Goal: Task Accomplishment & Management: Complete application form

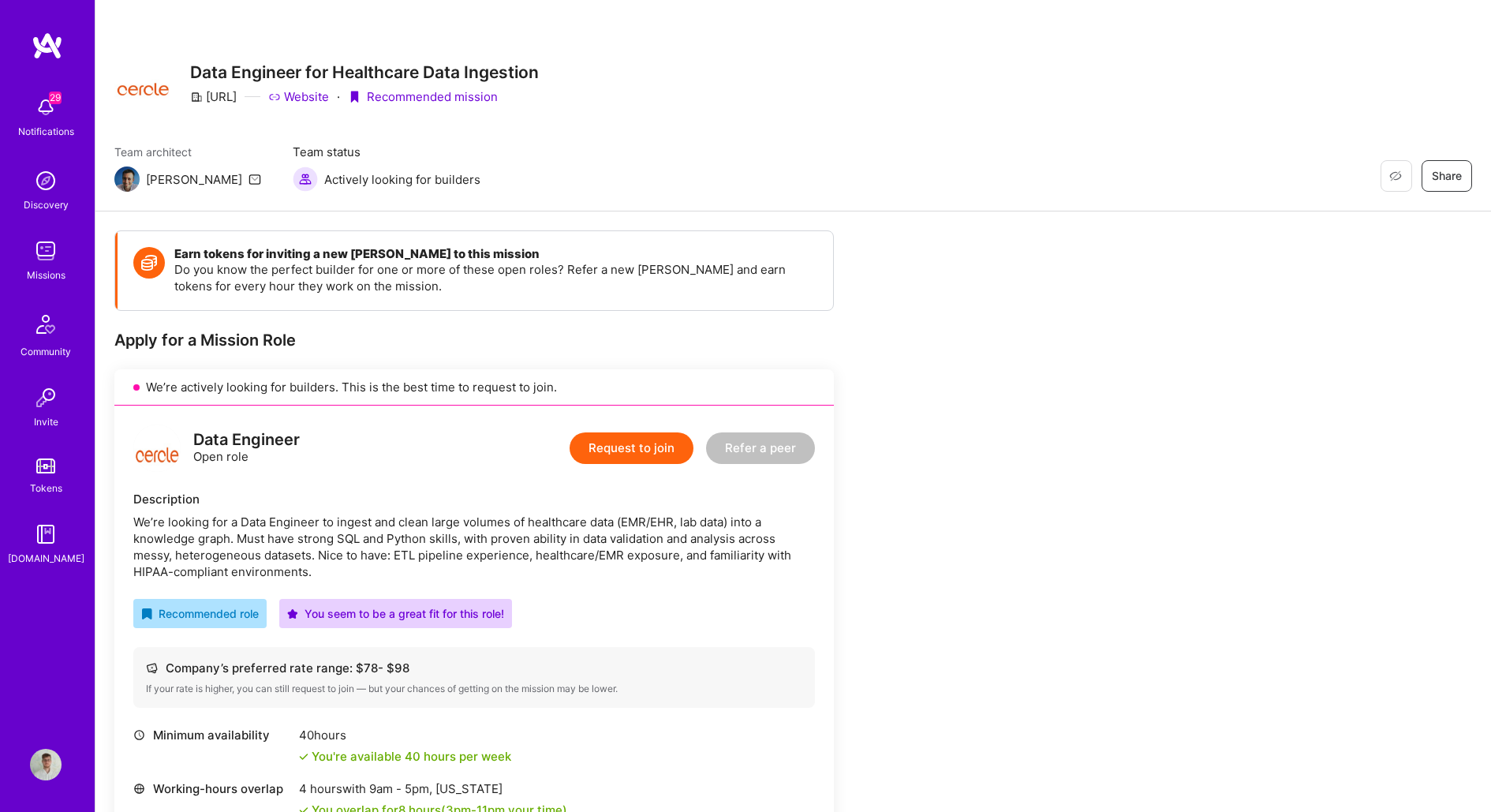
click at [635, 443] on button "Request to join" at bounding box center [632, 448] width 124 height 31
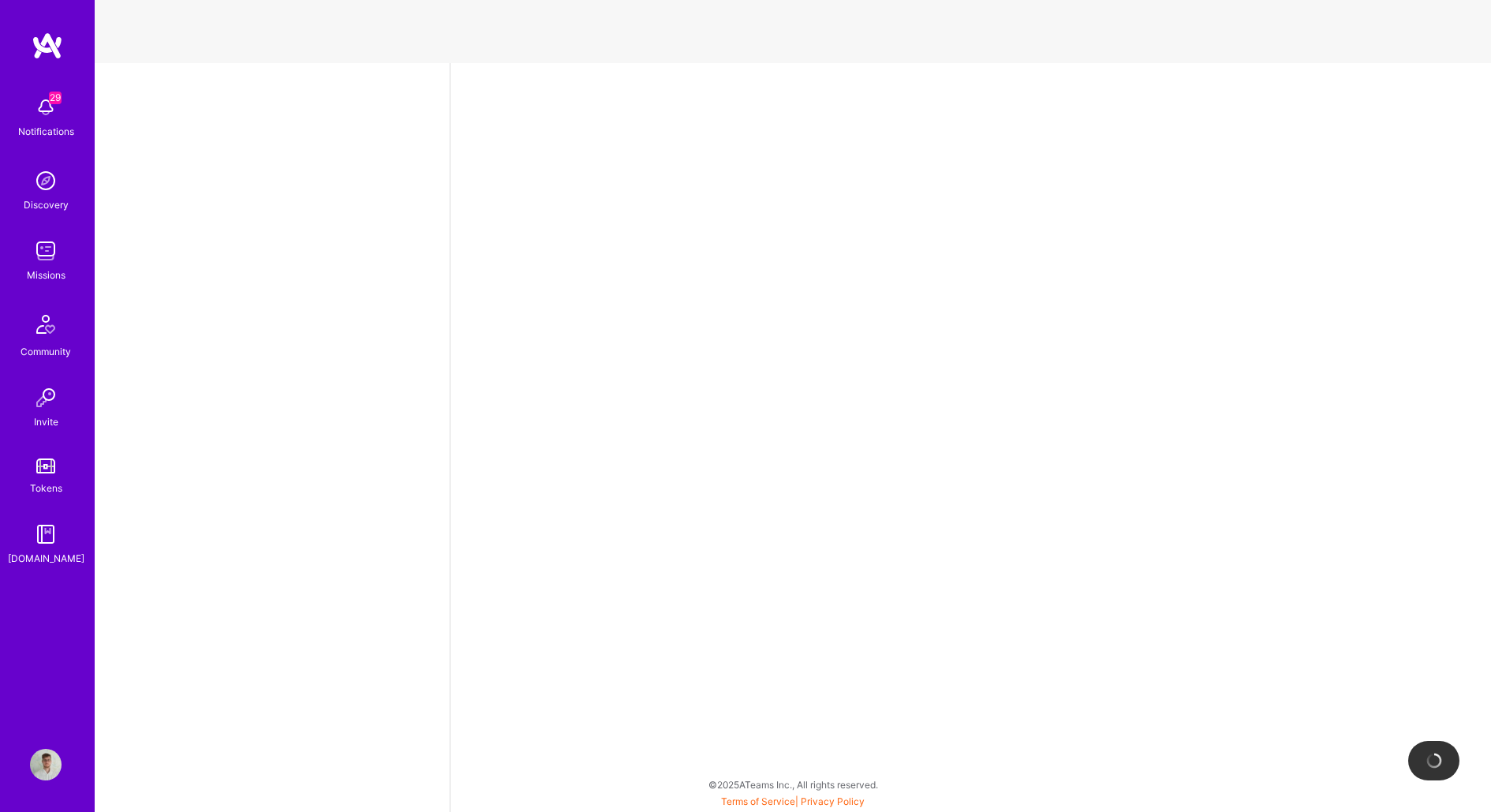
select select "PL"
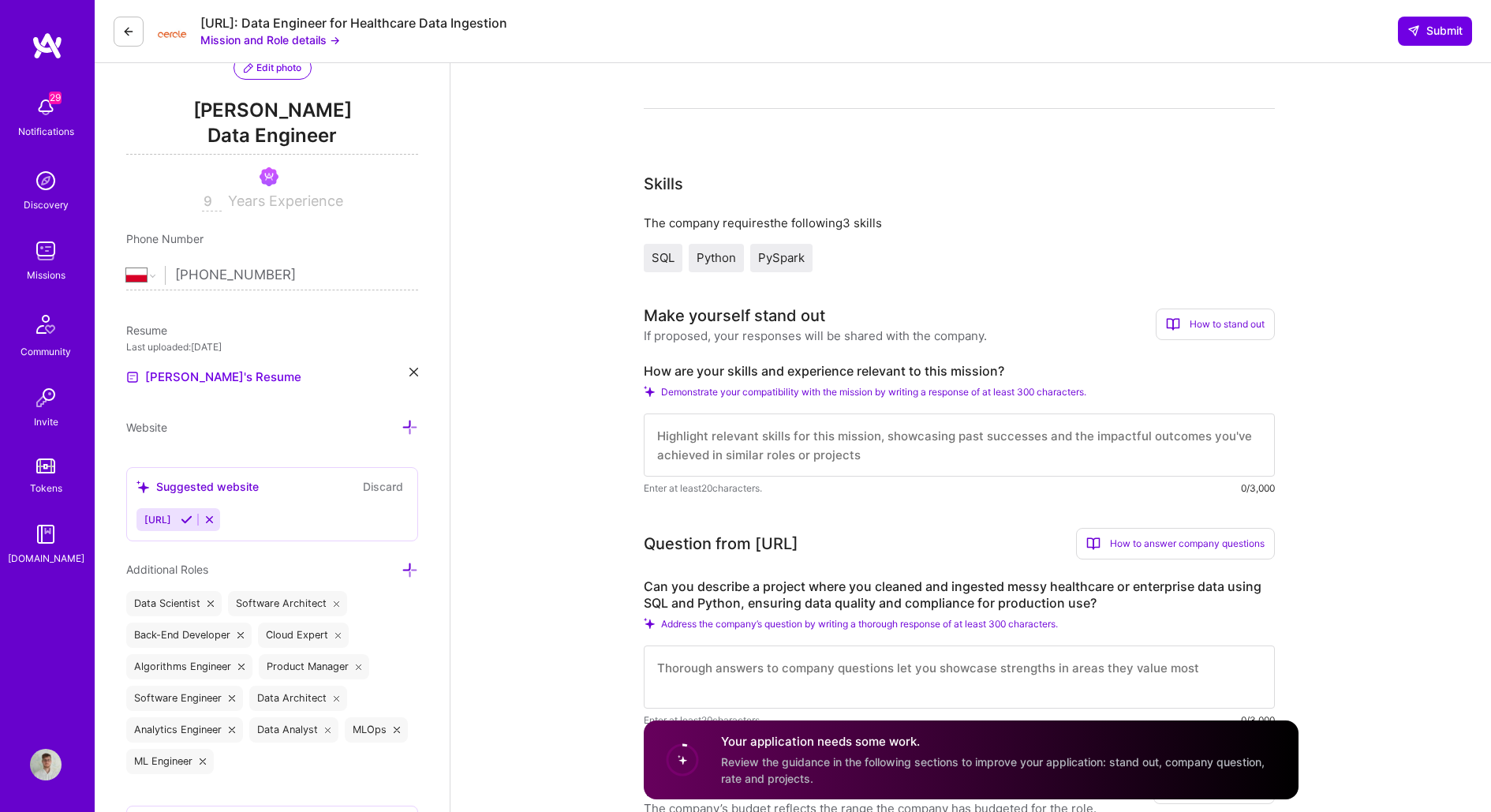
scroll to position [172, 0]
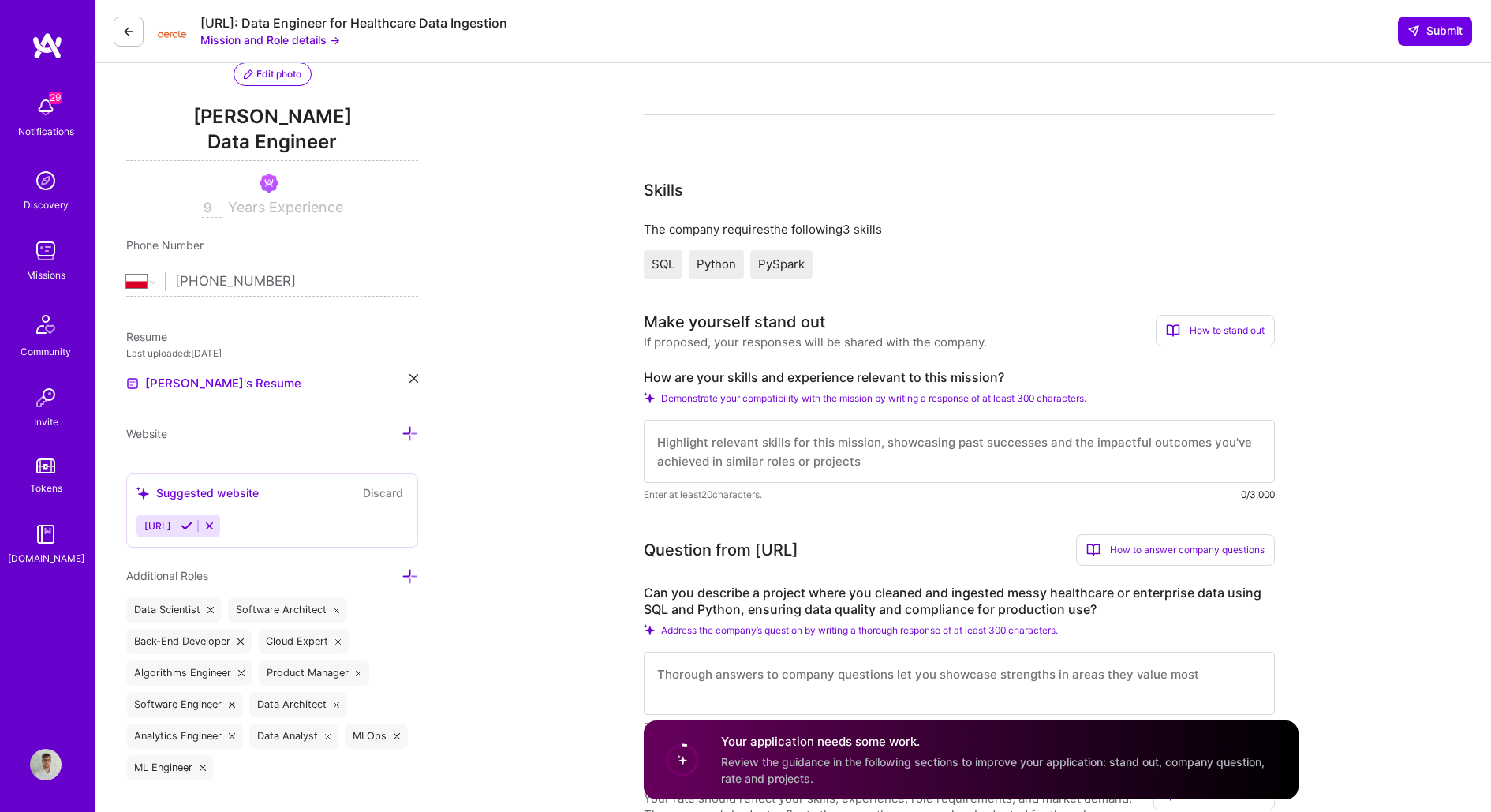
click at [781, 454] on textarea at bounding box center [958, 451] width 631 height 63
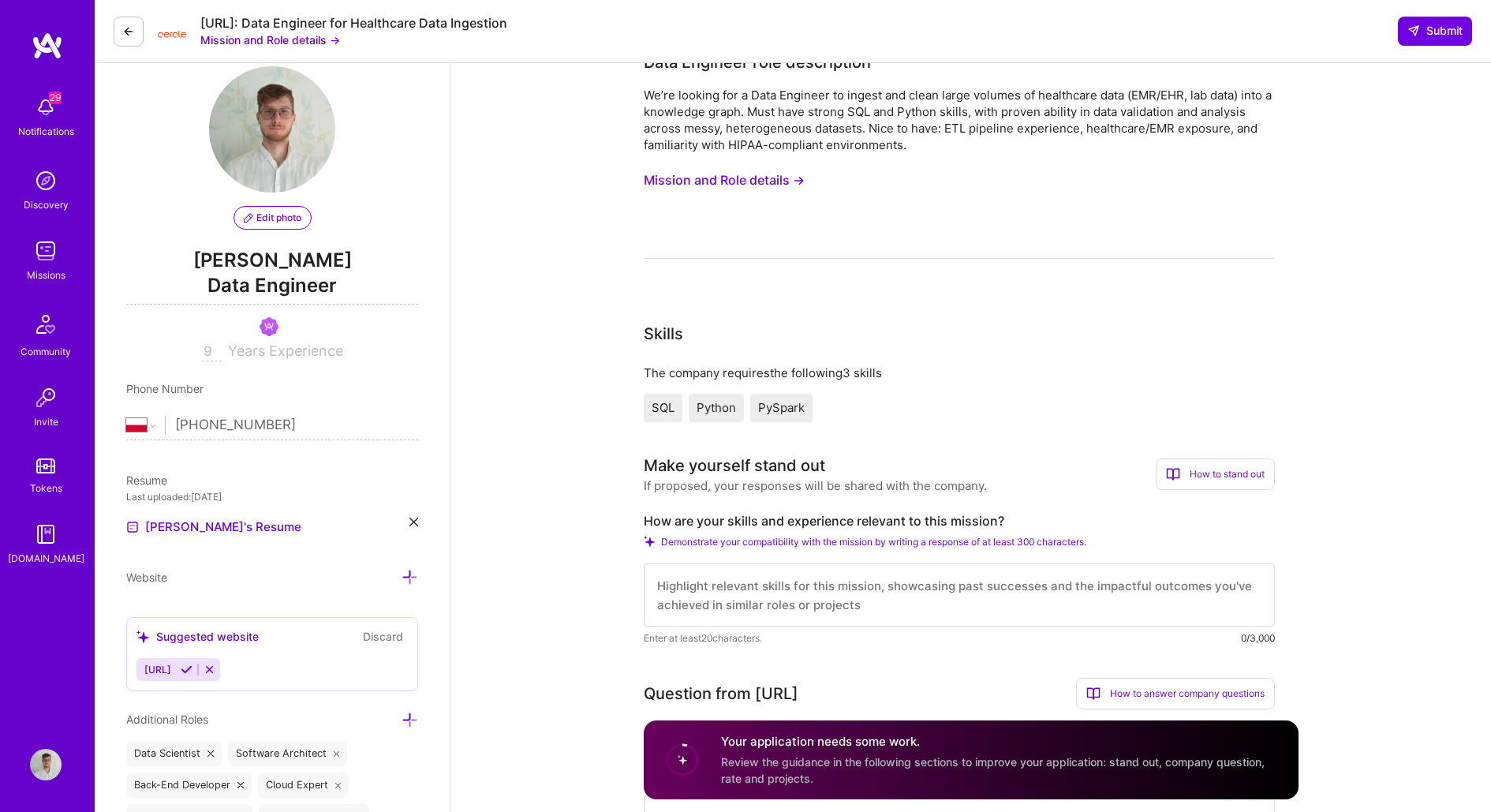
scroll to position [13, 0]
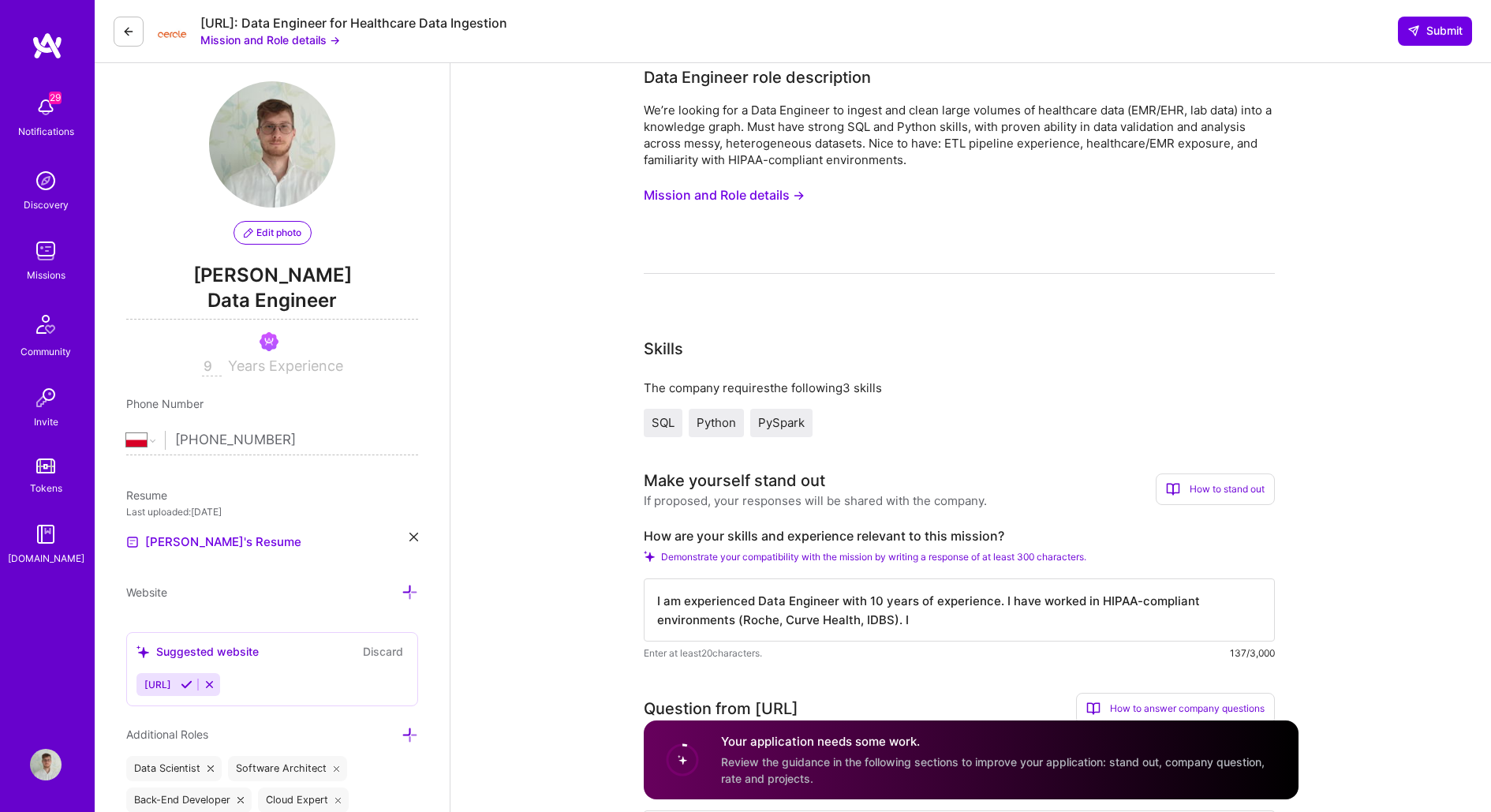
click at [736, 198] on button "Mission and Role details →" at bounding box center [724, 195] width 161 height 30
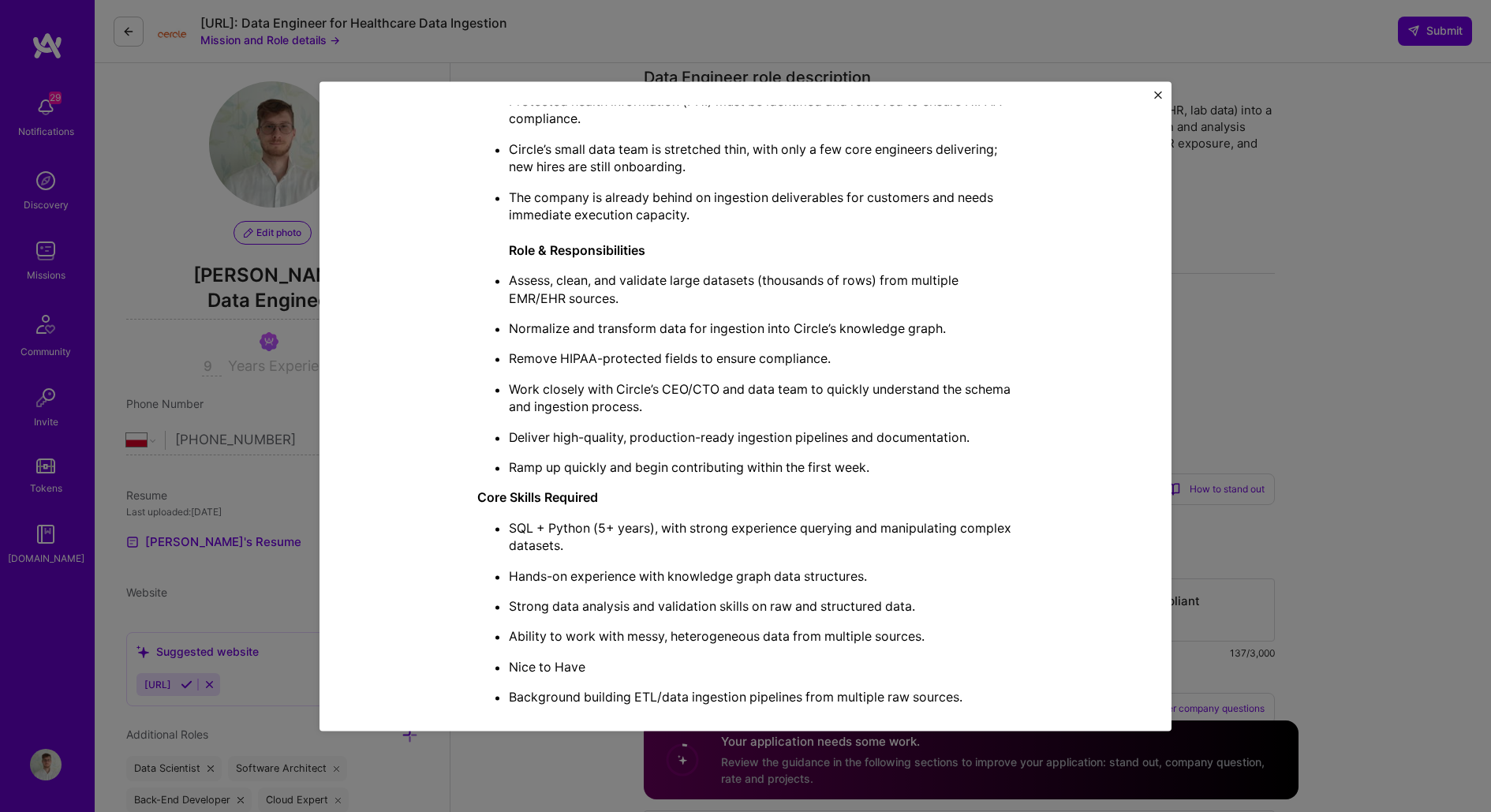
scroll to position [612, 0]
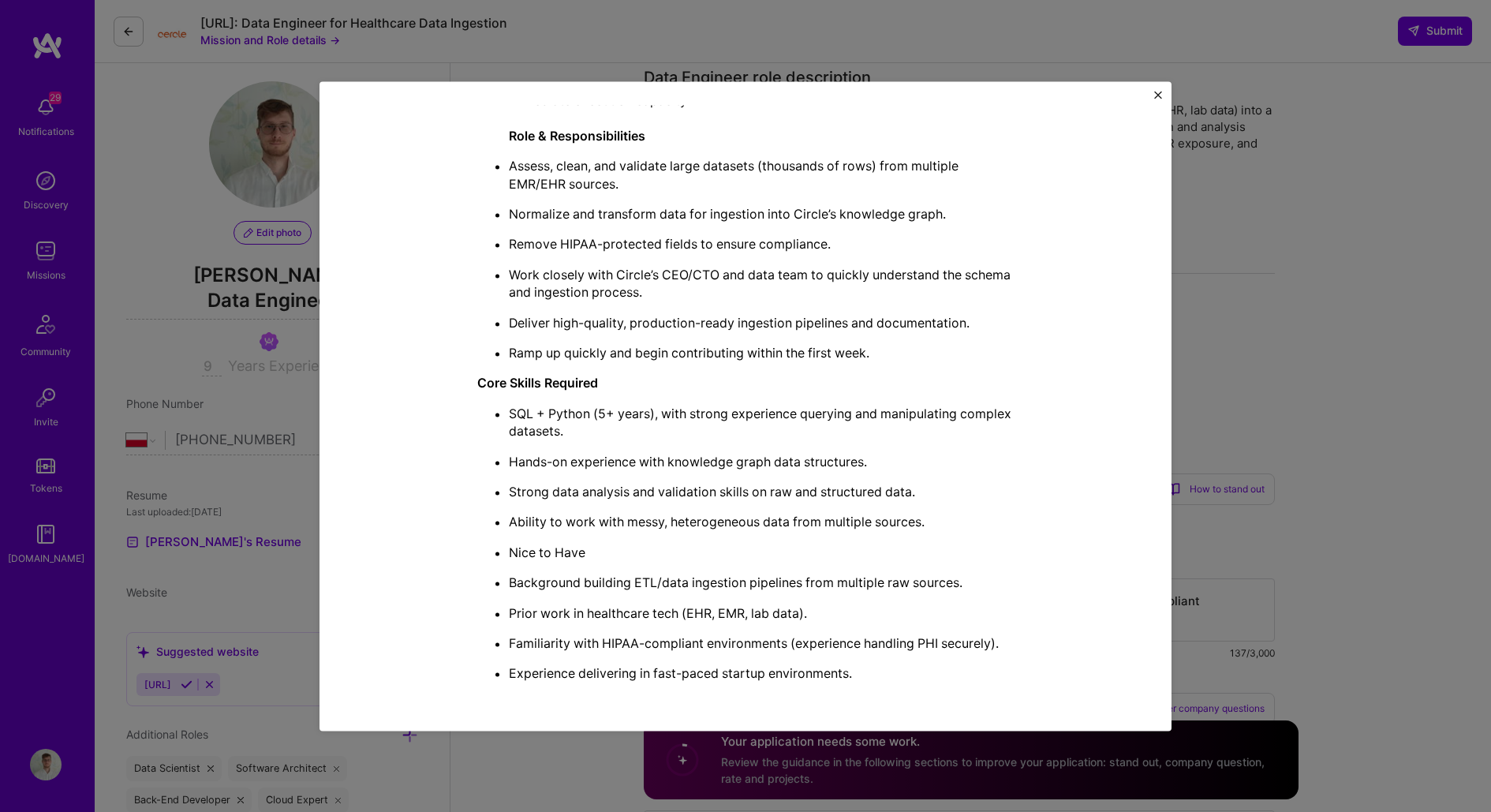
click at [1247, 489] on div "Mission Description and Role Details Data Engineer role description We’re looki…" at bounding box center [746, 406] width 1491 height 812
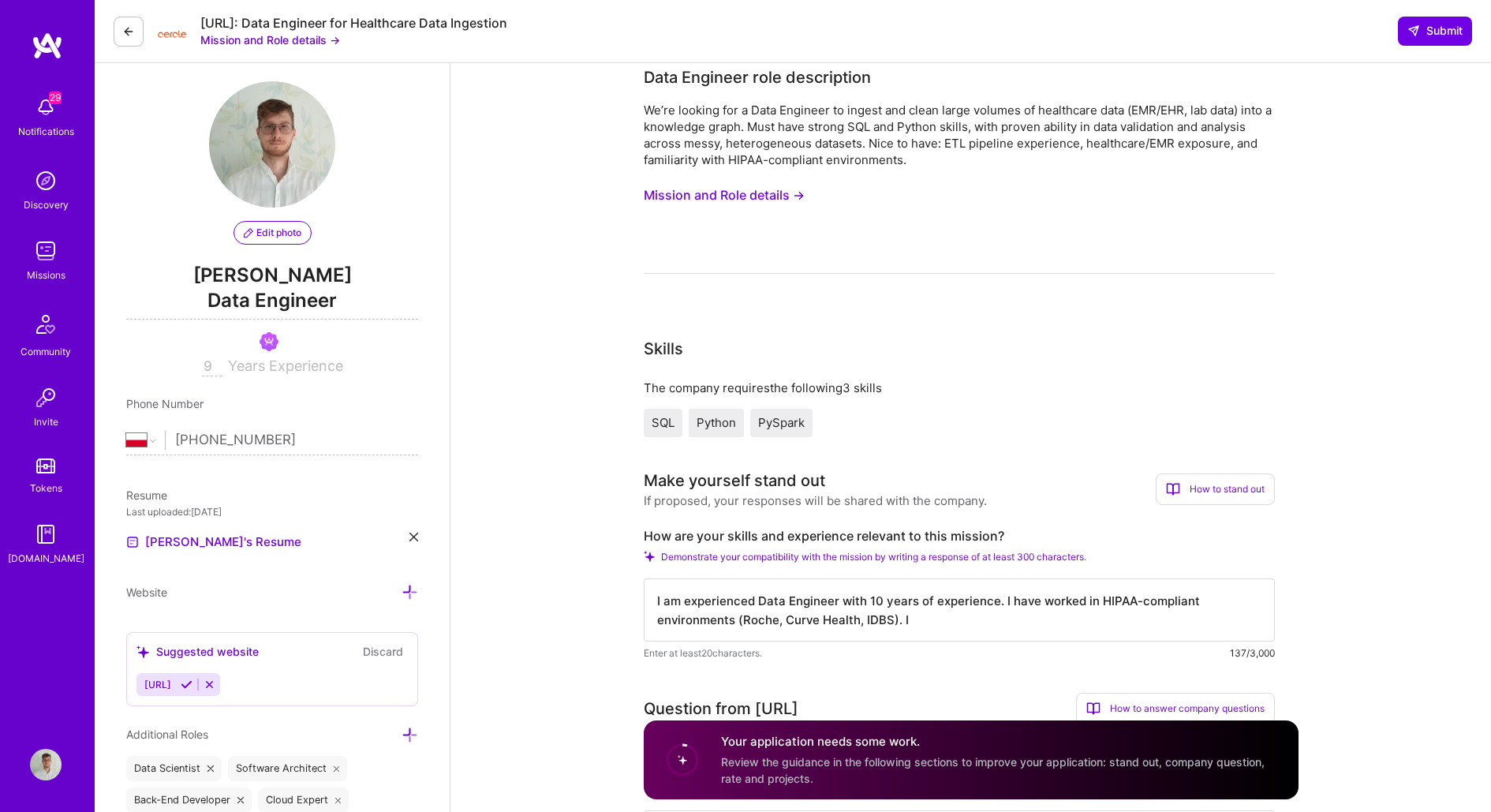
click at [946, 621] on textarea "I am experienced Data Engineer with 10 years of experience. I have worked in HI…" at bounding box center [958, 610] width 631 height 63
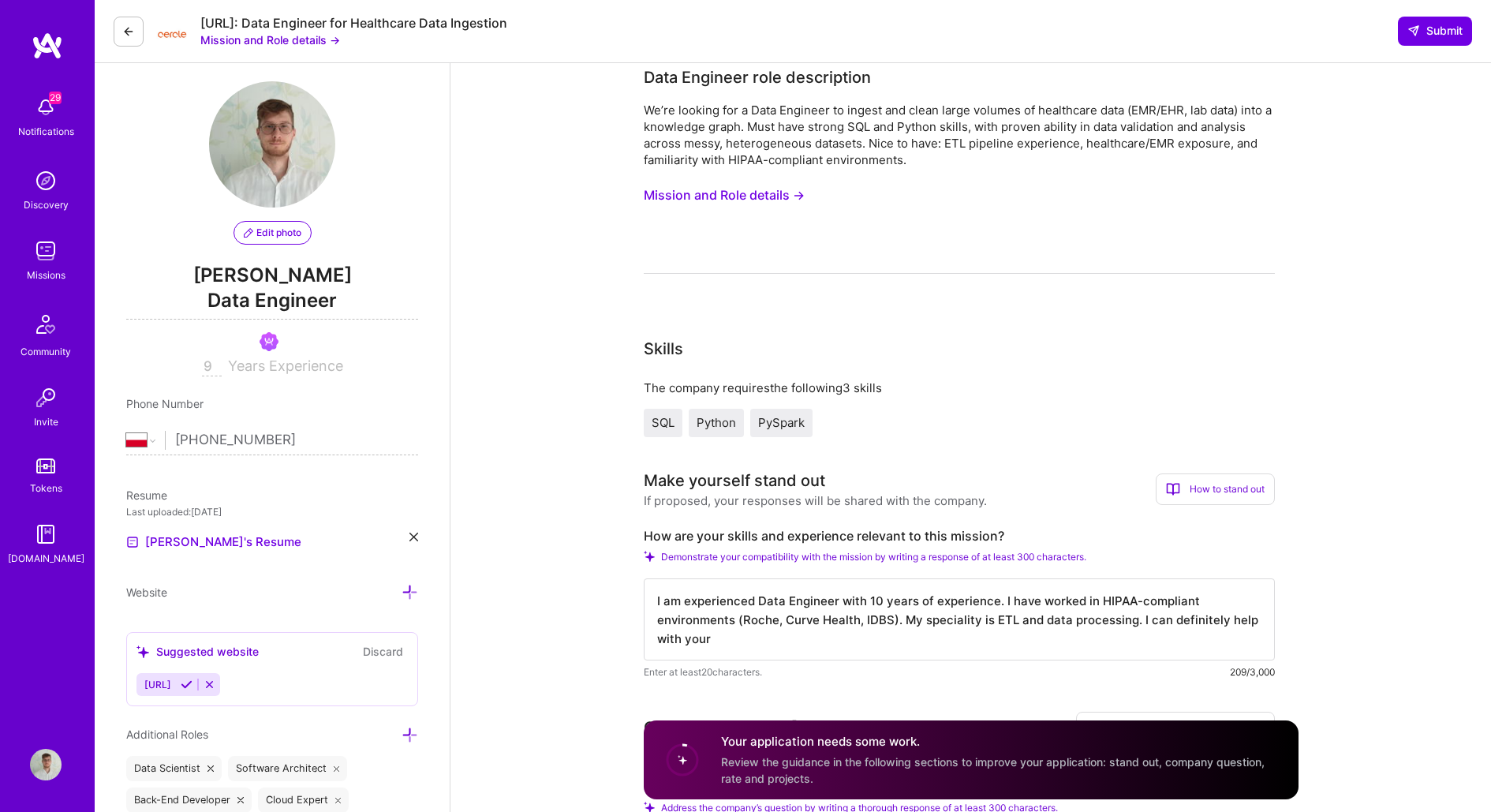
click at [780, 198] on button "Mission and Role details →" at bounding box center [724, 195] width 161 height 30
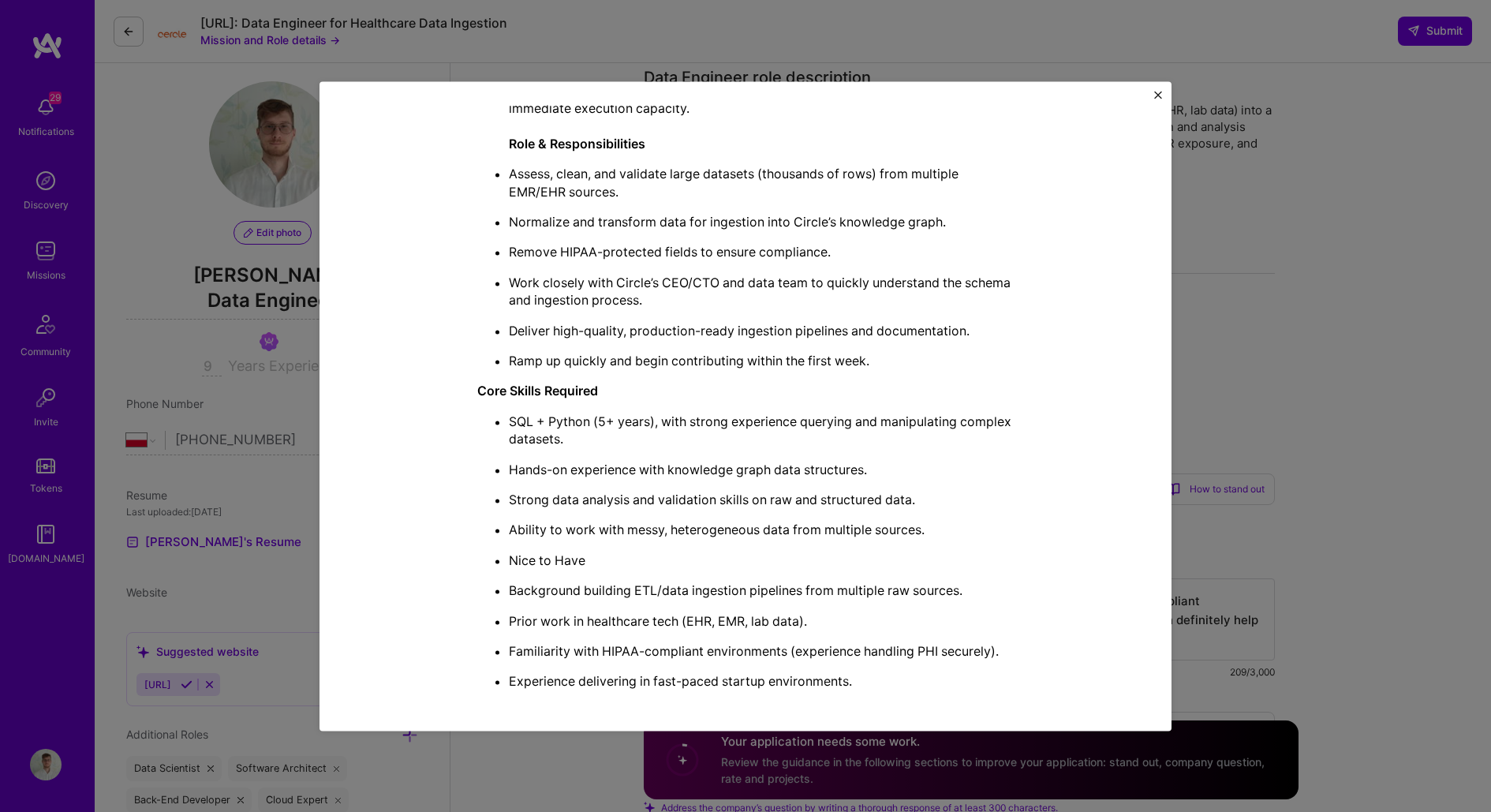
scroll to position [612, 0]
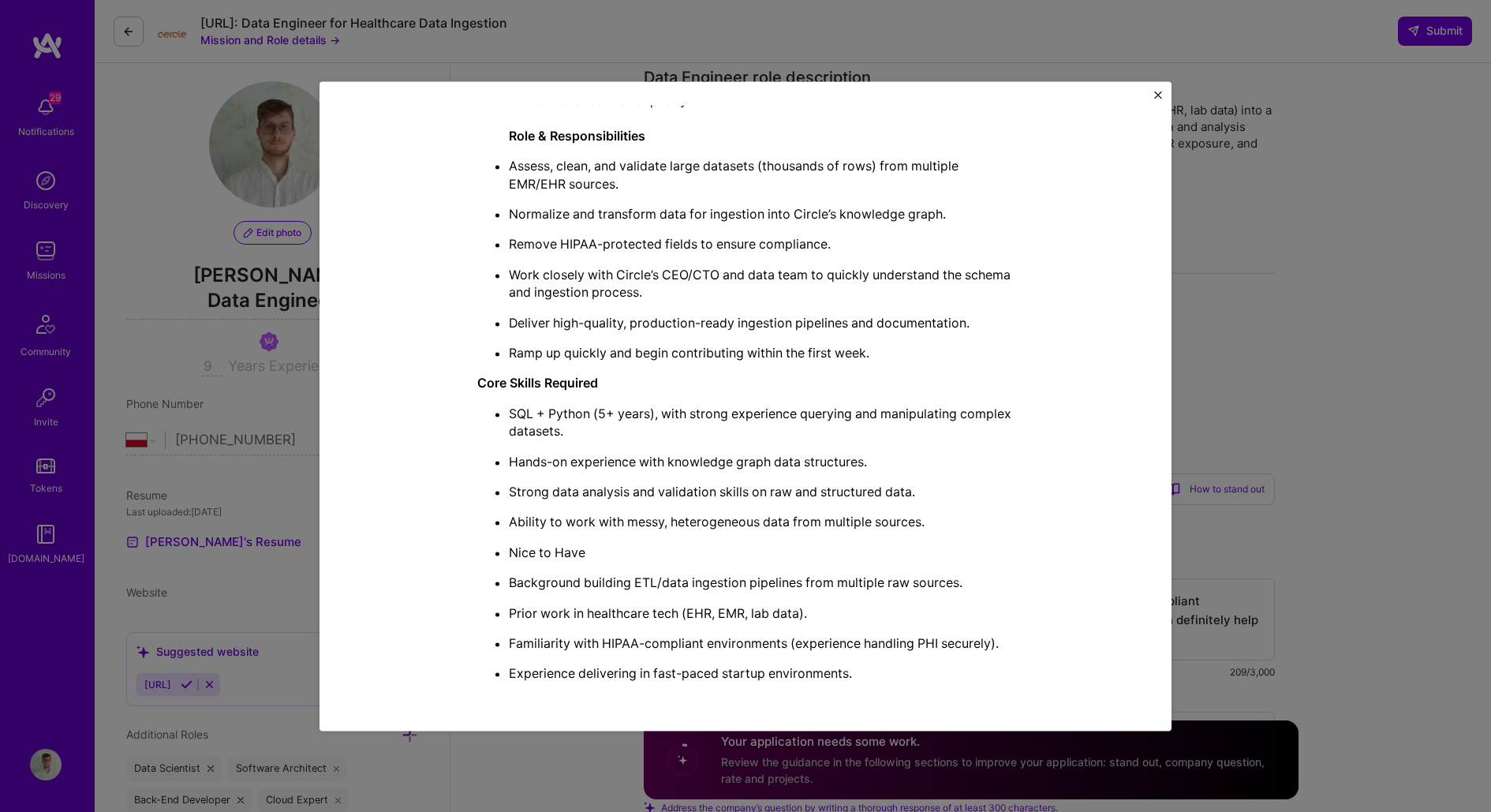
click at [1274, 410] on div "Mission Description and Role Details Data Engineer role description We’re looki…" at bounding box center [746, 406] width 1491 height 812
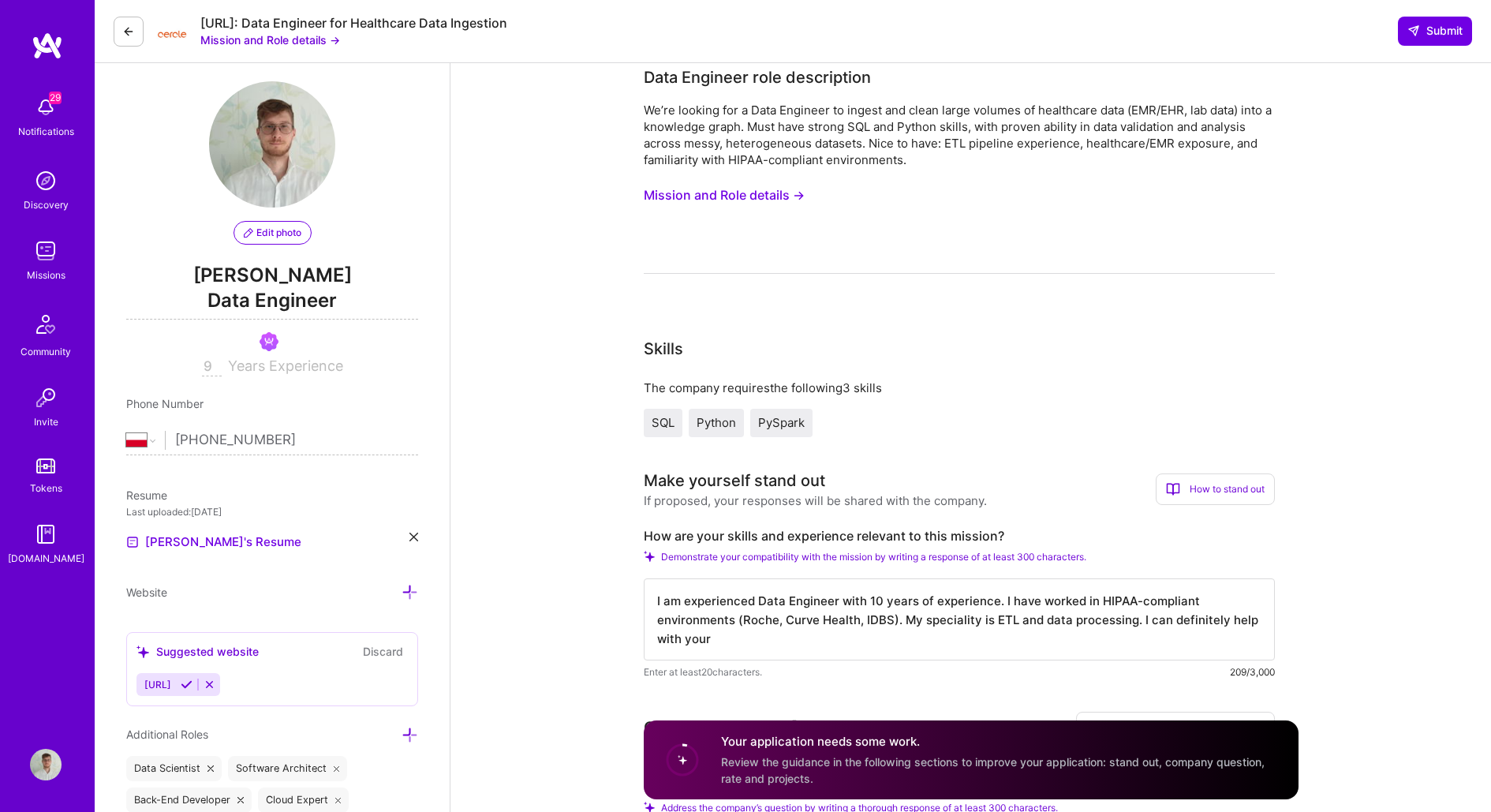
click at [1191, 645] on textarea "I am experienced Data Engineer with 10 years of experience. I have worked in HI…" at bounding box center [958, 619] width 631 height 82
drag, startPoint x: 752, startPoint y: 644, endPoint x: 1135, endPoint y: 617, distance: 384.0
click at [1135, 617] on textarea "I am experienced Data Engineer with 10 years of experience. I have worked in HI…" at bounding box center [958, 619] width 631 height 82
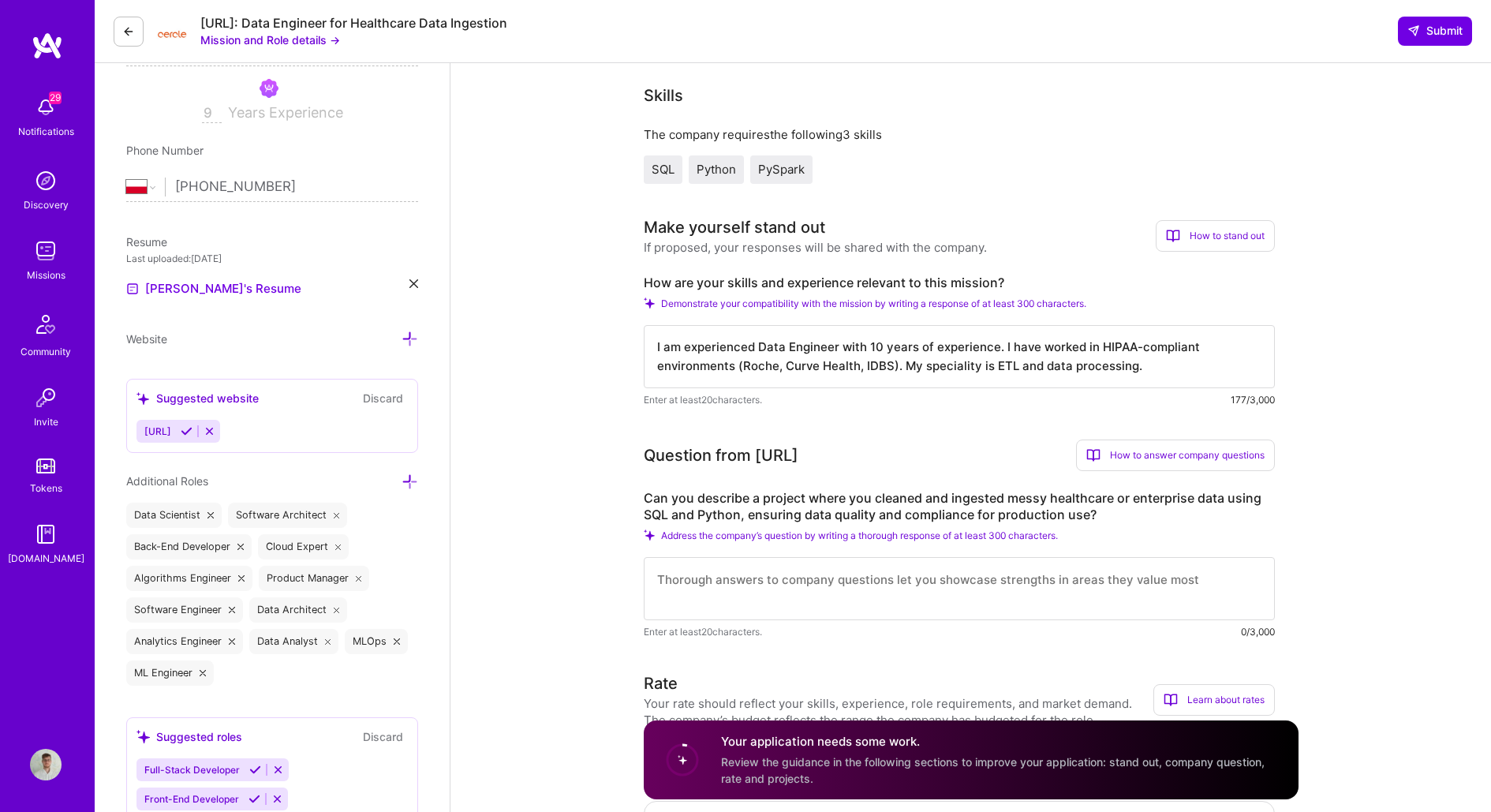
scroll to position [0, 0]
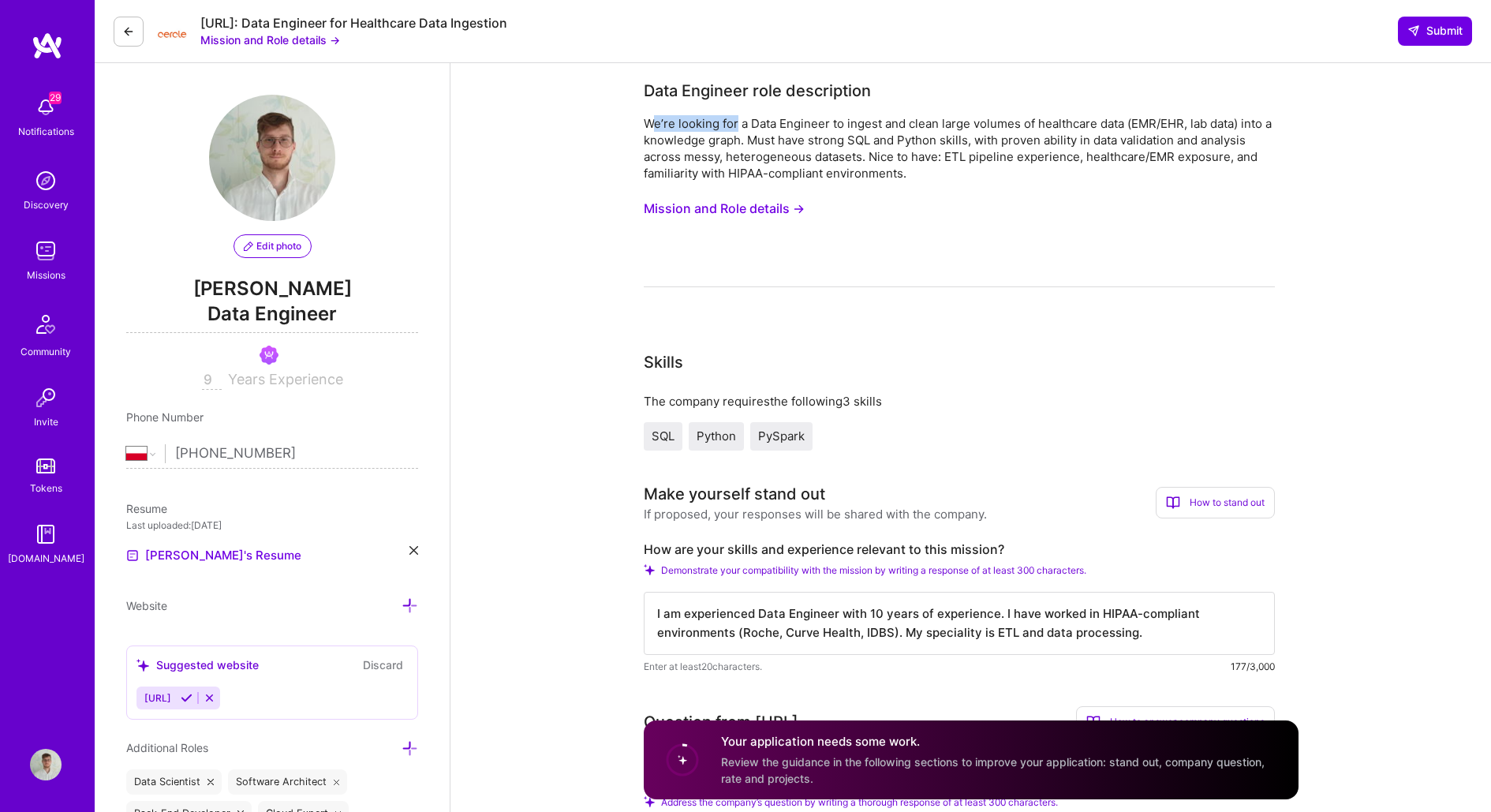
drag, startPoint x: 649, startPoint y: 121, endPoint x: 734, endPoint y: 124, distance: 85.1
click at [734, 124] on div "We’re looking for a Data Engineer to ingest and clean large volumes of healthca…" at bounding box center [958, 148] width 631 height 66
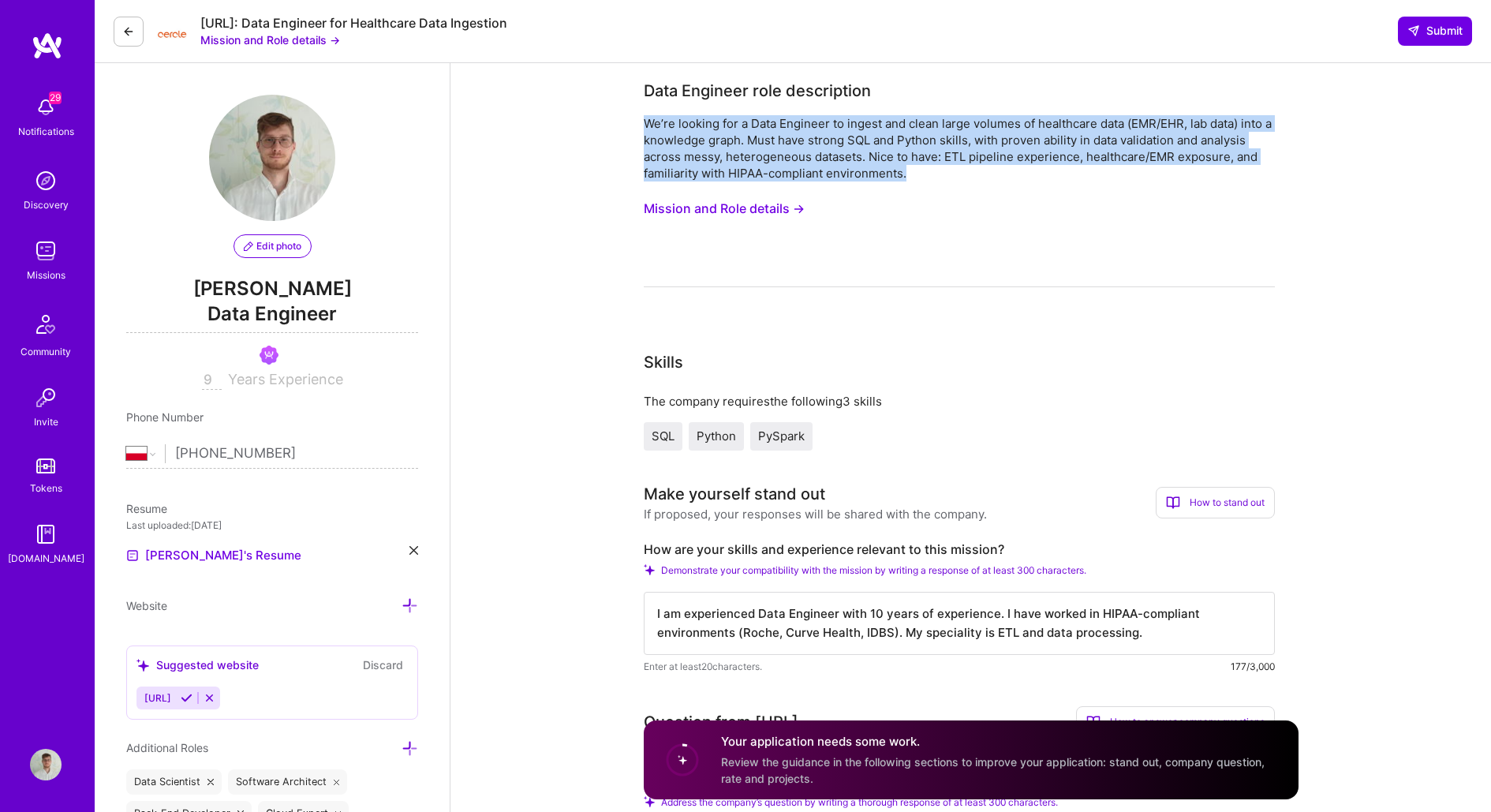
drag, startPoint x: 926, startPoint y: 177, endPoint x: 612, endPoint y: 118, distance: 319.5
copy div "We’re looking for a Data Engineer to ingest and clean large volumes of healthca…"
click at [791, 209] on button "Mission and Role details →" at bounding box center [724, 208] width 161 height 30
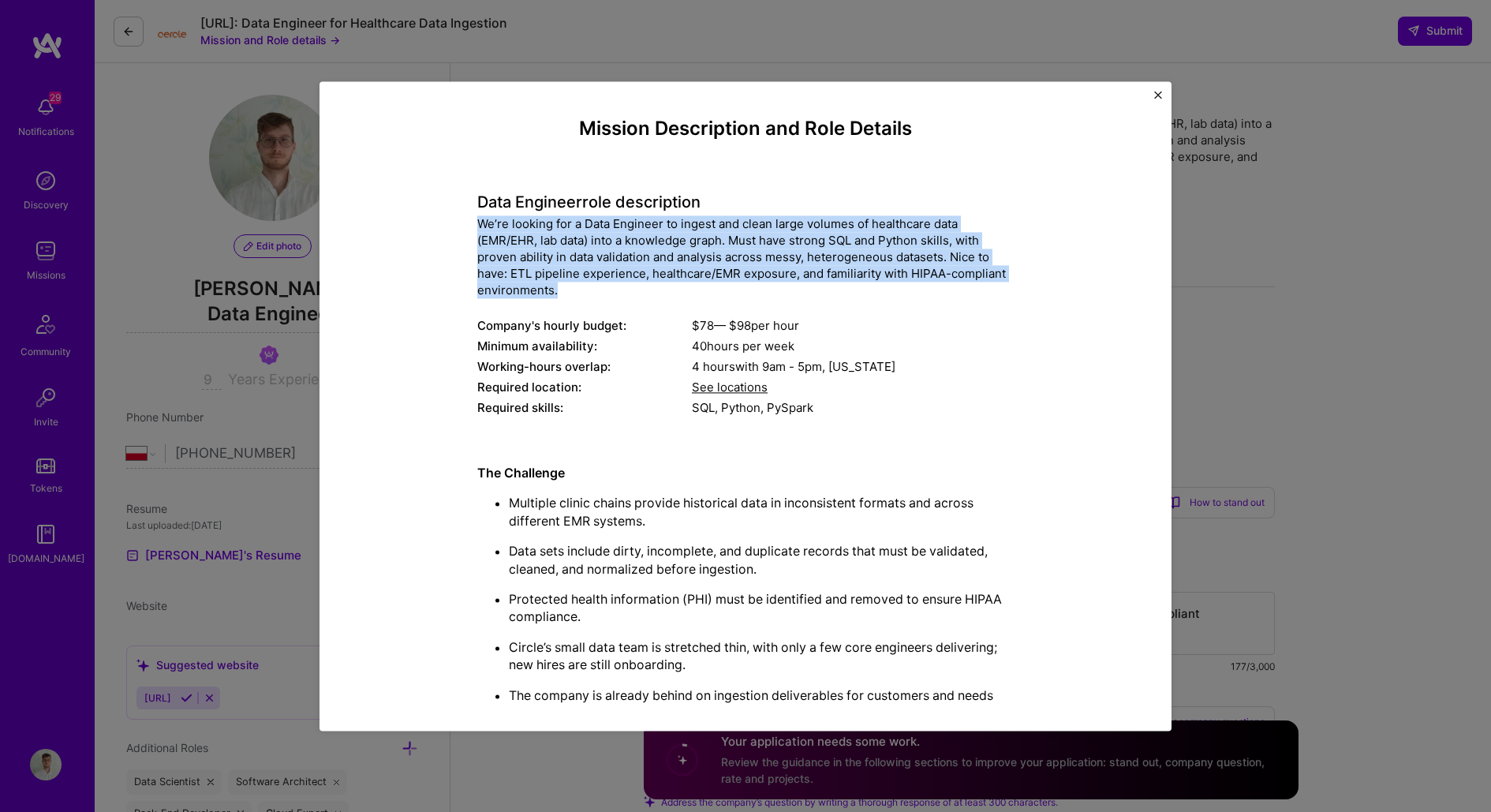
drag, startPoint x: 475, startPoint y: 224, endPoint x: 667, endPoint y: 298, distance: 205.8
click at [667, 298] on div "Mission Description and Role Details Data Engineer role description We’re looki…" at bounding box center [746, 712] width 780 height 1189
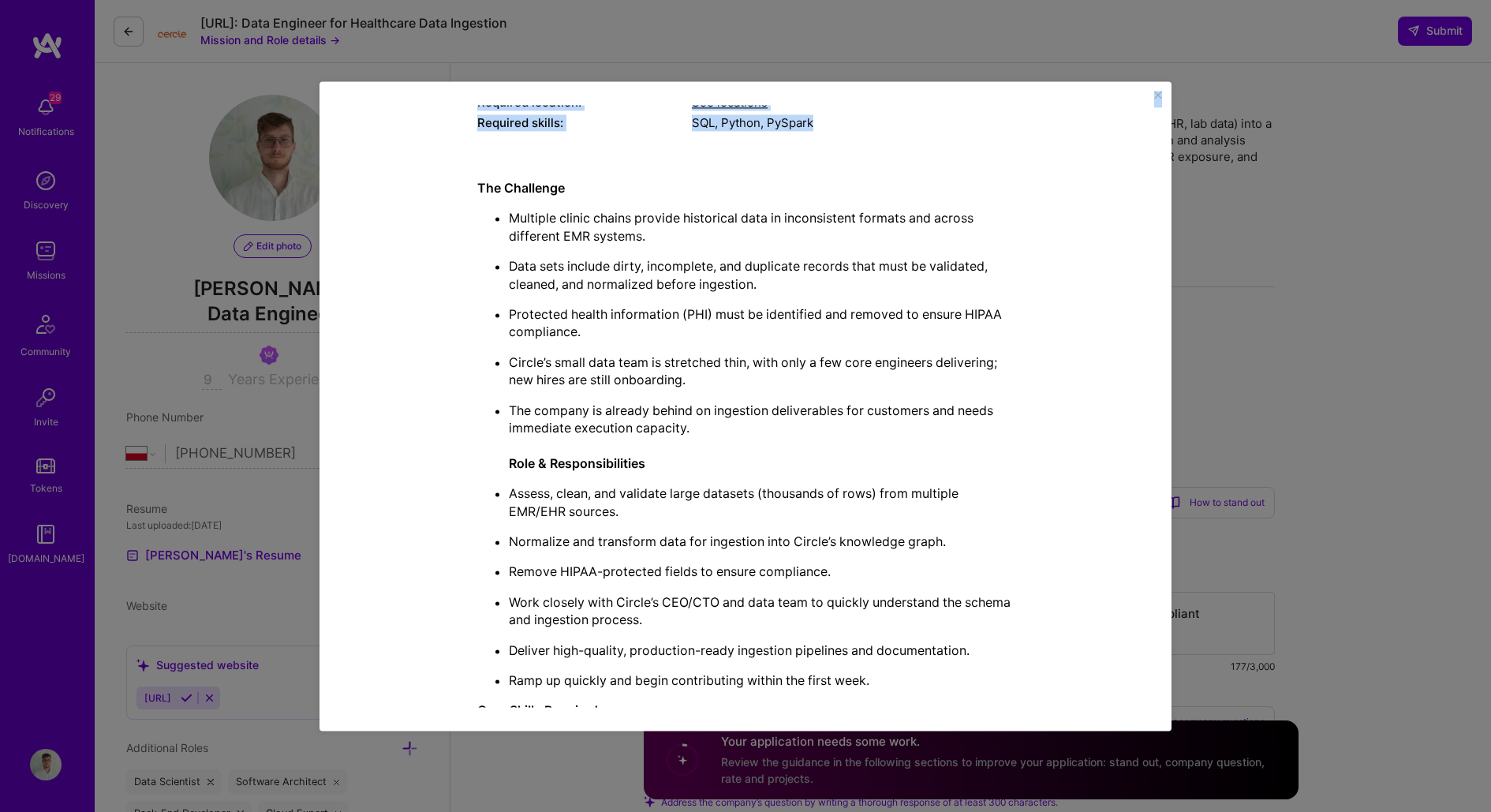
scroll to position [612, 0]
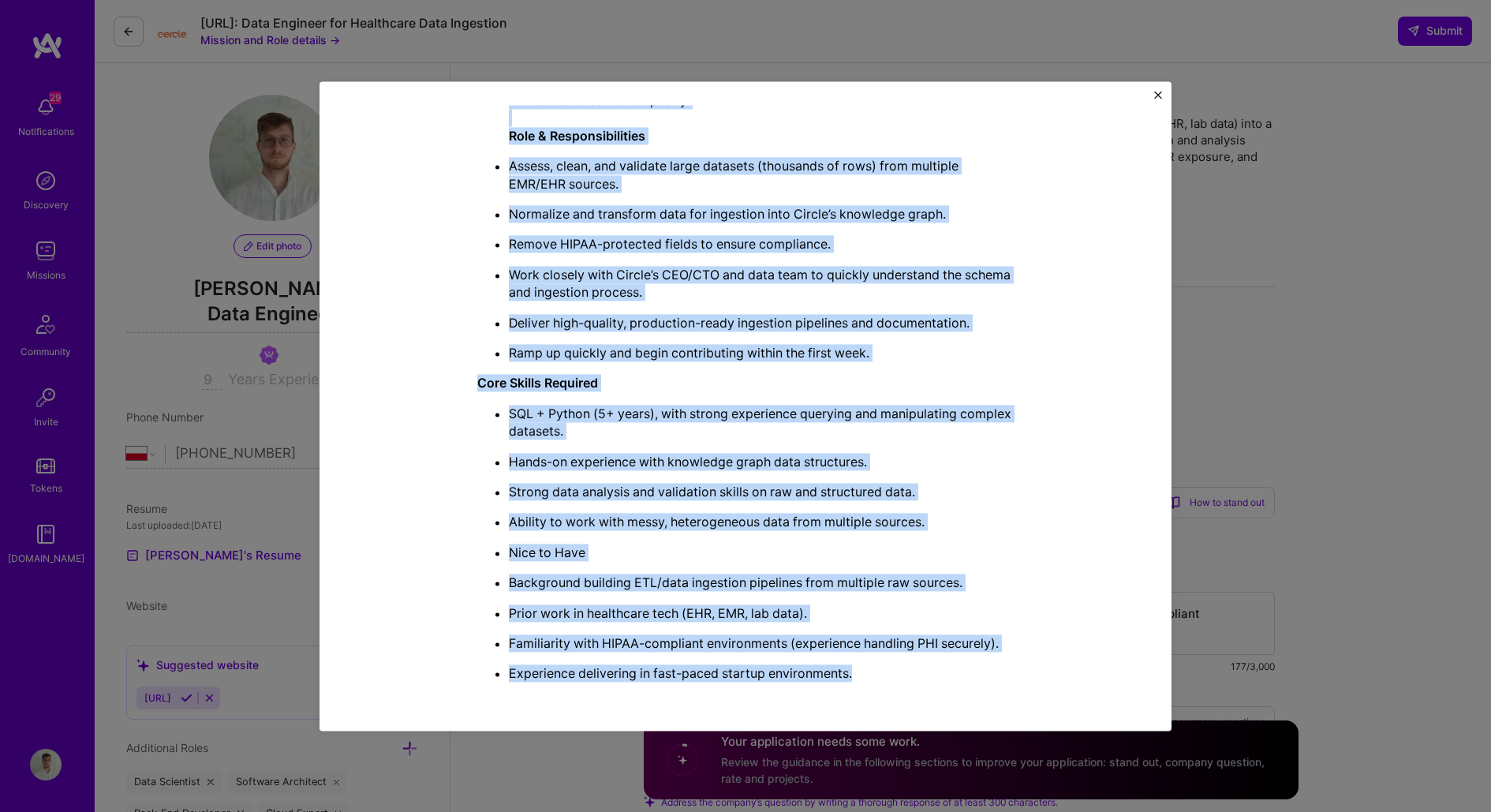
drag, startPoint x: 475, startPoint y: 181, endPoint x: 883, endPoint y: 671, distance: 637.6
click at [883, 671] on div "Mission Description and Role Details Data Engineer role description We’re looki…" at bounding box center [746, 100] width 780 height 1189
copy div "Lor Ipsumdolo Sitametc adipis elitse doeiusm temporinci utla et doloremagnaa en…"
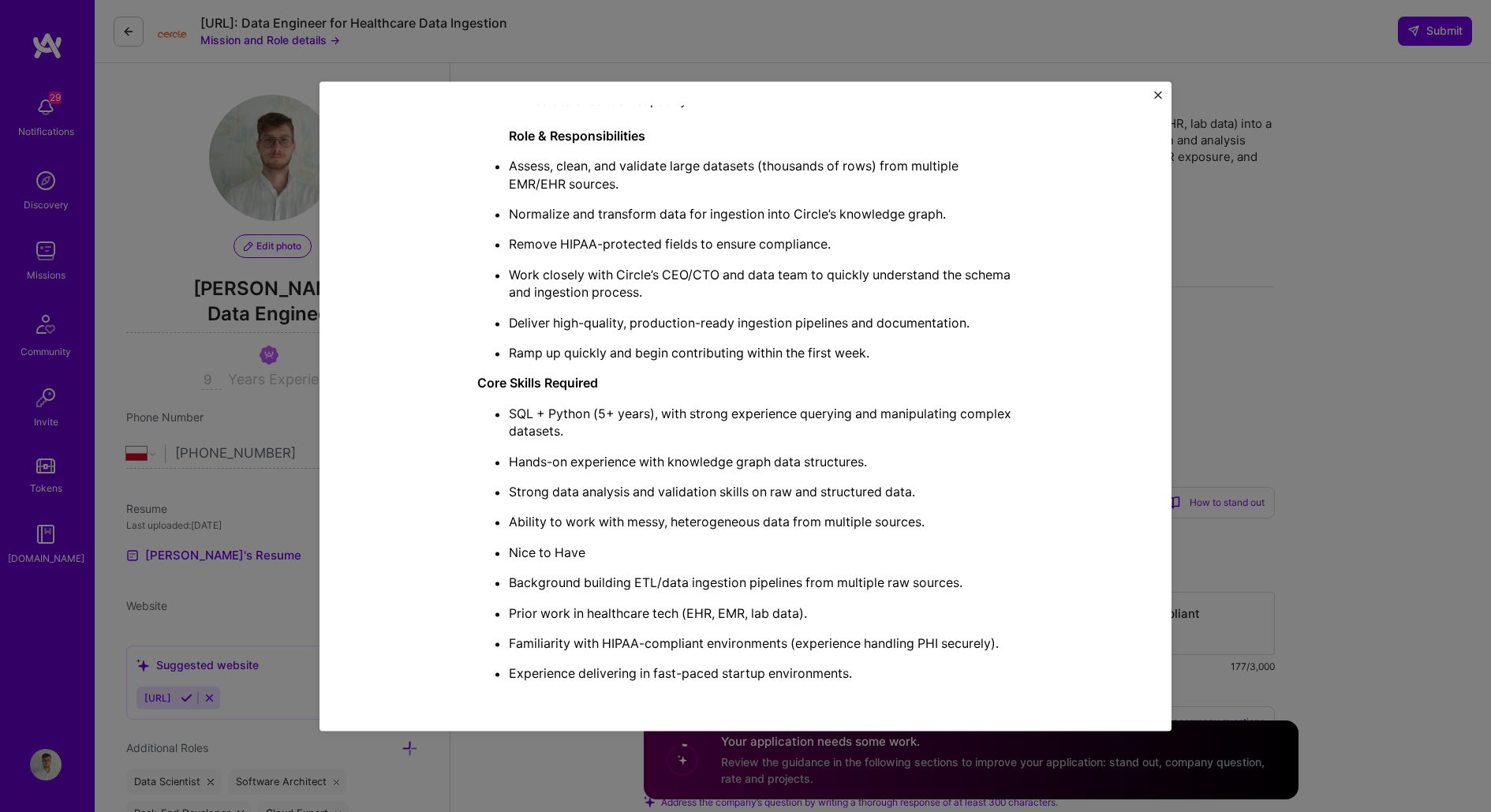
click at [1314, 443] on div "Mission Description and Role Details Data Engineer role description We’re looki…" at bounding box center [746, 406] width 1491 height 812
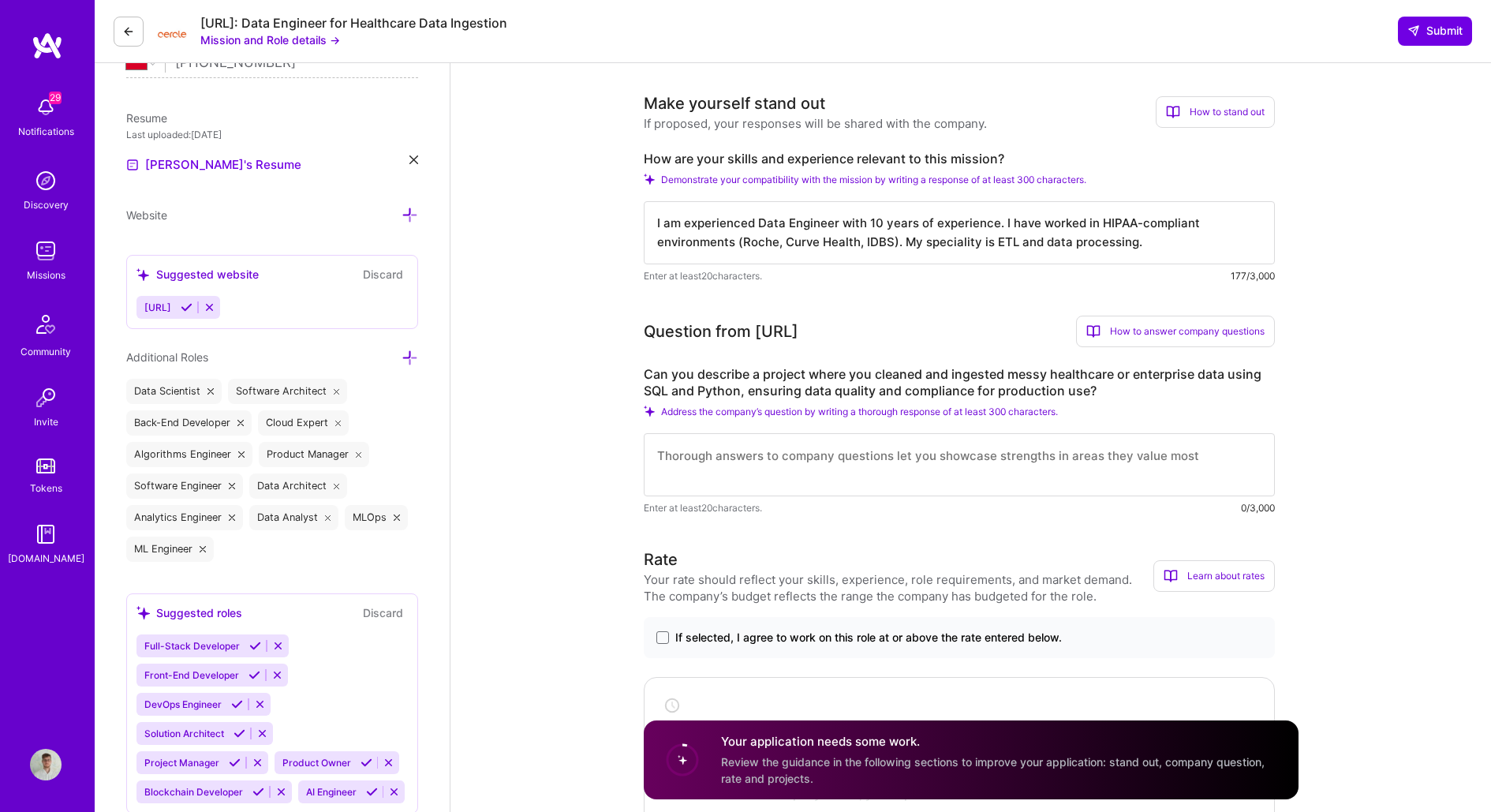
scroll to position [393, 0]
drag, startPoint x: 644, startPoint y: 153, endPoint x: 1013, endPoint y: 149, distance: 369.0
click at [1013, 149] on label "How are your skills and experience relevant to this mission?" at bounding box center [958, 156] width 631 height 16
copy label "How are your skills and experience relevant to this mission?"
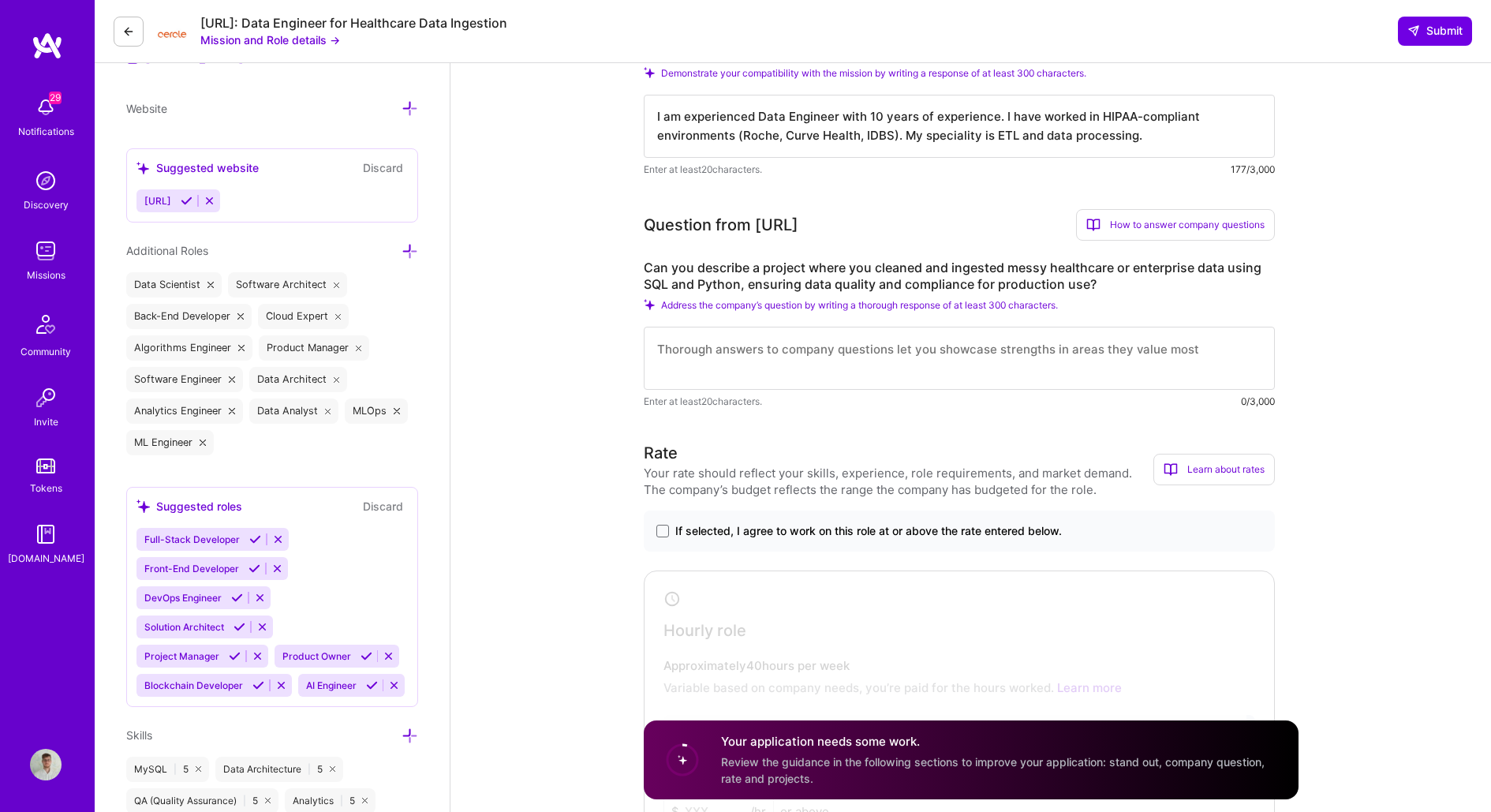
scroll to position [498, 0]
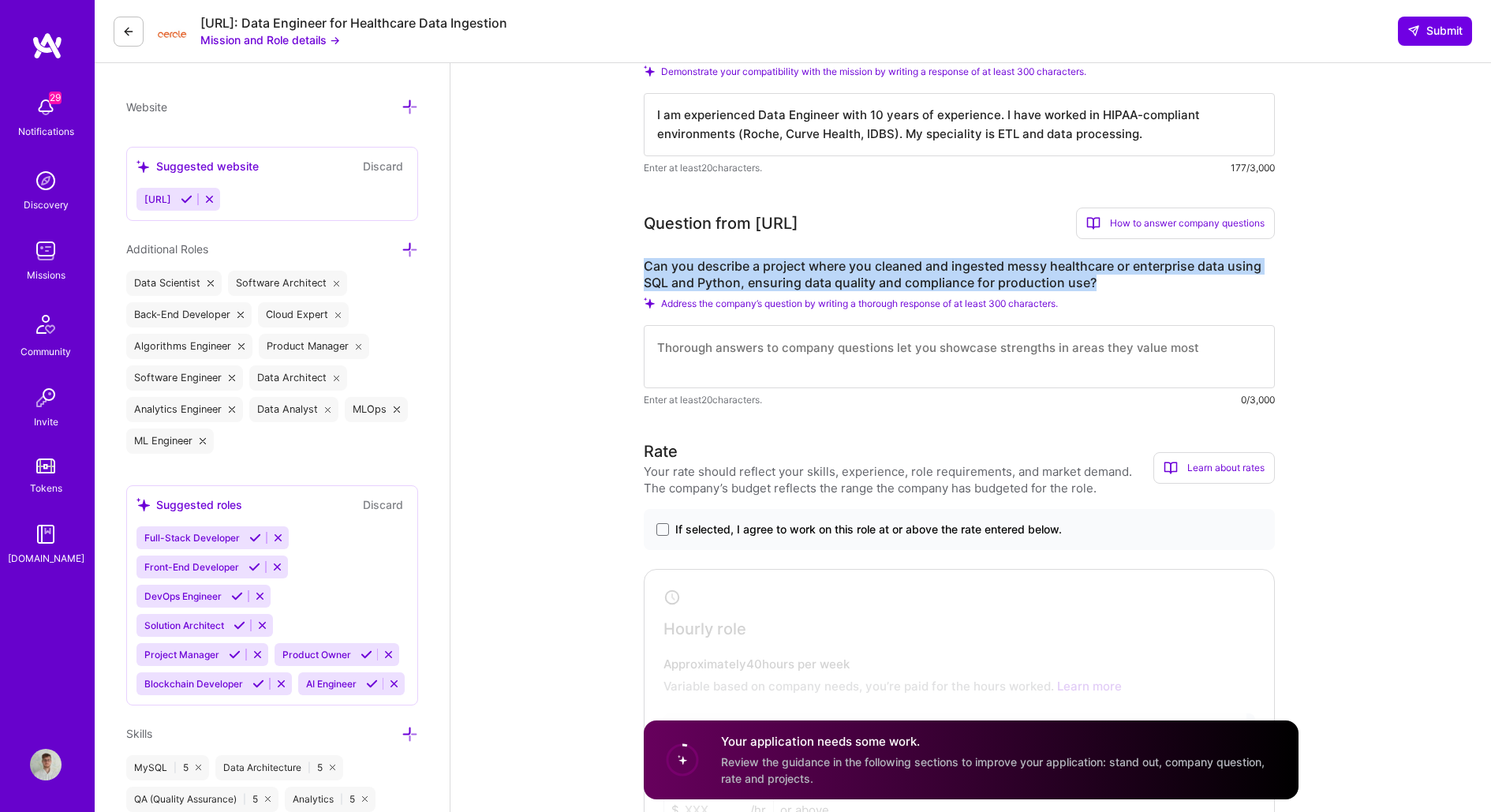
drag, startPoint x: 638, startPoint y: 264, endPoint x: 1115, endPoint y: 281, distance: 477.3
copy label "Can you describe a project where you cleaned and ingested messy healthcare or e…"
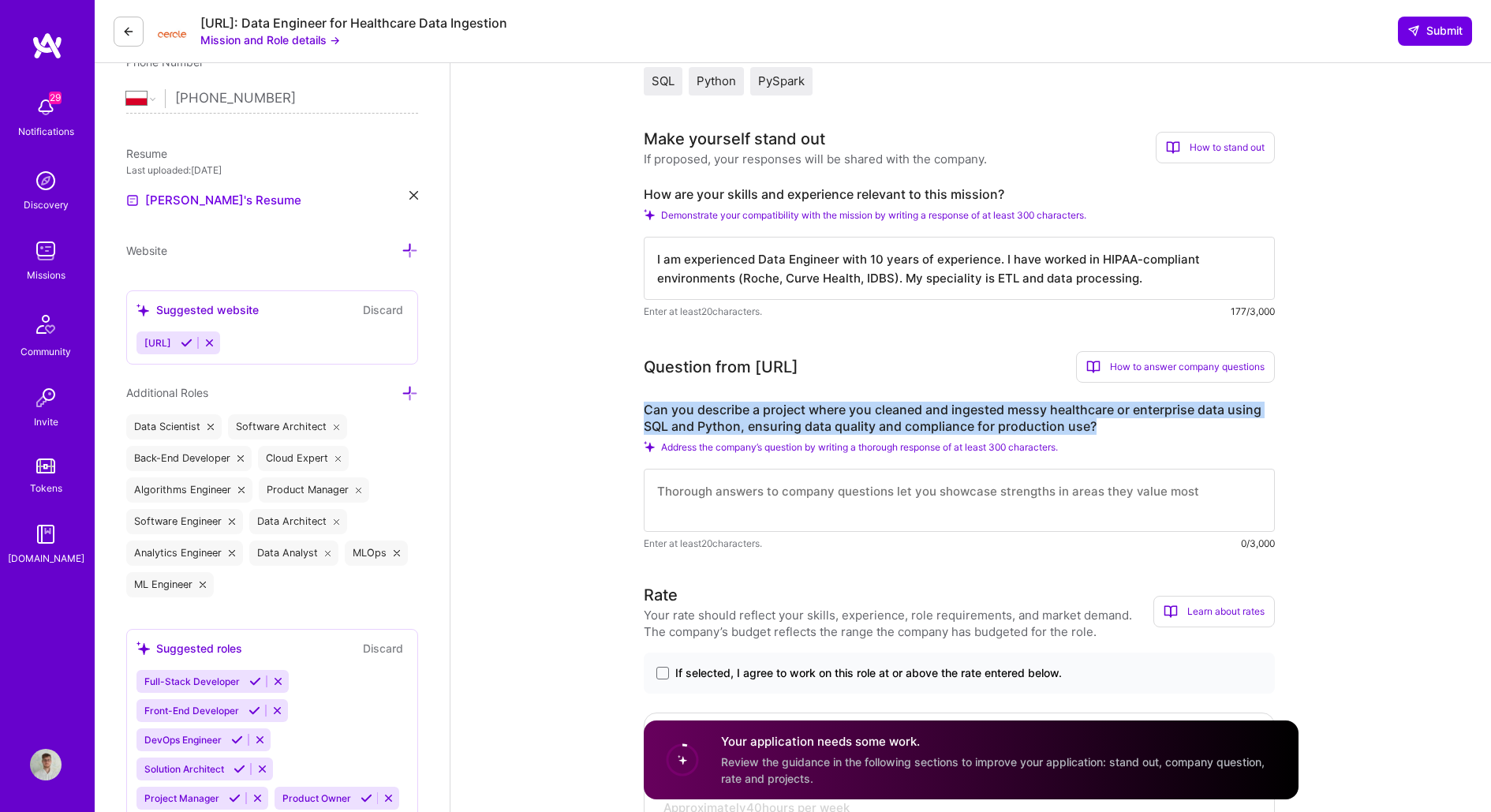
scroll to position [338, 0]
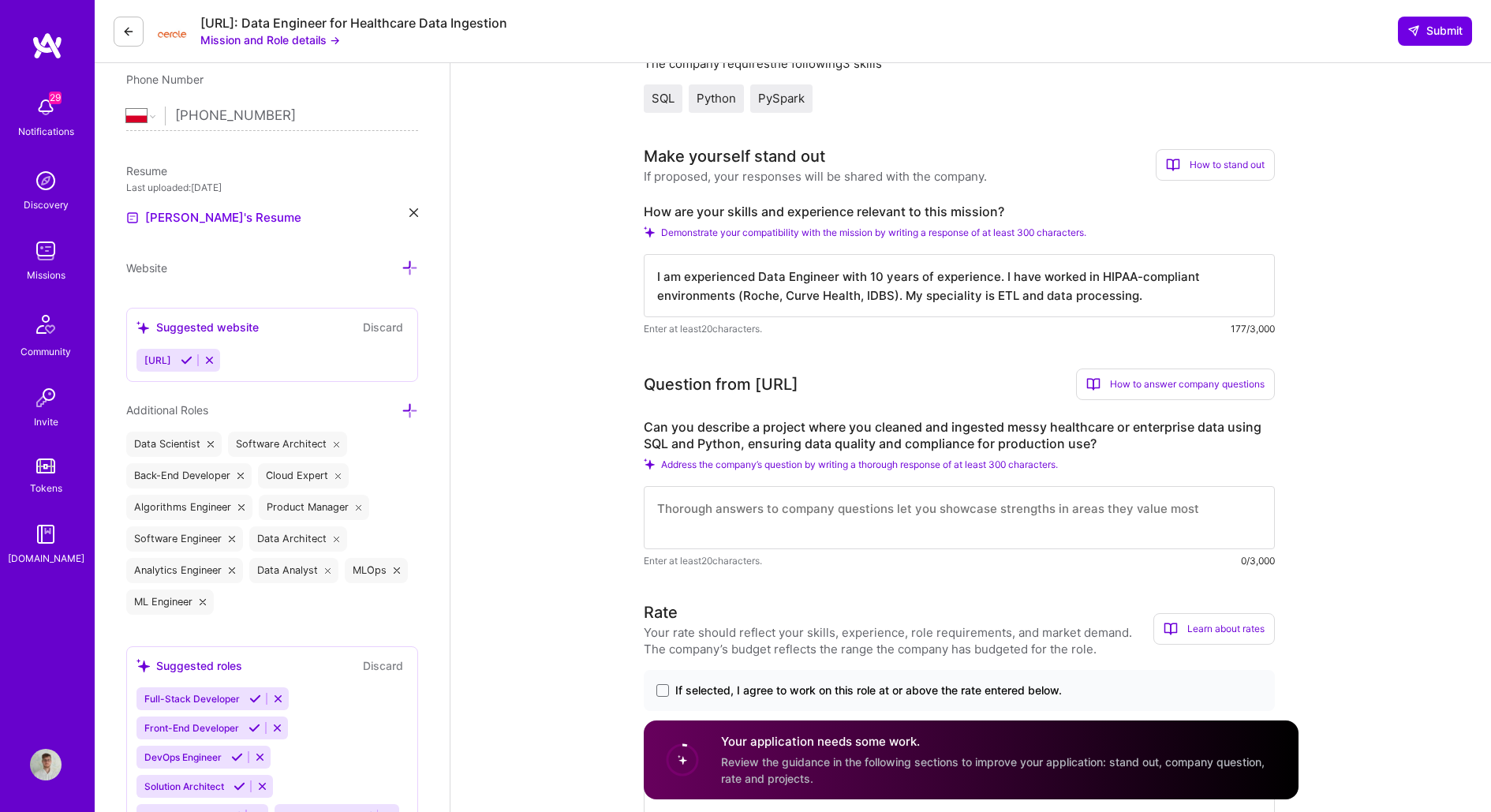
click at [752, 282] on textarea "I am experienced Data Engineer with 10 years of experience. I have worked in HI…" at bounding box center [958, 285] width 631 height 63
paste textarea "With 8+ years as a Senior Data Engineer, my expertise in SQL (Snowflake) and Py…"
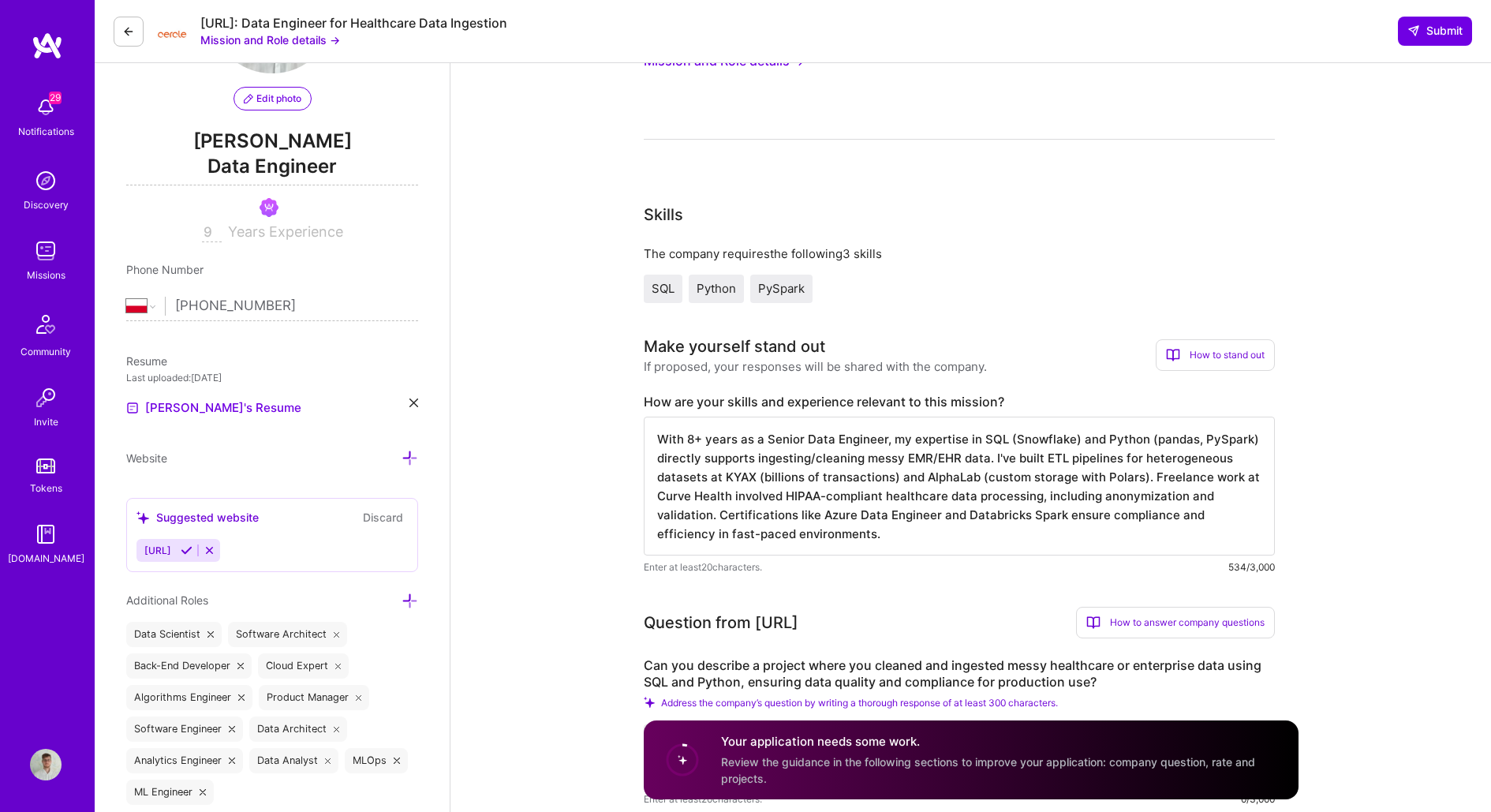
scroll to position [160, 0]
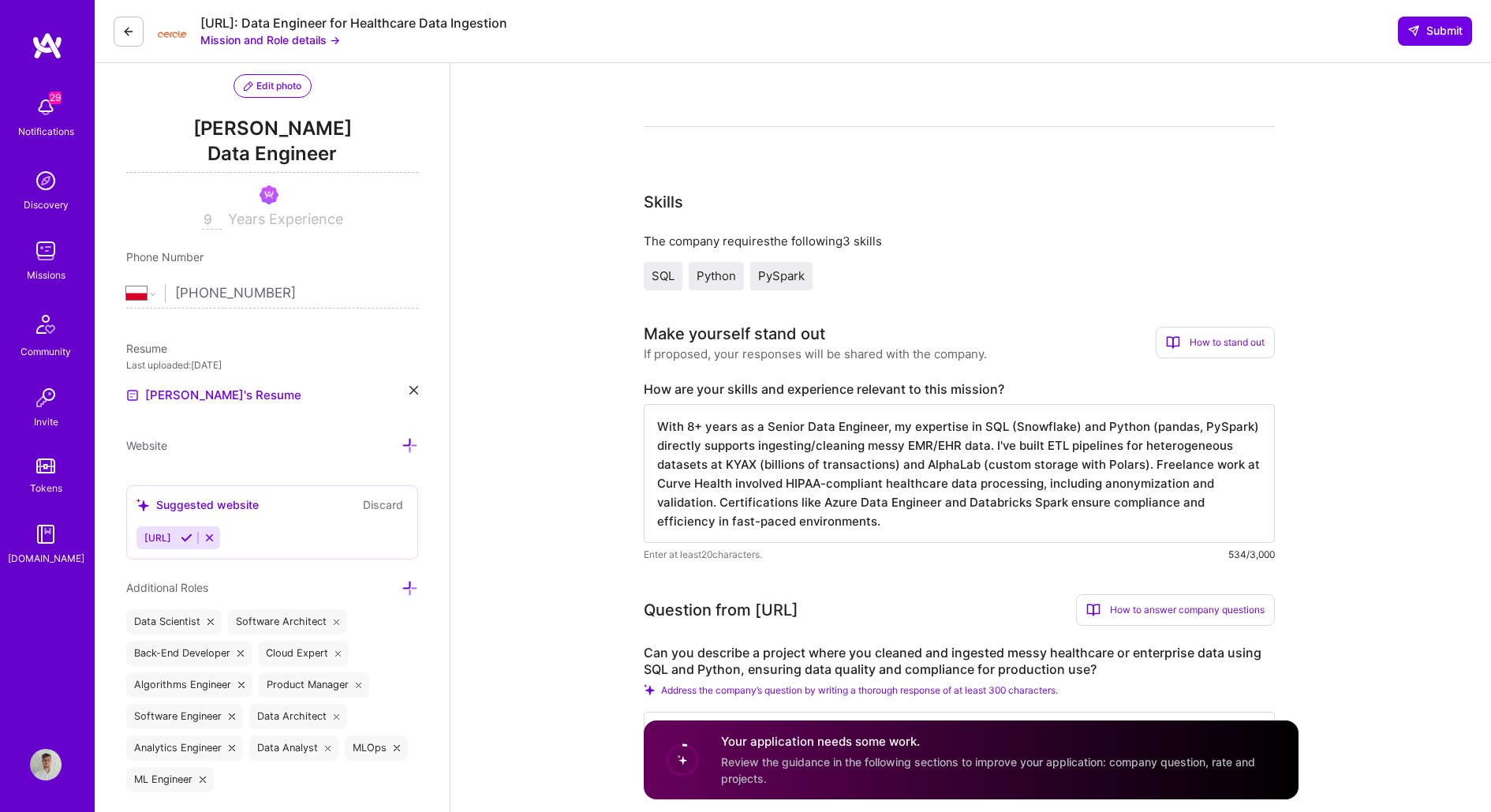
drag, startPoint x: 918, startPoint y: 463, endPoint x: 956, endPoint y: 452, distance: 39.6
click at [956, 452] on textarea "With 8+ years as a Senior Data Engineer, my expertise in SQL (Snowflake) and Py…" at bounding box center [958, 472] width 631 height 138
click at [944, 471] on textarea "With 8+ years as a Senior Data Engineer, my expertise in SQL (Snowflake) and Py…" at bounding box center [958, 472] width 631 height 138
drag, startPoint x: 962, startPoint y: 462, endPoint x: 1115, endPoint y: 453, distance: 153.3
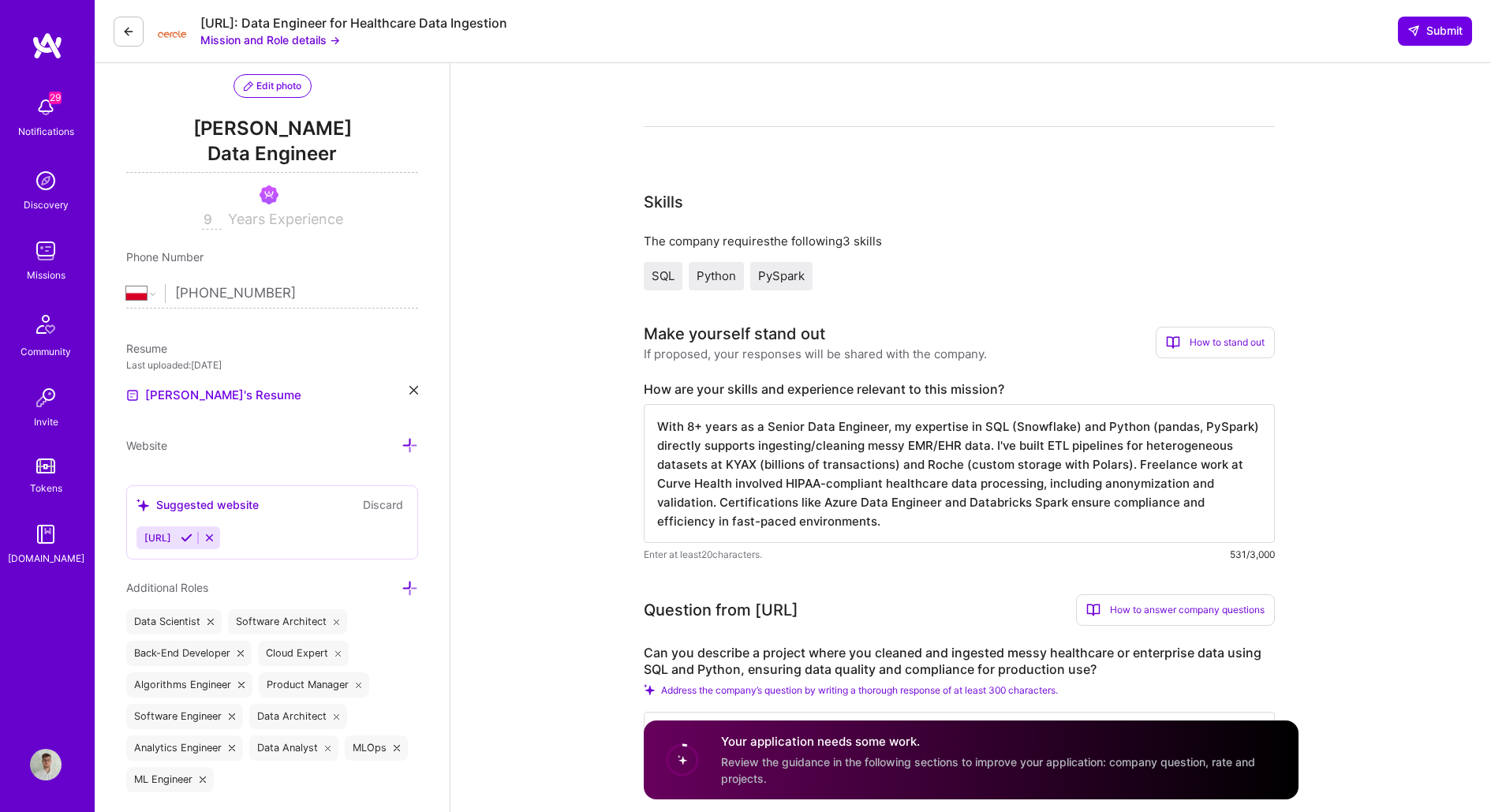
click at [1115, 453] on textarea "With 8+ years as a Senior Data Engineer, my expertise in SQL (Snowflake) and Py…" at bounding box center [958, 472] width 631 height 138
drag, startPoint x: 1112, startPoint y: 462, endPoint x: 962, endPoint y: 468, distance: 150.1
click at [962, 468] on textarea "With 8+ years as a Senior Data Engineer, my expertise in SQL (Snowflake) and Py…" at bounding box center [958, 472] width 631 height 138
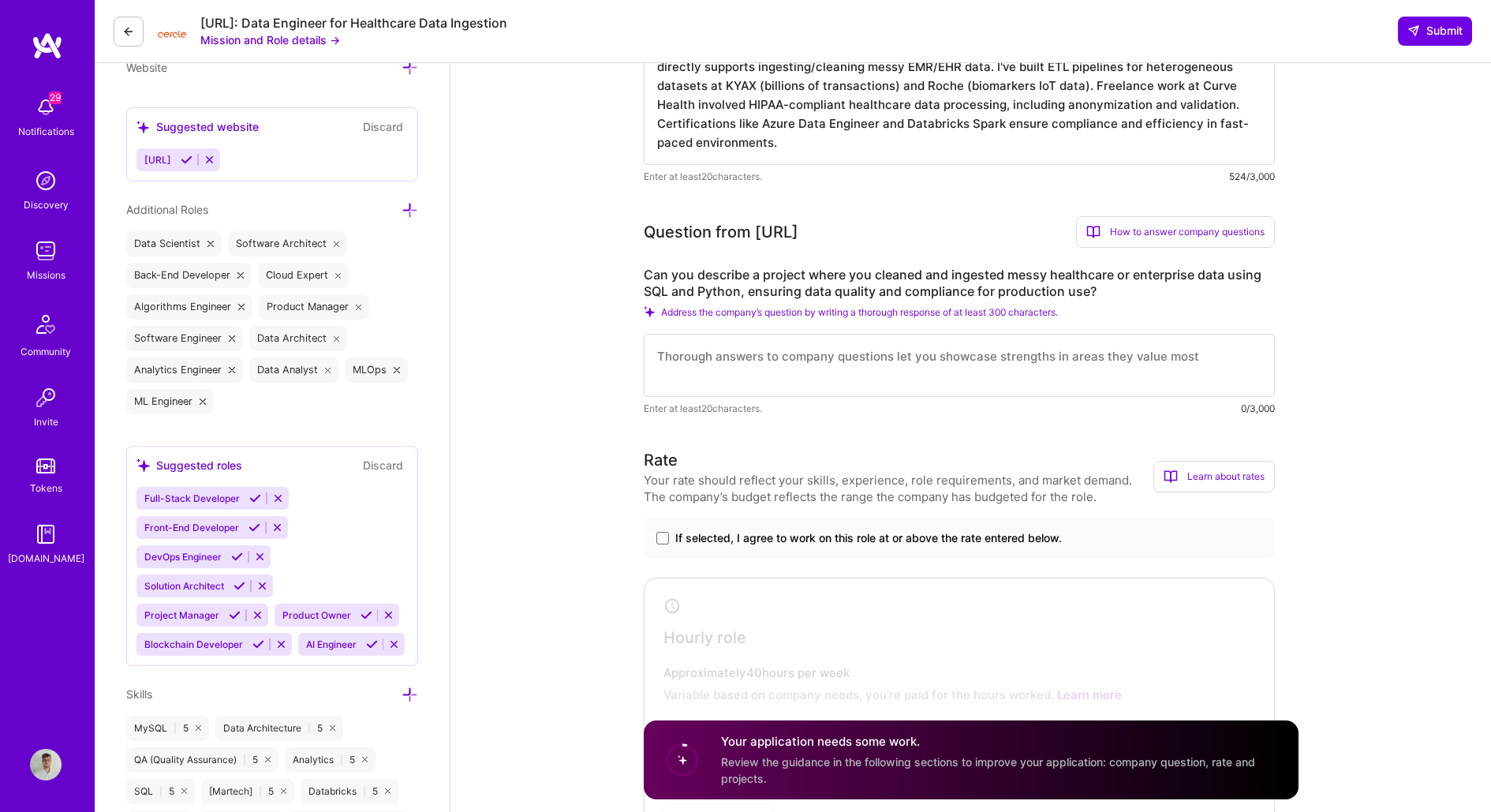
scroll to position [541, 0]
type textarea "With 8+ years as a Senior Data Engineer, my expertise in SQL (Snowflake) and Py…"
click at [754, 375] on textarea at bounding box center [958, 362] width 631 height 63
paste textarea "At Curve Health (freelance), I created ETL pipelines for EMR/EHR data ingestion…"
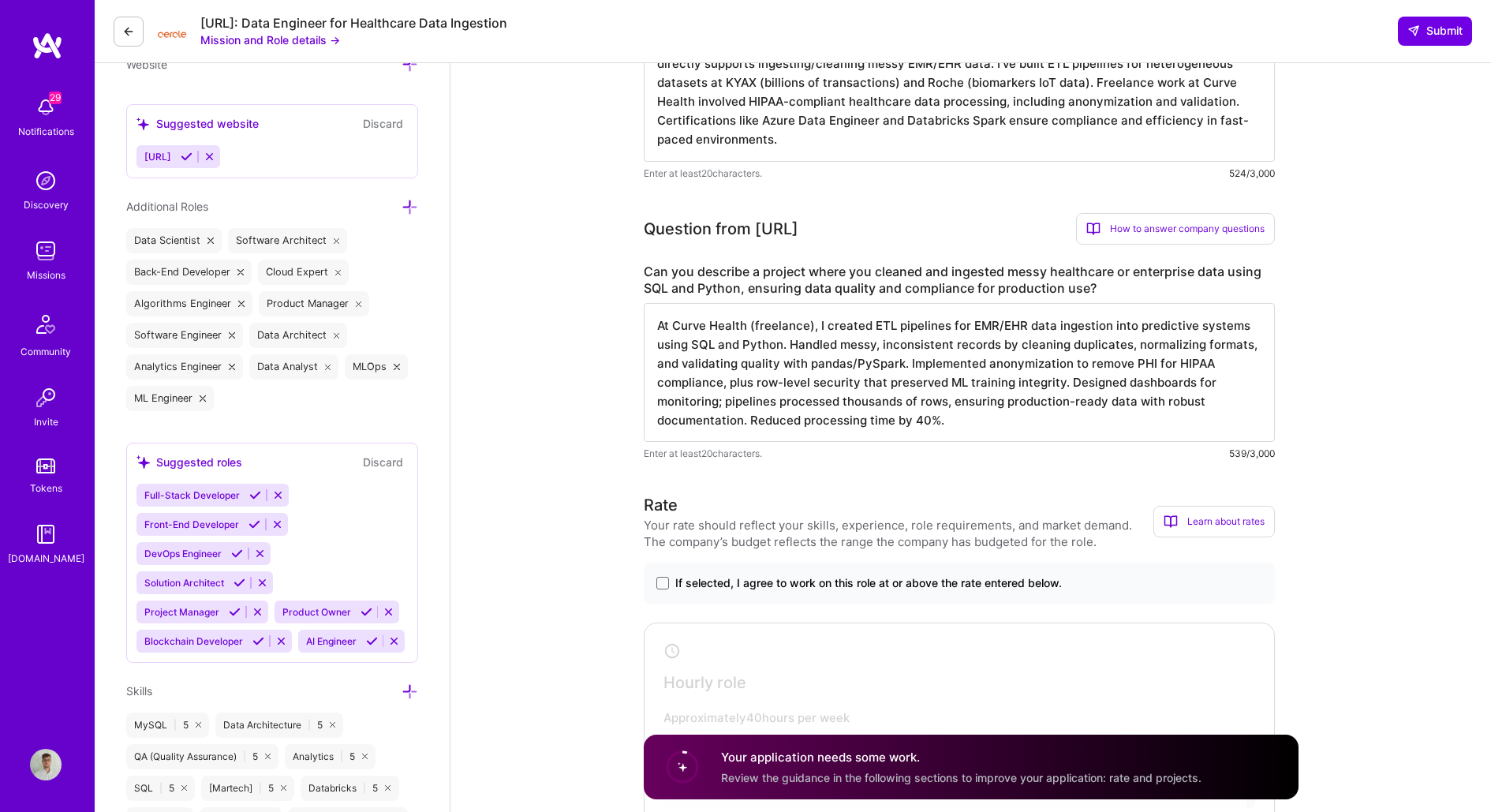
drag, startPoint x: 954, startPoint y: 418, endPoint x: 746, endPoint y: 419, distance: 208.0
click at [746, 419] on textarea "At Curve Health (freelance), I created ETL pipelines for EMR/EHR data ingestion…" at bounding box center [958, 371] width 631 height 138
click at [803, 323] on textarea "At Curve Health (freelance), I created ETL pipelines for EMR/EHR data ingestion…" at bounding box center [958, 371] width 631 height 138
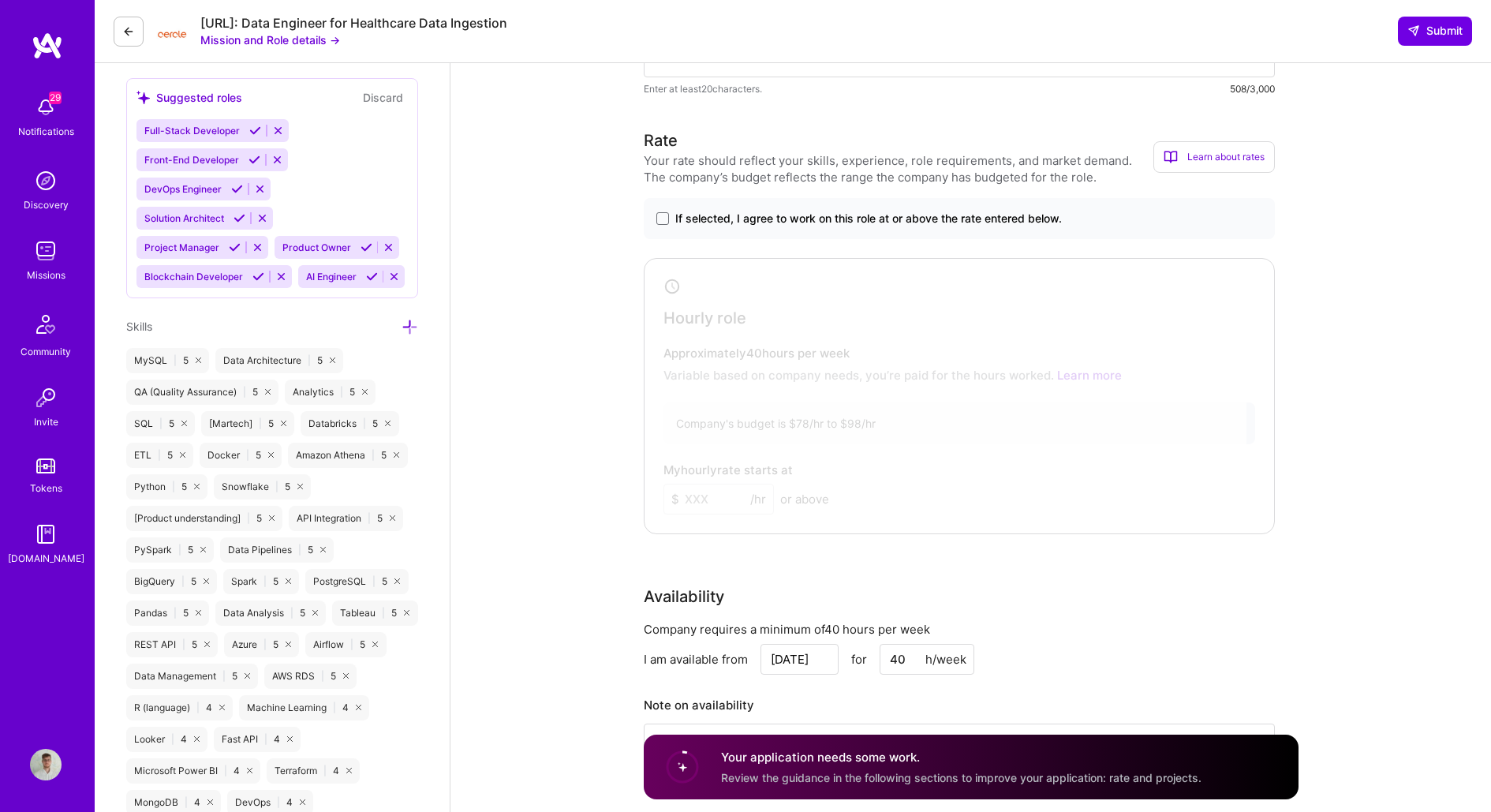
scroll to position [907, 0]
type textarea "At Curve Health (freelance), I created ETL pipelines for EMR/EHR data ingestion…"
click at [663, 218] on span at bounding box center [662, 216] width 12 height 12
click at [0, 0] on input "If selected, I agree to work on this role at or above the rate entered below." at bounding box center [0, 0] width 0 height 0
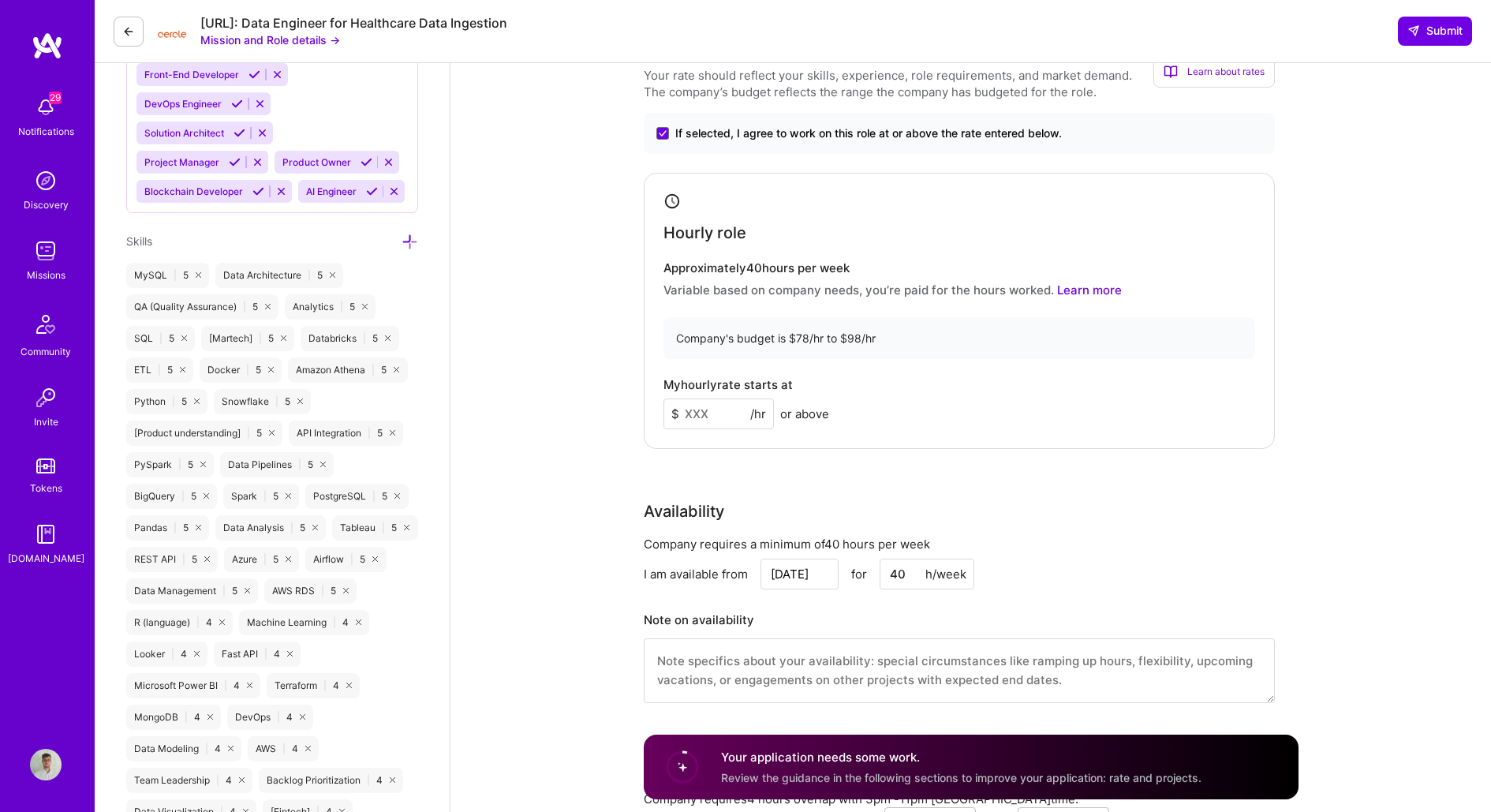
scroll to position [994, 0]
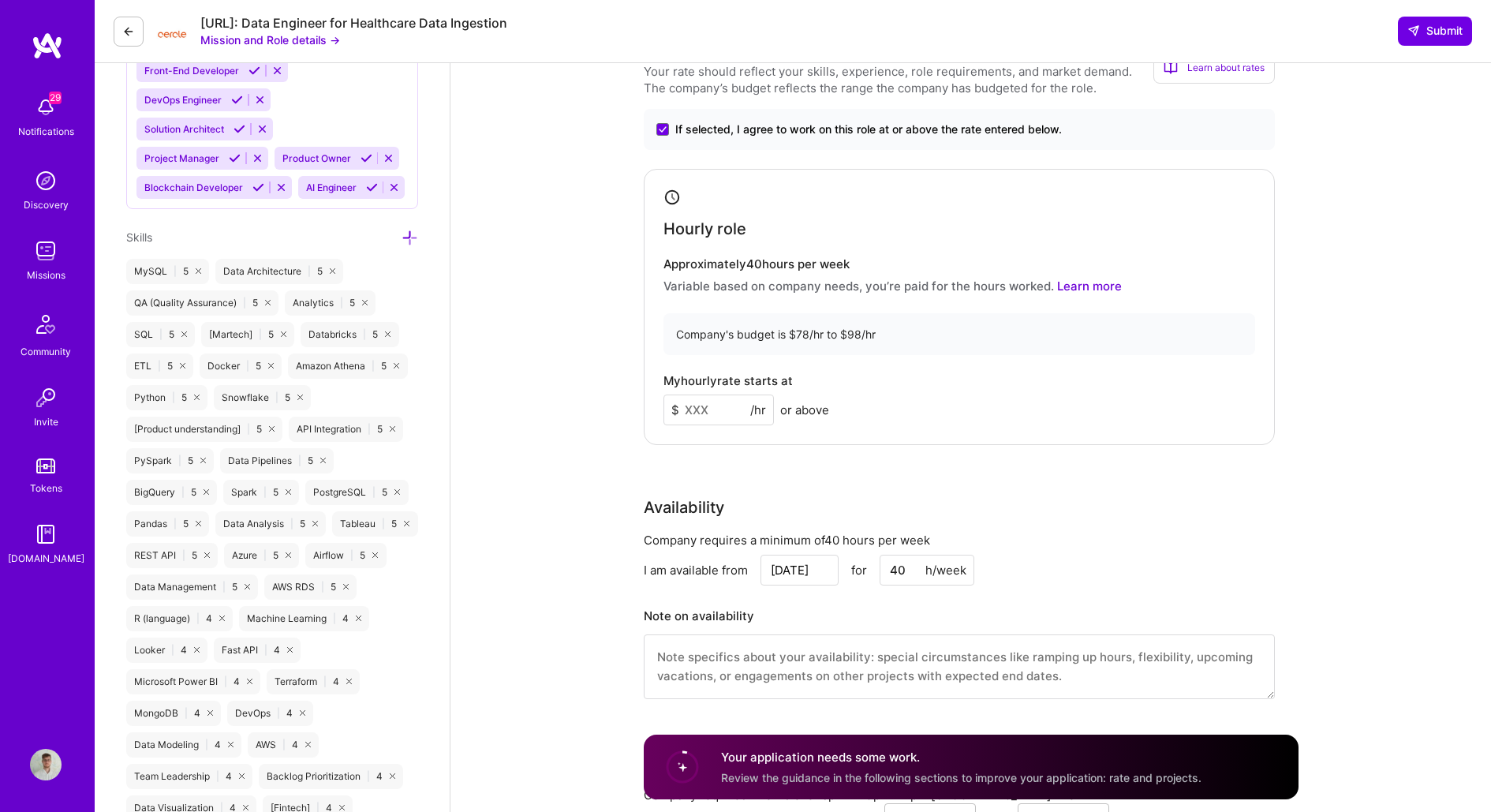
click at [722, 404] on input at bounding box center [719, 409] width 111 height 31
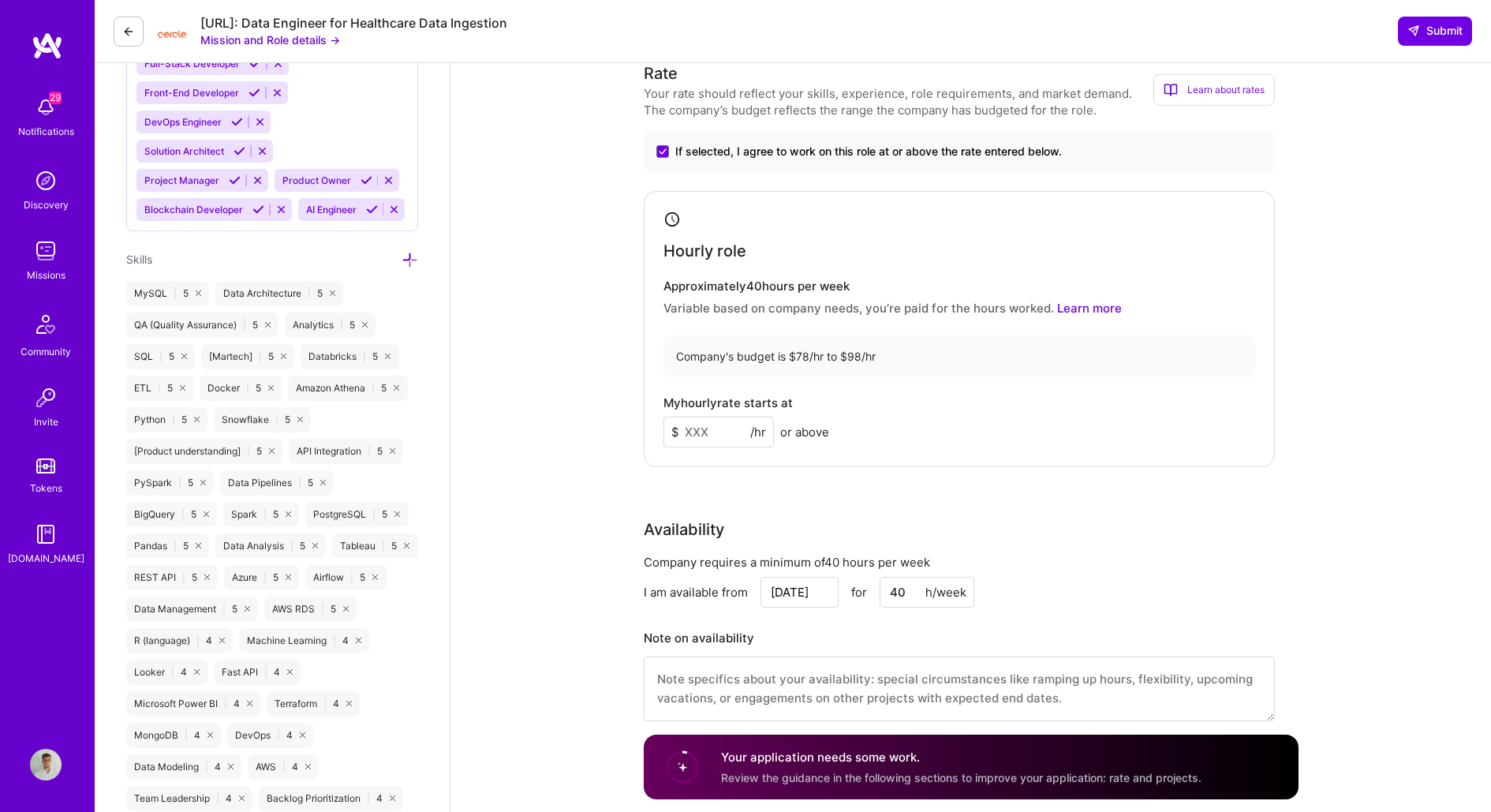
scroll to position [956, 0]
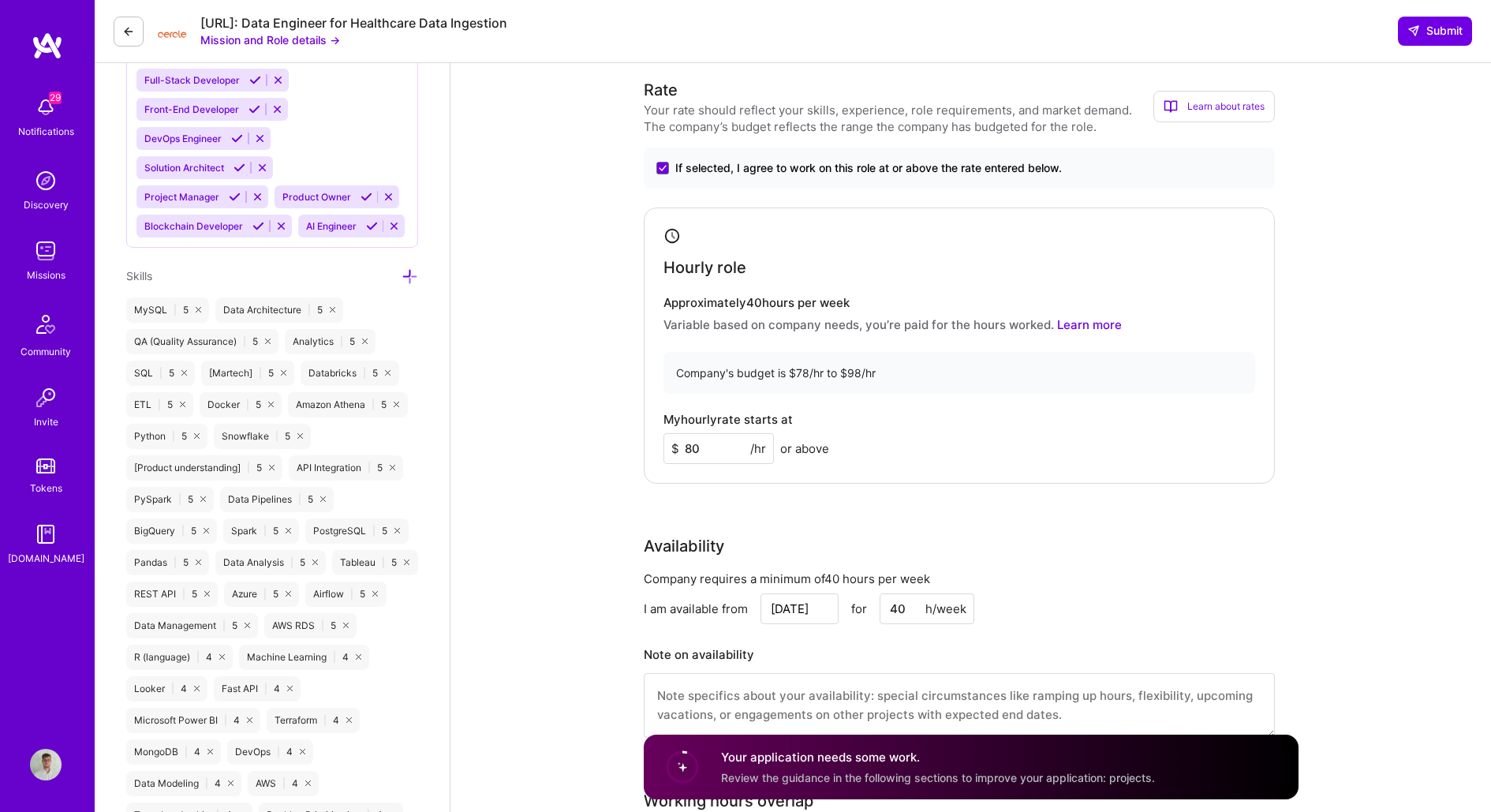
type input "80"
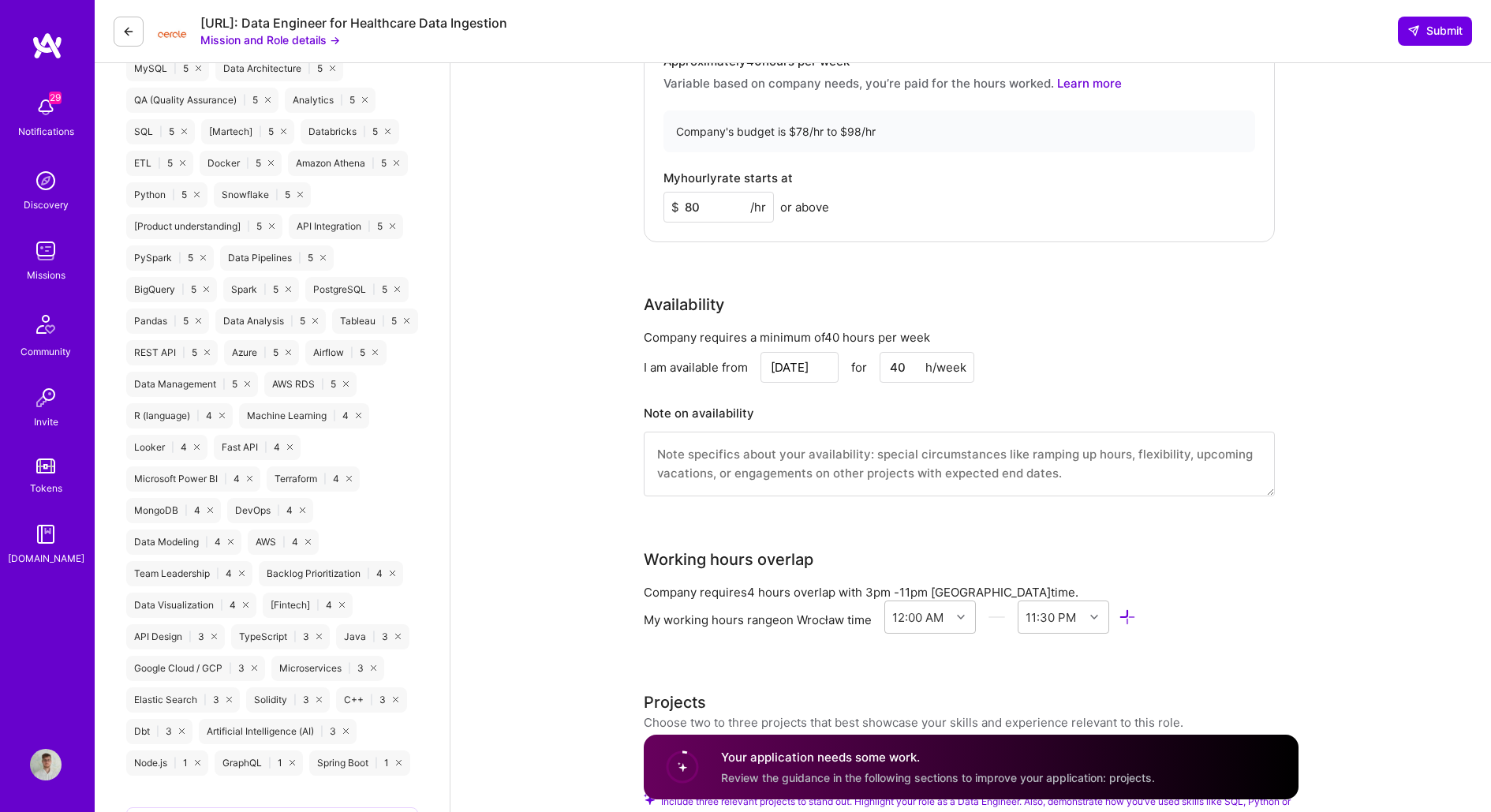
scroll to position [1198, 0]
click at [814, 363] on input "[DATE]" at bounding box center [800, 365] width 78 height 31
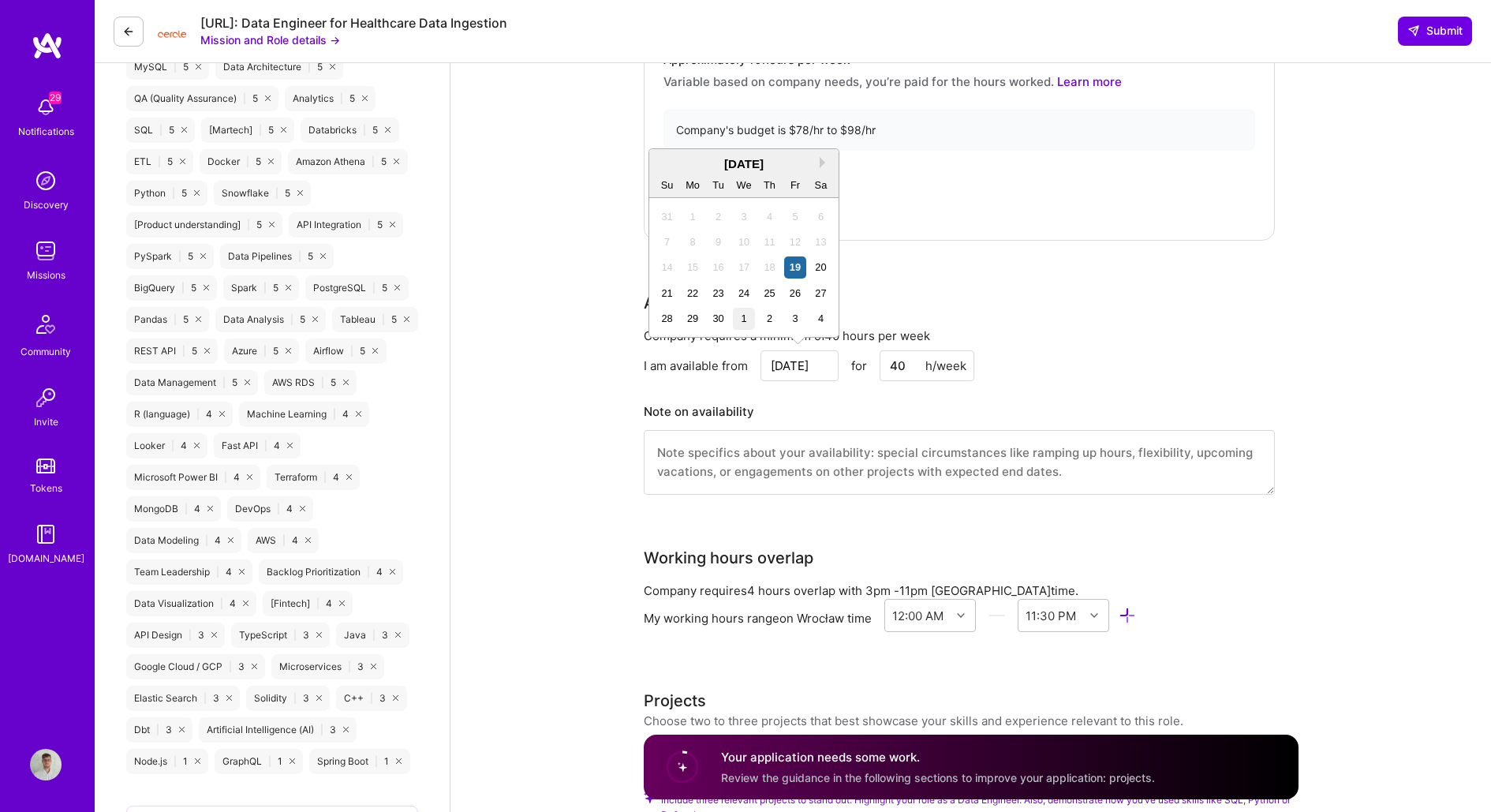
click at [753, 321] on div "1" at bounding box center [744, 318] width 21 height 21
type input "[DATE]"
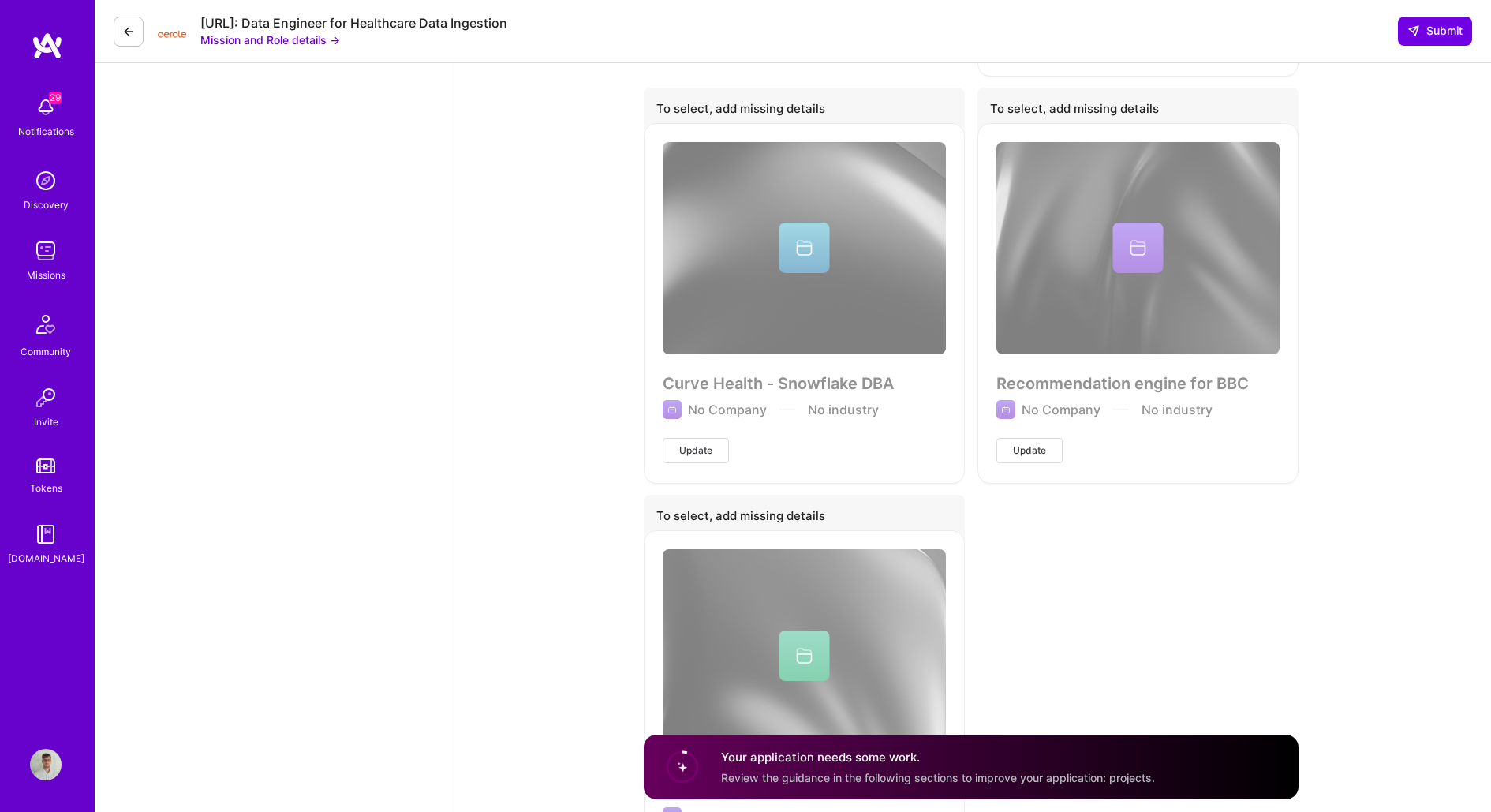
scroll to position [5552, 0]
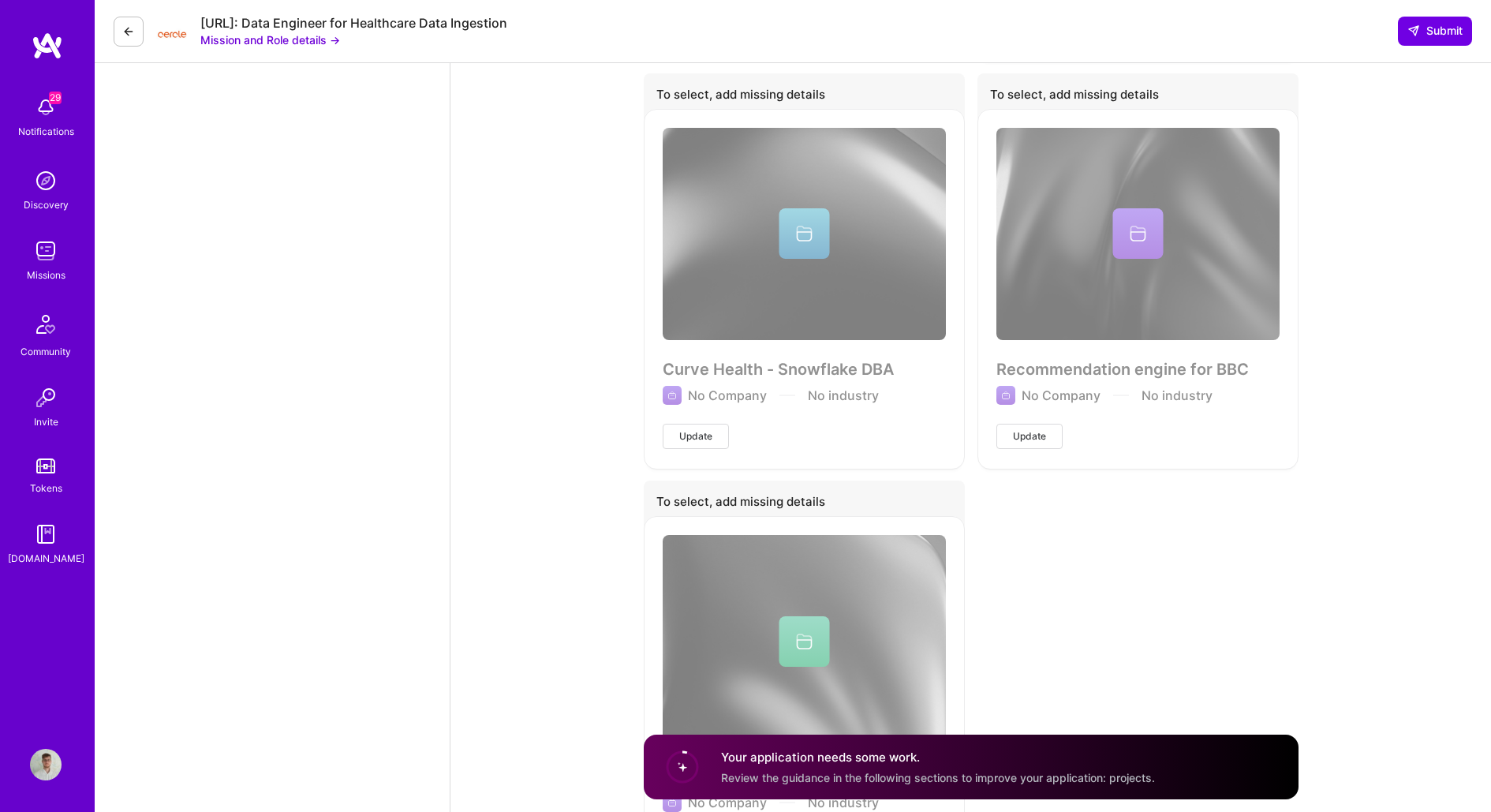
click at [785, 397] on div "Curve Health - Snowflake DBA No Company No industry Update" at bounding box center [804, 288] width 321 height 359
click at [694, 429] on span "Update" at bounding box center [696, 436] width 33 height 14
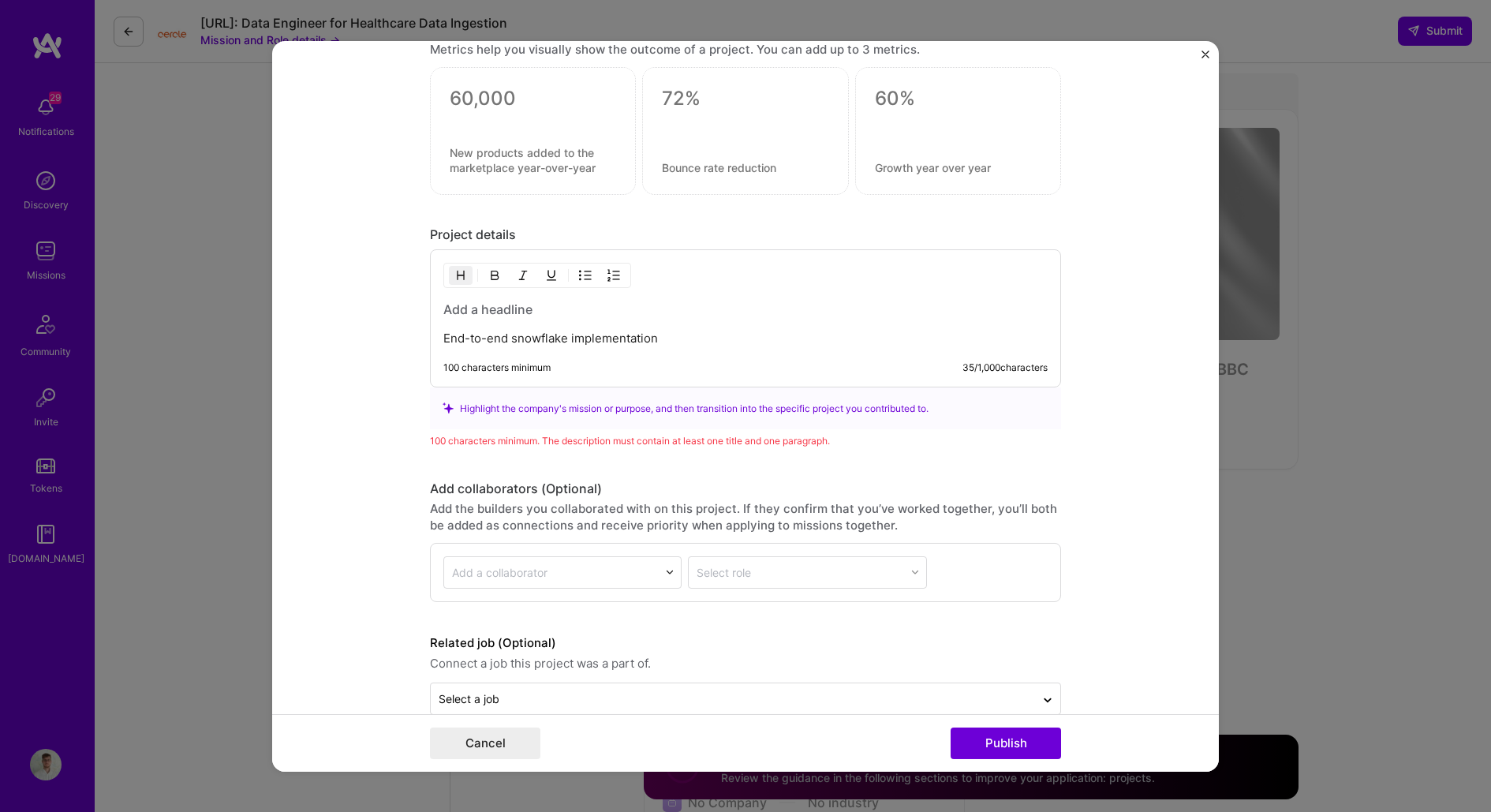
scroll to position [1310, 0]
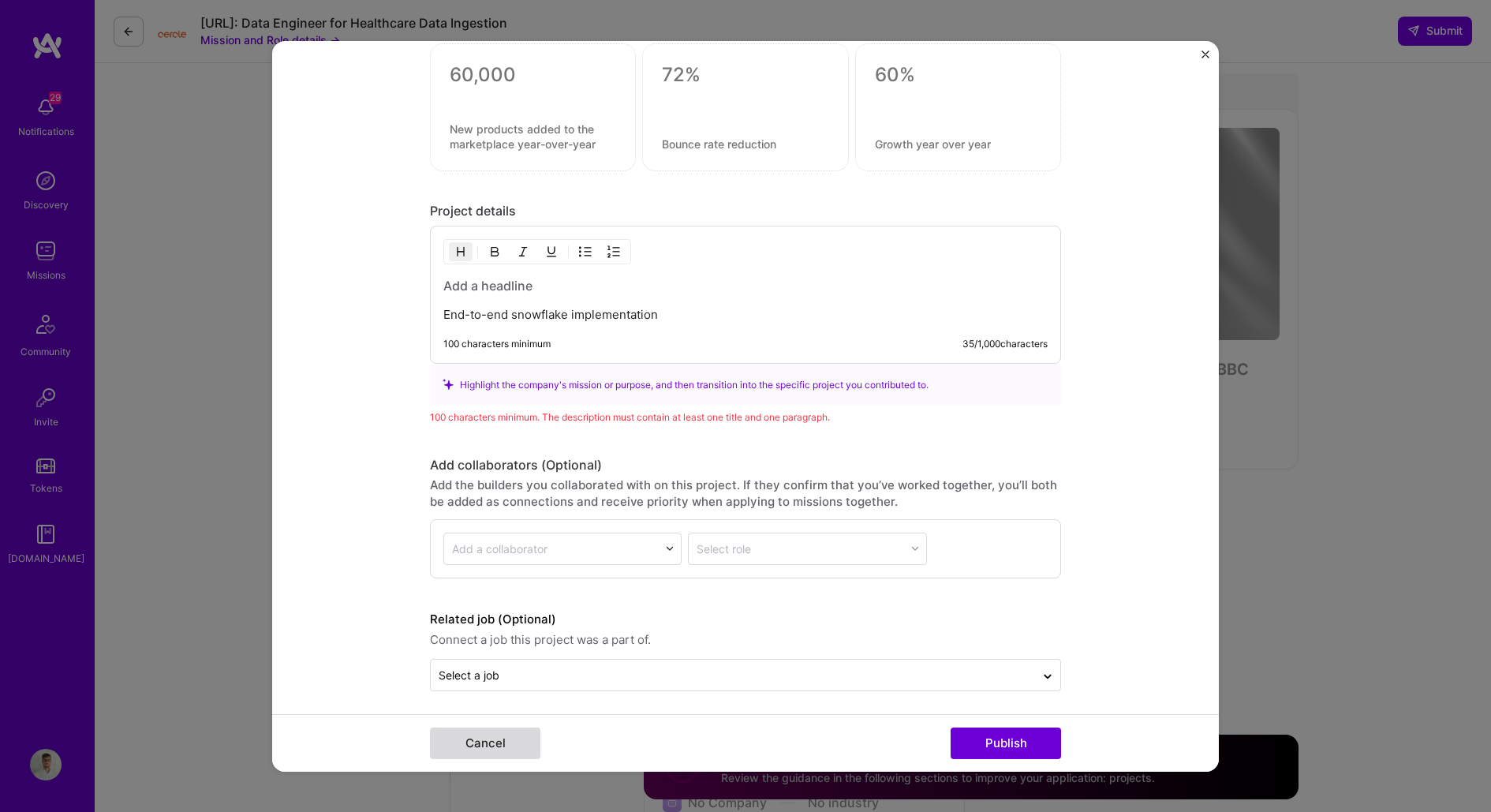
click at [517, 735] on button "Cancel" at bounding box center [485, 742] width 111 height 31
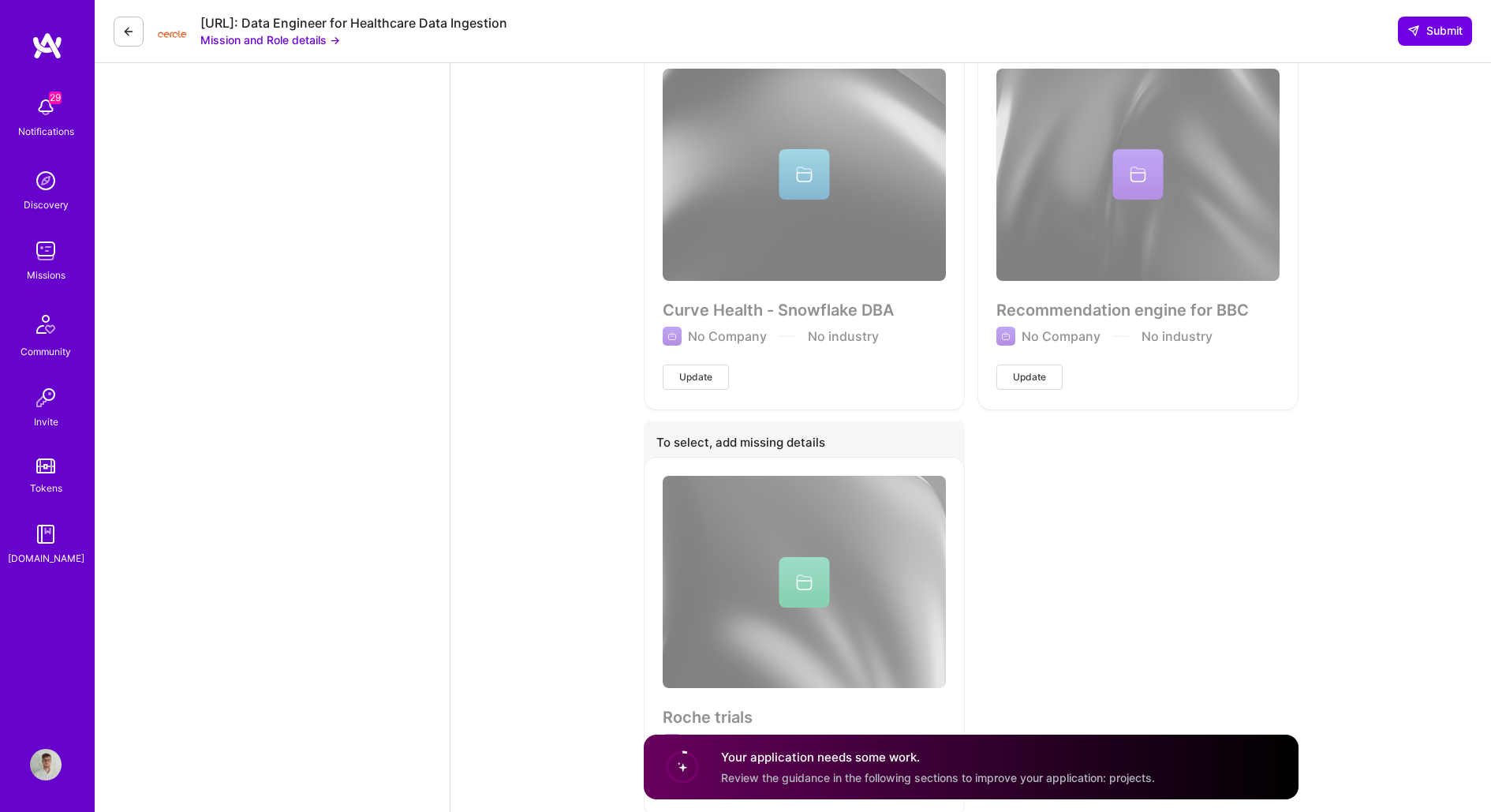
scroll to position [5724, 0]
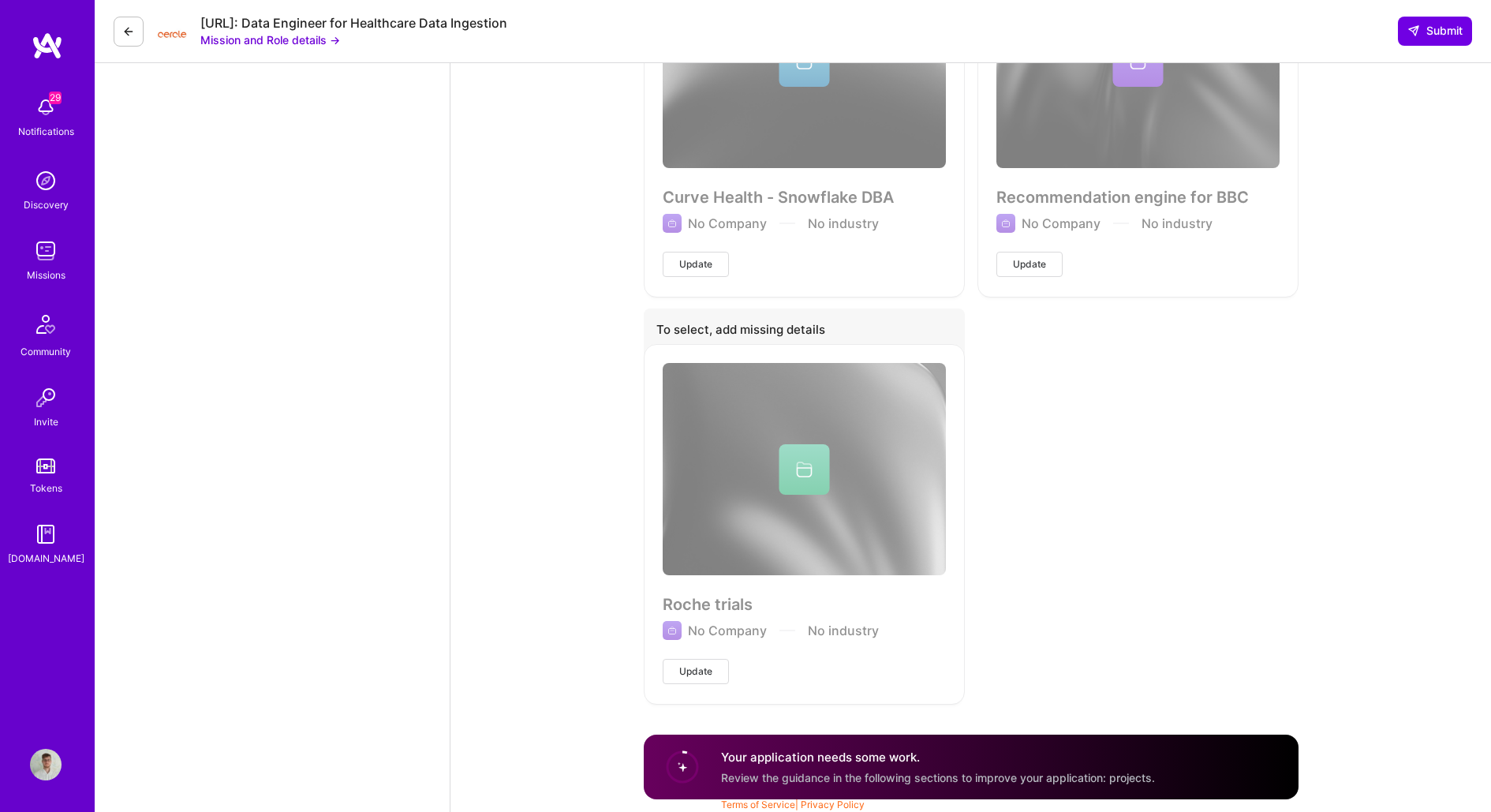
click at [699, 666] on span "Update" at bounding box center [696, 671] width 33 height 14
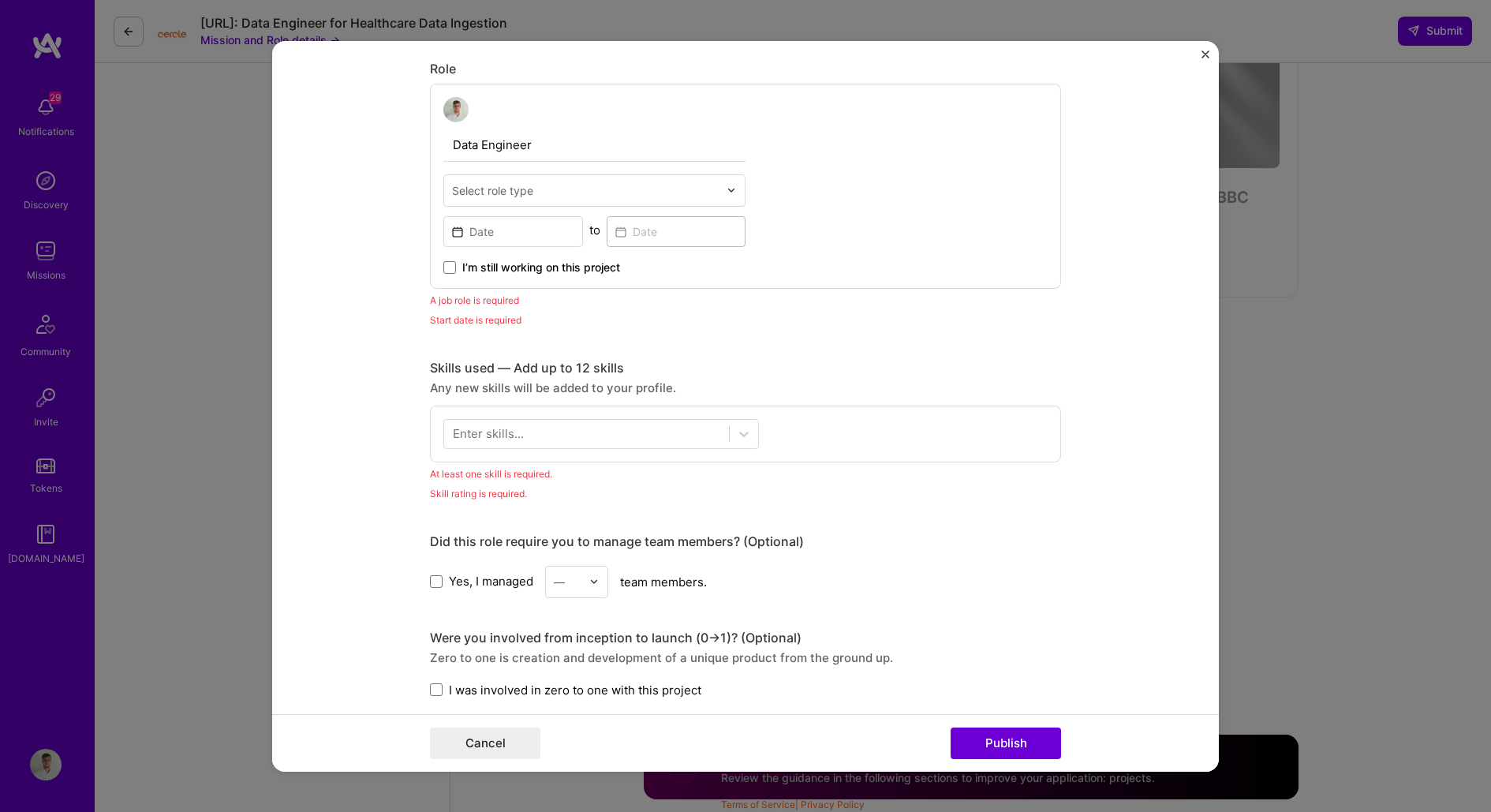
scroll to position [597, 0]
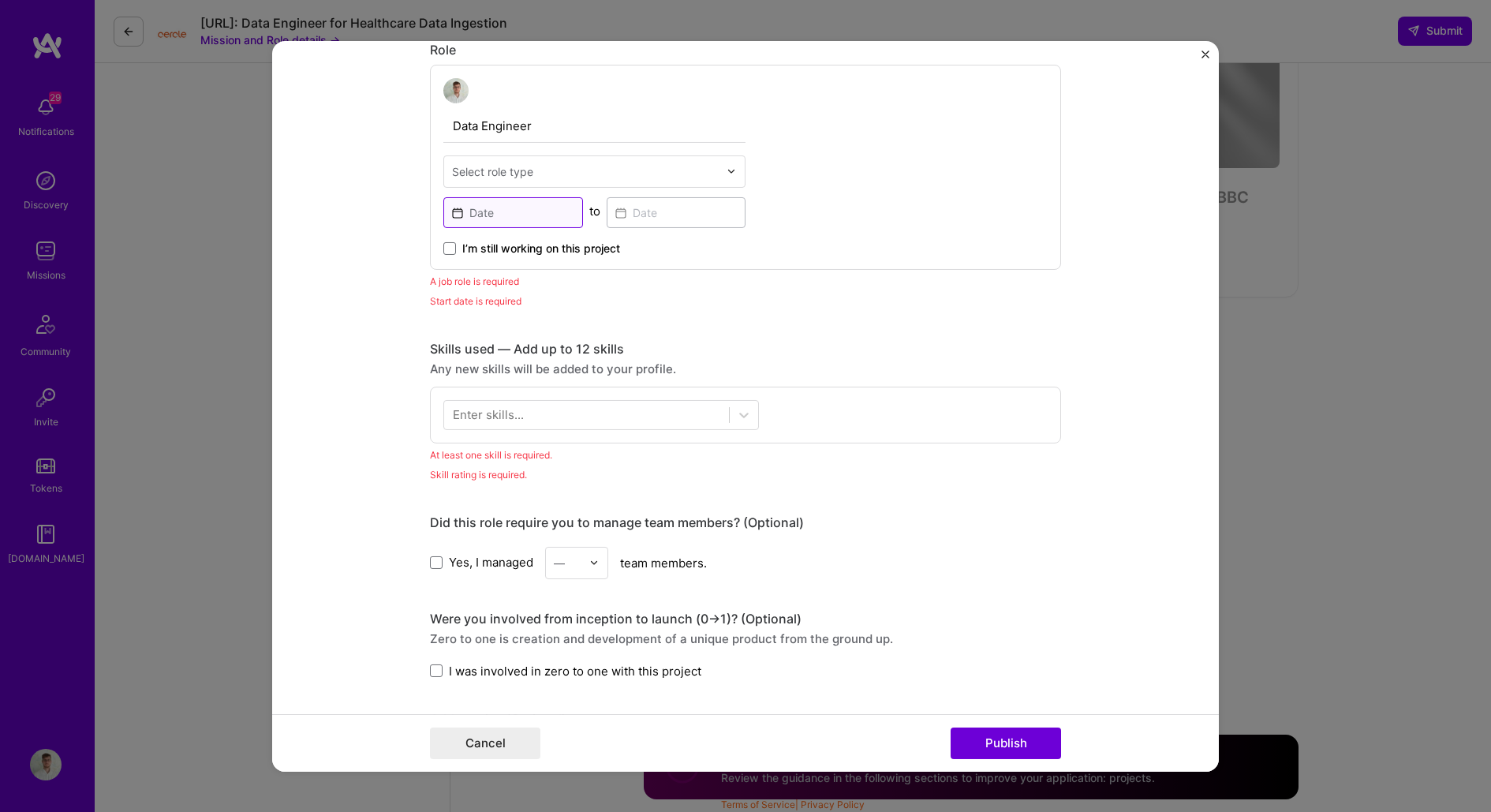
click at [486, 202] on input at bounding box center [514, 212] width 139 height 31
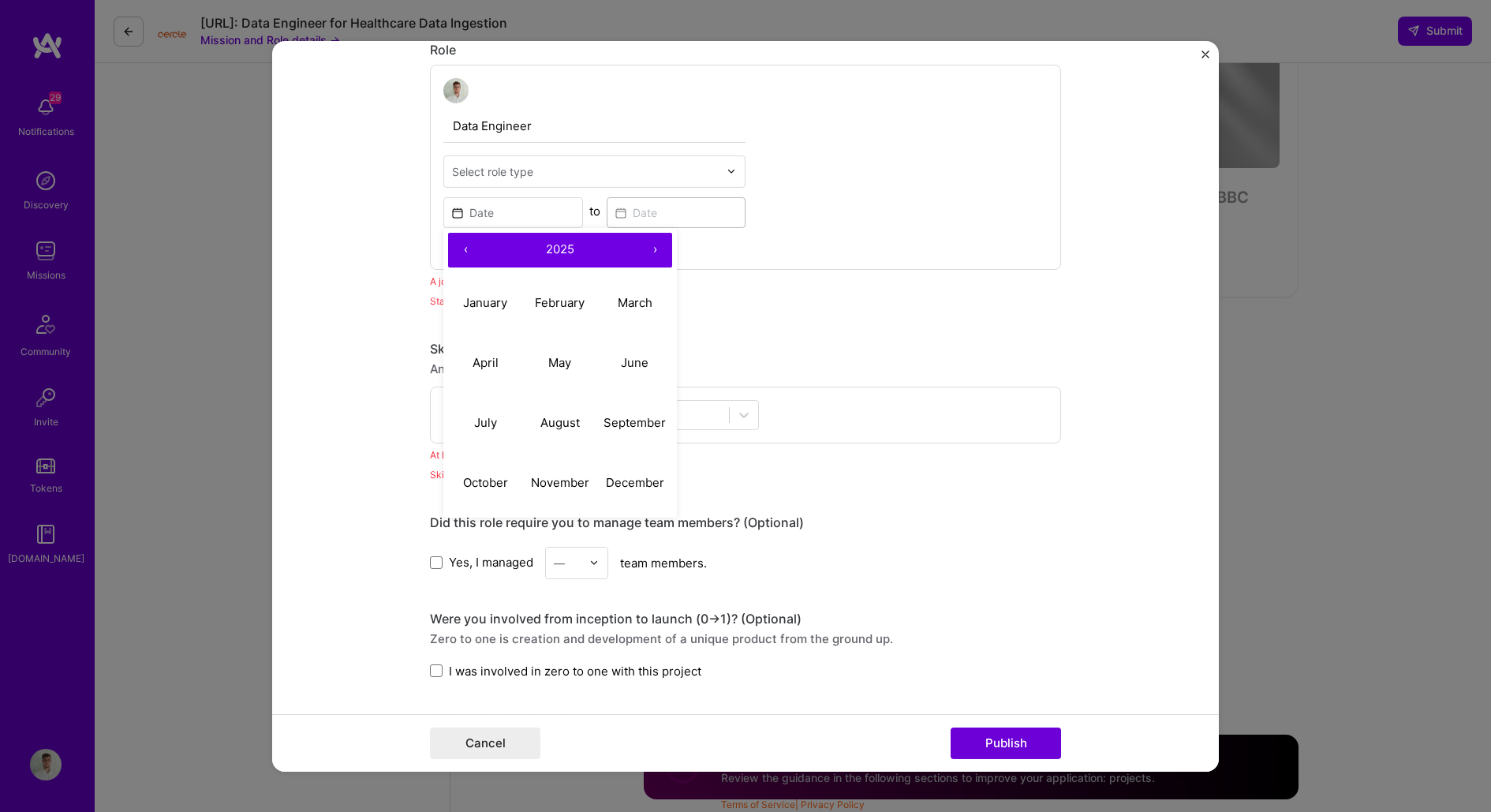
click at [466, 247] on button "‹" at bounding box center [465, 249] width 34 height 34
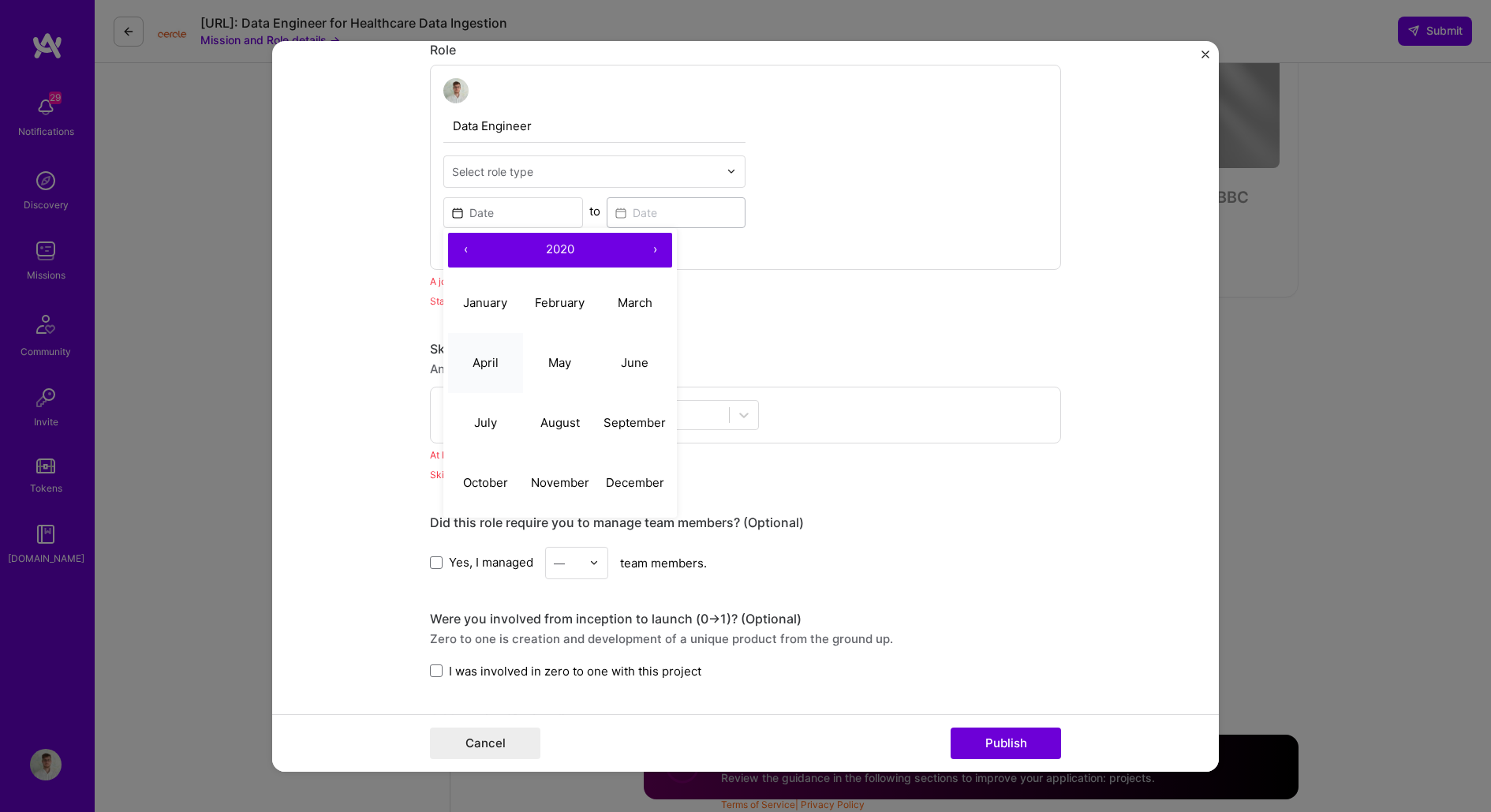
click at [472, 361] on abbr "April" at bounding box center [485, 363] width 26 height 15
type input "[DATE]"
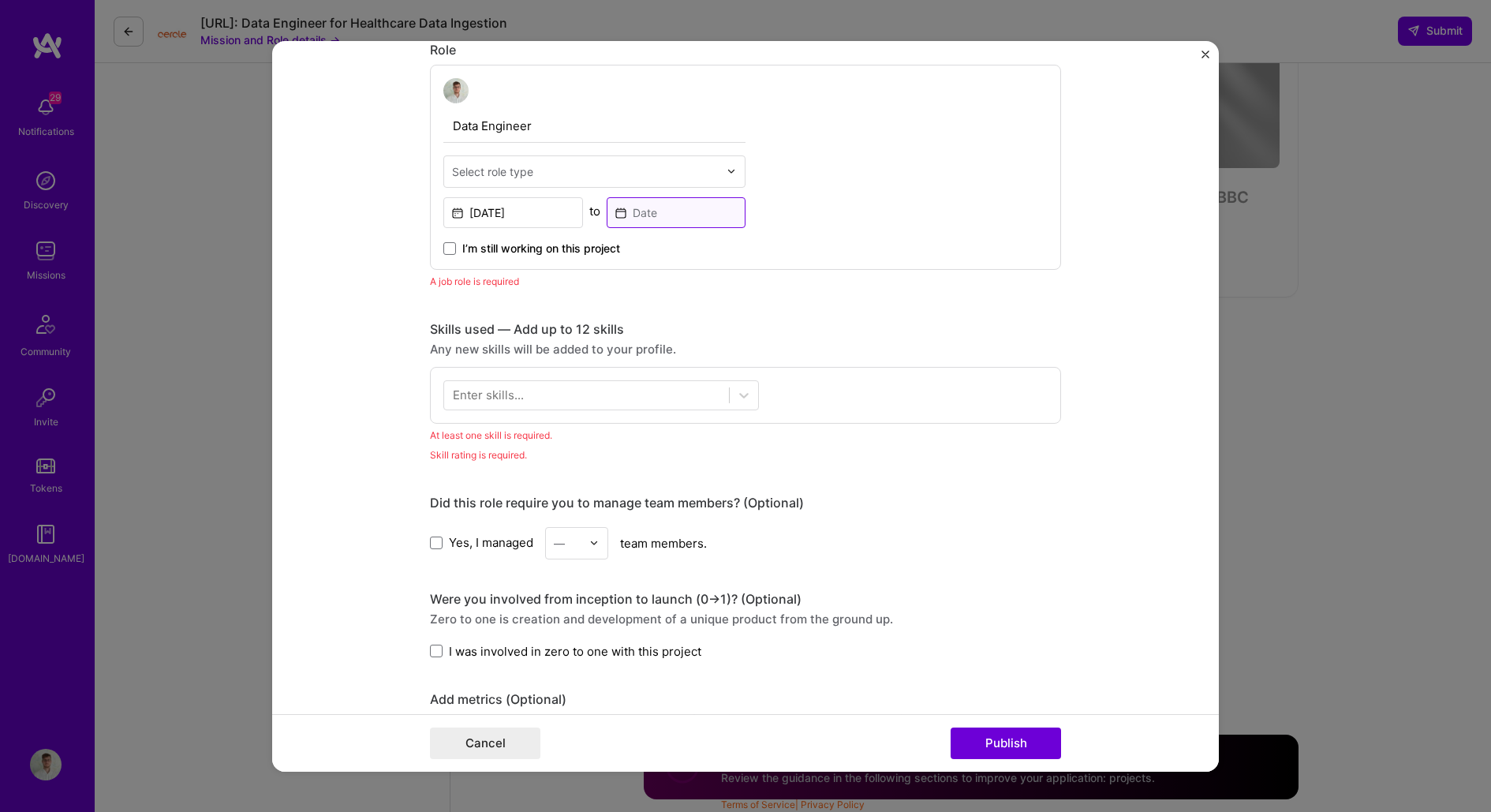
click at [657, 209] on input at bounding box center [677, 212] width 139 height 31
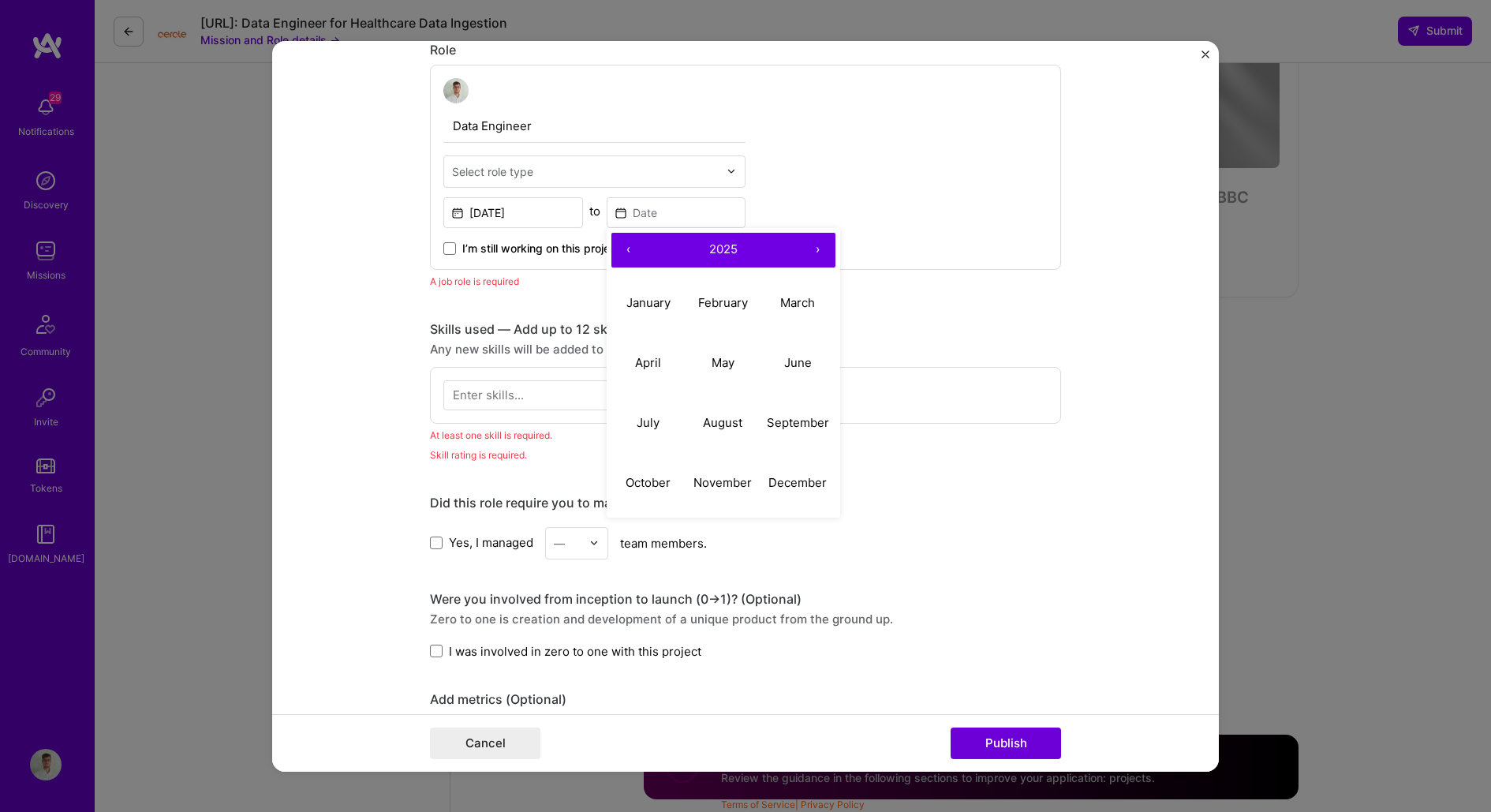
click at [628, 247] on button "‹" at bounding box center [629, 249] width 34 height 34
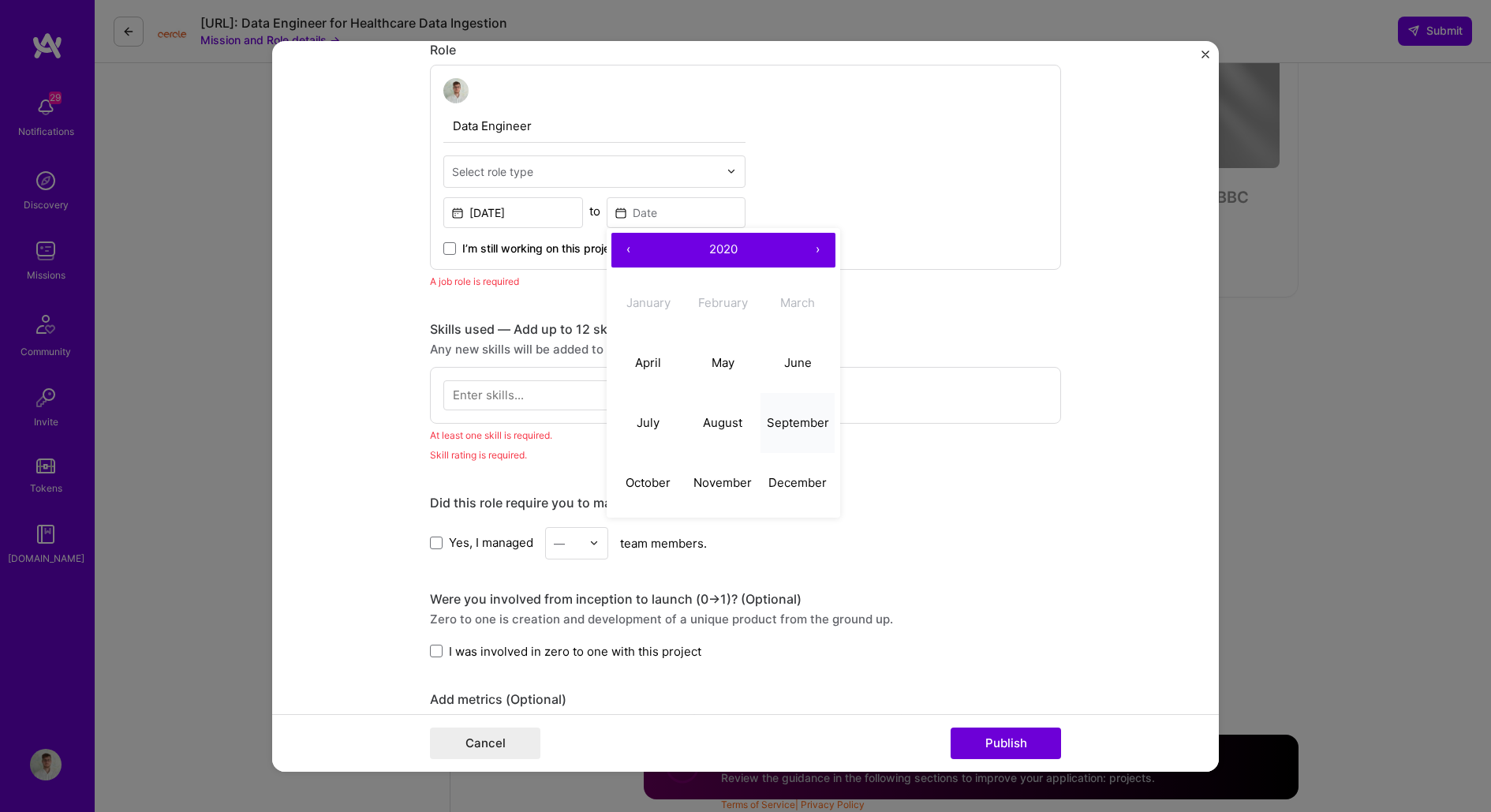
click at [797, 418] on abbr "September" at bounding box center [797, 423] width 62 height 15
type input "[DATE]"
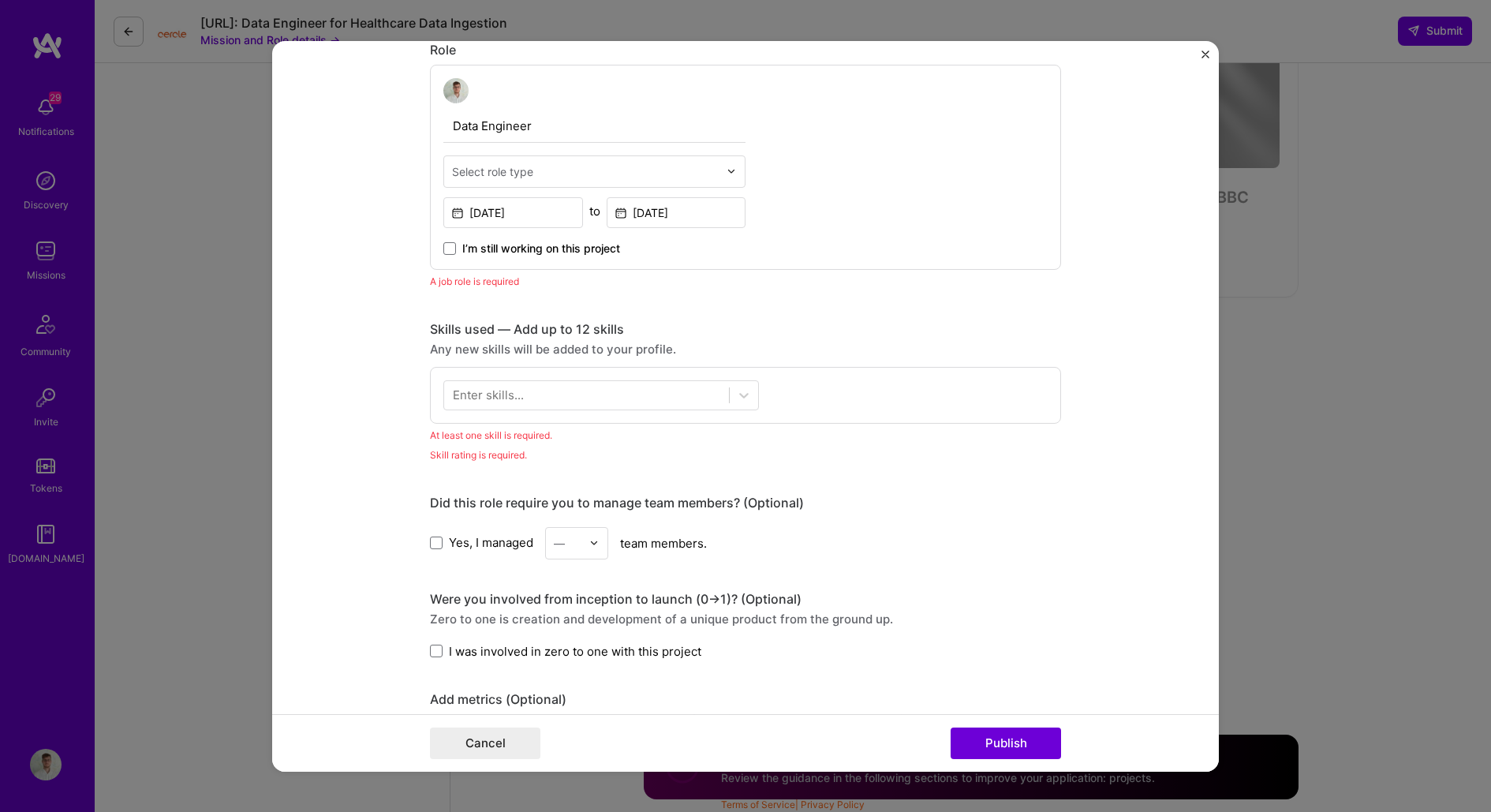
click at [530, 167] on div "Select role type" at bounding box center [493, 170] width 81 height 16
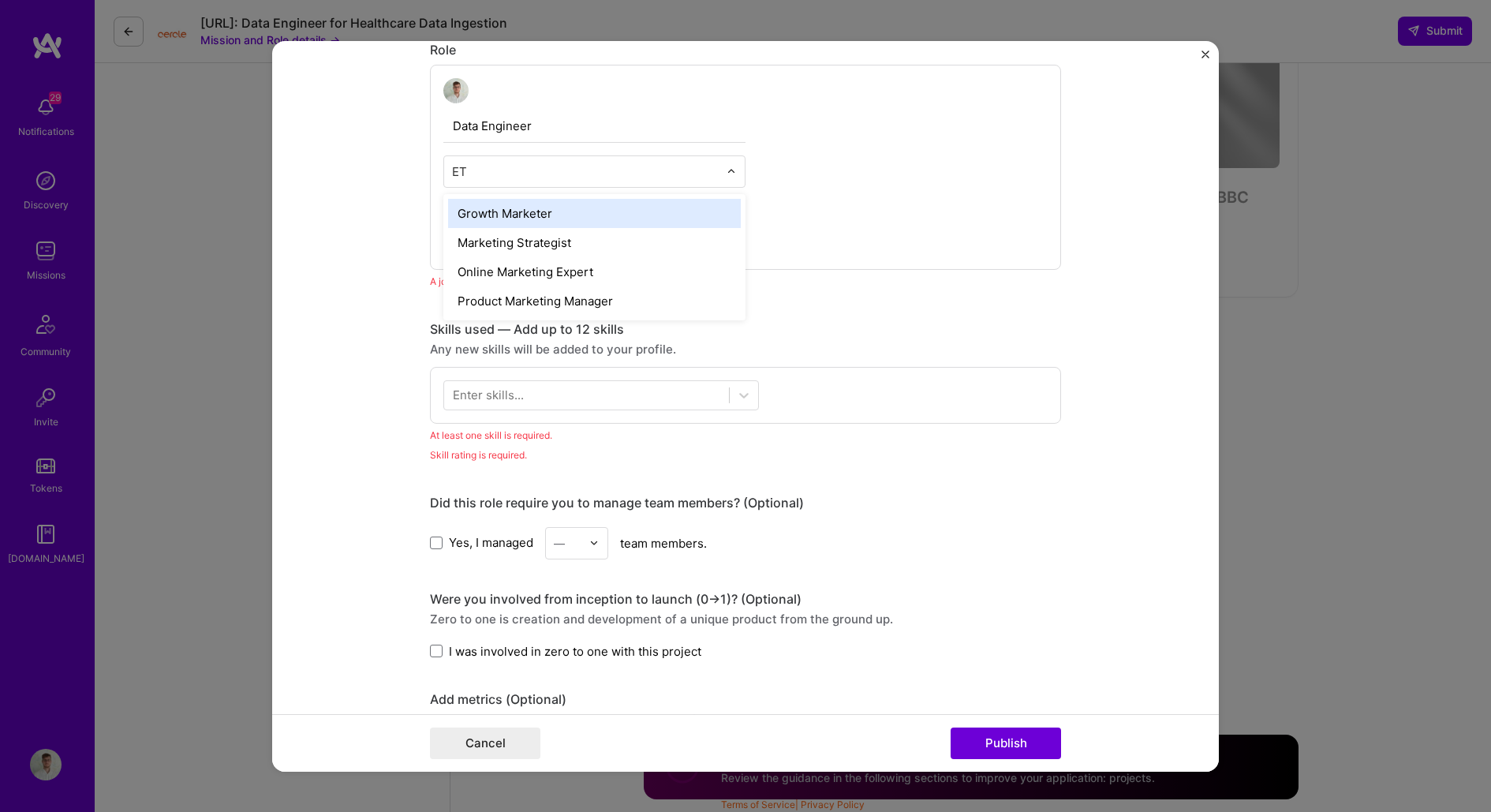
type input "E"
type input "Data"
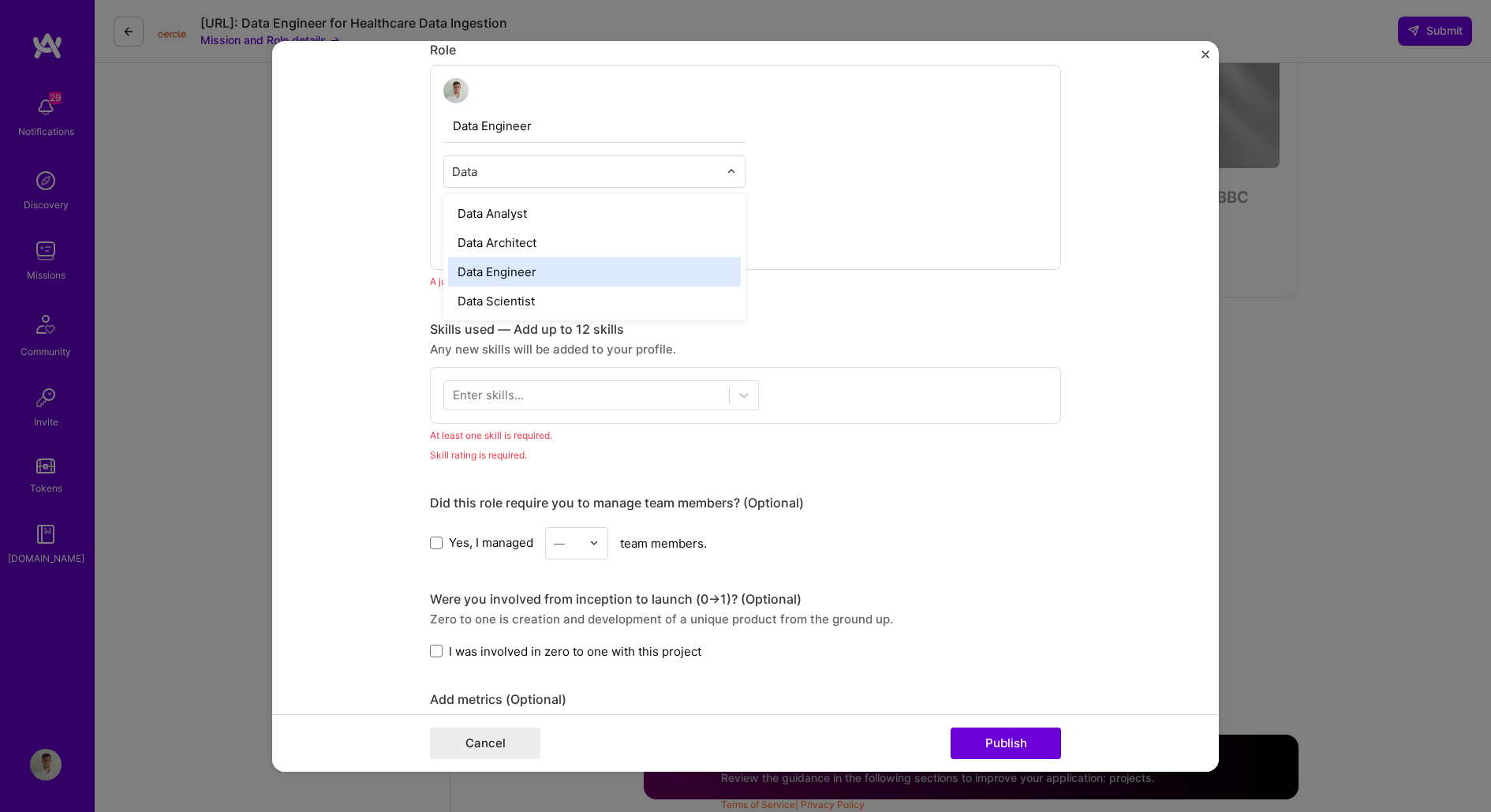
click at [554, 272] on div "Data Engineer" at bounding box center [594, 271] width 293 height 30
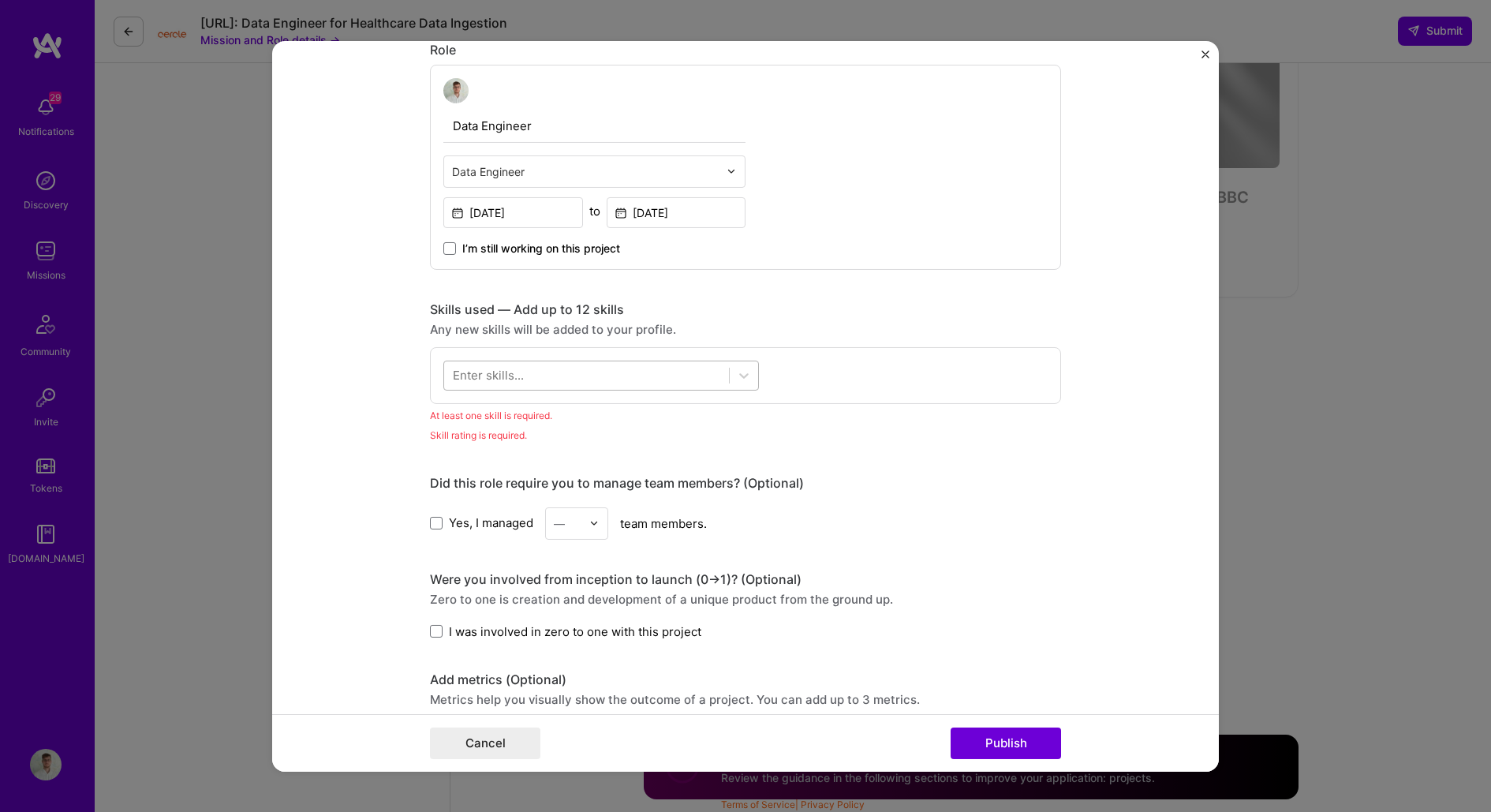
click at [540, 364] on div at bounding box center [586, 374] width 284 height 26
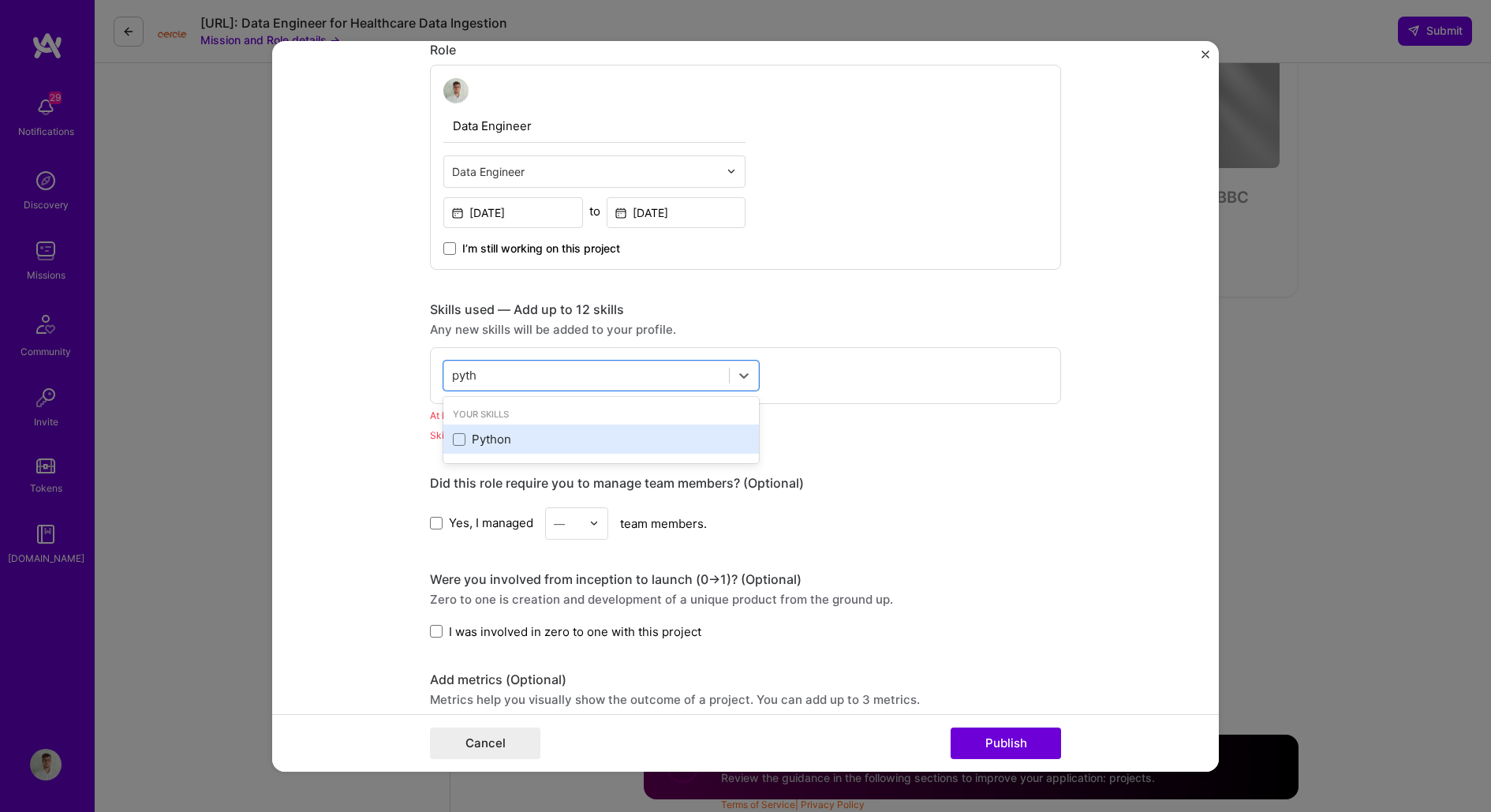
click at [462, 427] on div "Python" at bounding box center [601, 439] width 316 height 30
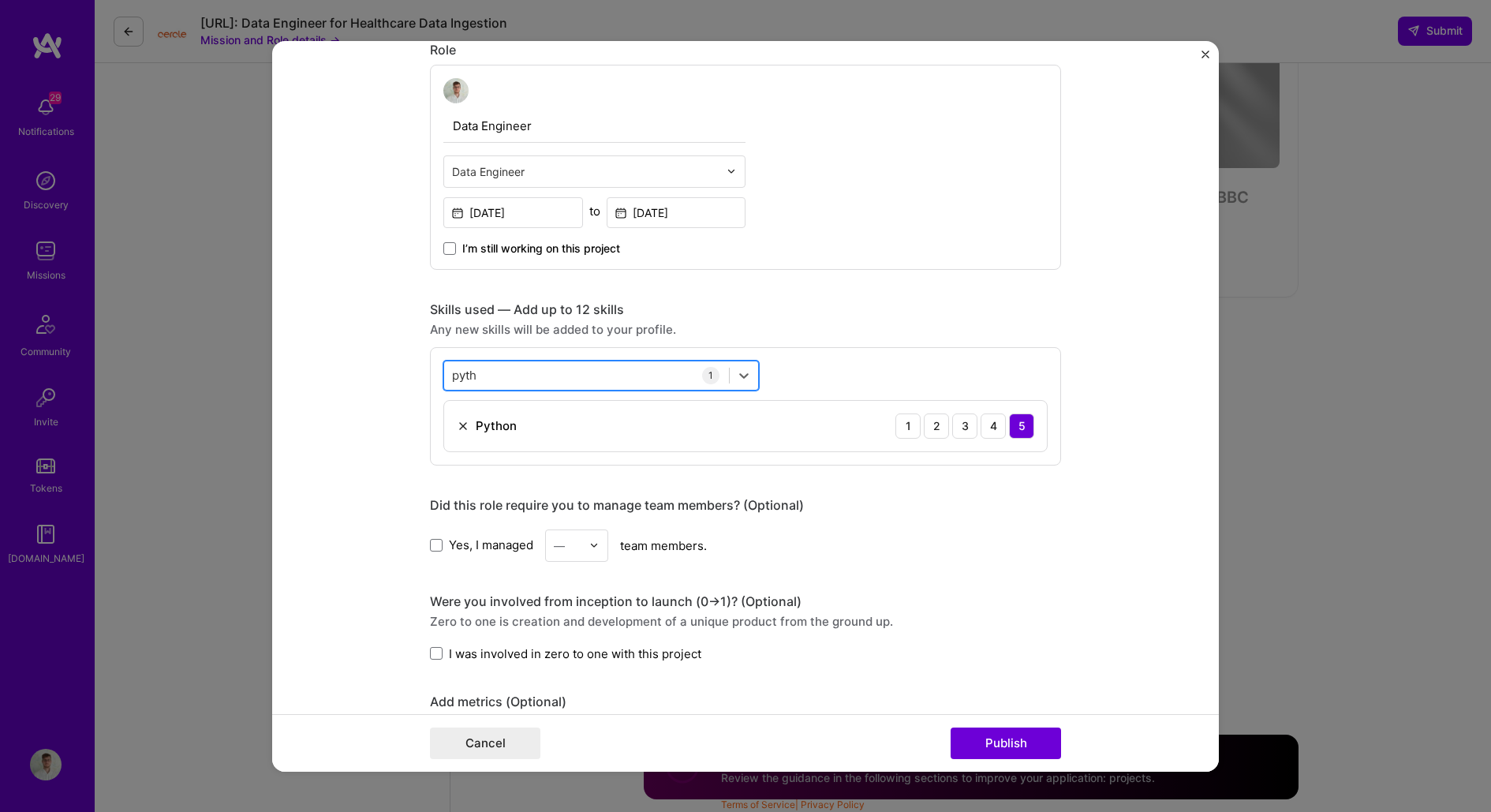
click at [537, 371] on div "pyth pyth" at bounding box center [586, 374] width 284 height 26
click at [460, 433] on span at bounding box center [458, 439] width 12 height 12
click at [0, 0] on input "checkbox" at bounding box center [0, 0] width 0 height 0
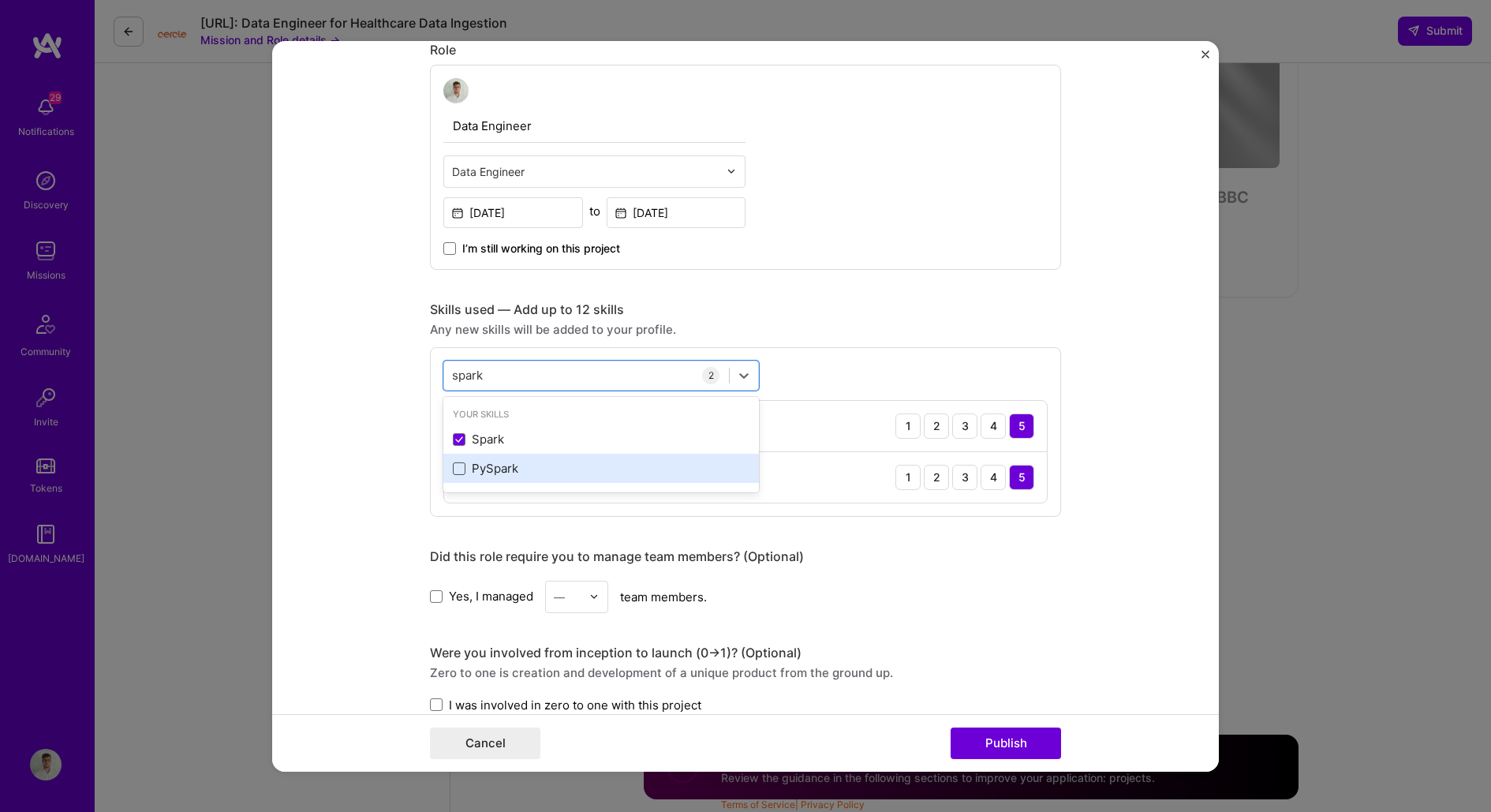
click at [460, 468] on span at bounding box center [458, 468] width 12 height 12
click at [0, 0] on input "checkbox" at bounding box center [0, 0] width 0 height 0
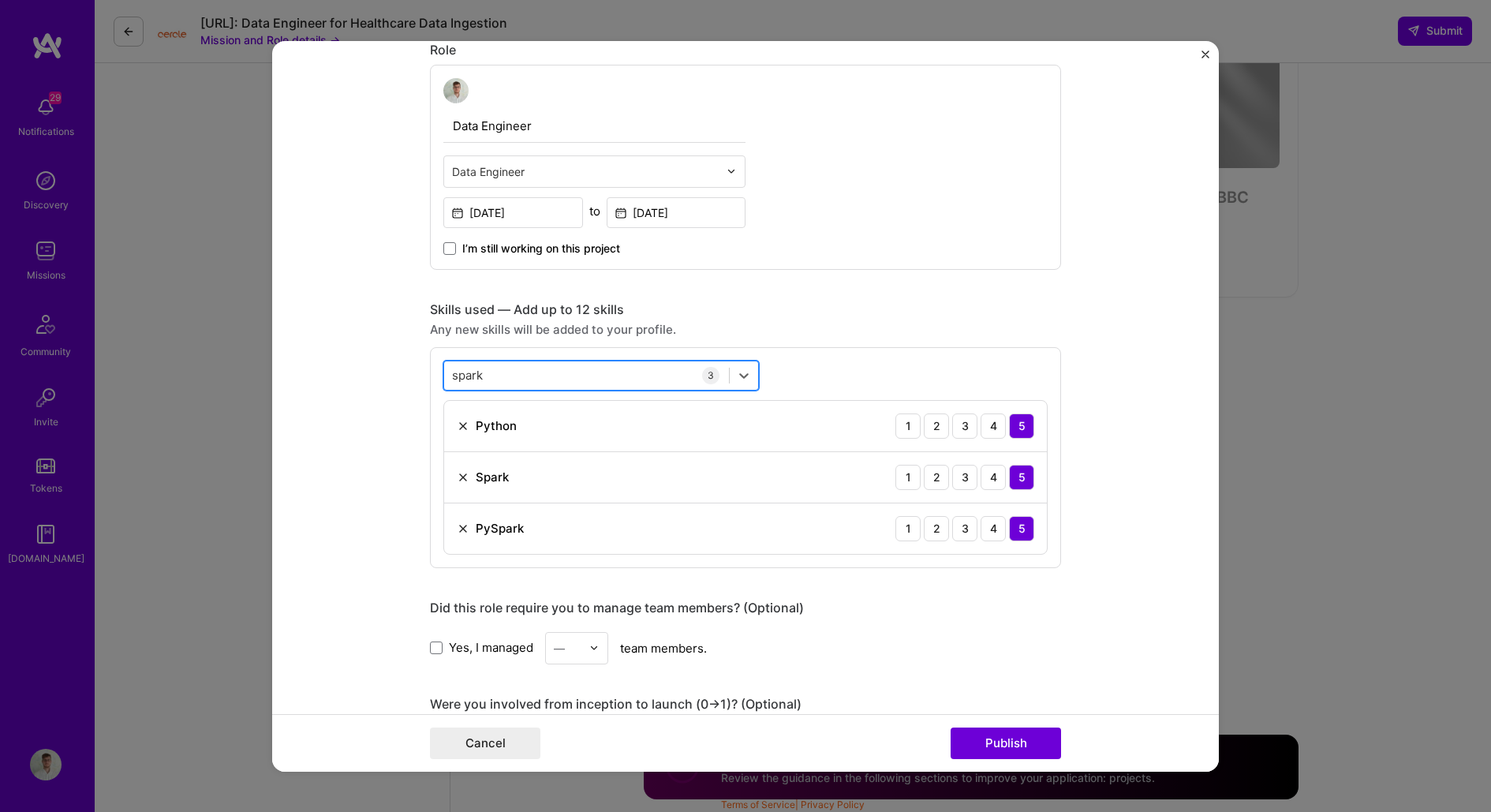
click at [512, 383] on div "spark spark" at bounding box center [586, 374] width 284 height 26
click at [521, 371] on div "spark spark" at bounding box center [586, 374] width 284 height 26
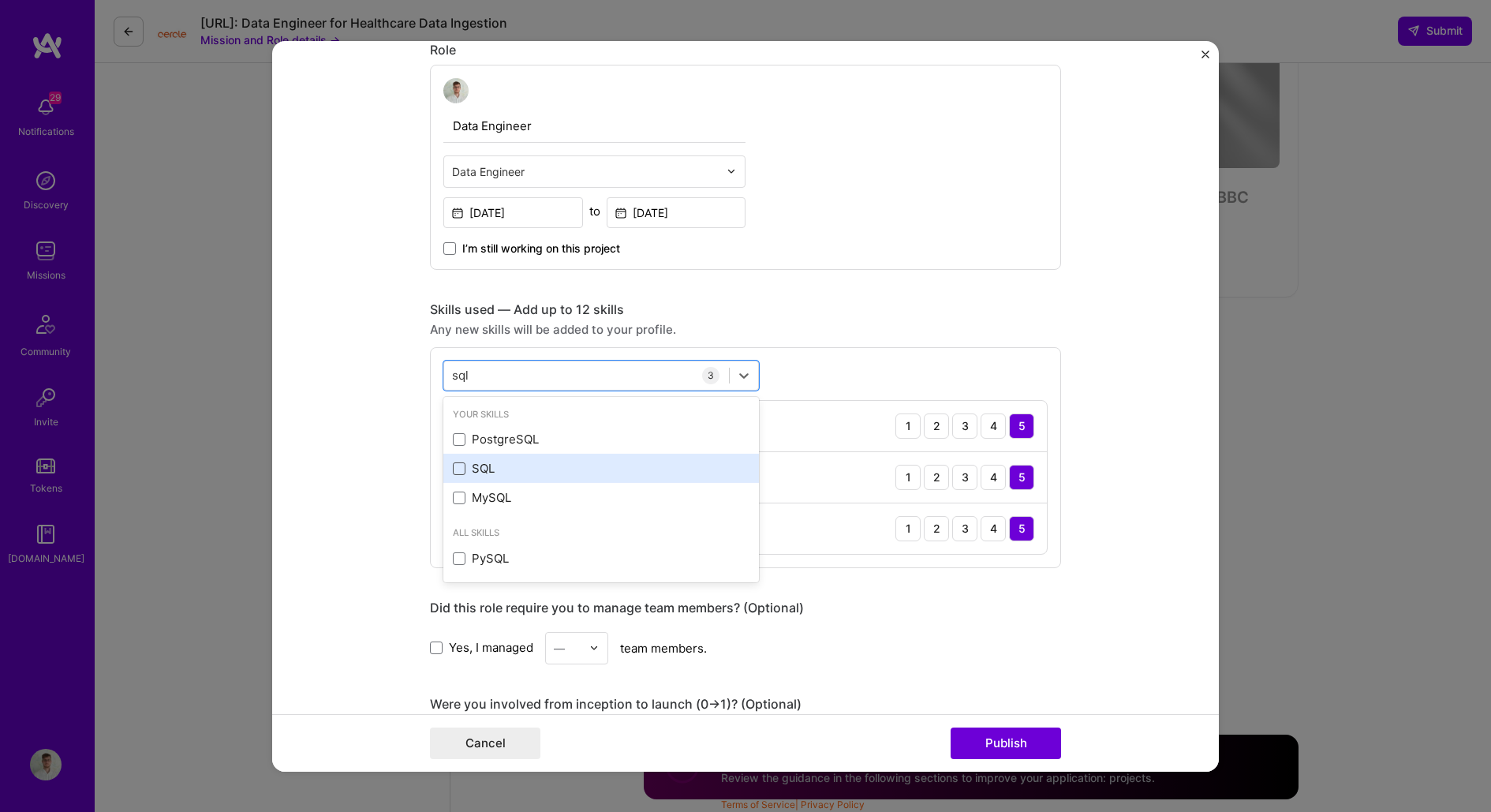
click at [458, 463] on span at bounding box center [458, 468] width 12 height 12
click at [0, 0] on input "checkbox" at bounding box center [0, 0] width 0 height 0
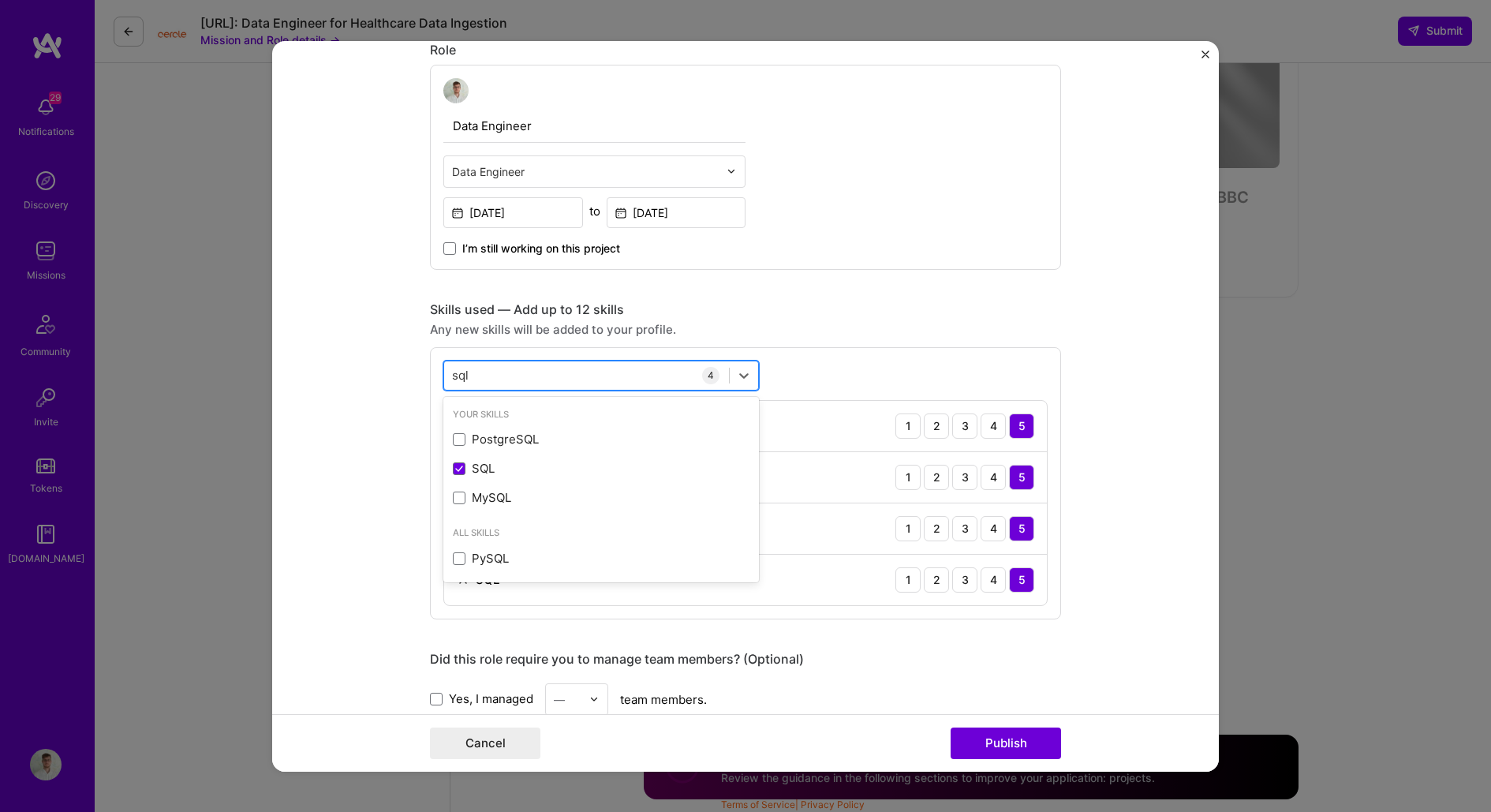
click at [494, 380] on div "sql sql" at bounding box center [586, 374] width 284 height 26
click at [504, 370] on div "sql sql" at bounding box center [586, 374] width 284 height 26
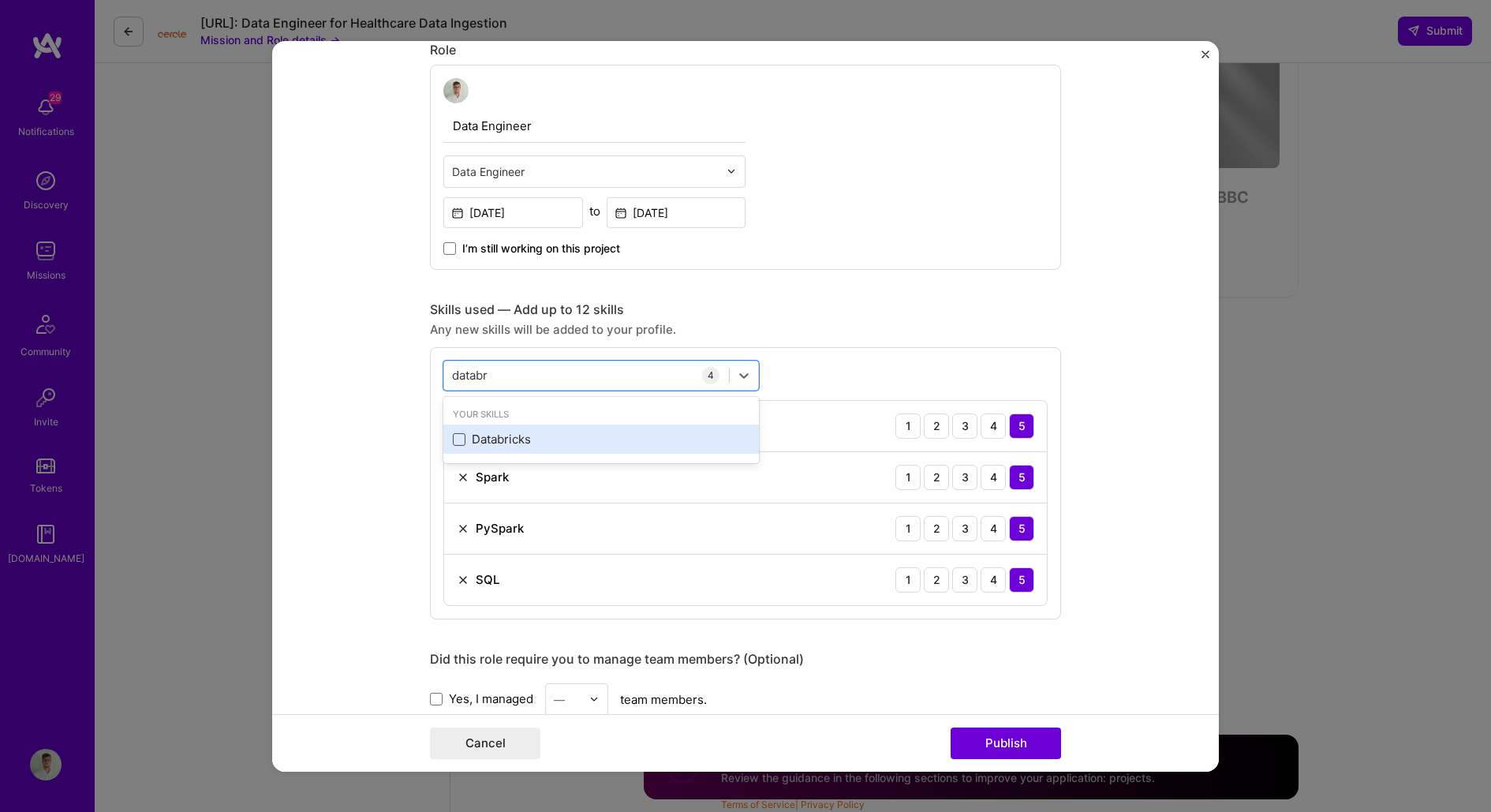
click at [459, 433] on span at bounding box center [458, 439] width 12 height 12
click at [0, 0] on input "checkbox" at bounding box center [0, 0] width 0 height 0
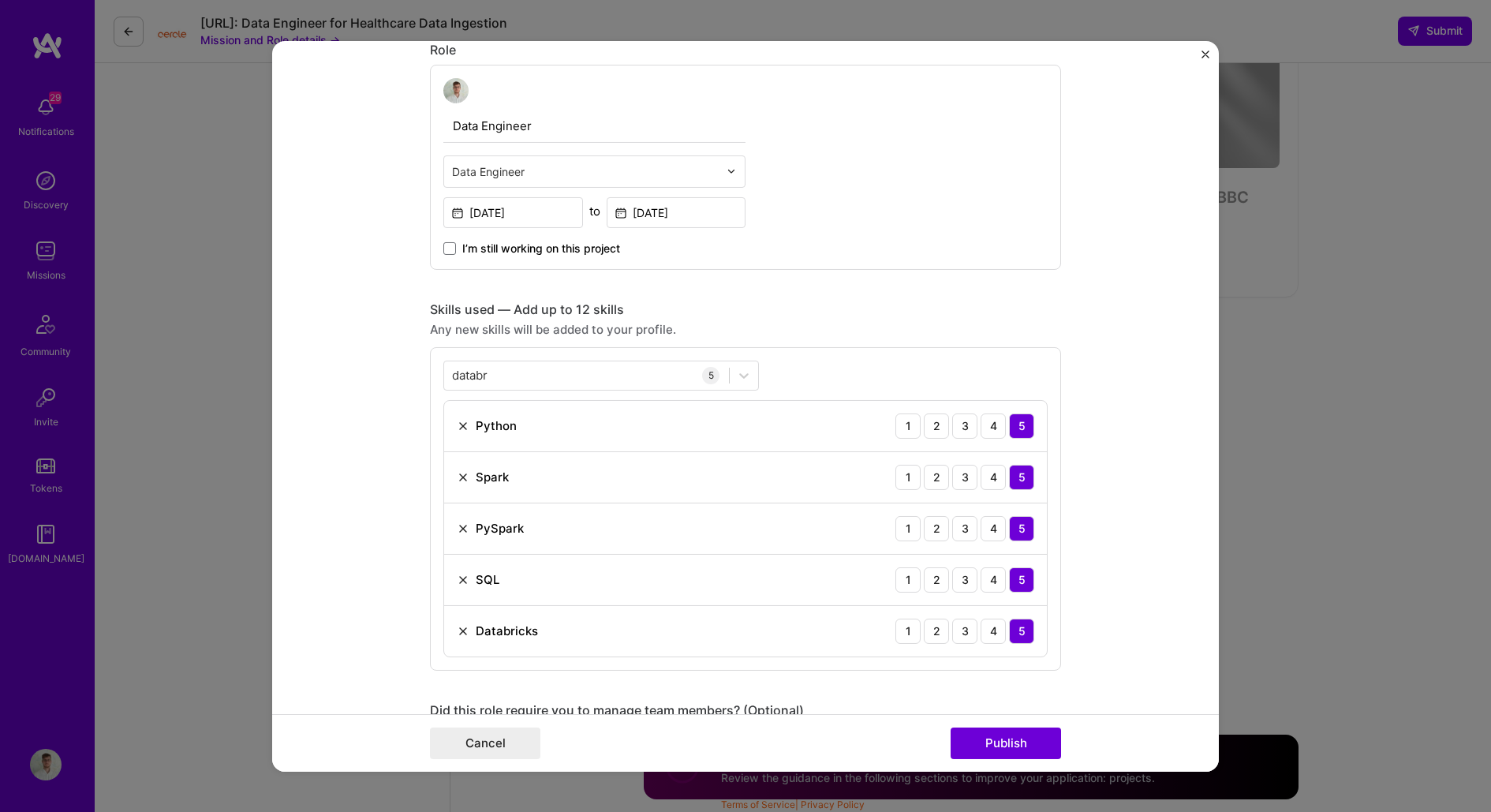
click at [521, 352] on div "databr databr 5 Python 1 2 3 4 5 Spark 1 2 3 4 5 PySpark 1 2 3 4 5 SQL 1 2 3 4 …" at bounding box center [745, 508] width 631 height 323
click at [518, 372] on div "databr databr" at bounding box center [586, 374] width 284 height 26
click at [452, 430] on div "Azure" at bounding box center [601, 439] width 316 height 30
type input "azure"
click at [399, 395] on form "This project is missing details. To be able to apply to missions with this proj…" at bounding box center [746, 405] width 947 height 730
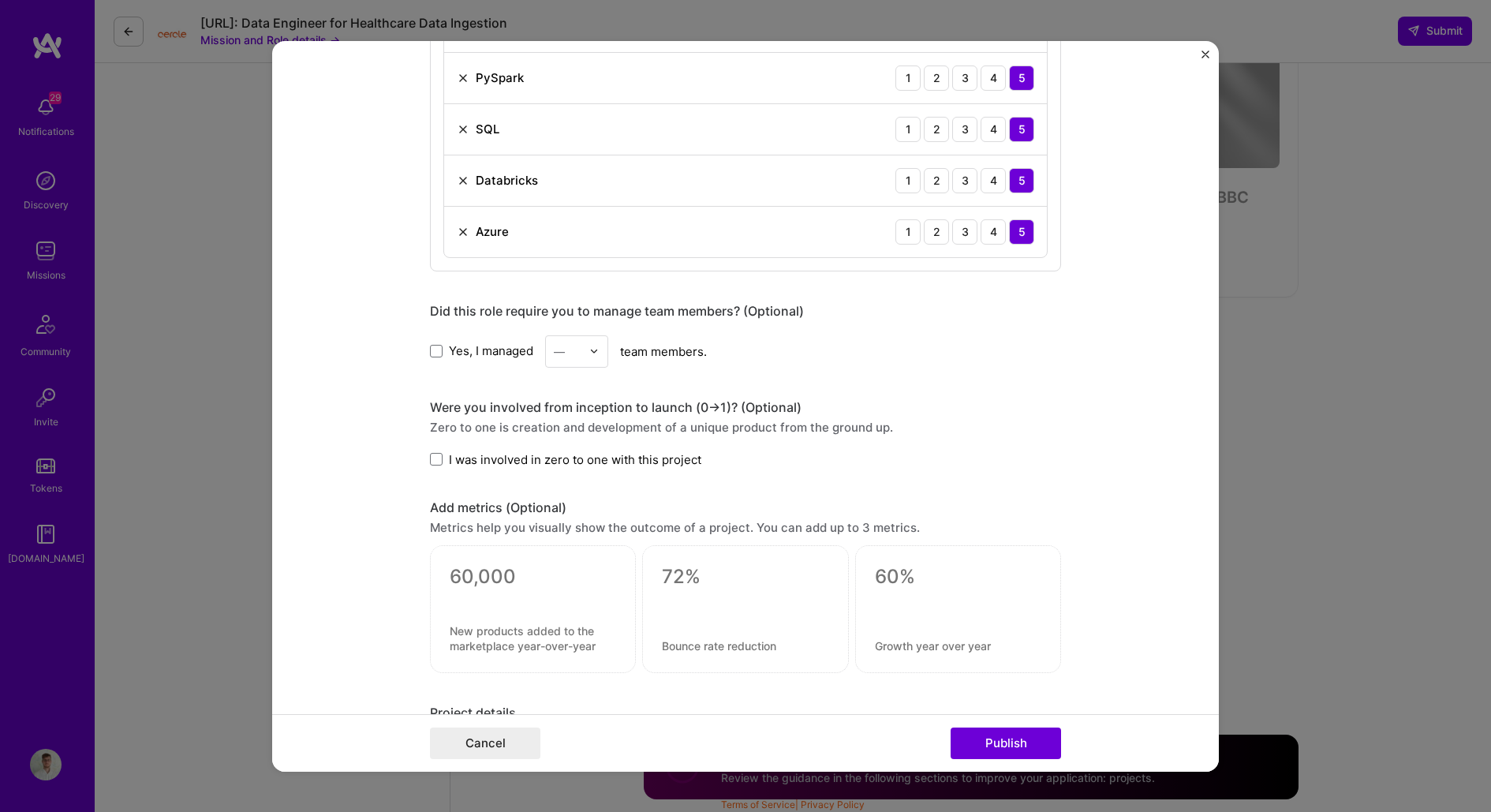
scroll to position [1063, 0]
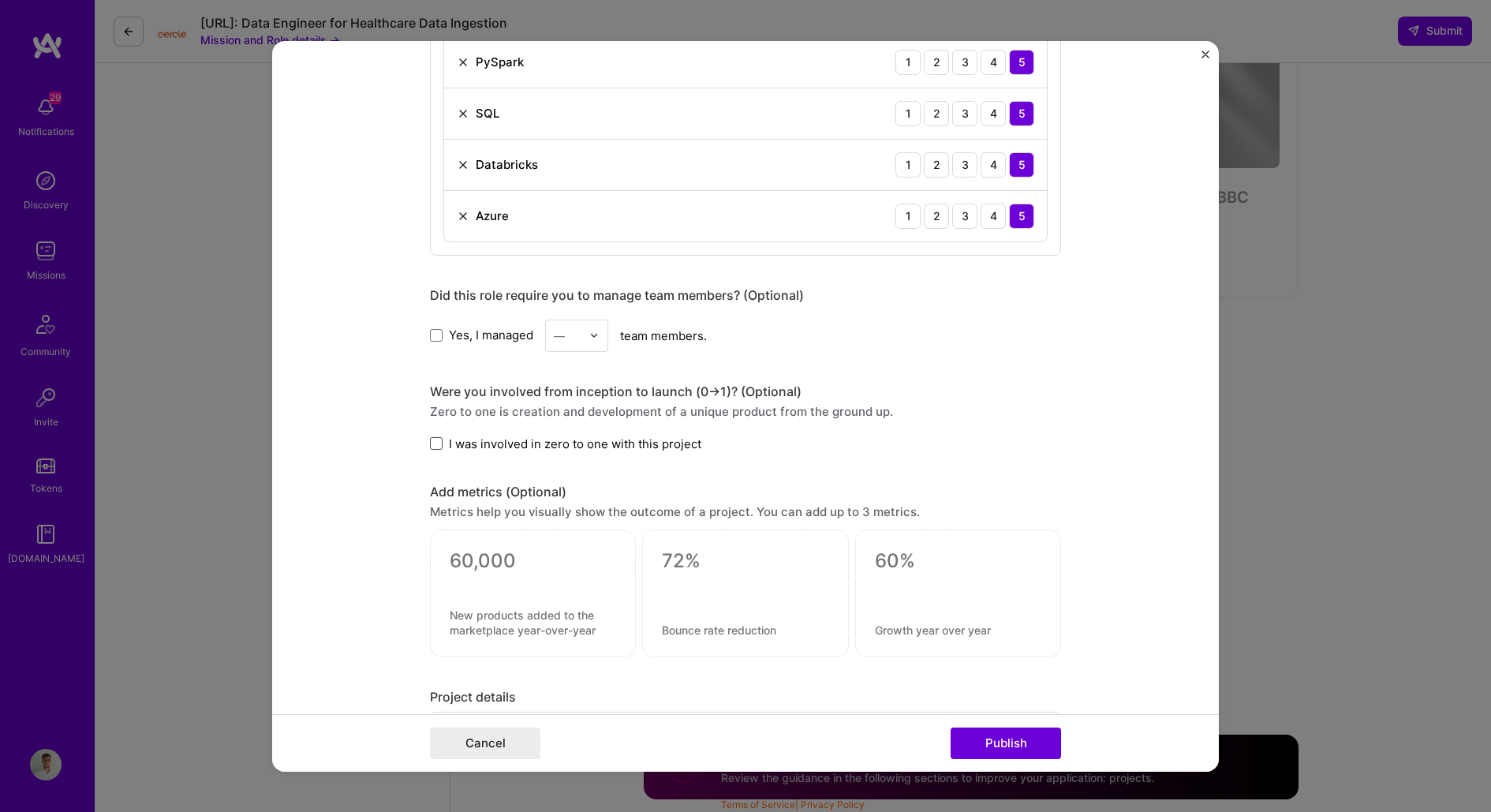
click at [438, 437] on span at bounding box center [435, 443] width 12 height 12
click at [0, 0] on input "I was involved in zero to one with this project" at bounding box center [0, 0] width 0 height 0
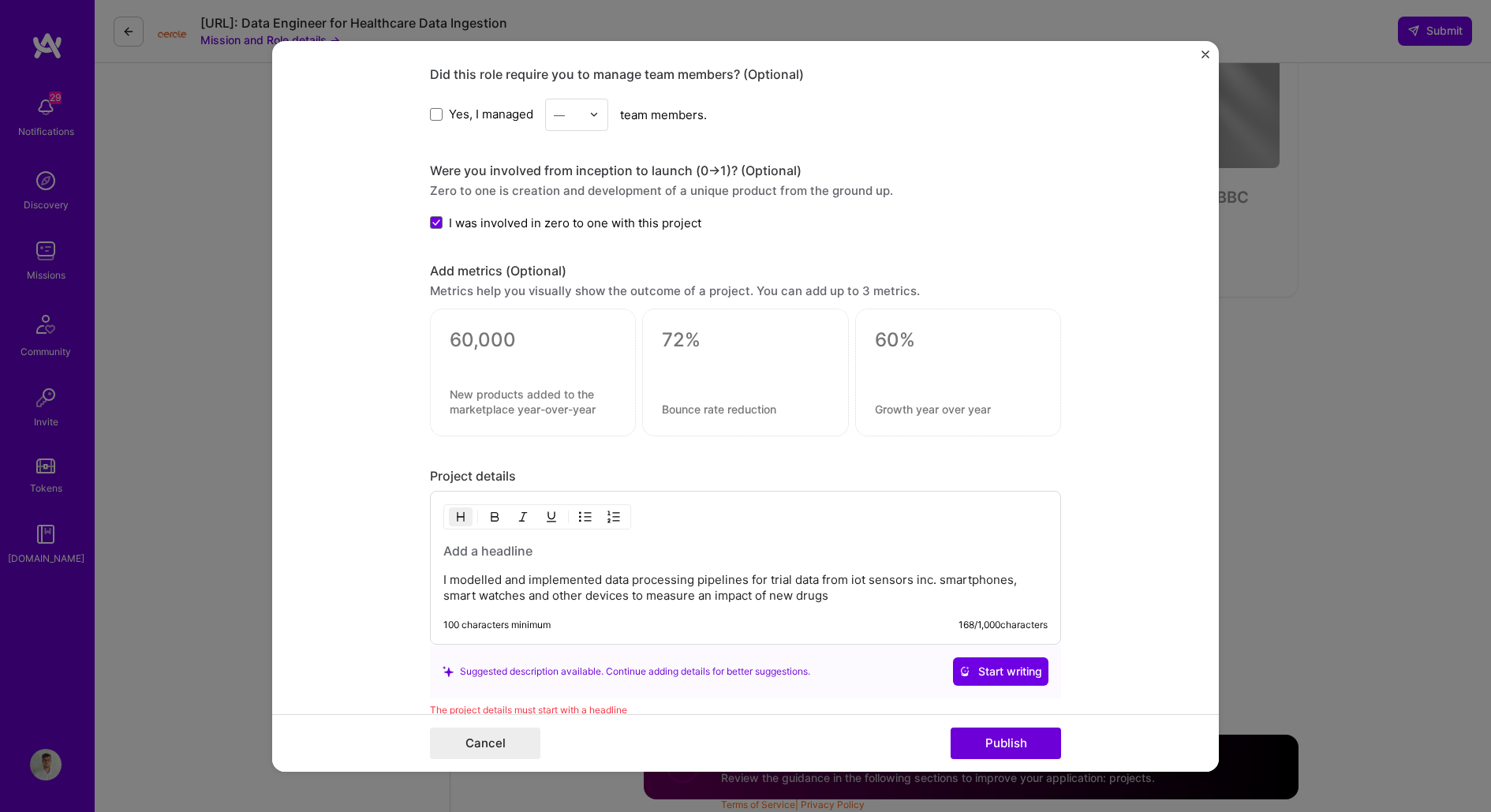
scroll to position [1315, 0]
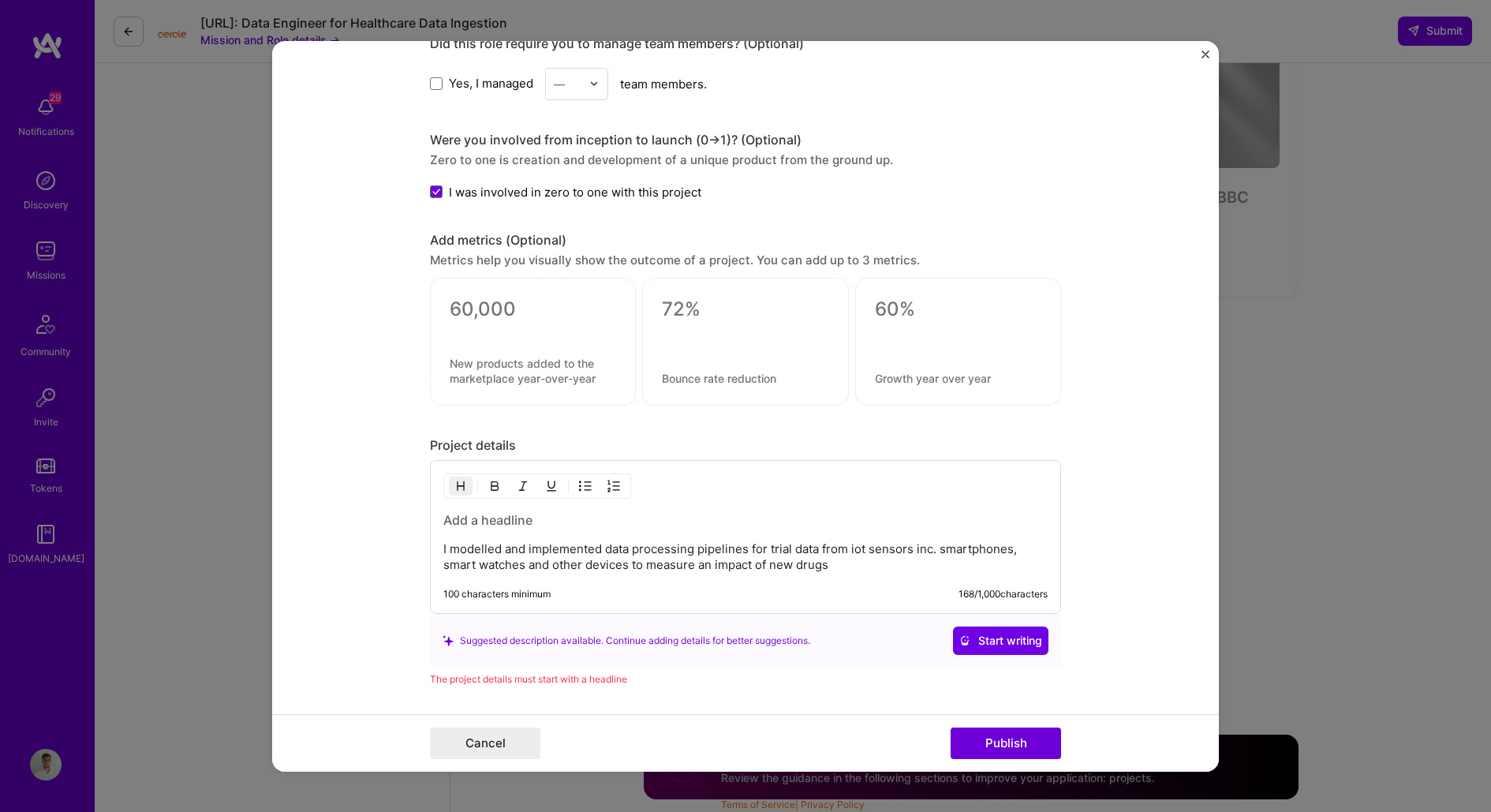
click at [544, 322] on div at bounding box center [533, 328] width 166 height 16
click at [489, 288] on div at bounding box center [533, 342] width 206 height 128
click at [500, 361] on textarea at bounding box center [533, 370] width 166 height 30
click at [478, 321] on div at bounding box center [533, 328] width 166 height 16
click at [464, 298] on textarea at bounding box center [533, 309] width 166 height 24
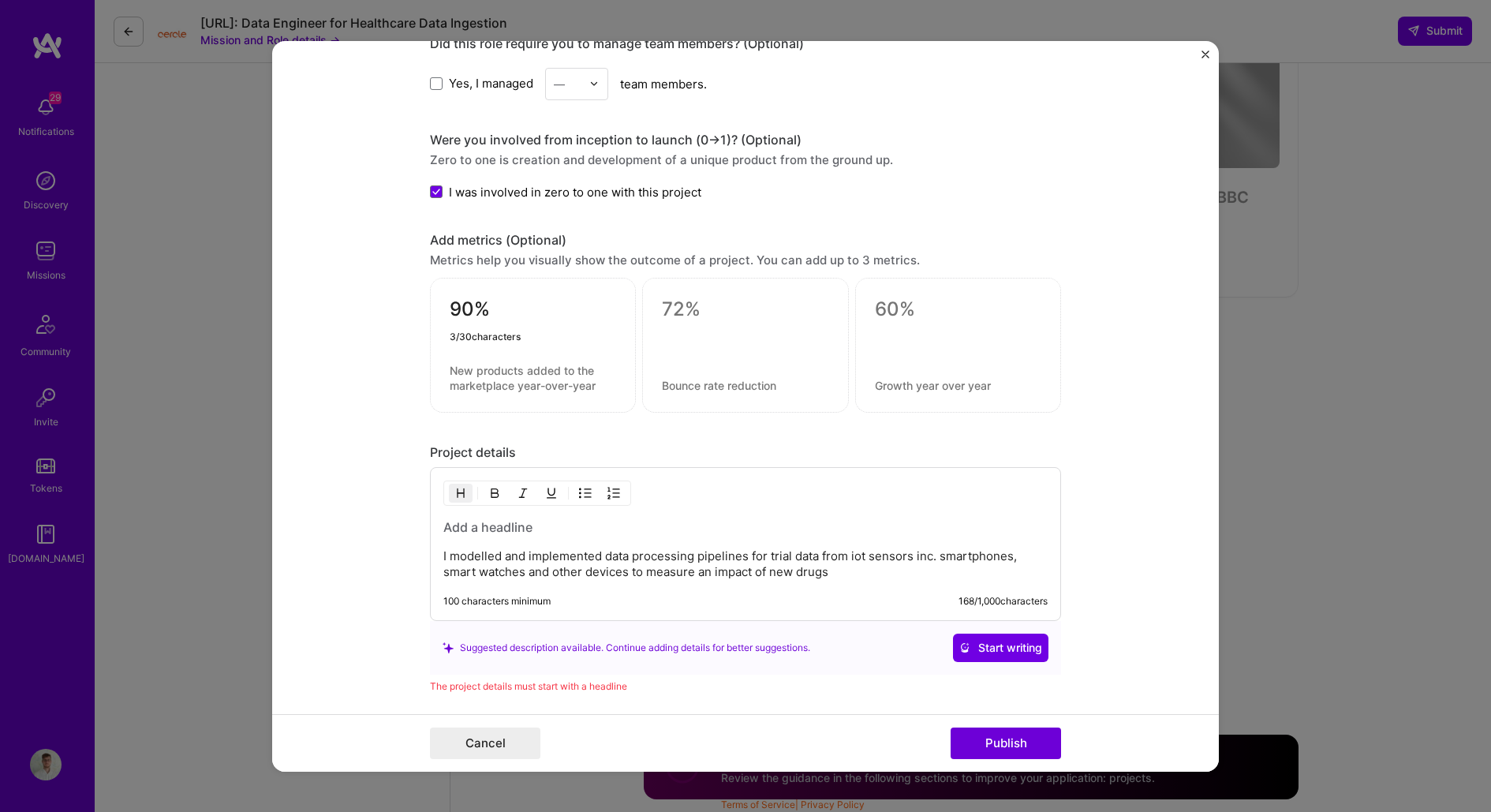
type textarea "90%"
click at [481, 363] on textarea at bounding box center [533, 377] width 166 height 30
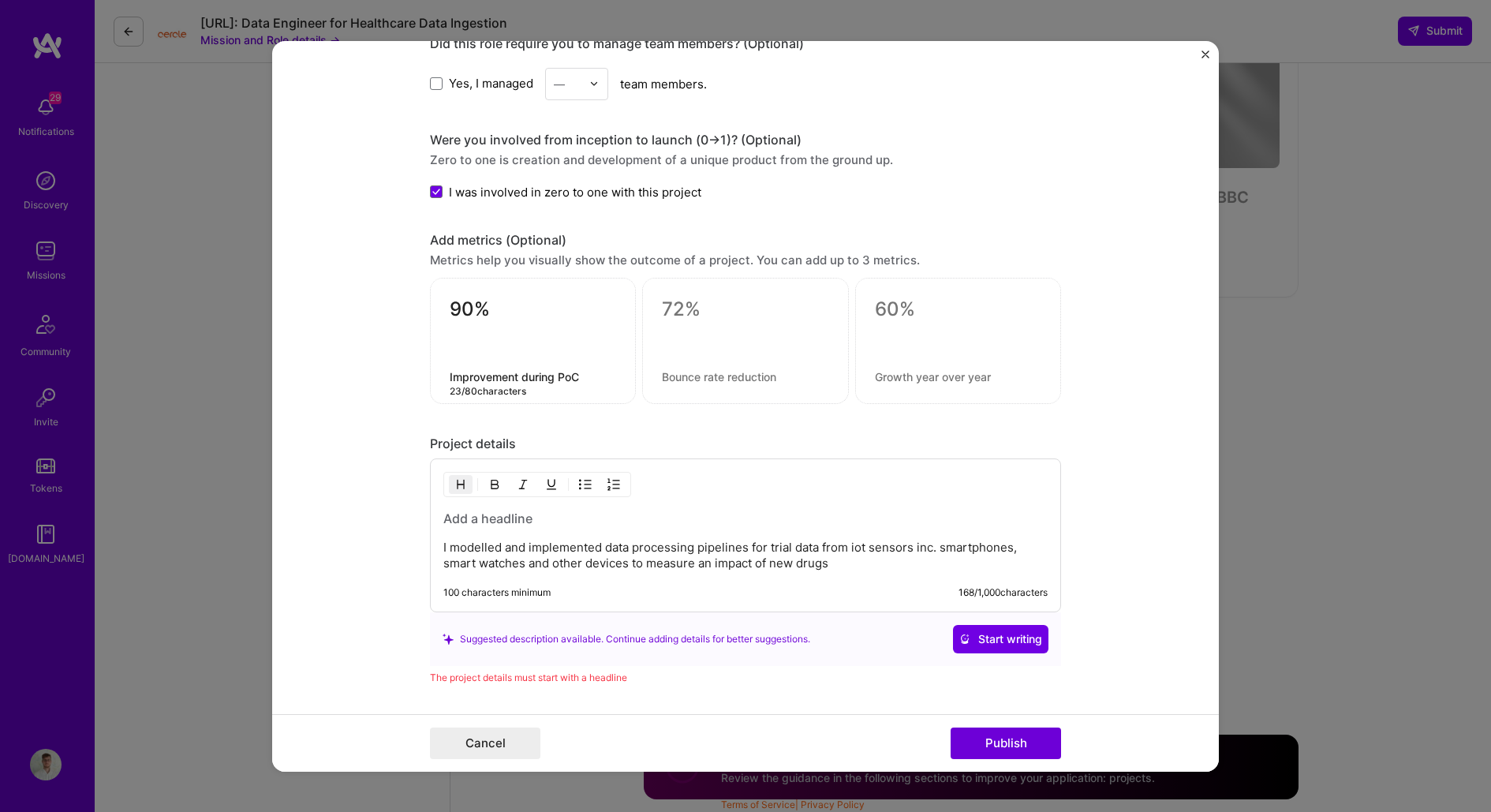
click at [475, 369] on textarea "Improvement during PoC" at bounding box center [533, 377] width 166 height 15
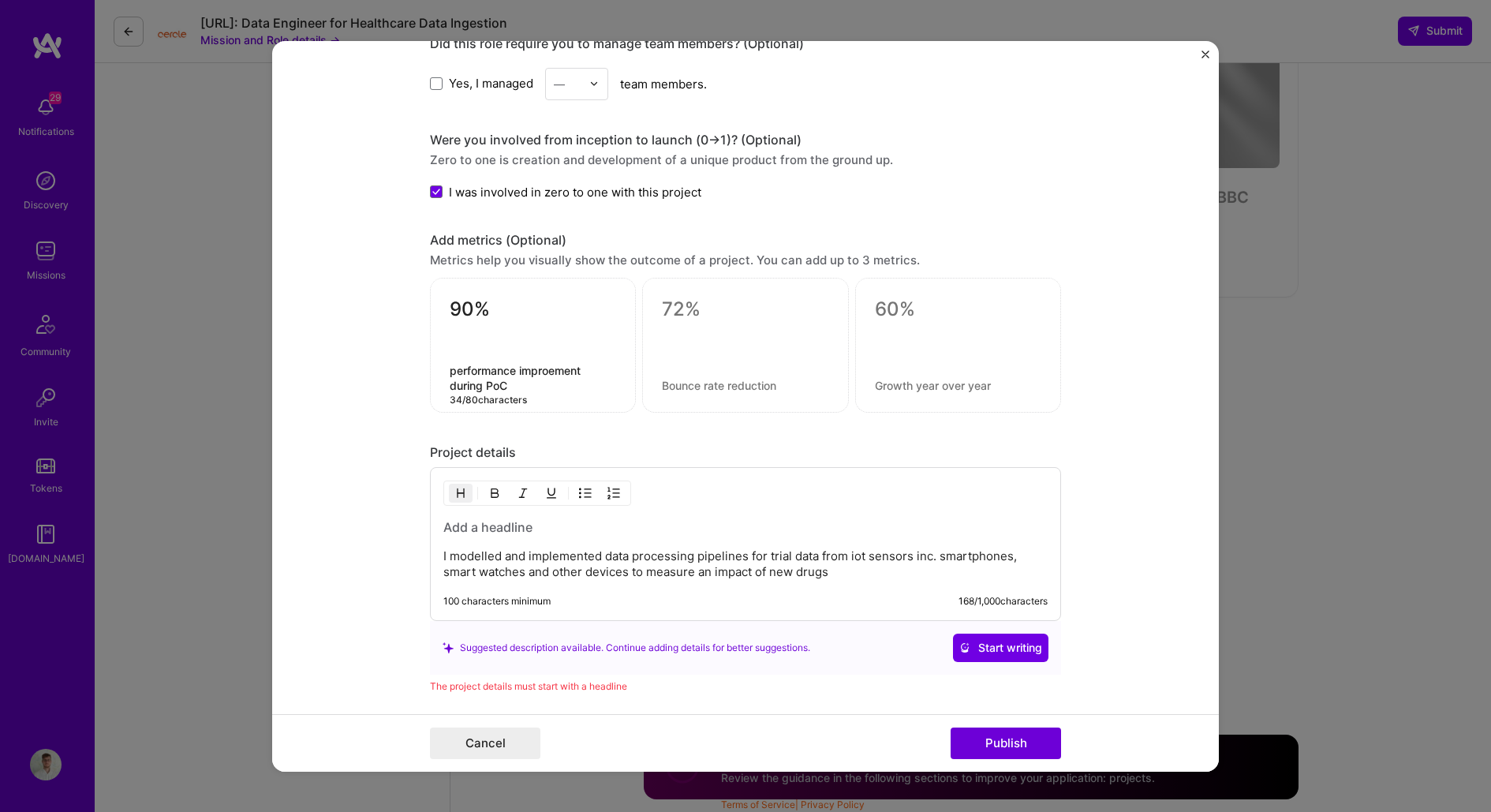
click at [548, 363] on textarea "performance improement during PoC" at bounding box center [533, 377] width 166 height 30
click at [553, 381] on textarea "performance improvement during PoC" at bounding box center [533, 377] width 166 height 30
type textarea "performance improvement during PoC"
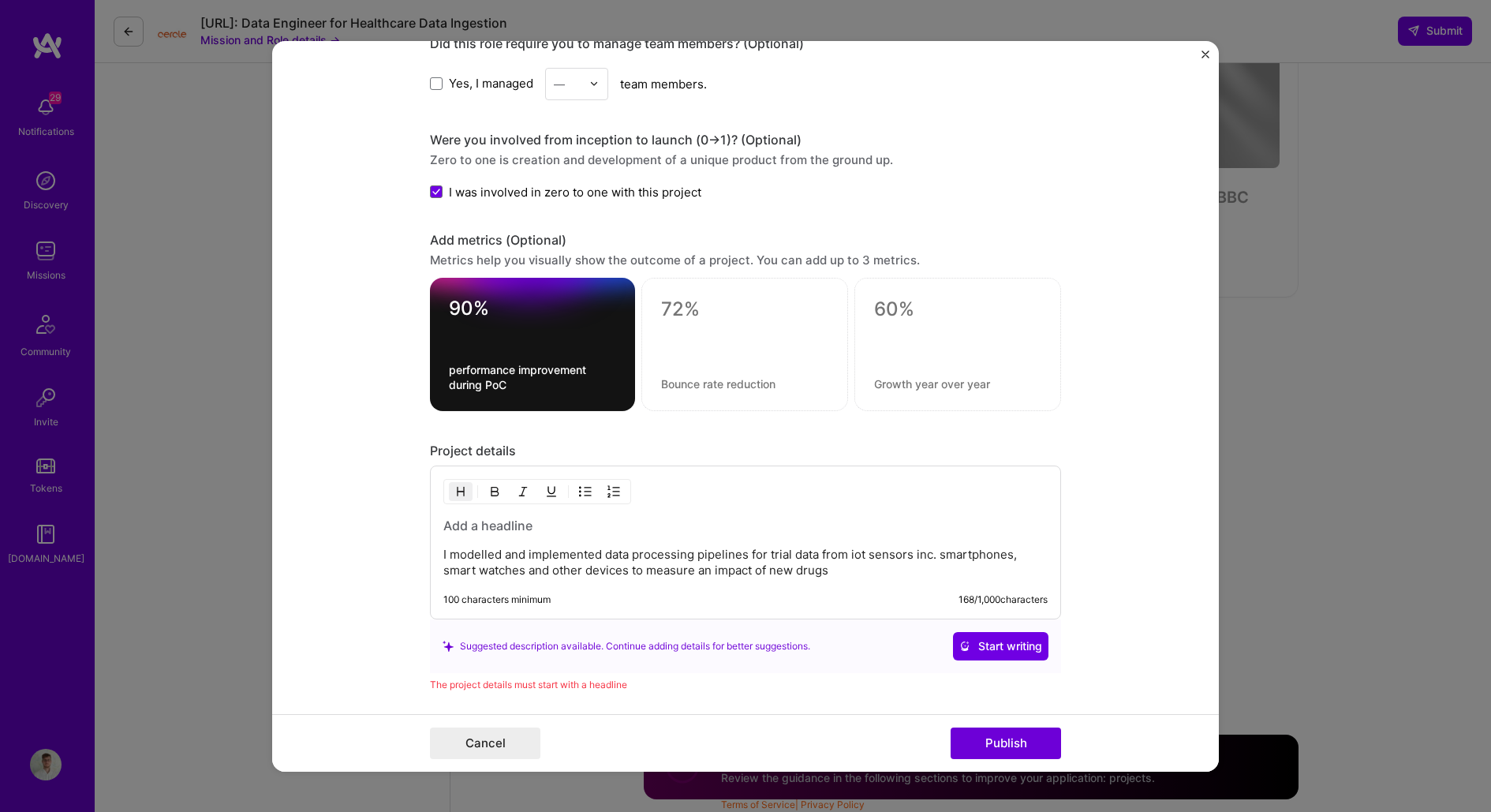
click at [706, 321] on div at bounding box center [745, 344] width 207 height 134
click at [694, 302] on textarea at bounding box center [745, 309] width 167 height 24
click at [726, 376] on textarea at bounding box center [745, 384] width 167 height 15
click at [722, 307] on textarea "TBs" at bounding box center [745, 313] width 167 height 31
type textarea "TB"
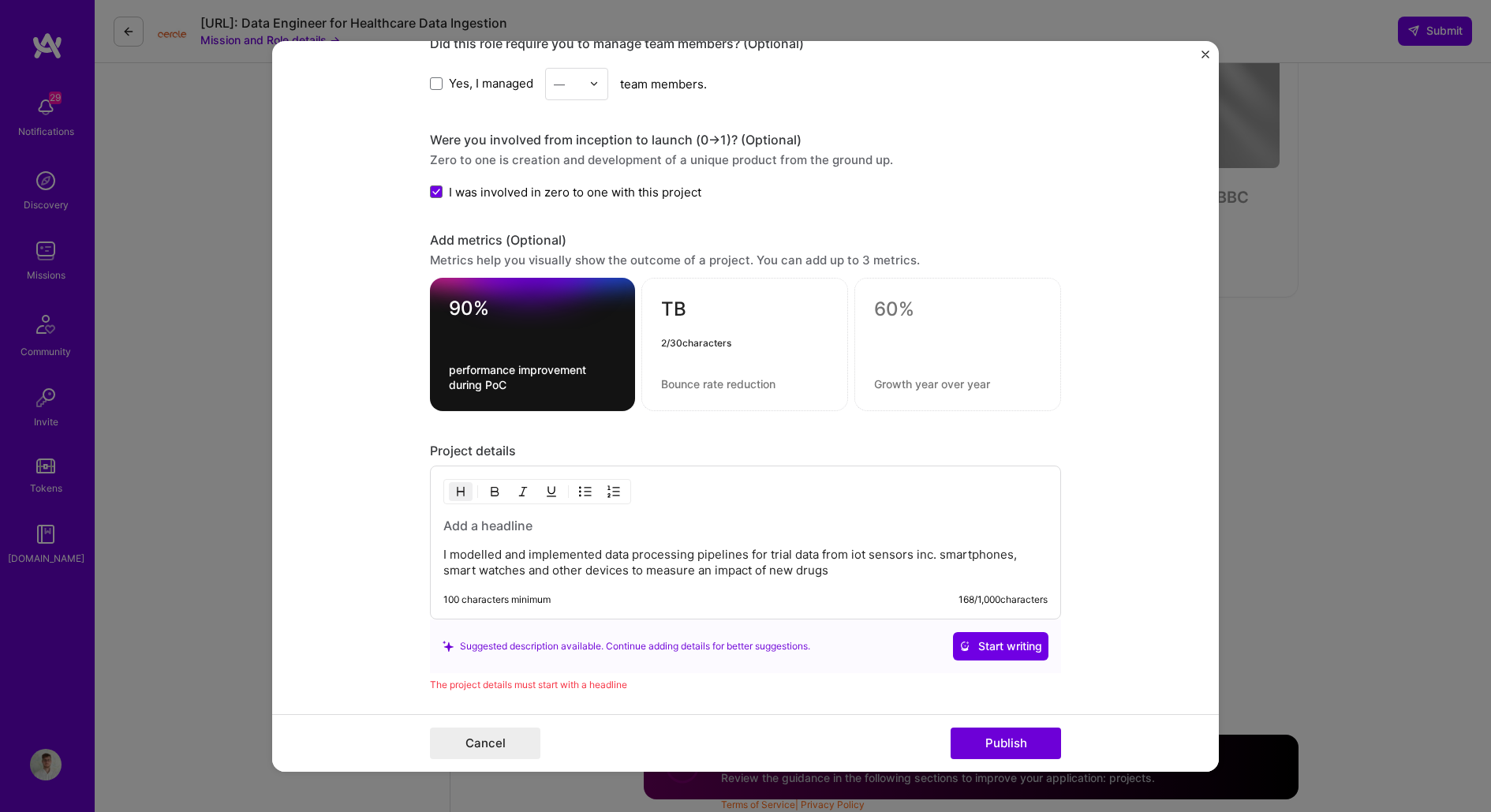
click at [699, 385] on div "TB 2 / 30 characters" at bounding box center [745, 344] width 207 height 134
click at [682, 376] on textarea at bounding box center [745, 384] width 167 height 15
type textarea "scale of the final solution"
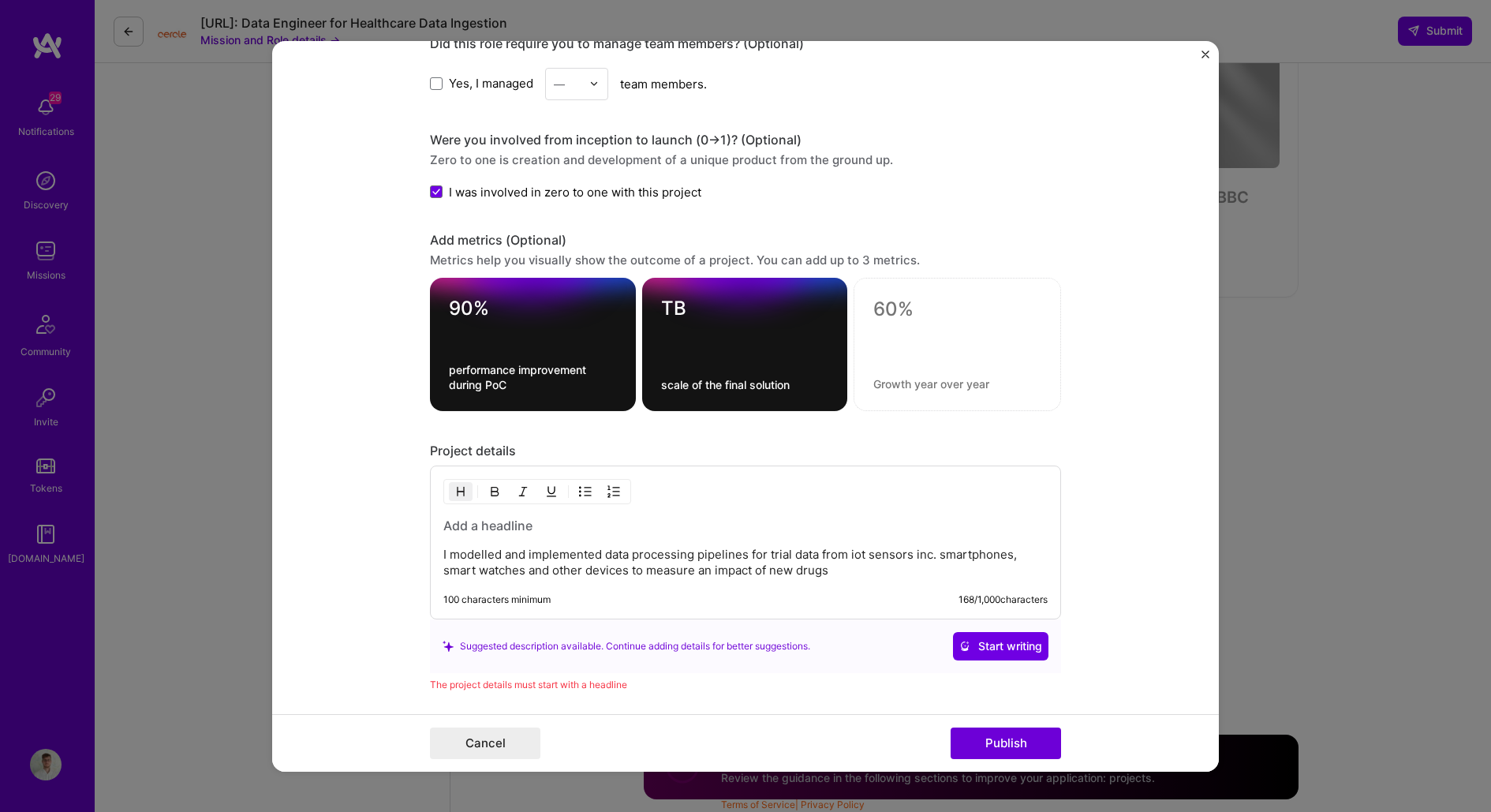
click at [661, 443] on div "Project details" at bounding box center [745, 450] width 631 height 16
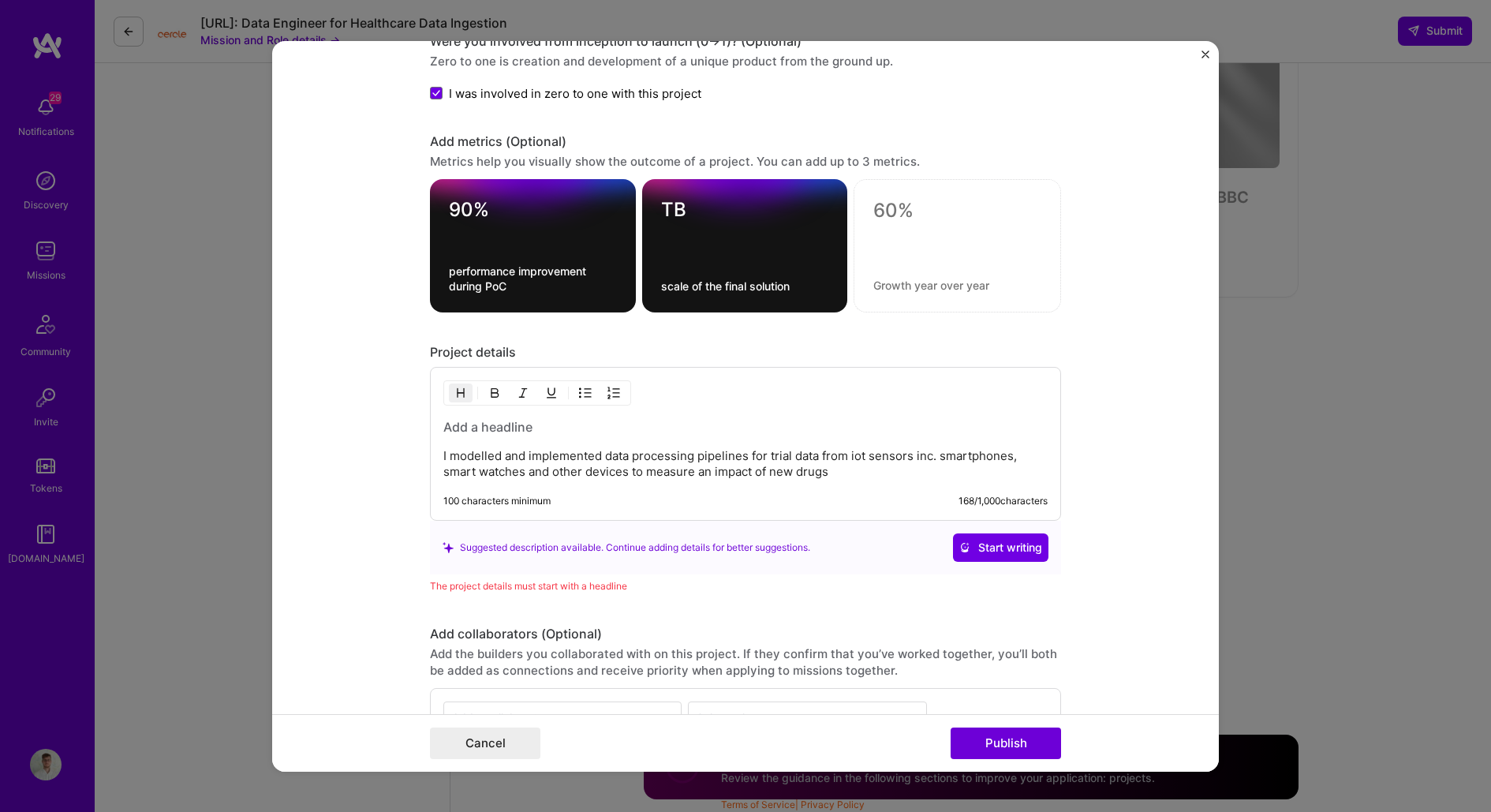
scroll to position [1414, 0]
click at [563, 448] on p "I modelled and implemented data processing pipelines for trial data from iot se…" at bounding box center [746, 463] width 604 height 31
click at [626, 453] on p "I modelled and implemented data processing pipelines for trial data from iot se…" at bounding box center [746, 463] width 604 height 31
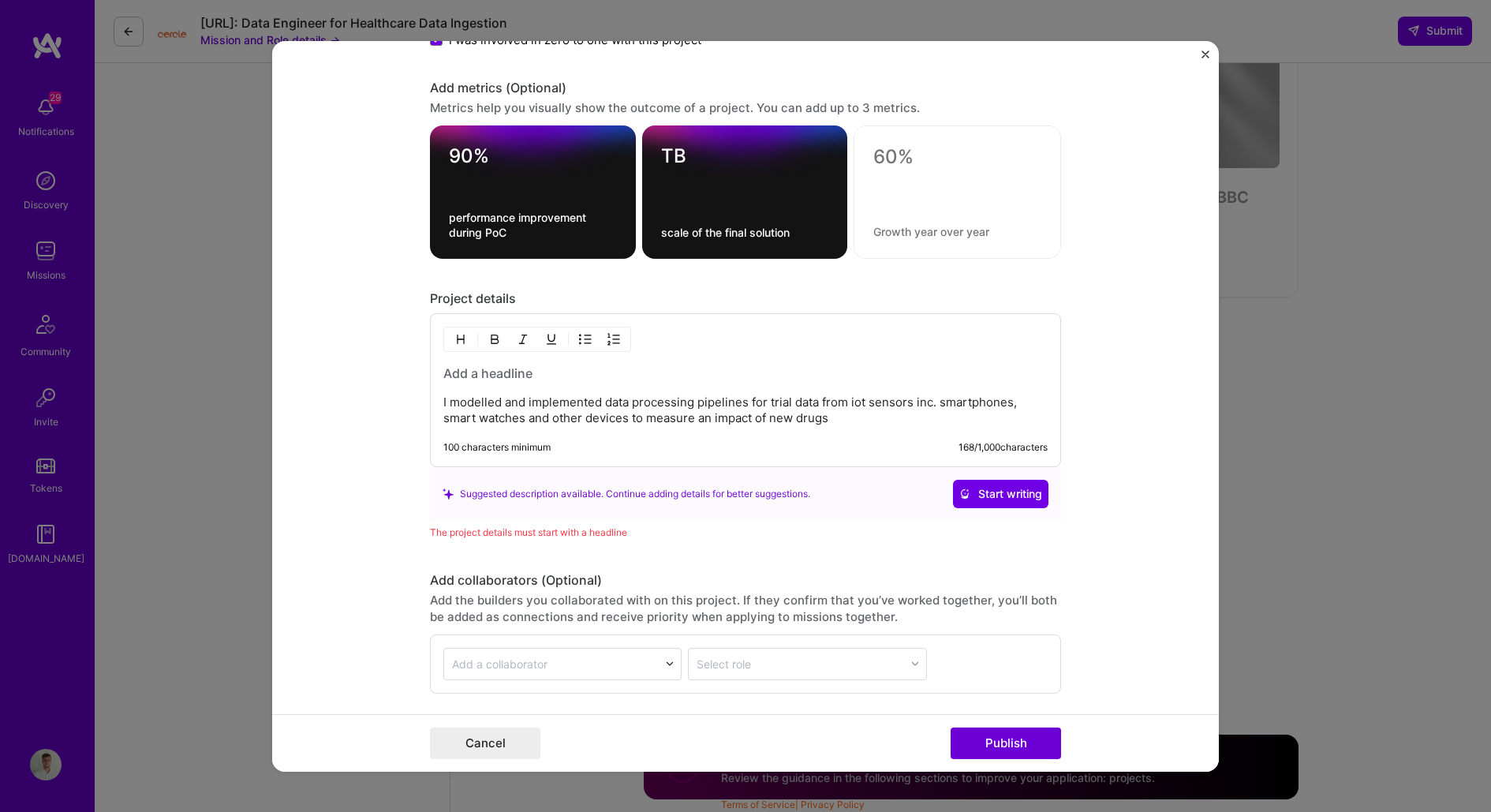
scroll to position [1471, 0]
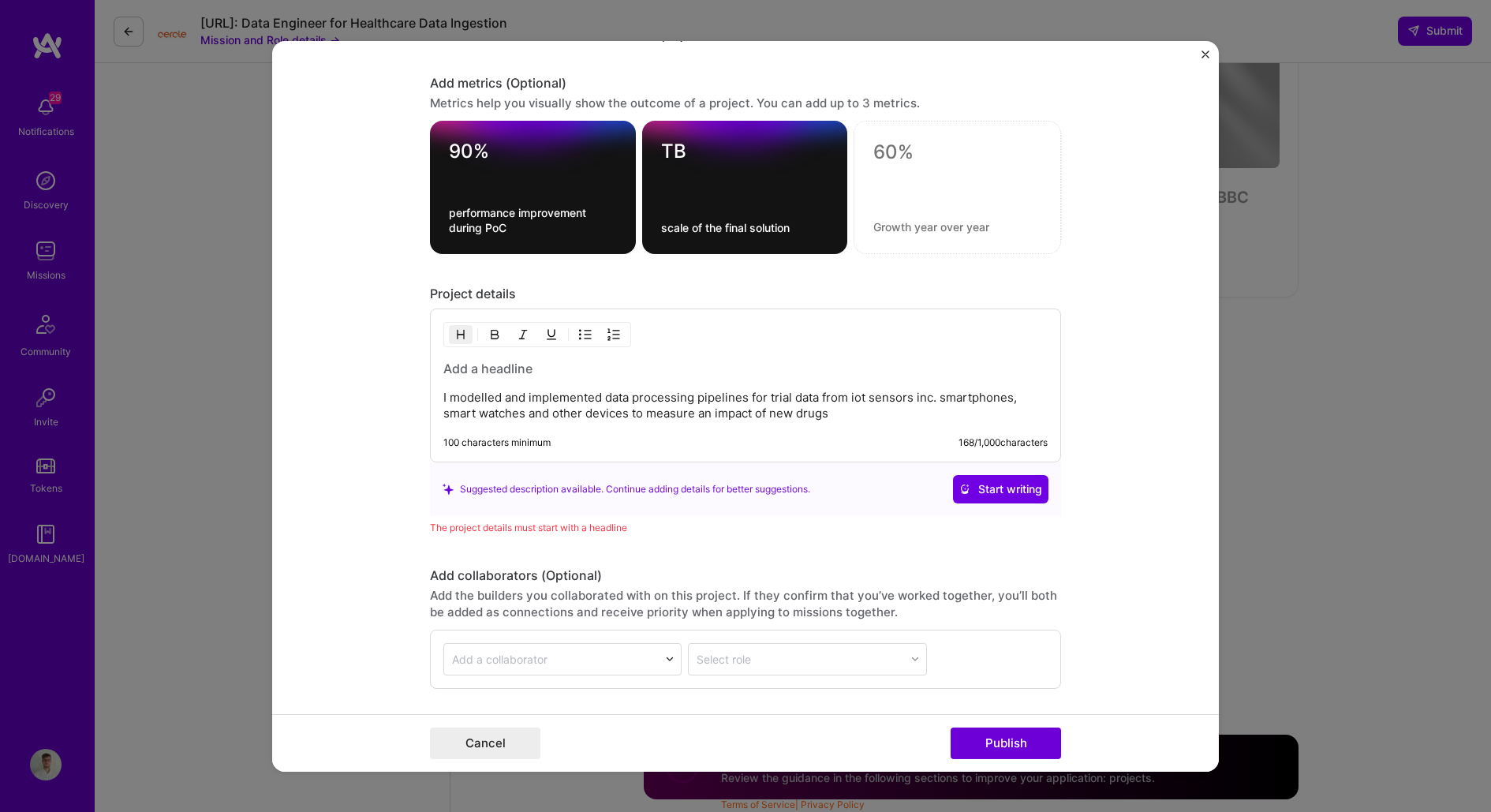
click at [553, 363] on h3 at bounding box center [746, 368] width 604 height 17
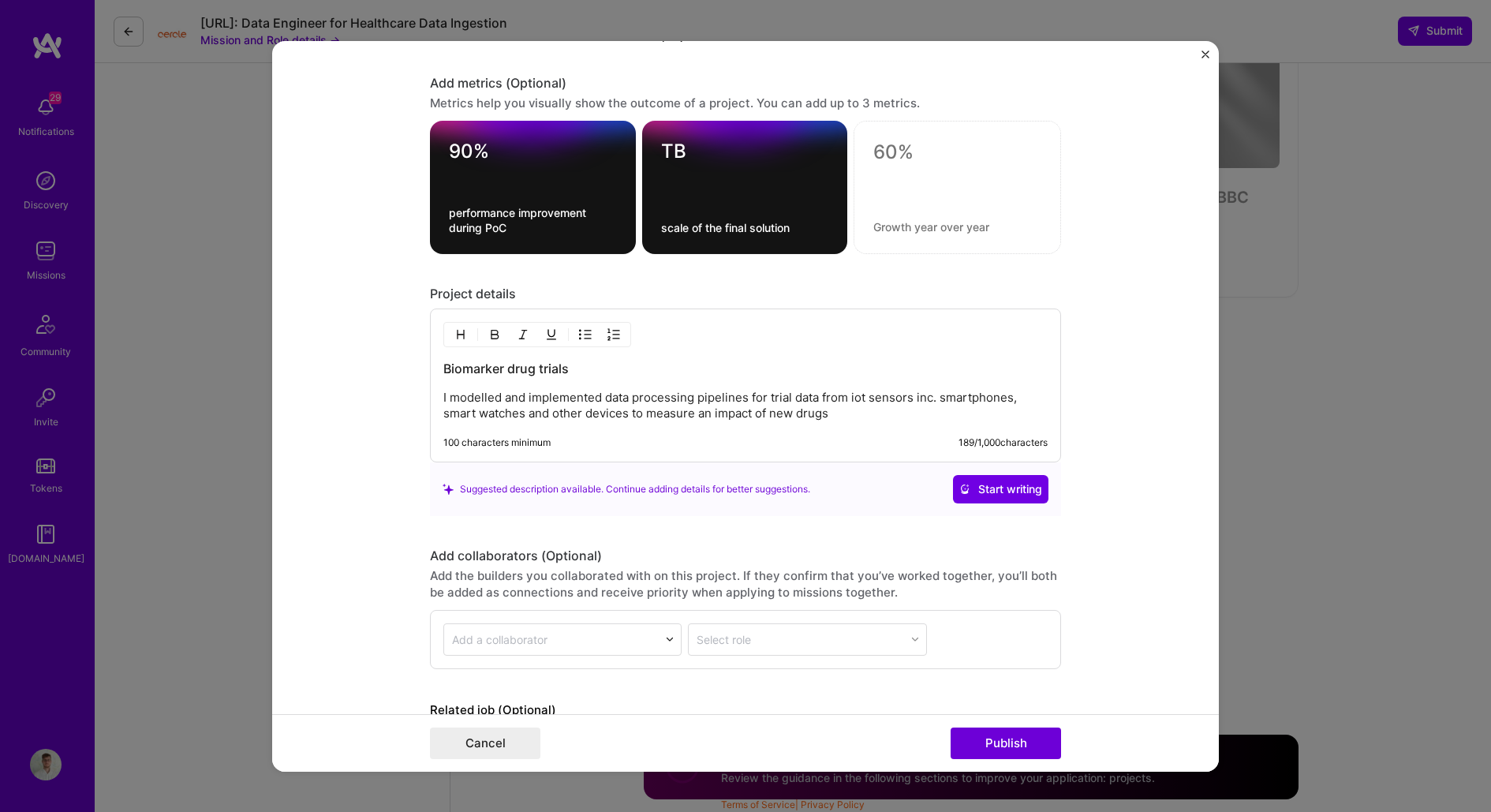
click at [862, 403] on p "I modelled and implemented data processing pipelines for trial data from iot se…" at bounding box center [746, 405] width 604 height 31
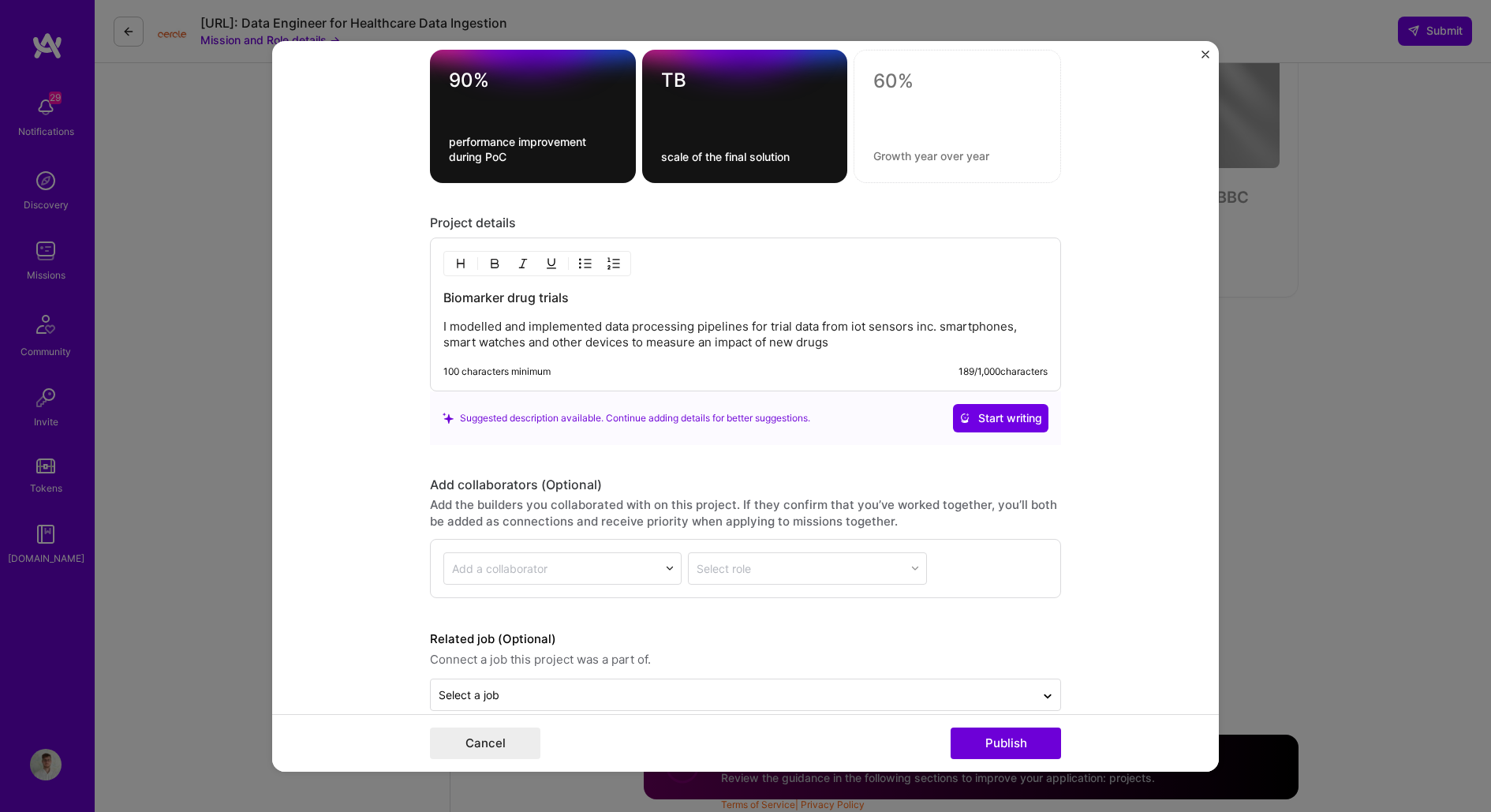
scroll to position [1544, 0]
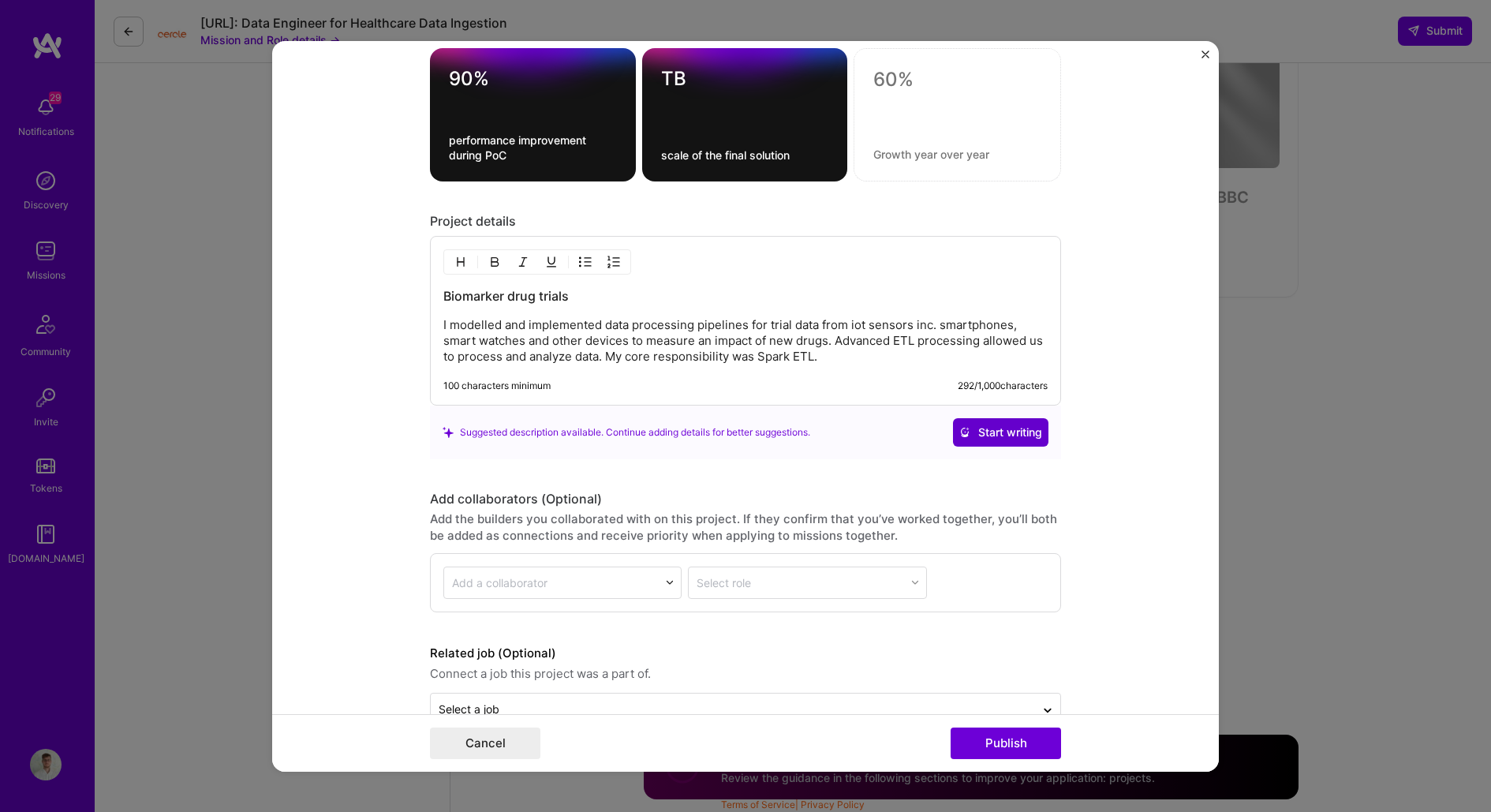
click at [1002, 426] on span "Start writing" at bounding box center [1000, 432] width 83 height 16
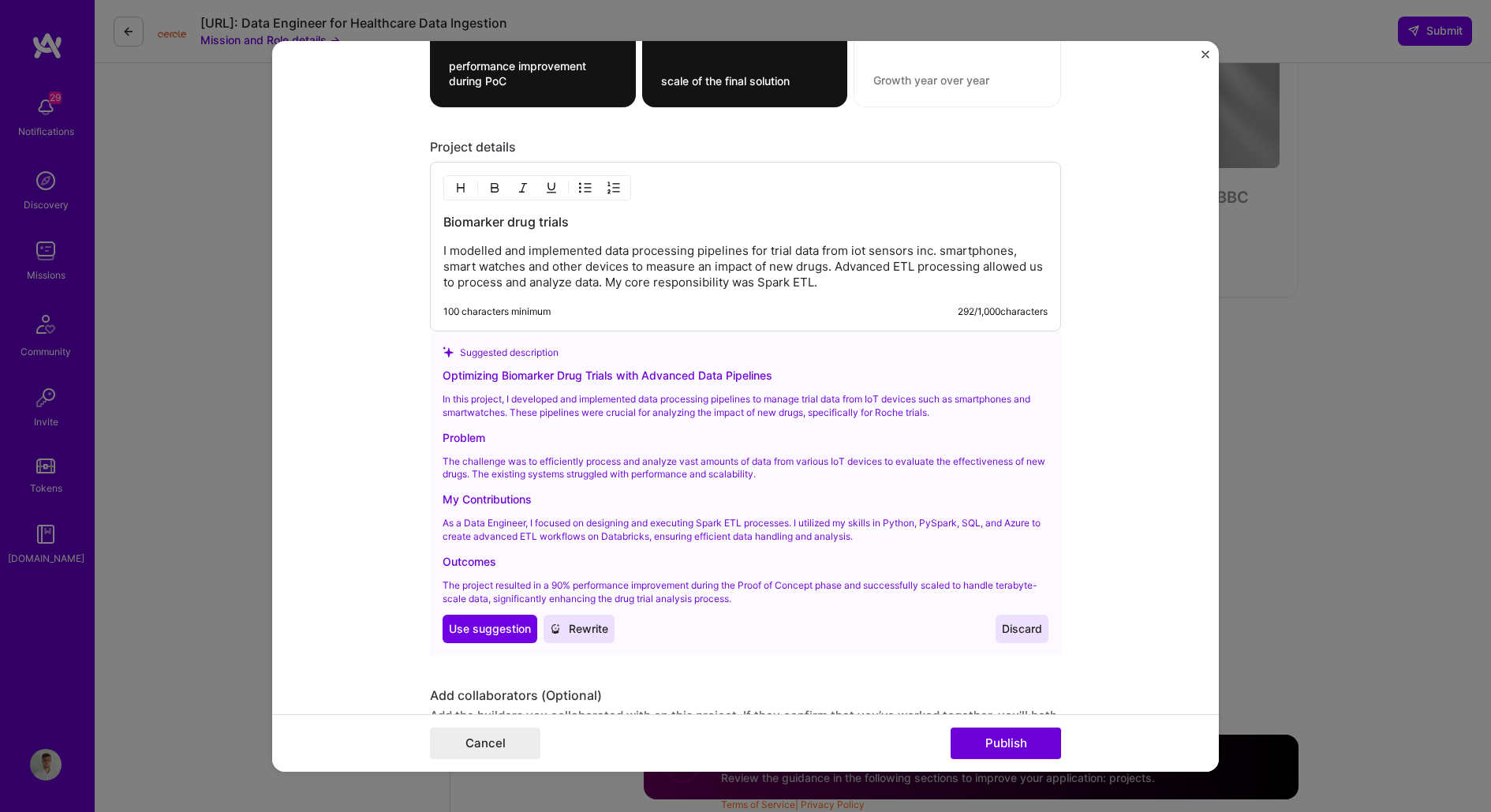
scroll to position [1621, 0]
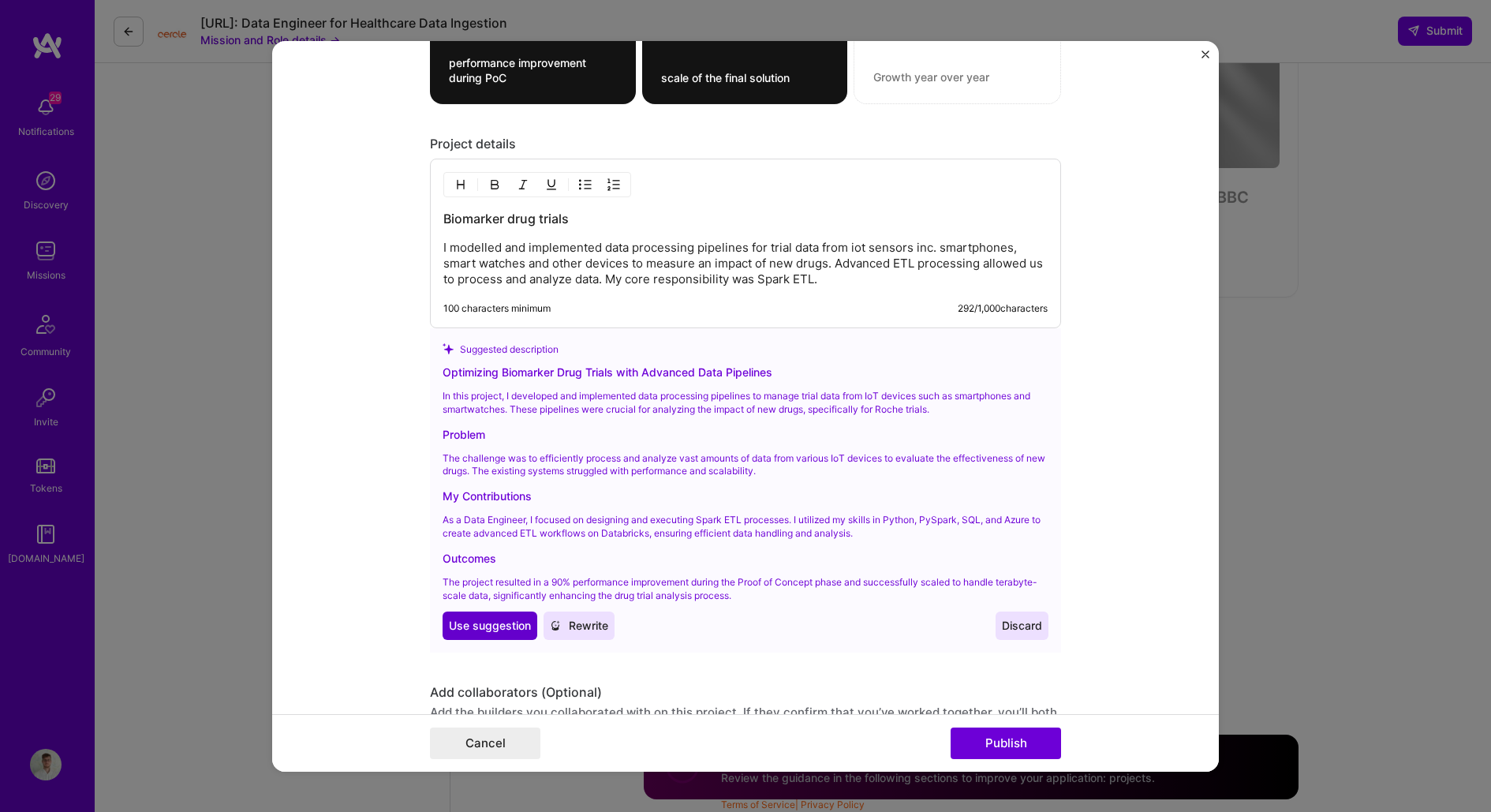
click at [514, 618] on span "Use suggestion" at bounding box center [490, 625] width 82 height 16
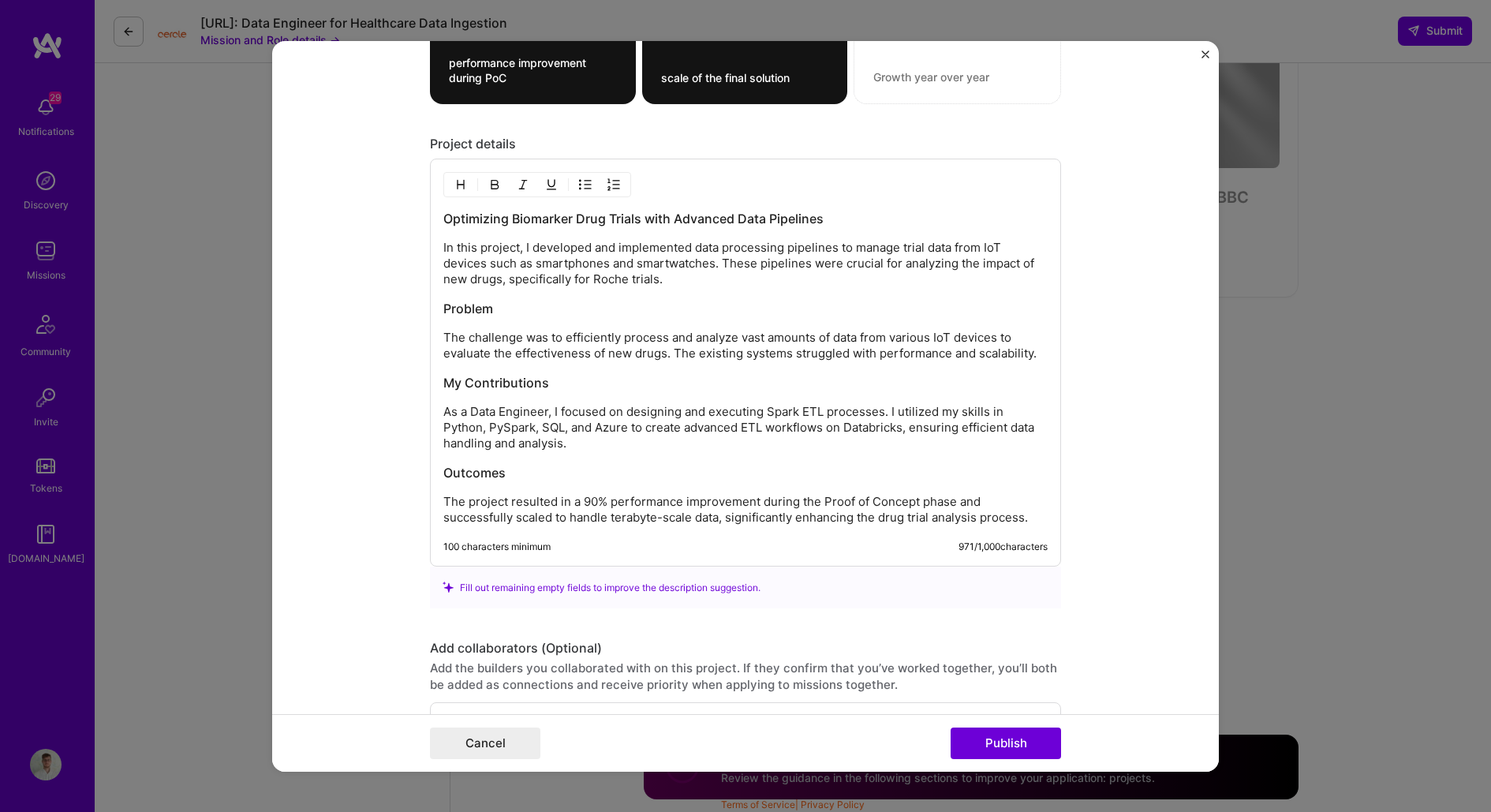
scroll to position [1802, 0]
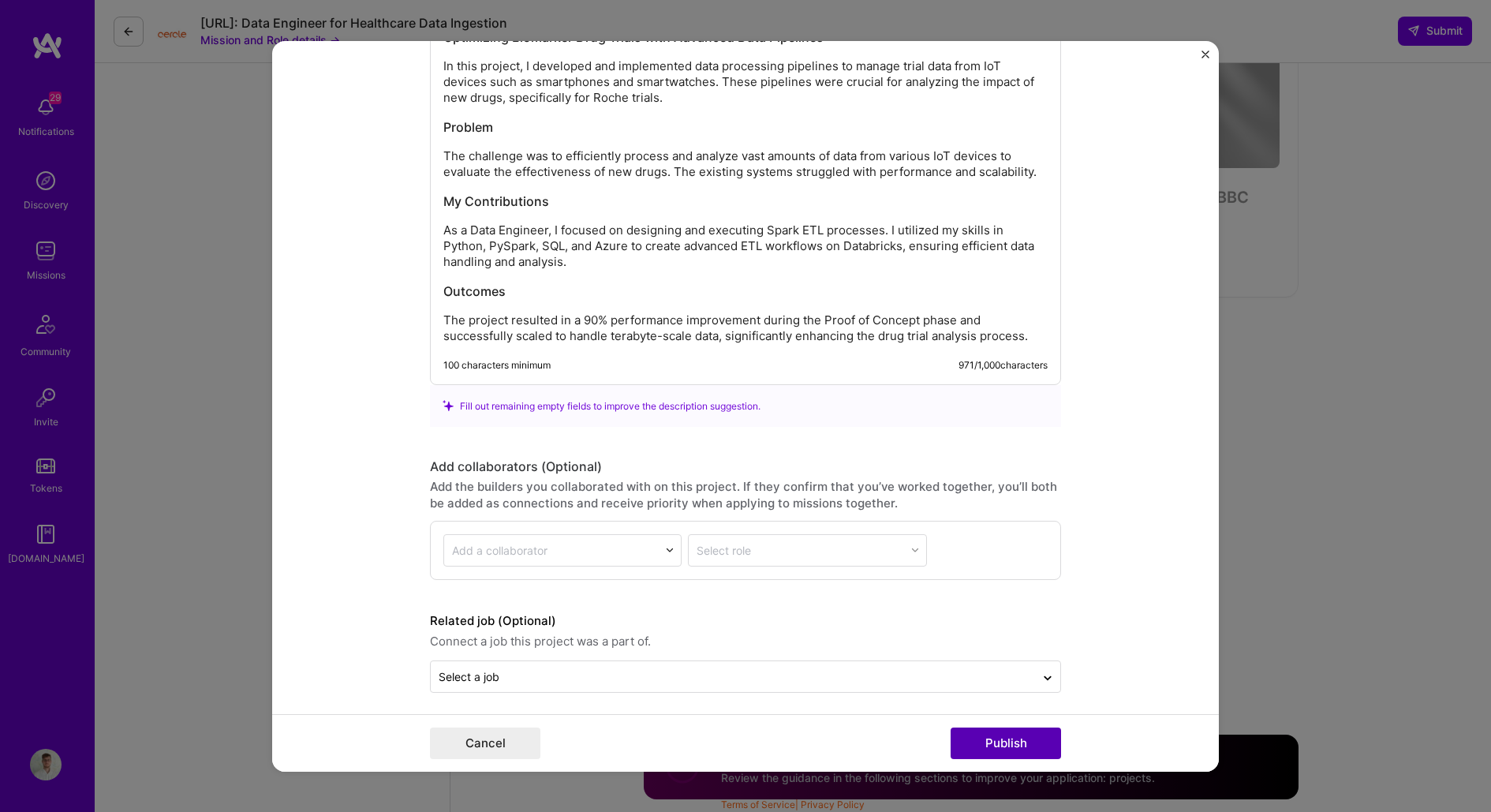
click at [1012, 739] on button "Publish" at bounding box center [1006, 742] width 111 height 31
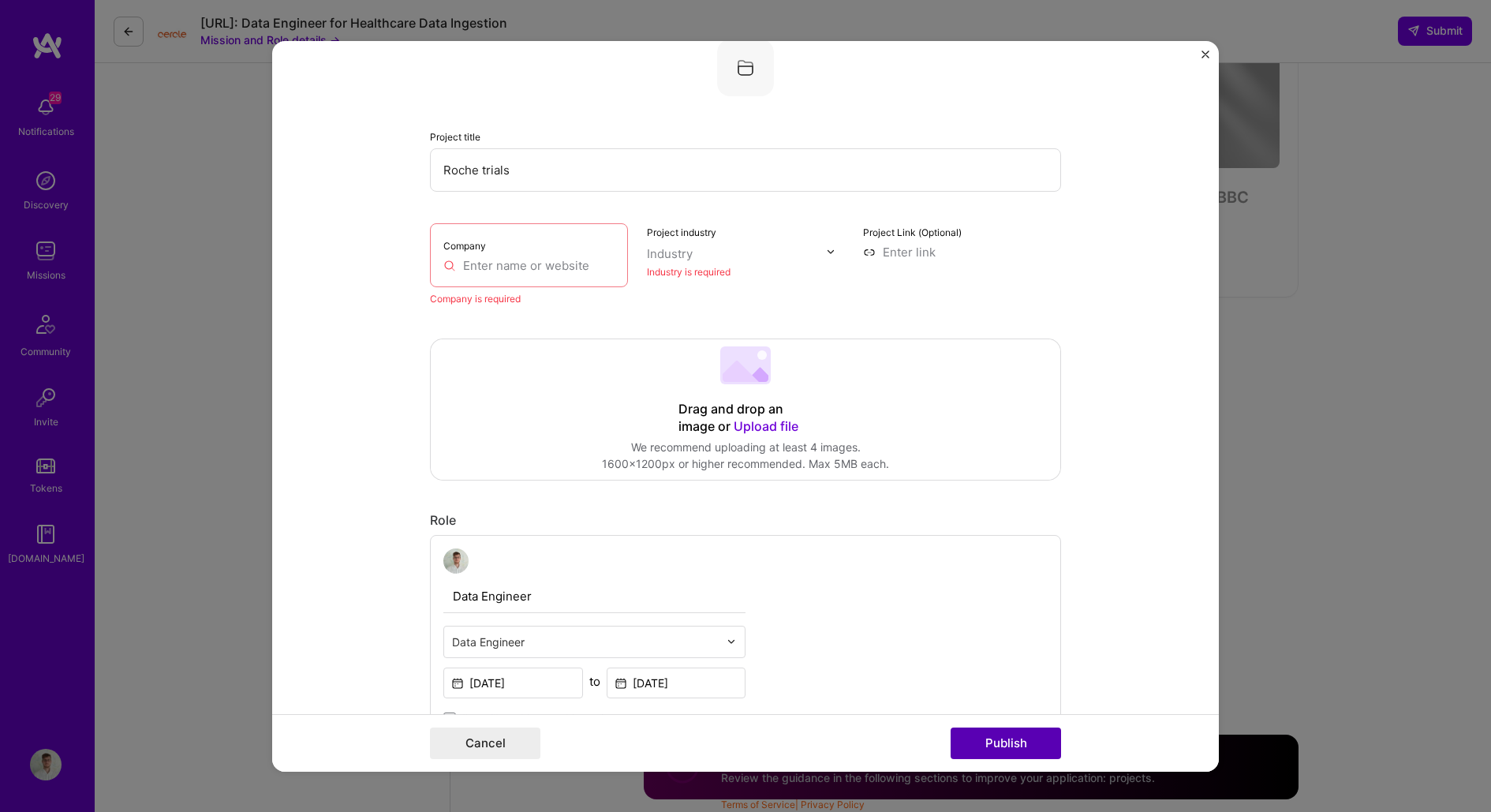
scroll to position [172, 0]
click at [545, 264] on input "text" at bounding box center [529, 265] width 171 height 16
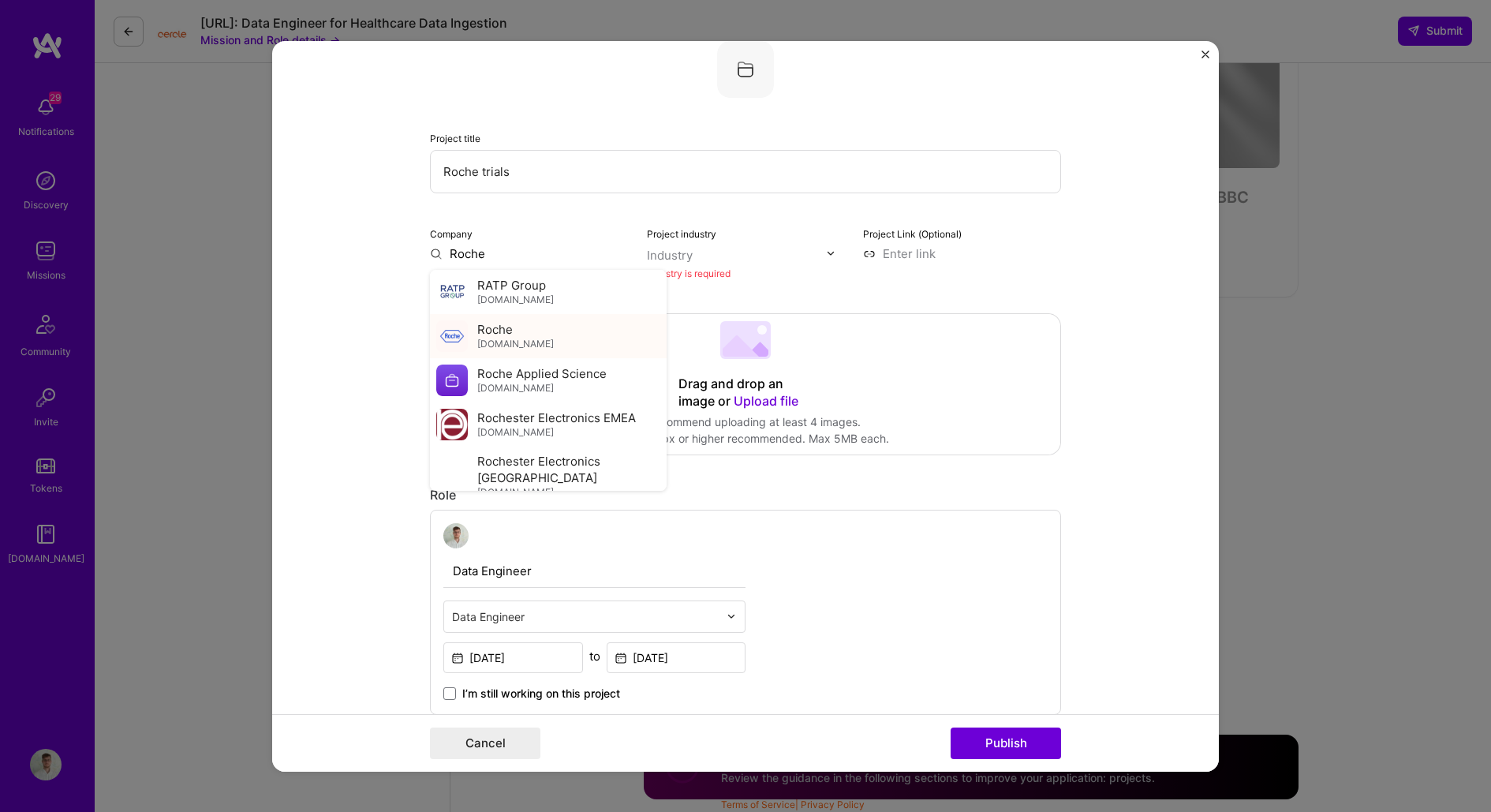
type input "Roche"
click at [550, 326] on div "Roche [DOMAIN_NAME]" at bounding box center [548, 335] width 237 height 44
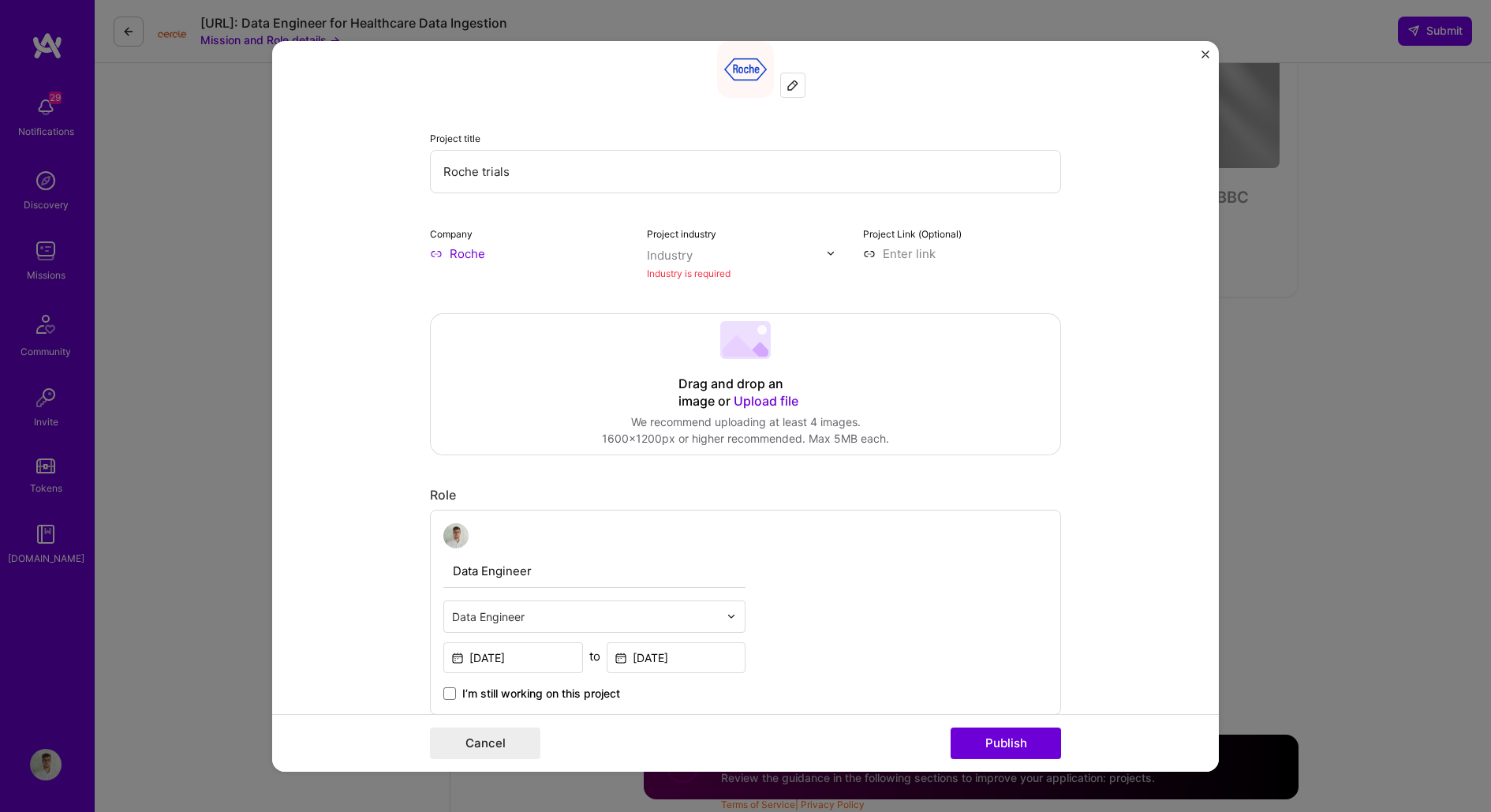
click at [712, 243] on div "Project industry Industry Industry is required" at bounding box center [746, 253] width 198 height 57
click at [712, 249] on input "text" at bounding box center [737, 254] width 179 height 16
type input "hea"
click at [664, 281] on span at bounding box center [667, 286] width 12 height 12
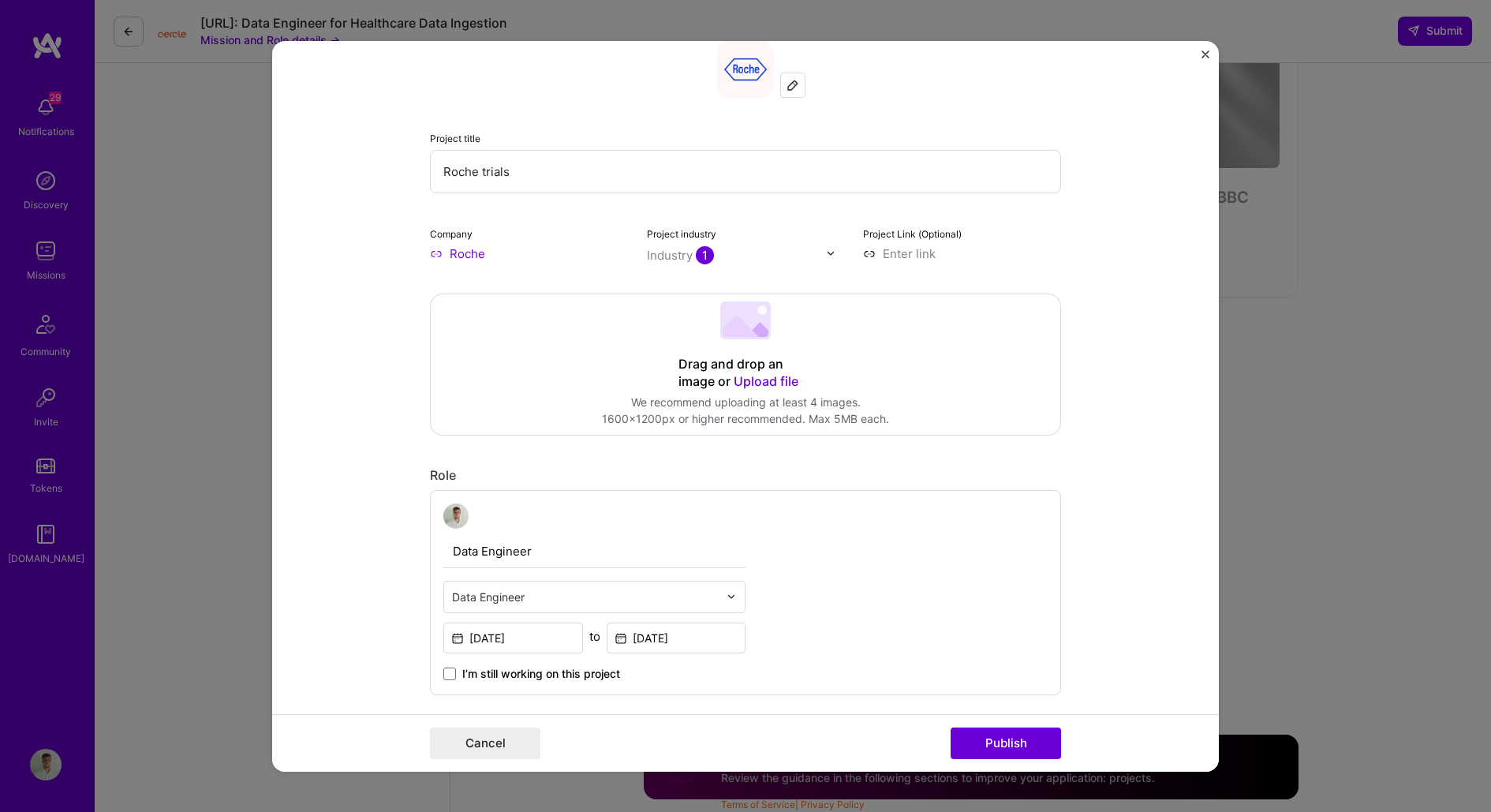
click at [1094, 307] on form "This project is missing details. To be able to apply to missions with this proj…" at bounding box center [746, 405] width 947 height 730
click at [1028, 740] on button "Publish" at bounding box center [1006, 742] width 111 height 31
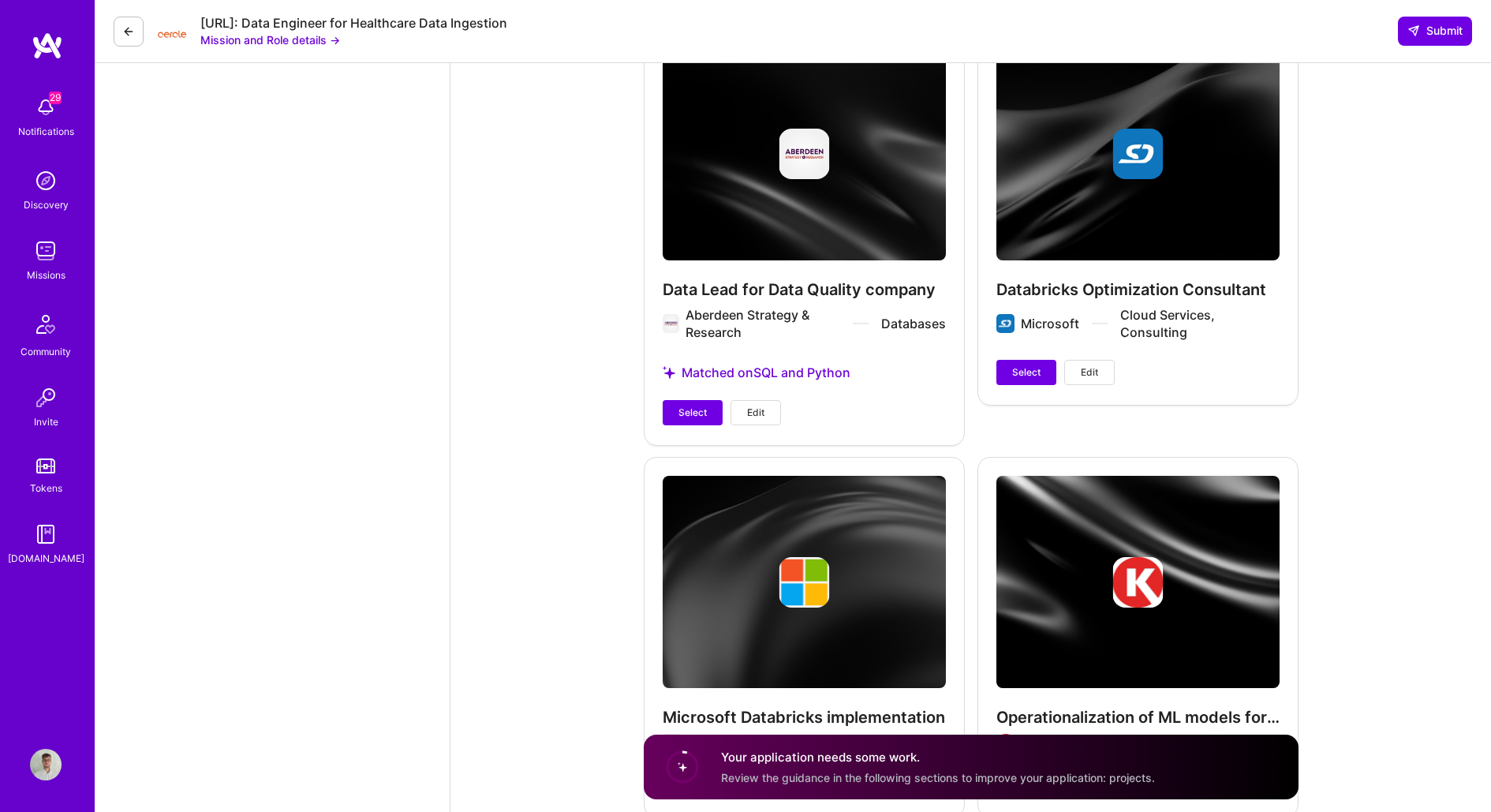
scroll to position [3965, 0]
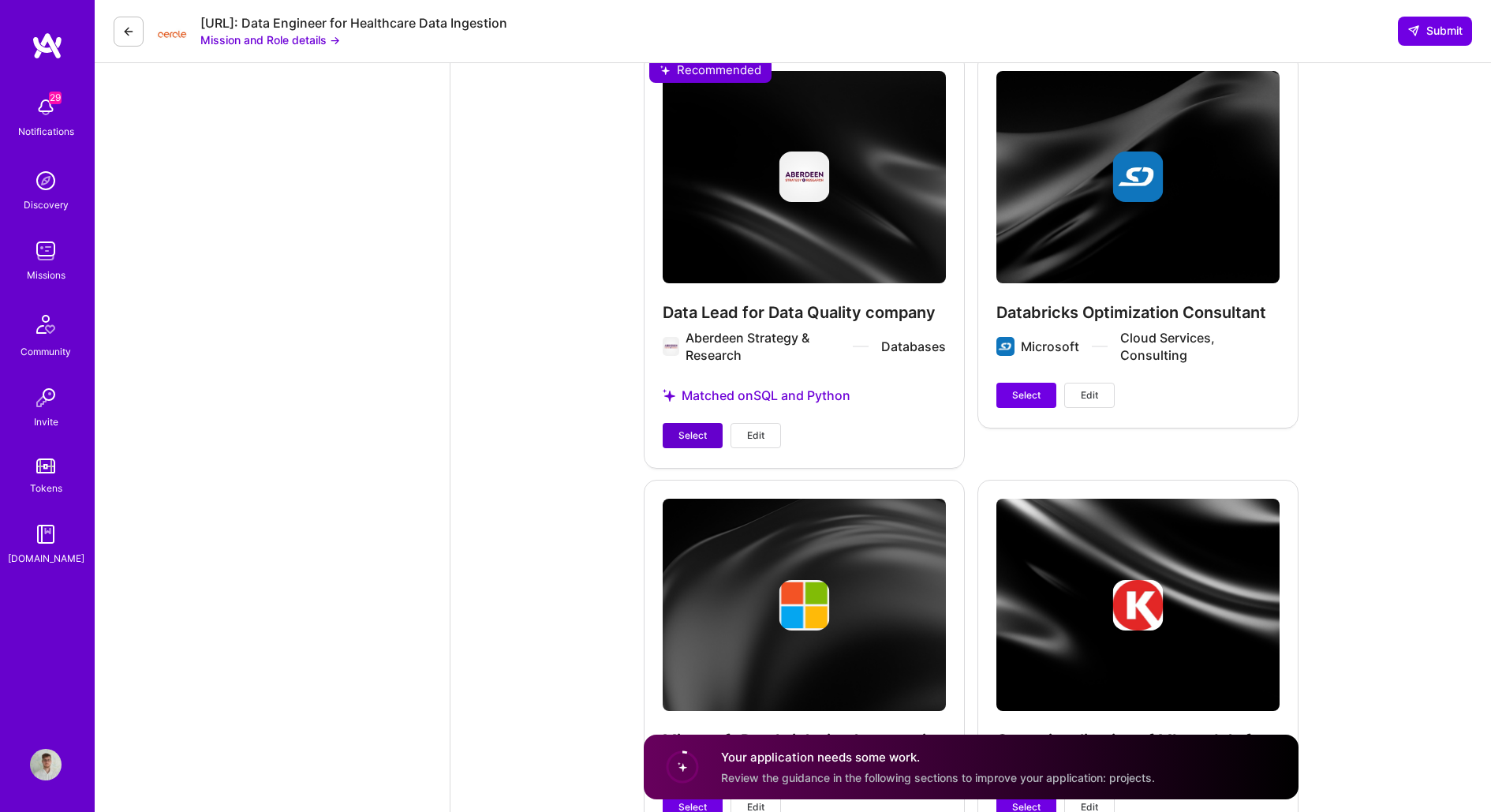
click at [689, 435] on span "Select" at bounding box center [693, 435] width 29 height 14
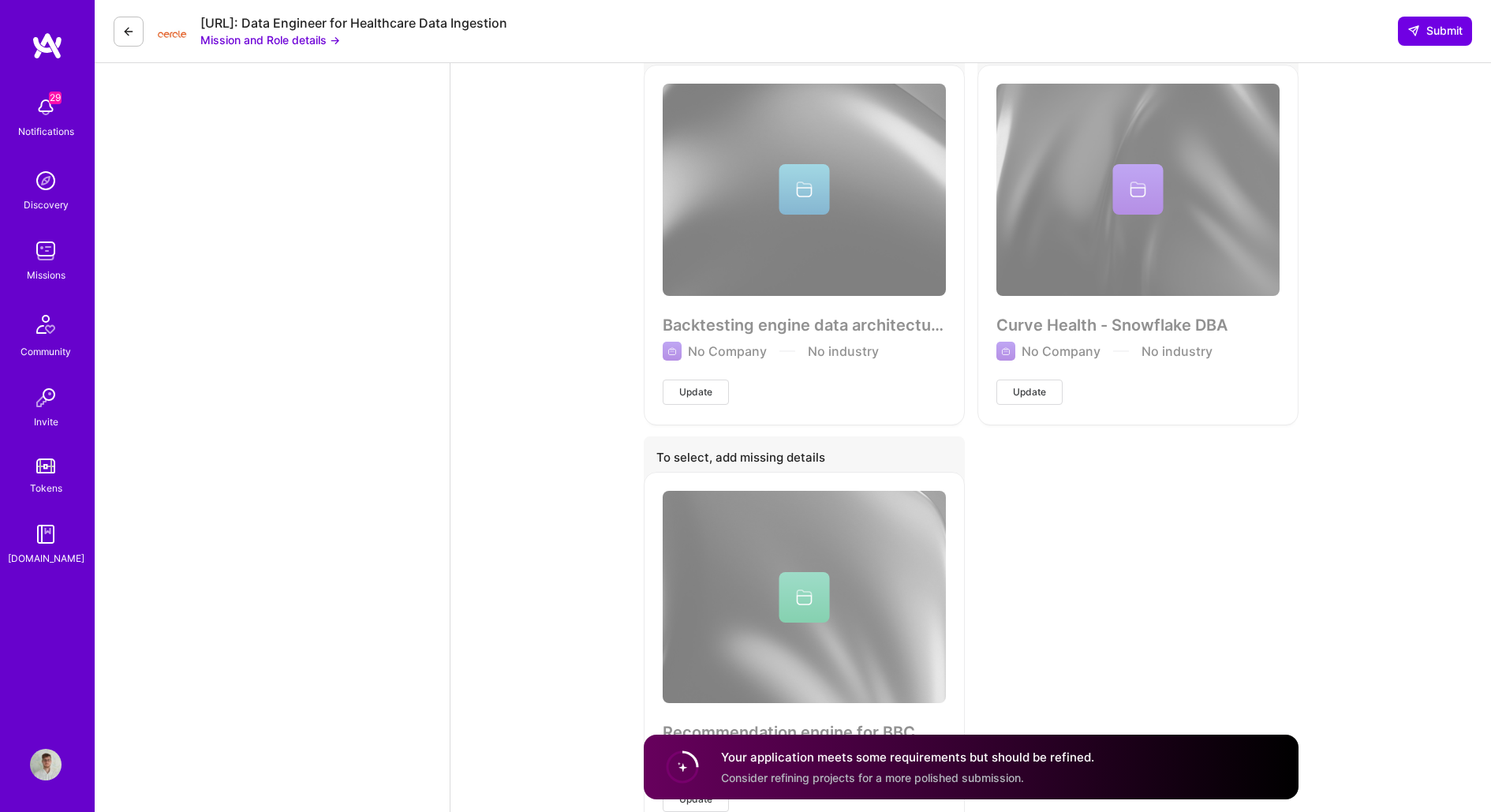
scroll to position [5592, 0]
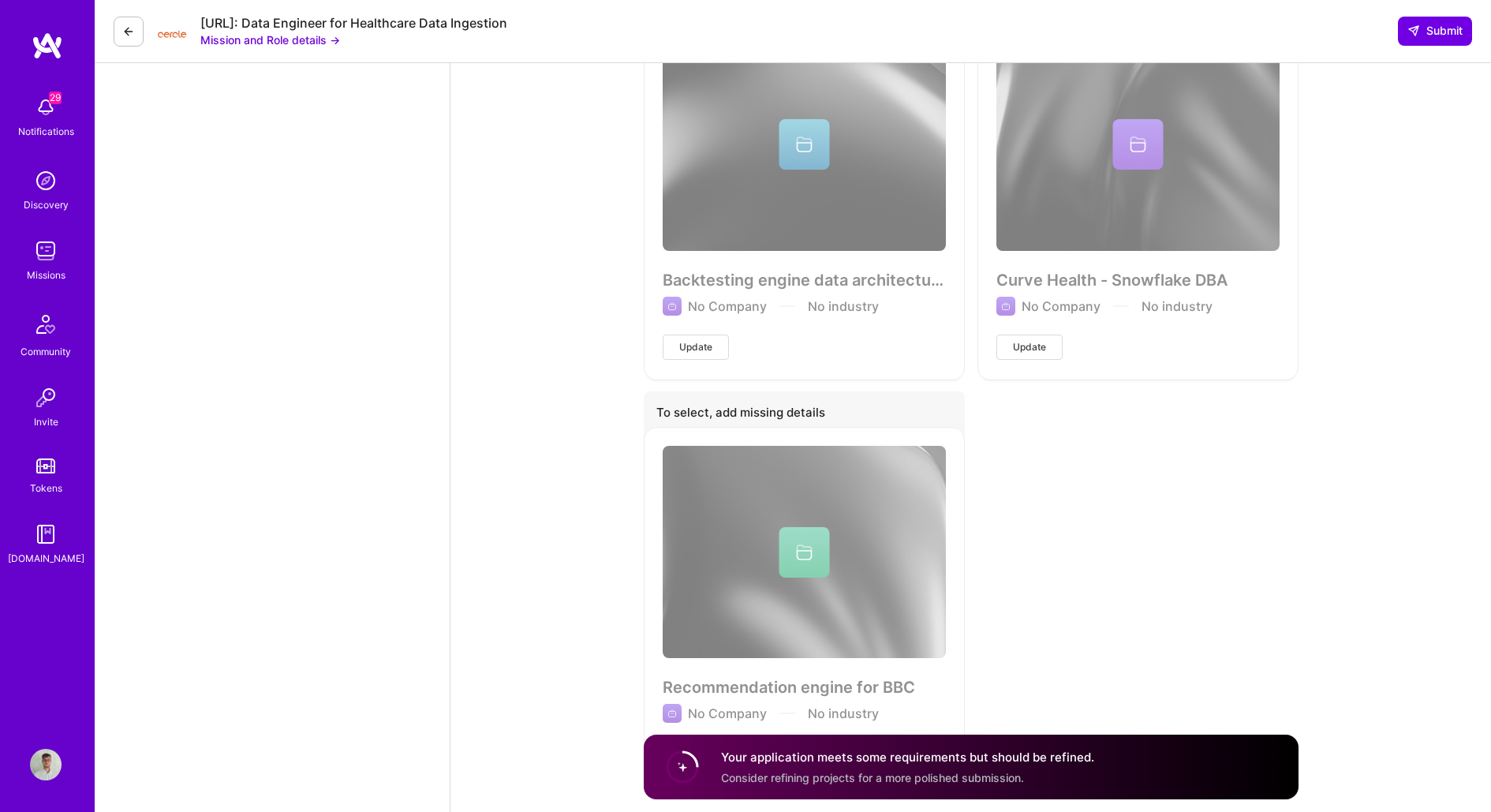
click at [1032, 344] on span "Update" at bounding box center [1029, 346] width 33 height 14
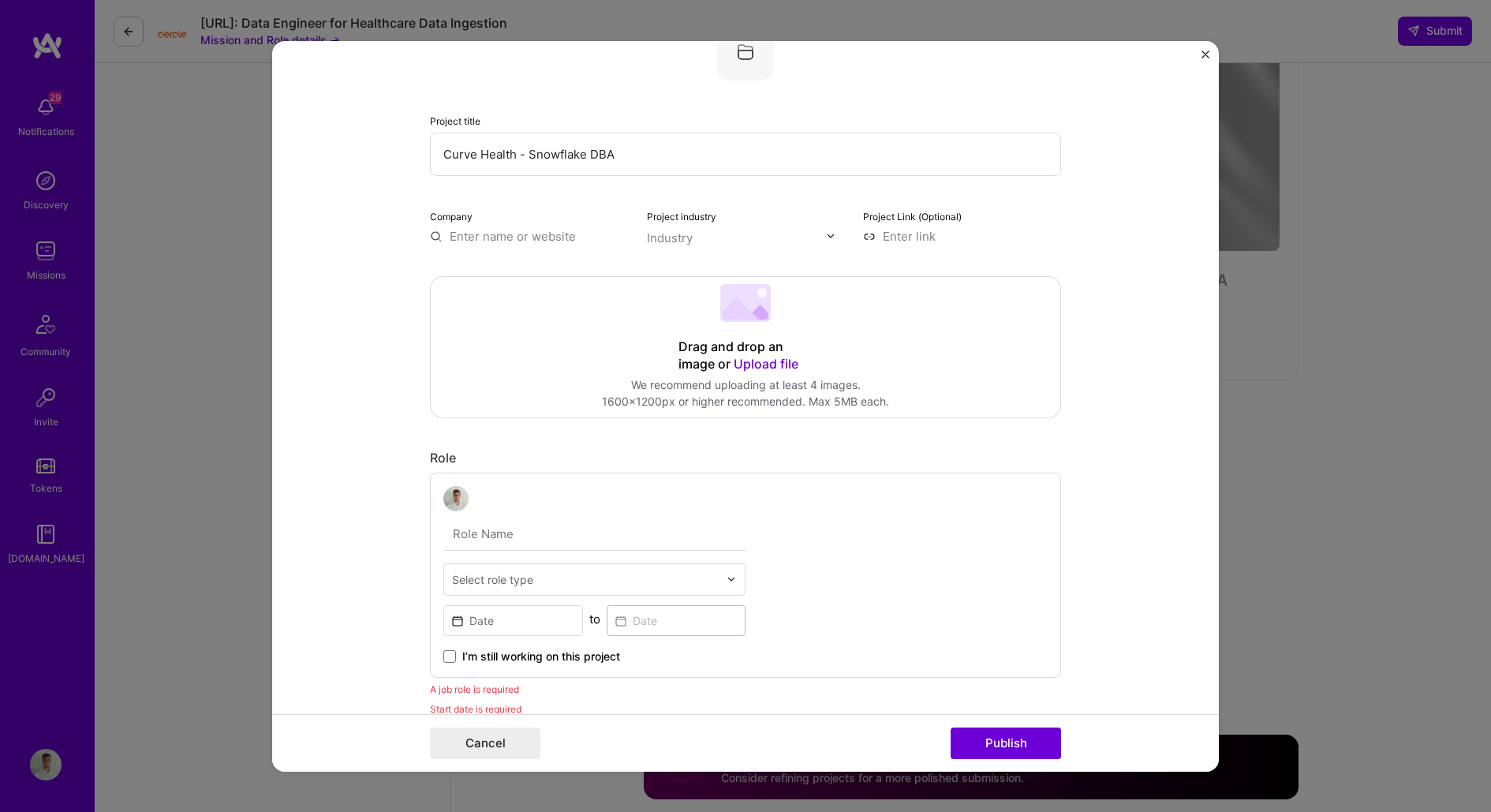
scroll to position [182, 0]
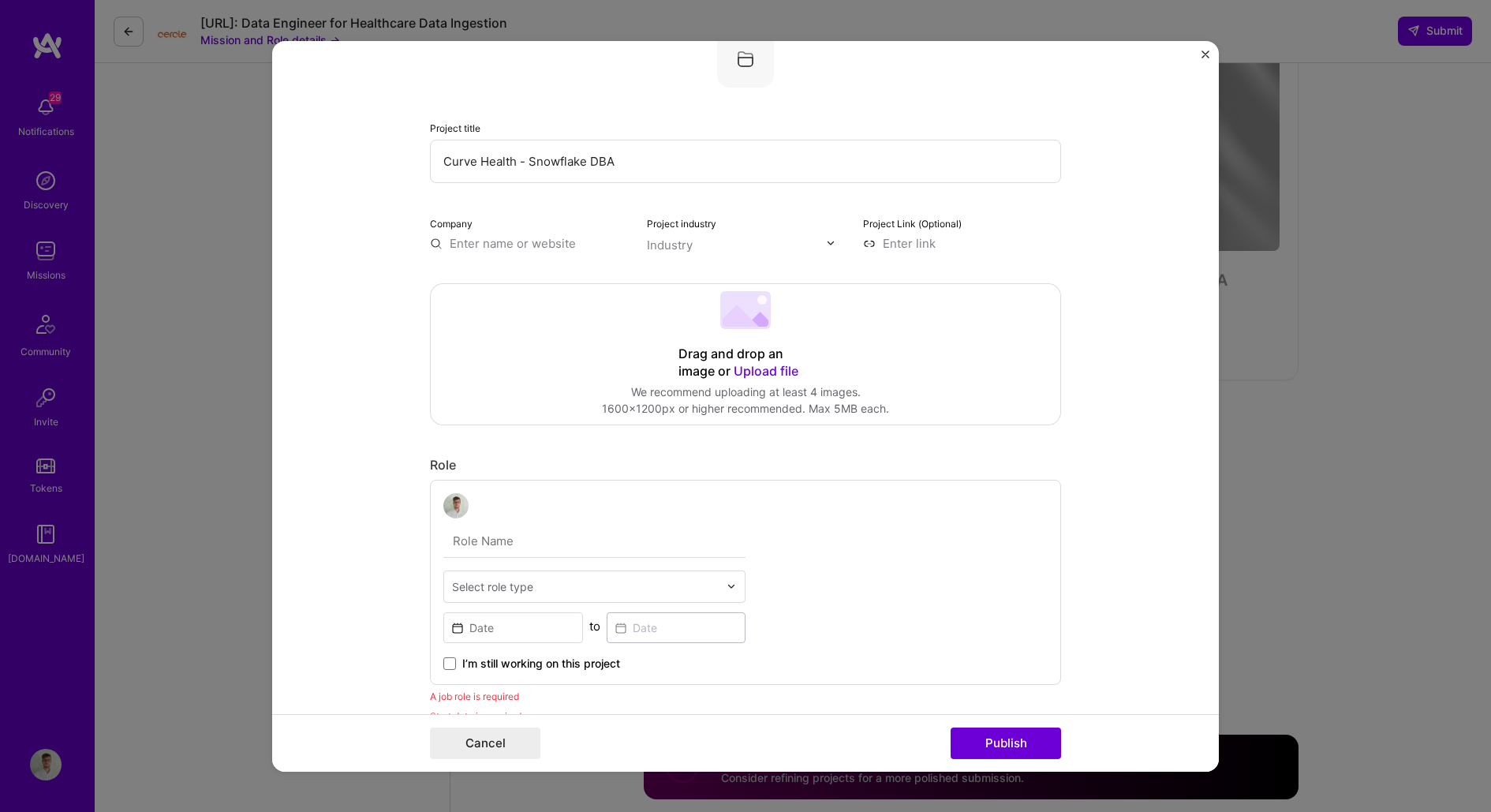
click at [553, 239] on input "text" at bounding box center [528, 241] width 198 height 16
type input "Curve Health"
click at [522, 280] on div "Curve Health" at bounding box center [562, 279] width 88 height 28
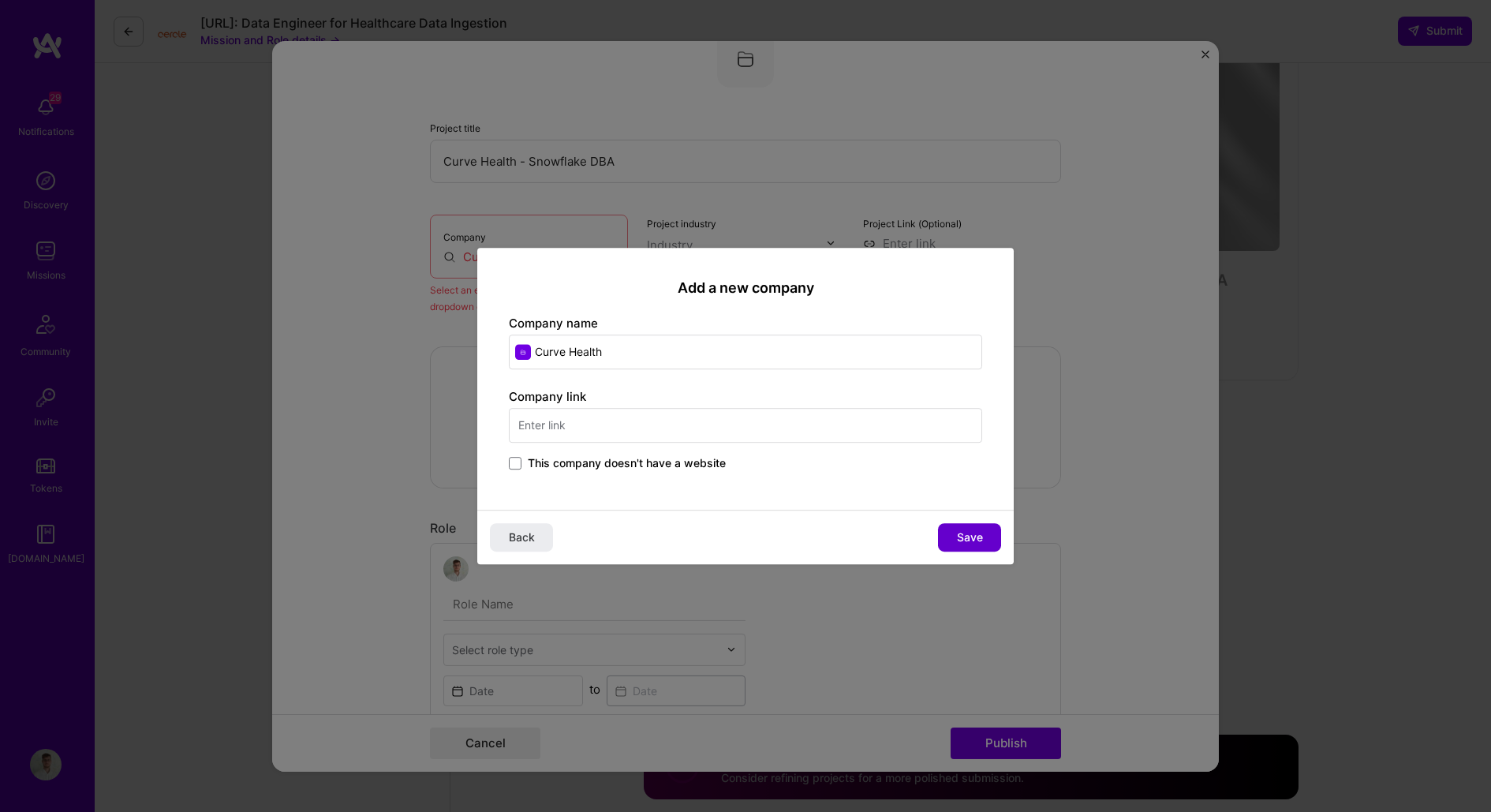
click at [968, 534] on span "Save" at bounding box center [970, 537] width 26 height 16
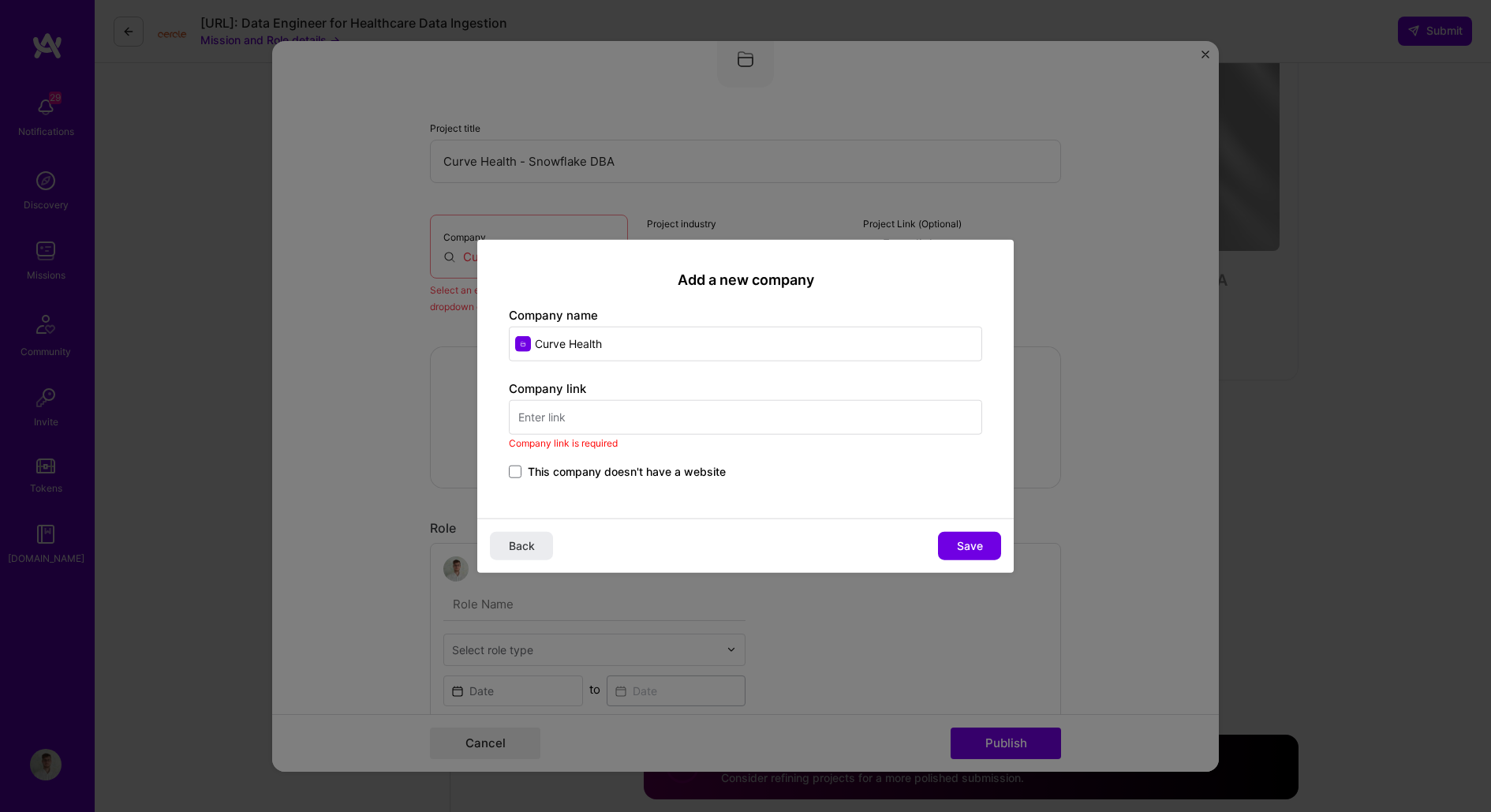
click at [576, 423] on input "text" at bounding box center [746, 417] width 473 height 34
click at [636, 416] on input "text" at bounding box center [746, 417] width 473 height 34
paste input "[URL][DOMAIN_NAME]"
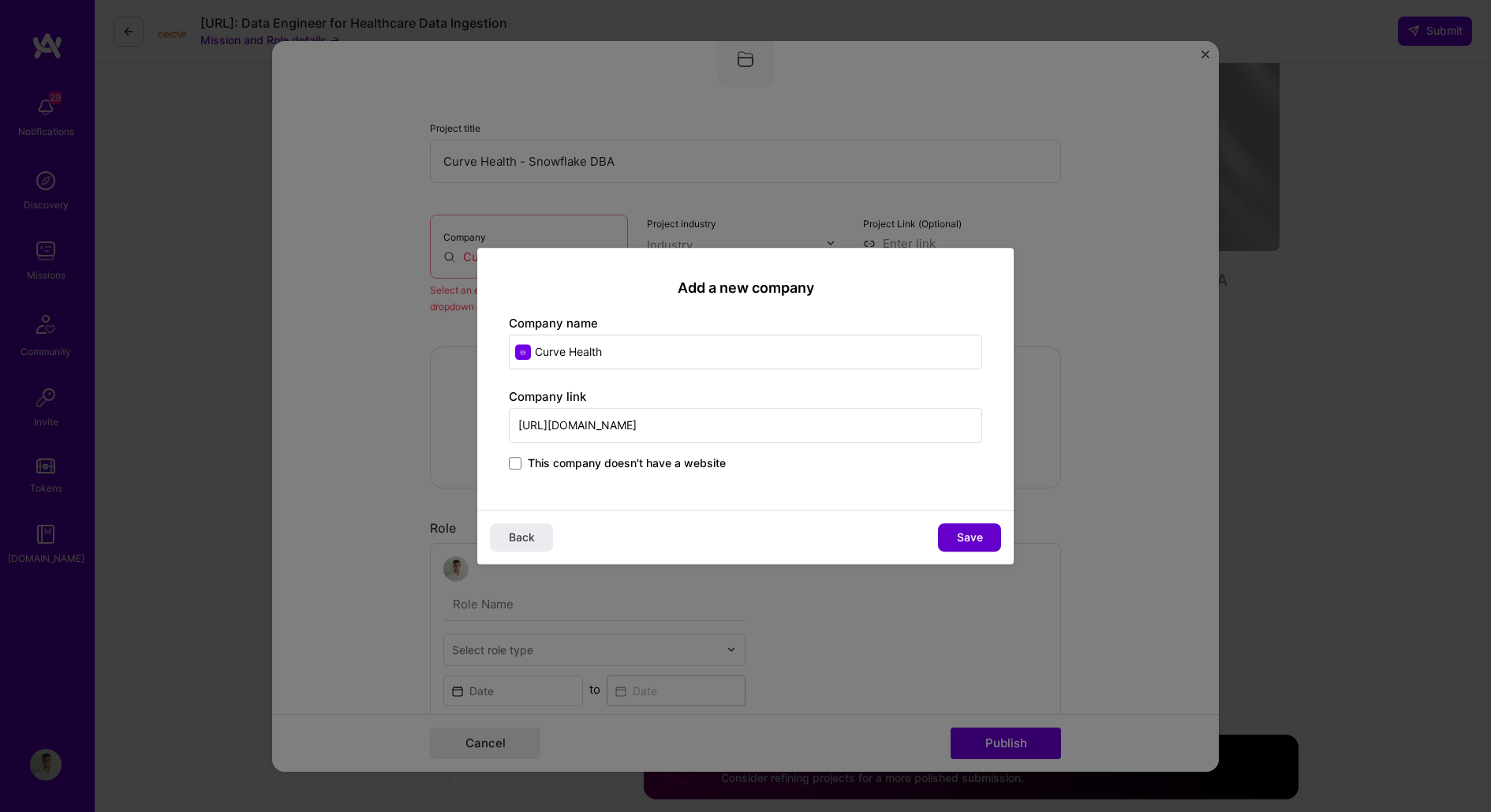
type input "[URL][DOMAIN_NAME]"
click at [994, 548] on button "Save" at bounding box center [970, 537] width 63 height 29
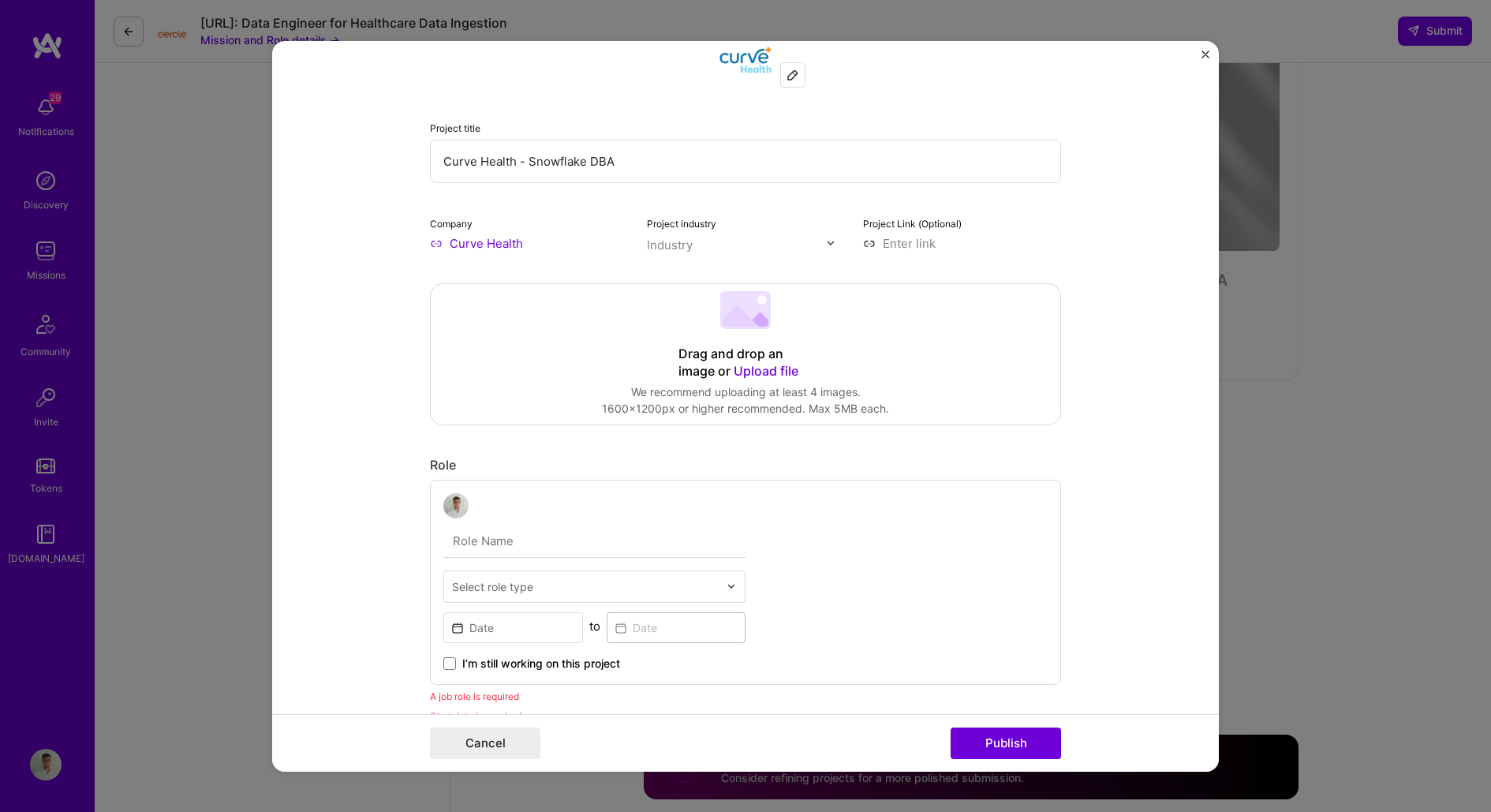
click at [707, 248] on input "text" at bounding box center [737, 243] width 179 height 16
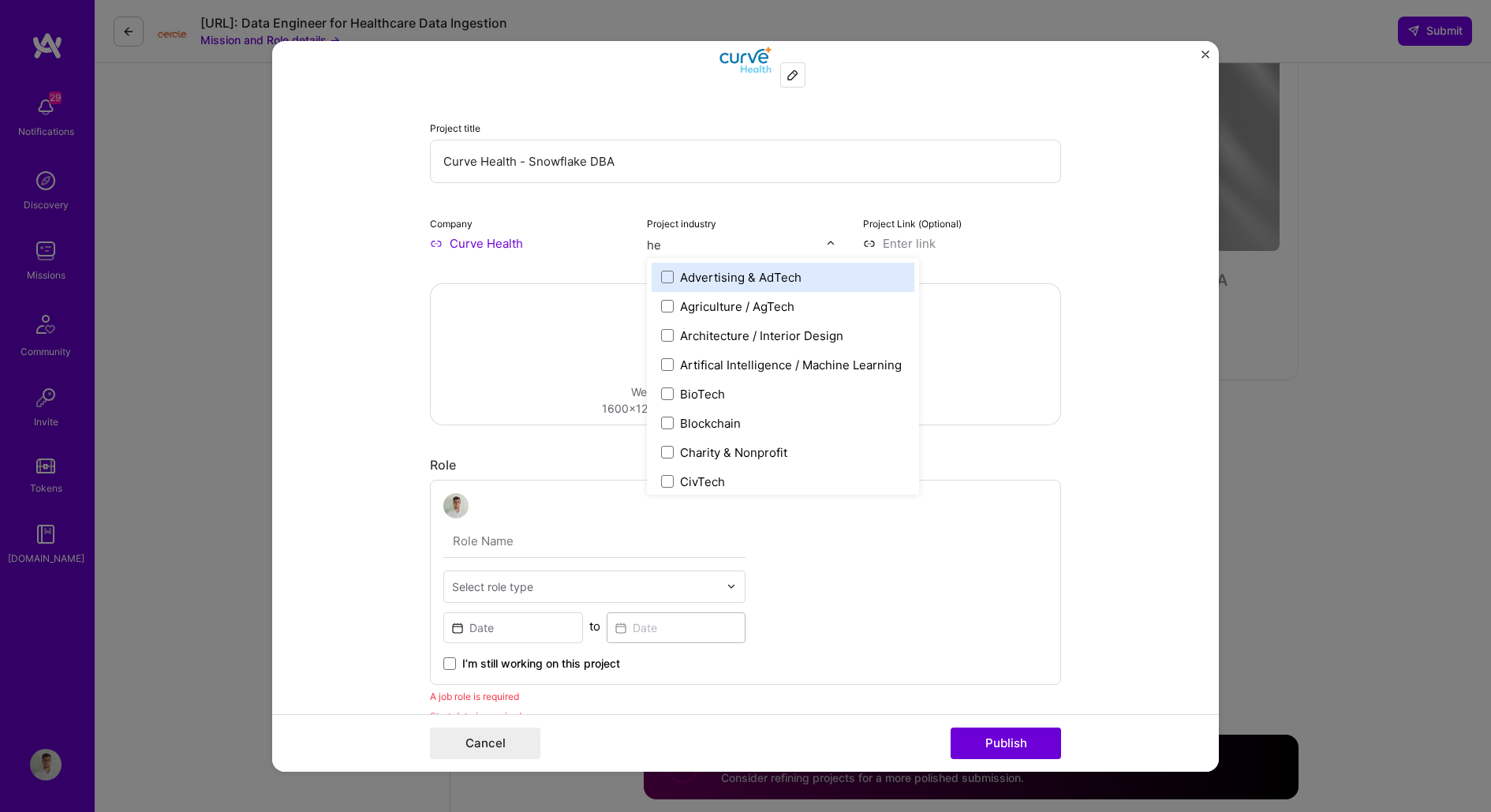
type input "hea"
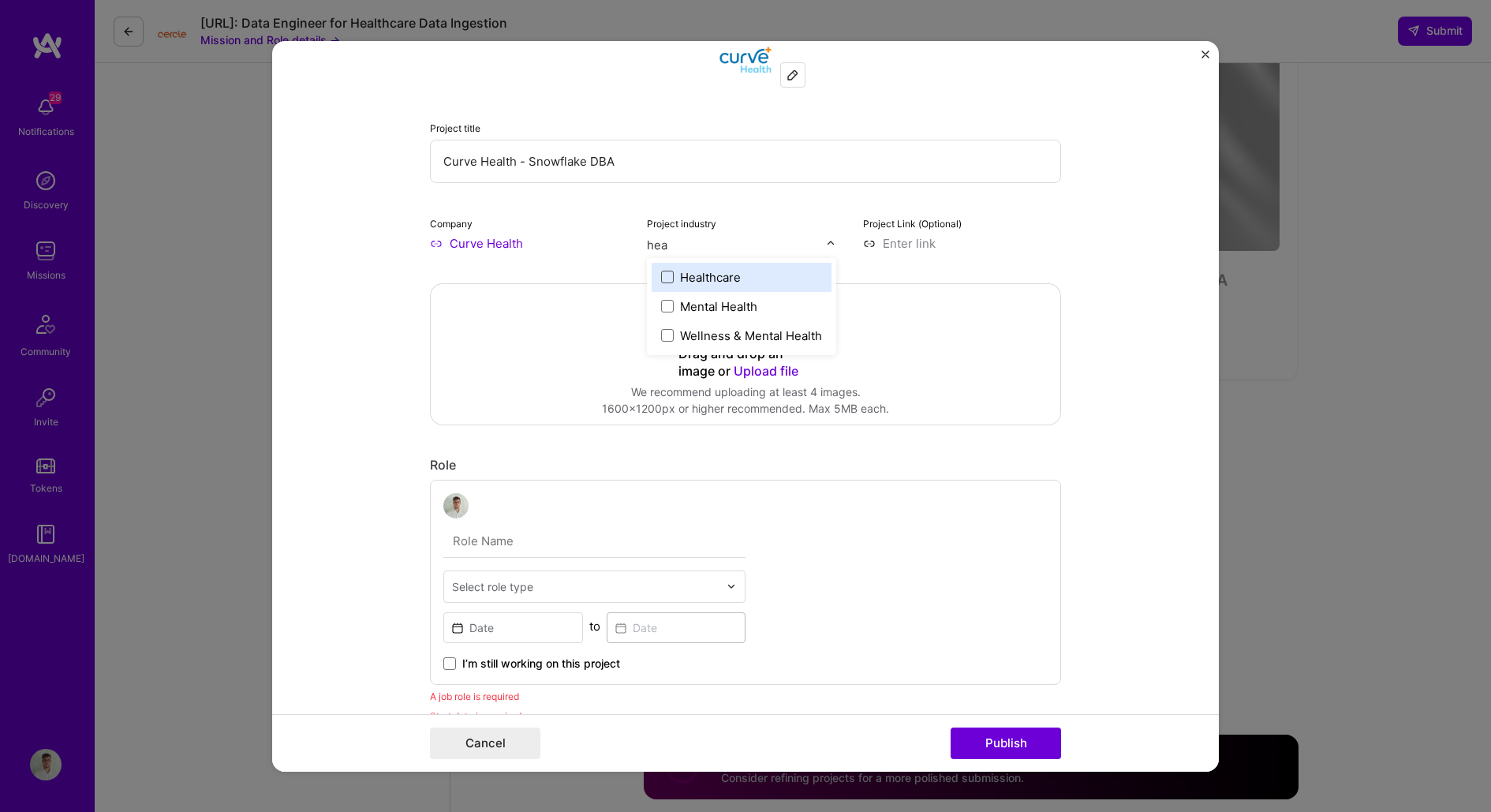
click at [663, 275] on span at bounding box center [667, 277] width 12 height 12
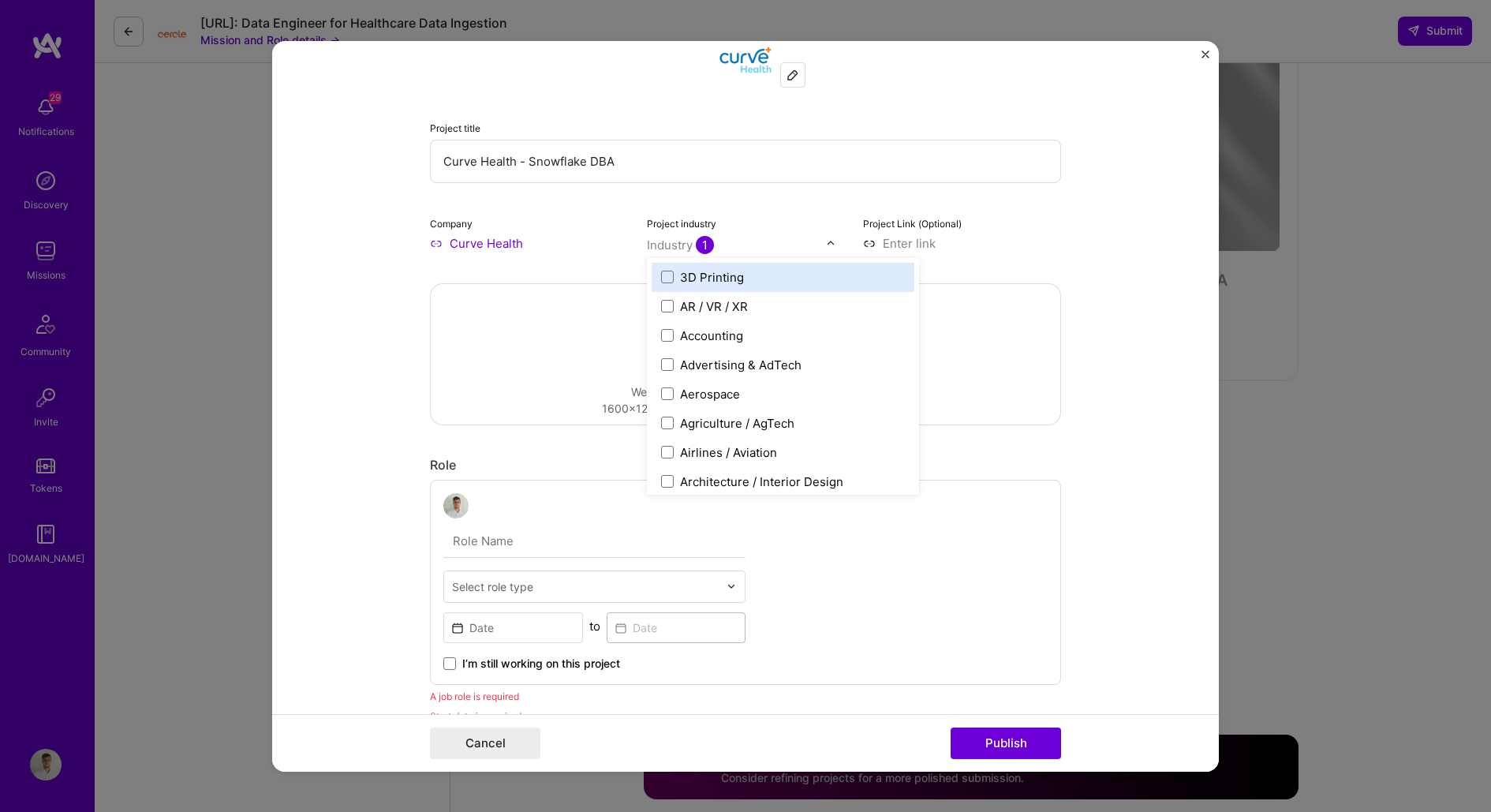
click at [1109, 284] on form "This project is missing details. To be able to apply to missions with this proj…" at bounding box center [746, 405] width 947 height 730
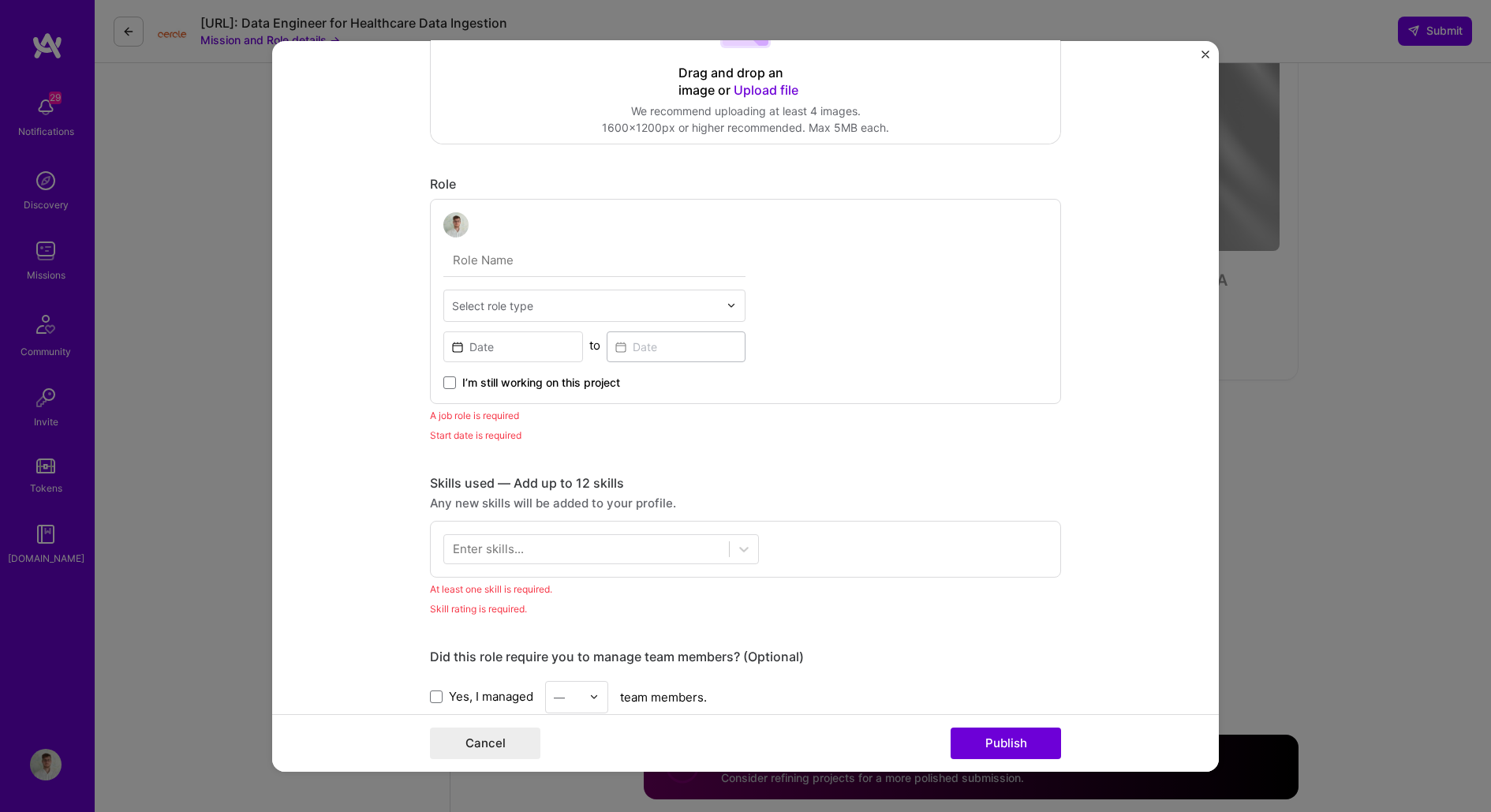
scroll to position [485, 0]
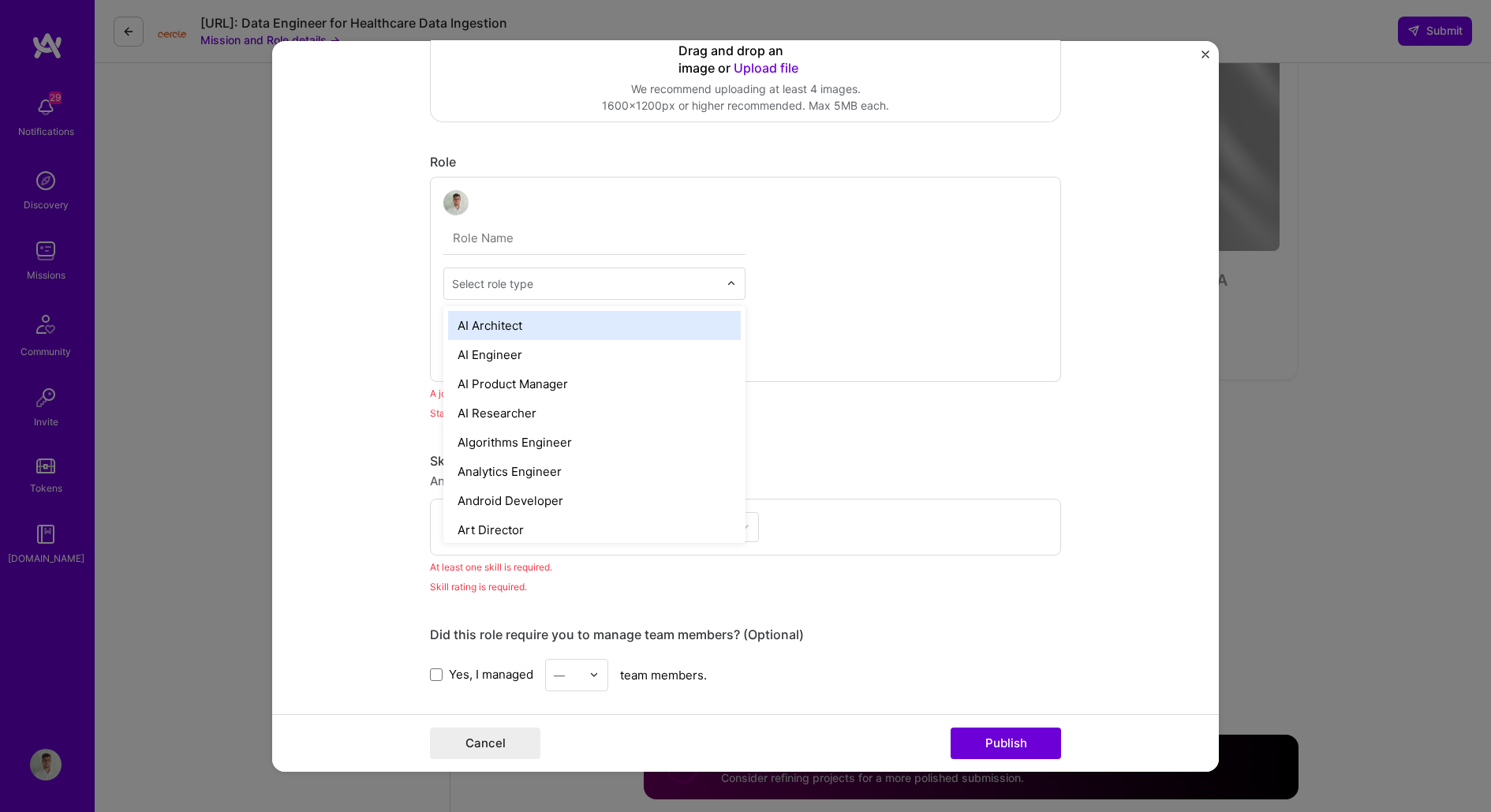
click at [530, 275] on div "Select role type" at bounding box center [493, 282] width 81 height 16
type input "data"
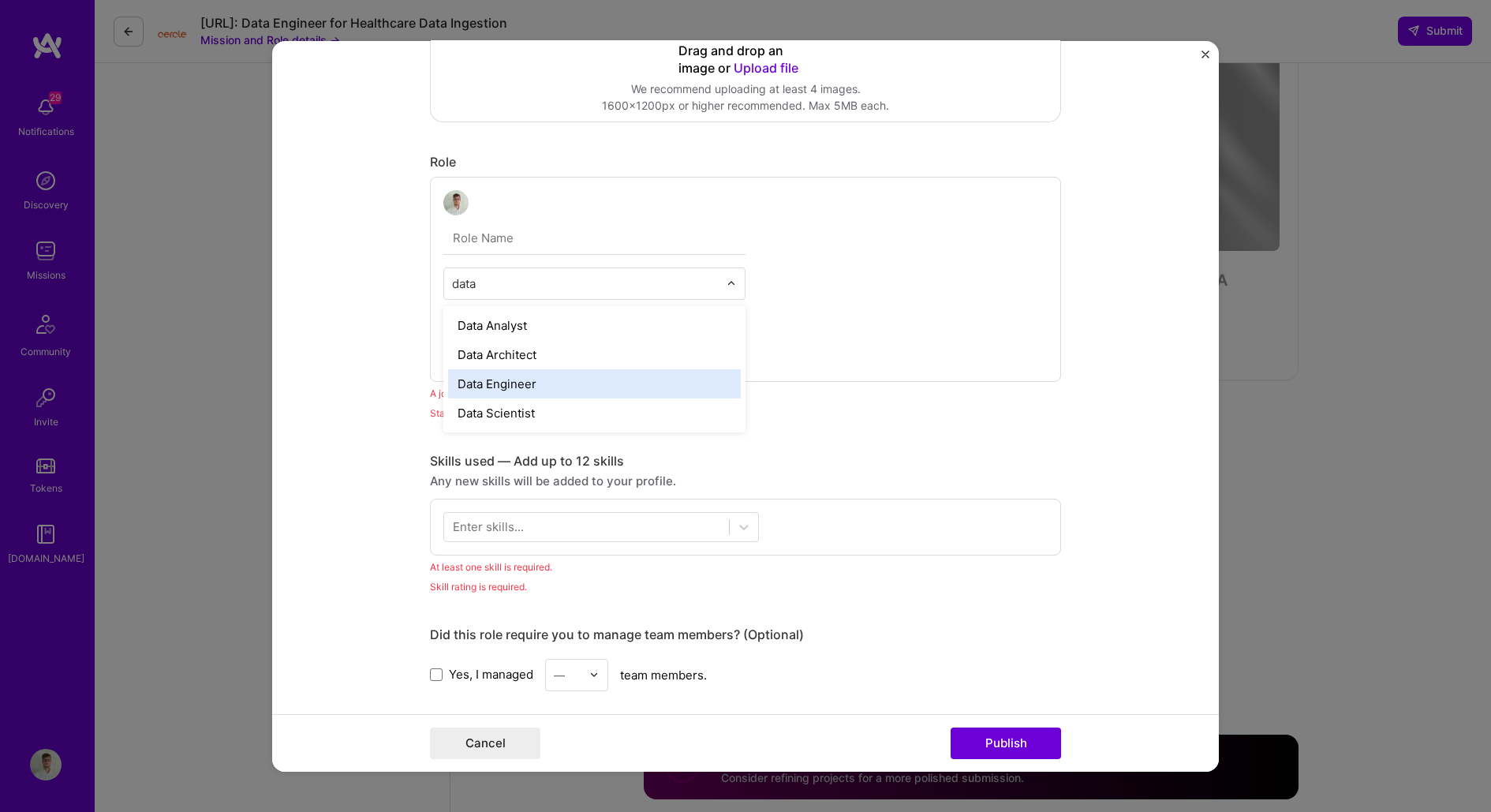
click at [529, 381] on div "Data Engineer" at bounding box center [594, 383] width 293 height 30
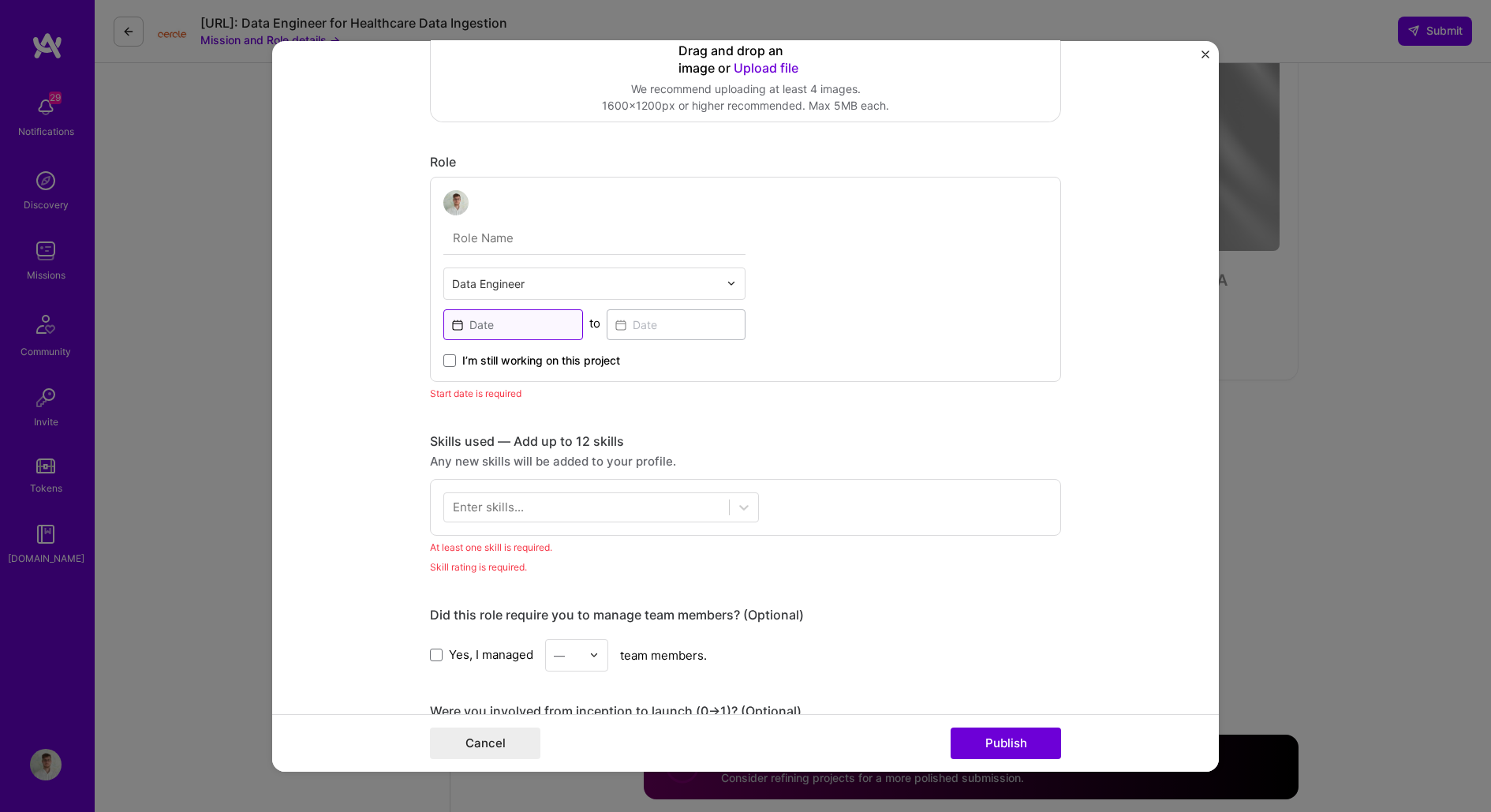
click at [503, 316] on input at bounding box center [514, 323] width 139 height 31
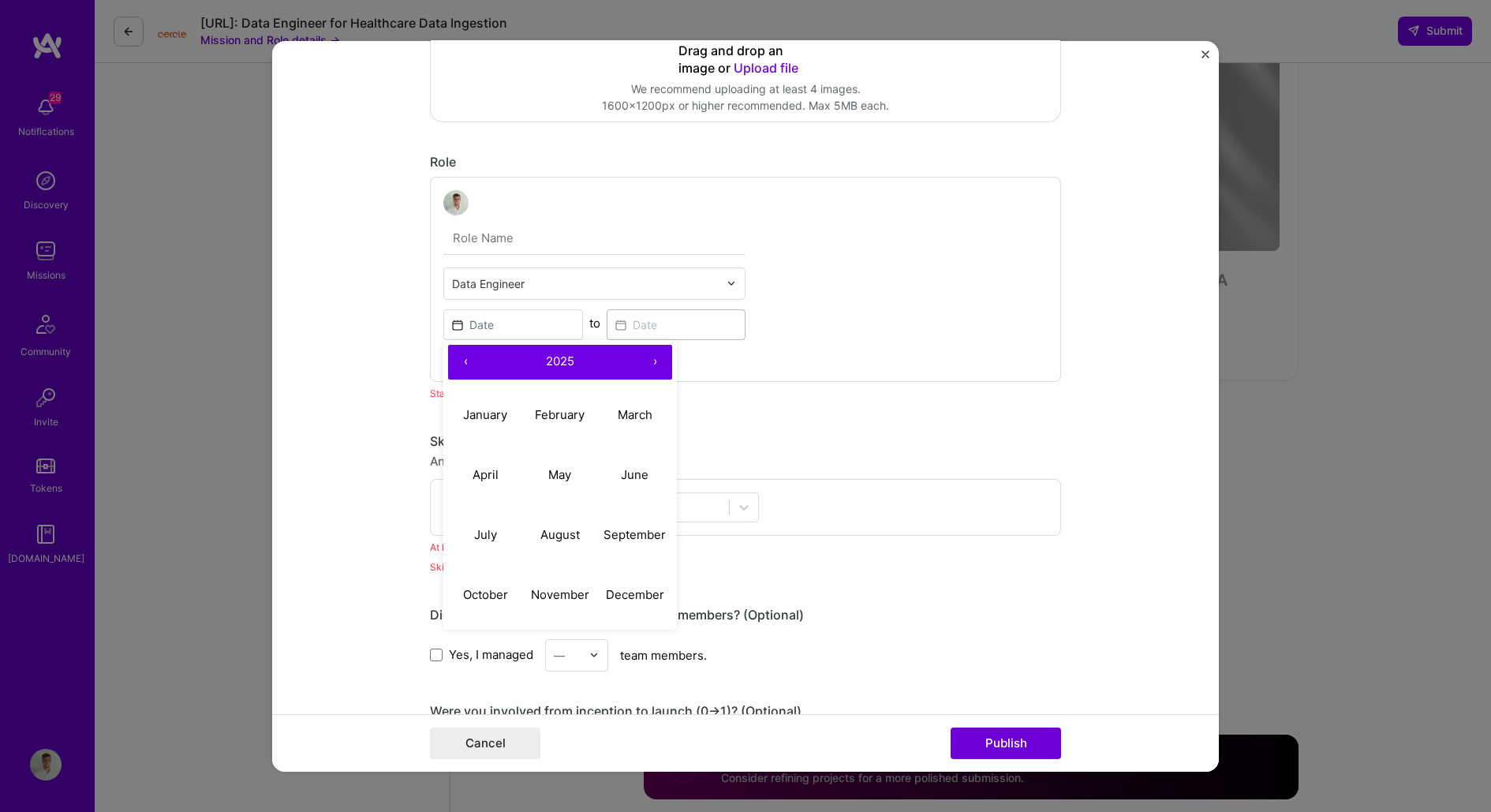
click at [471, 358] on button "‹" at bounding box center [465, 361] width 34 height 34
click at [588, 470] on button "May" at bounding box center [560, 474] width 75 height 60
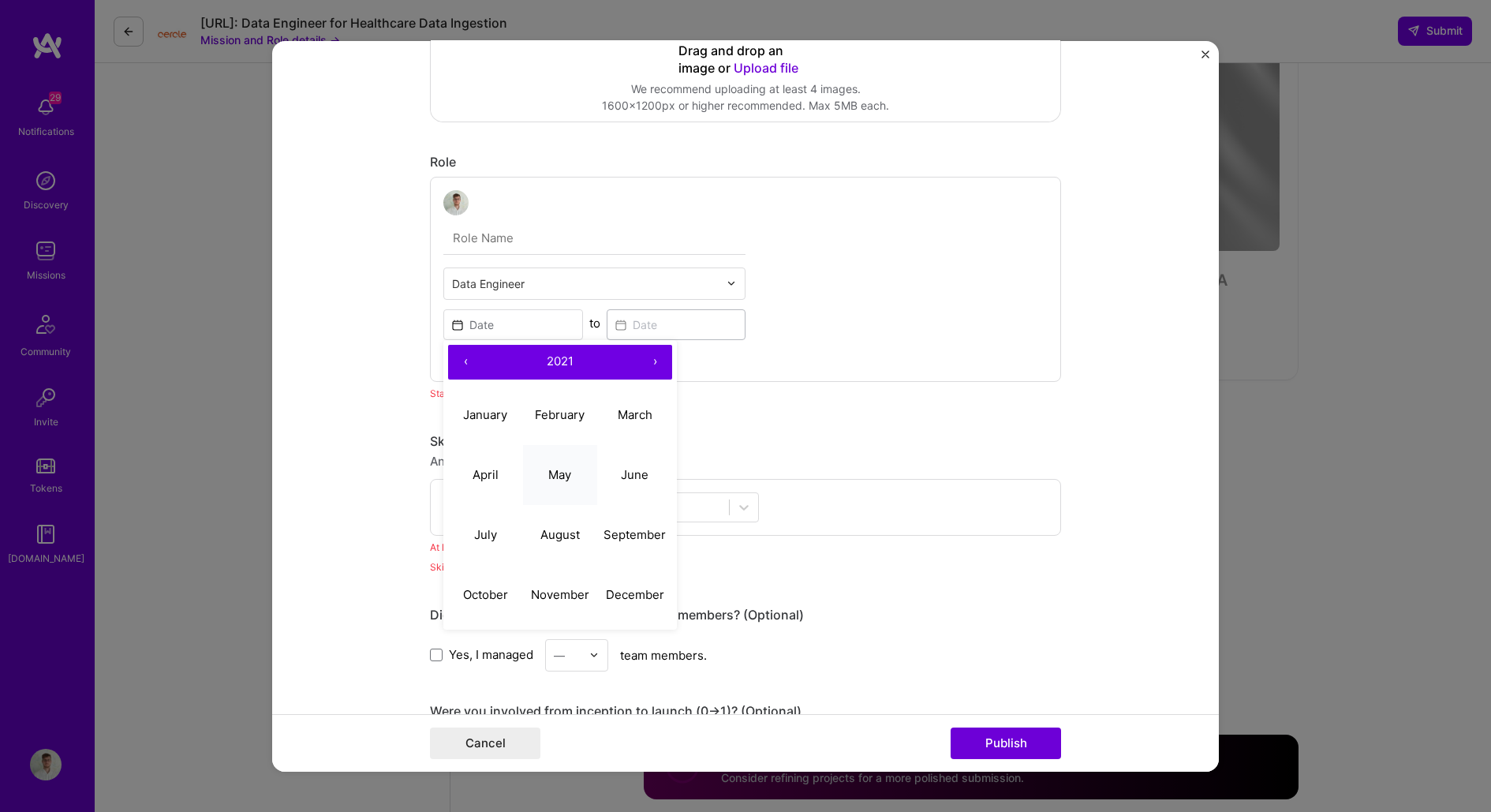
type input "[DATE]"
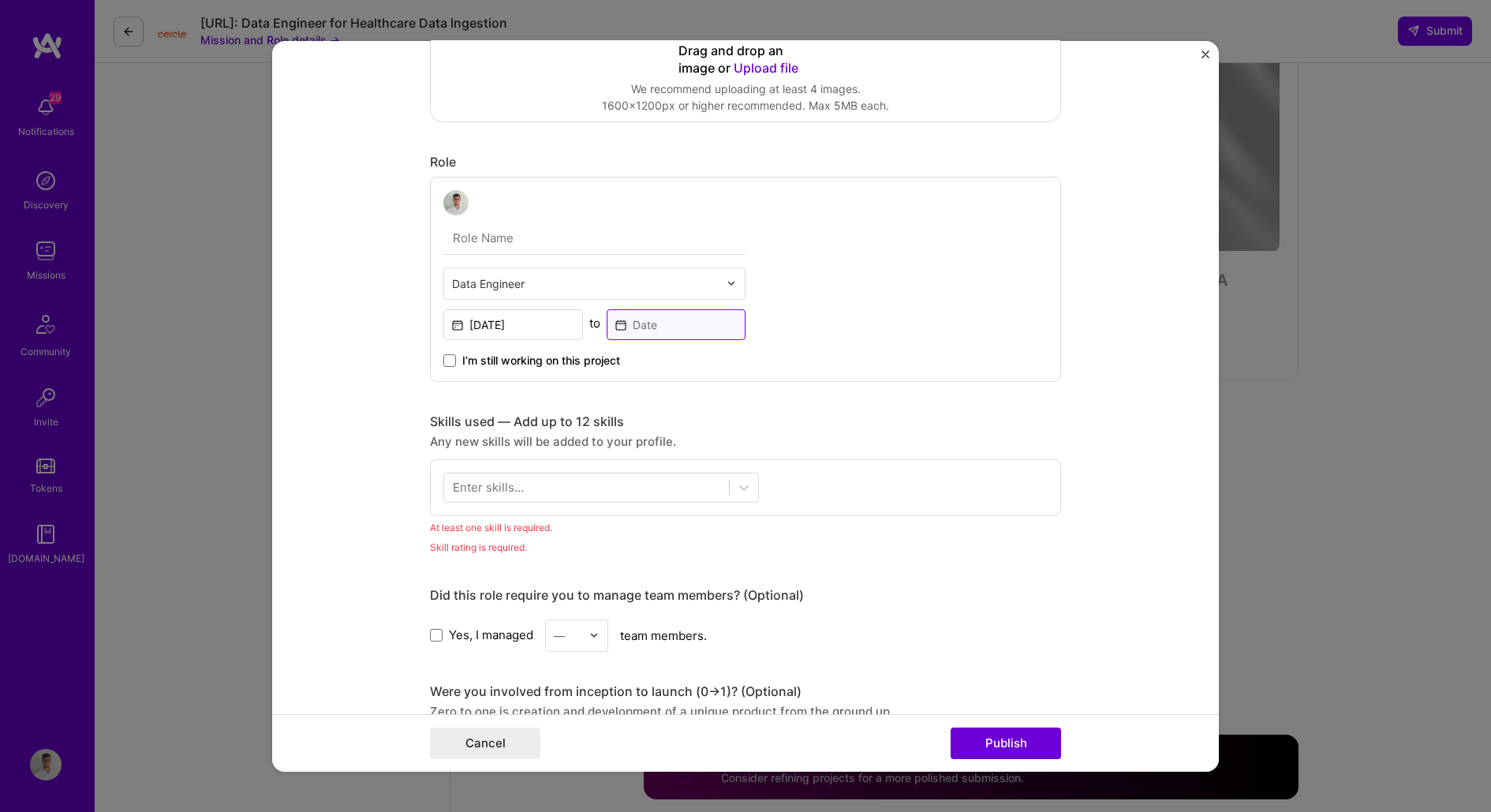
click at [679, 330] on input at bounding box center [677, 323] width 139 height 31
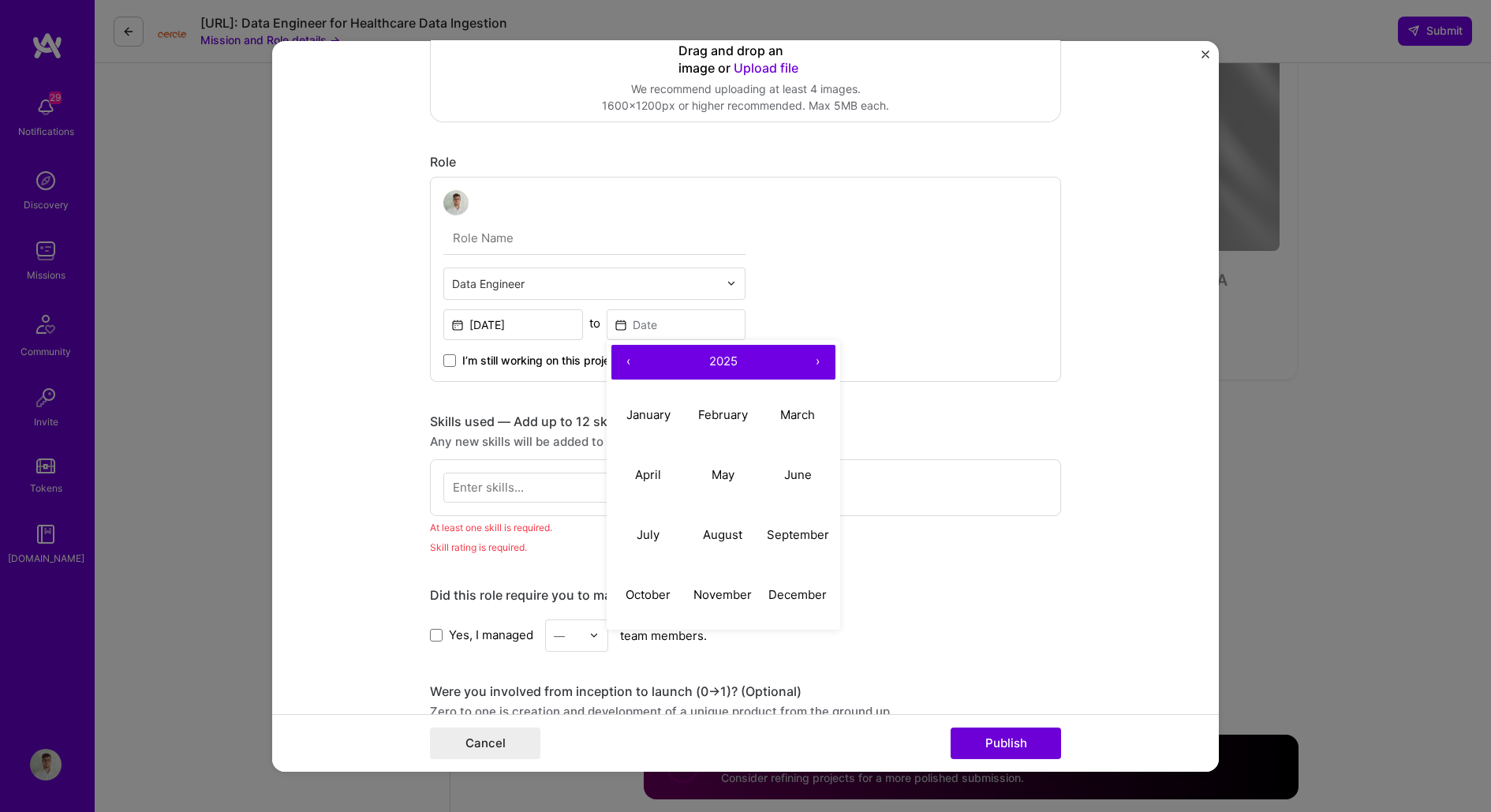
click at [626, 359] on button "‹" at bounding box center [629, 361] width 34 height 34
click at [816, 482] on button "June" at bounding box center [798, 474] width 75 height 60
type input "[DATE]"
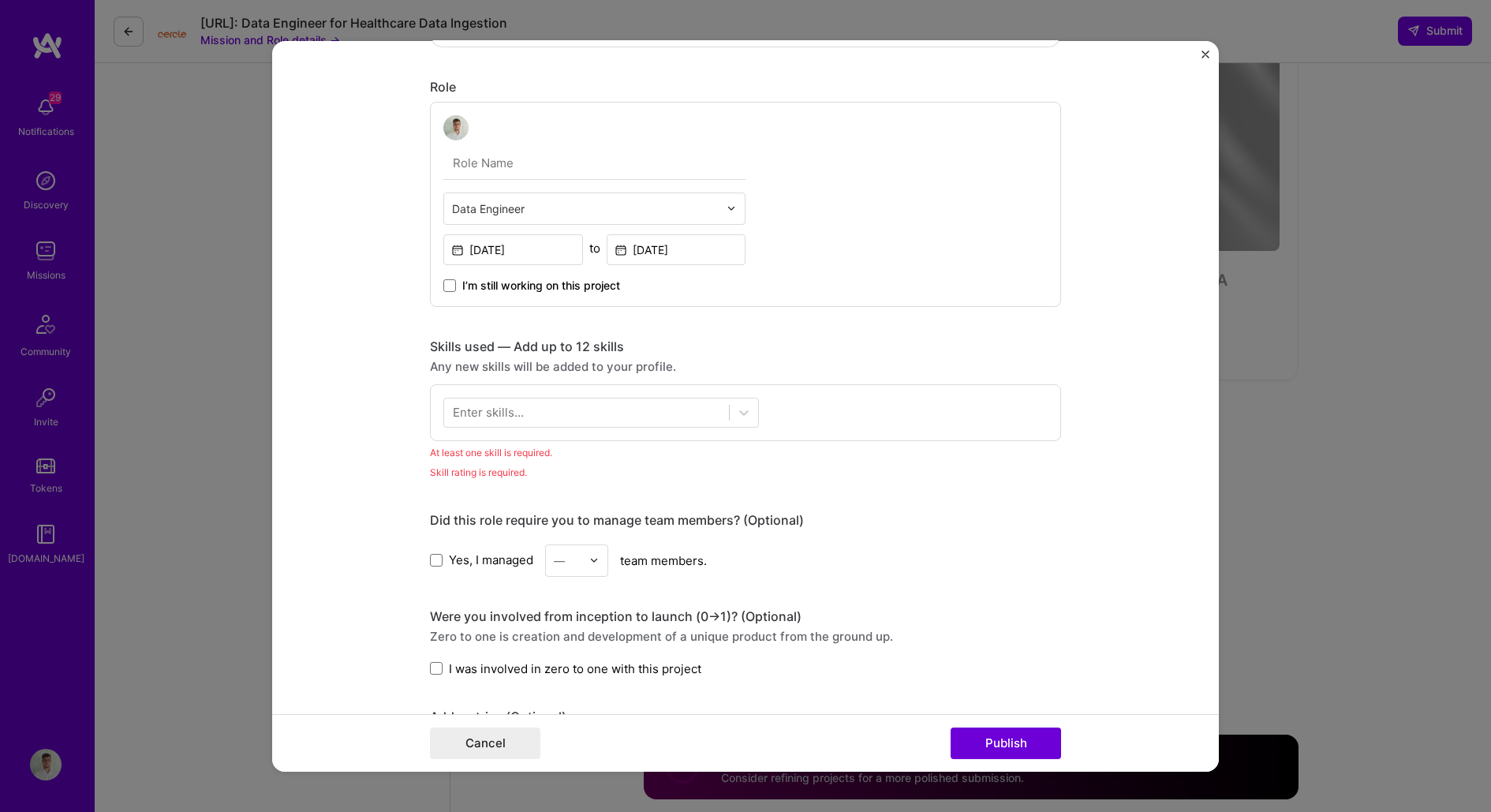
scroll to position [566, 0]
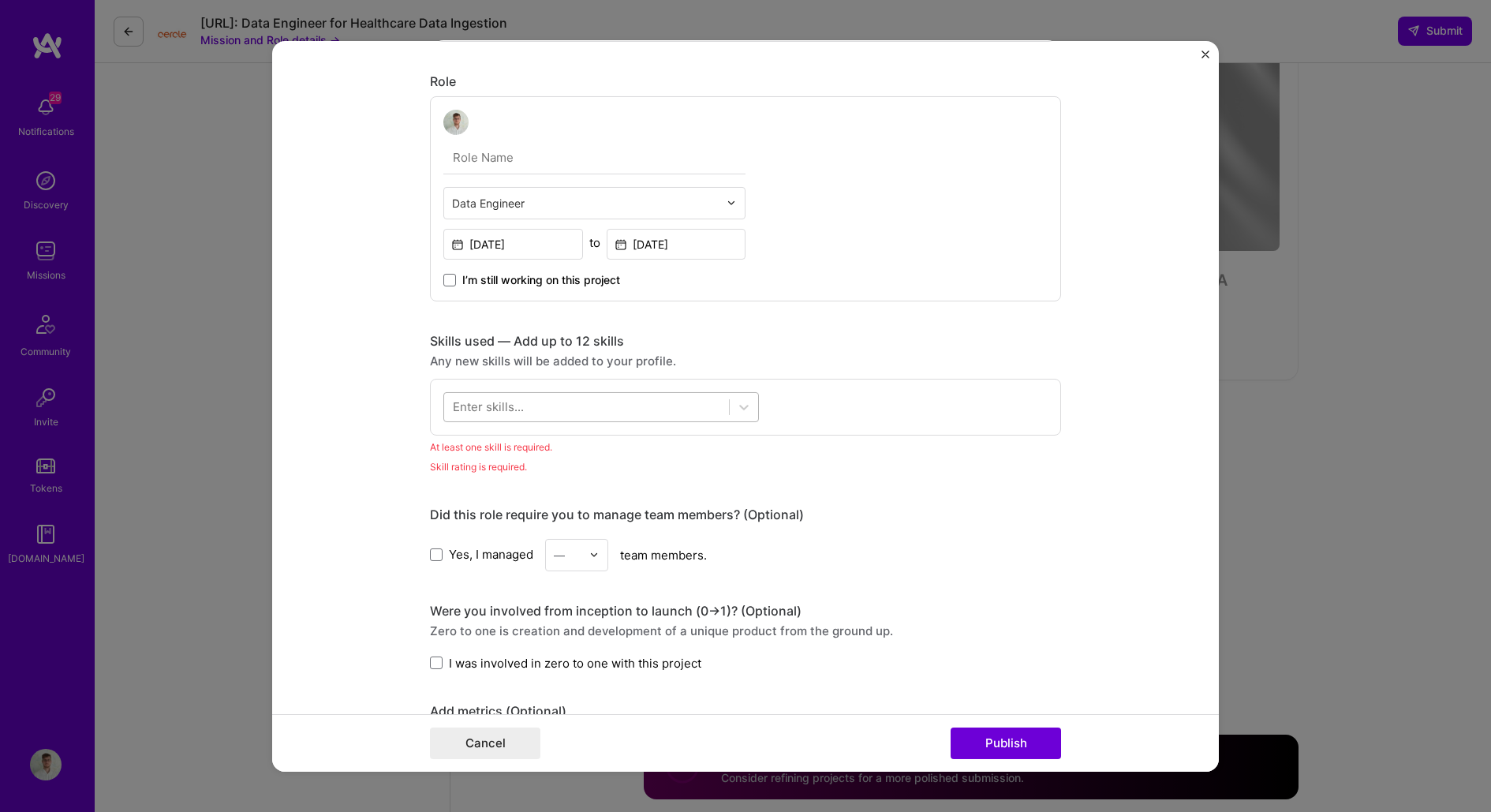
click at [598, 399] on div at bounding box center [586, 406] width 284 height 26
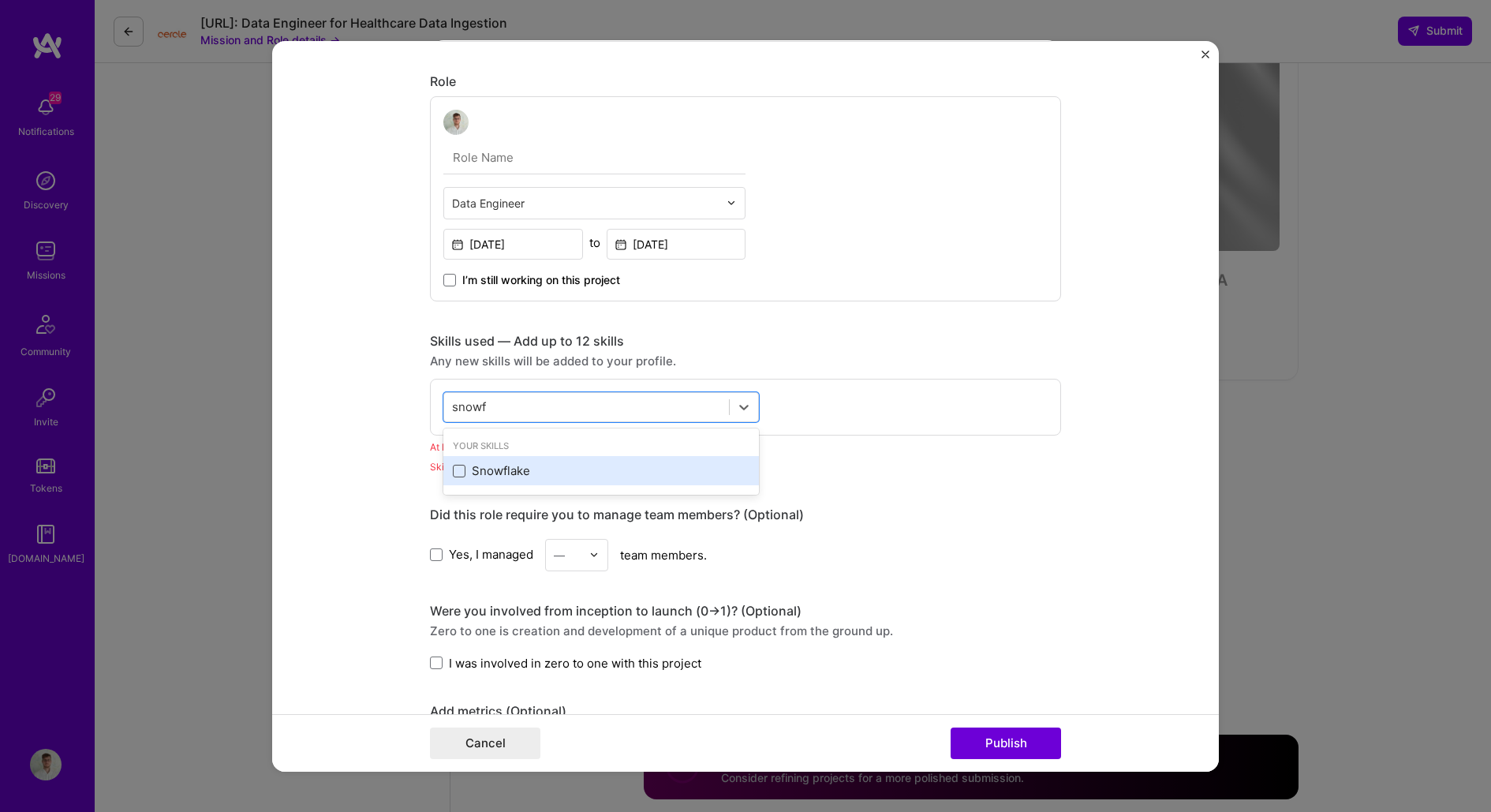
click at [458, 469] on span at bounding box center [458, 470] width 12 height 12
click at [0, 0] on input "checkbox" at bounding box center [0, 0] width 0 height 0
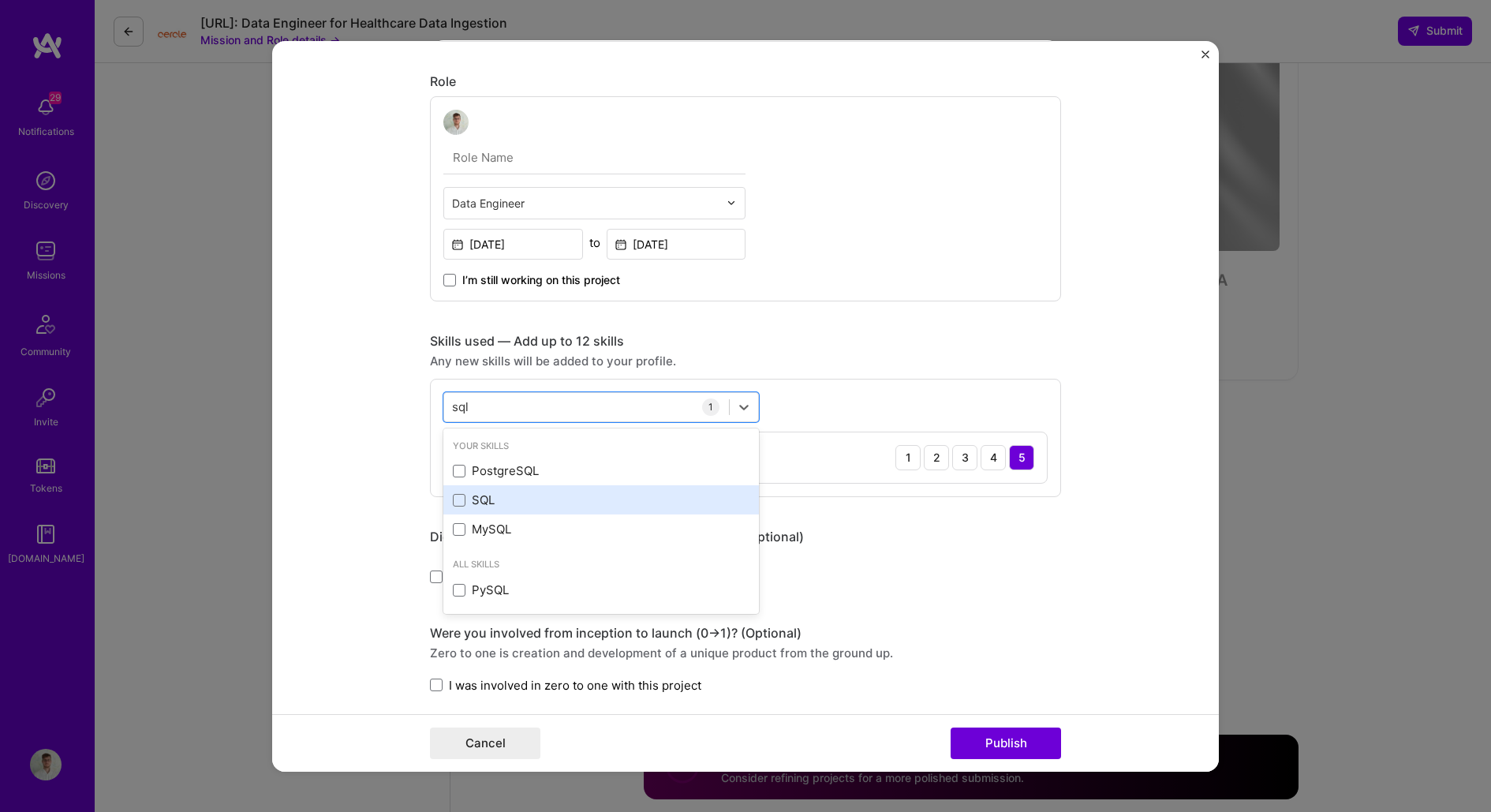
click at [458, 505] on div "SQL" at bounding box center [600, 499] width 297 height 16
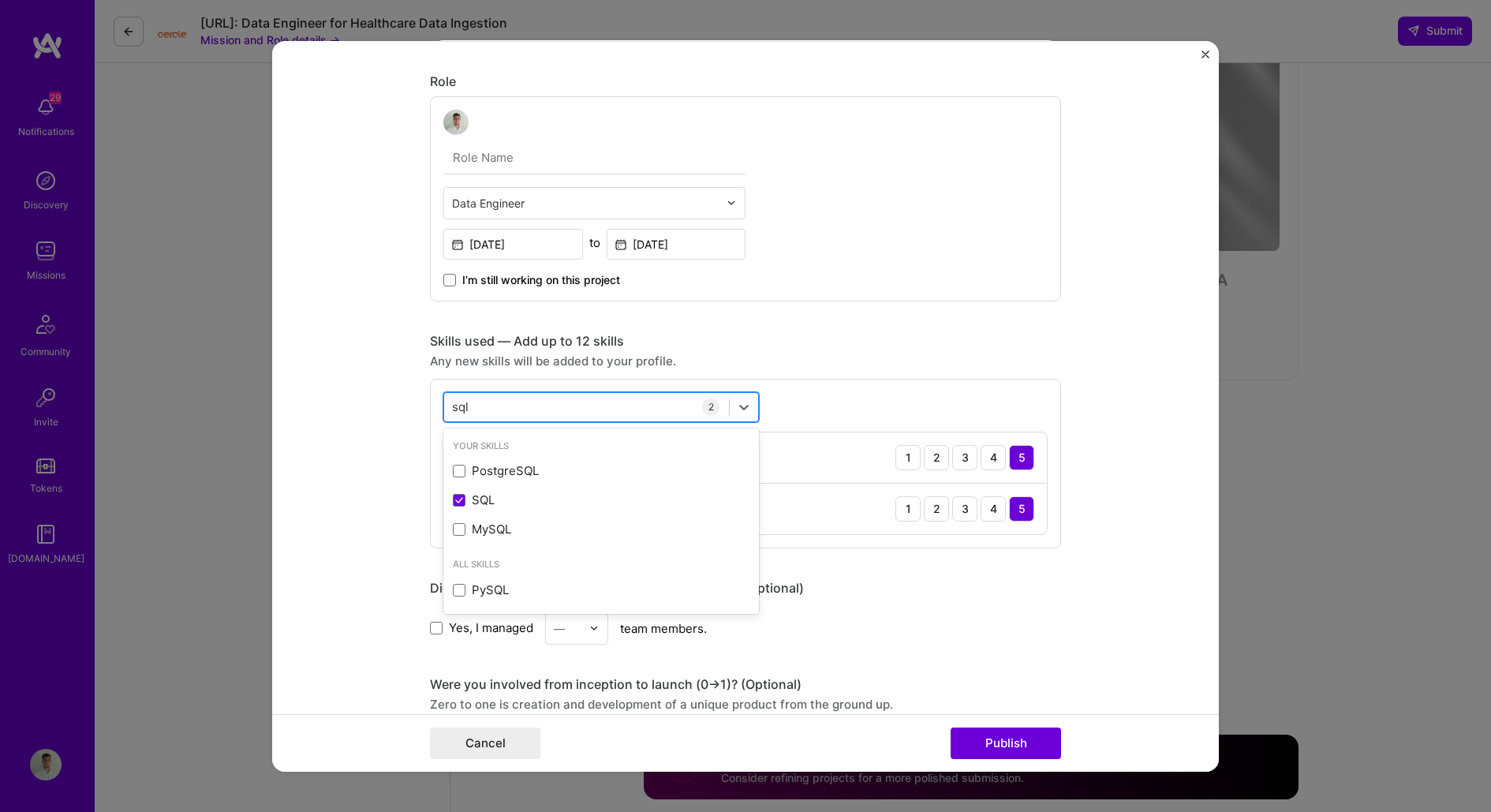
click at [509, 405] on div "sql sql" at bounding box center [586, 406] width 284 height 26
type input "f"
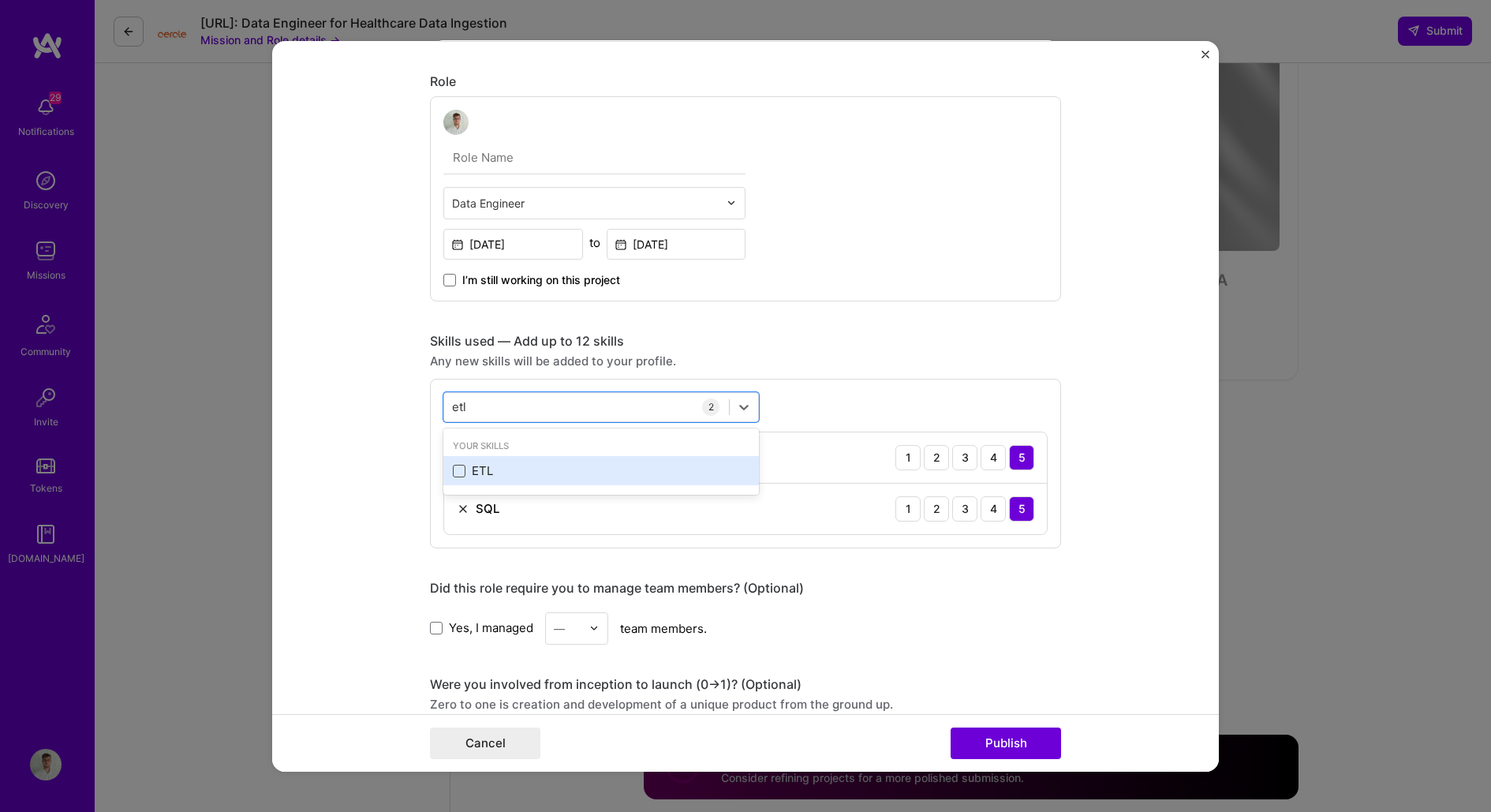
click at [462, 466] on span at bounding box center [458, 470] width 12 height 12
click at [0, 0] on input "checkbox" at bounding box center [0, 0] width 0 height 0
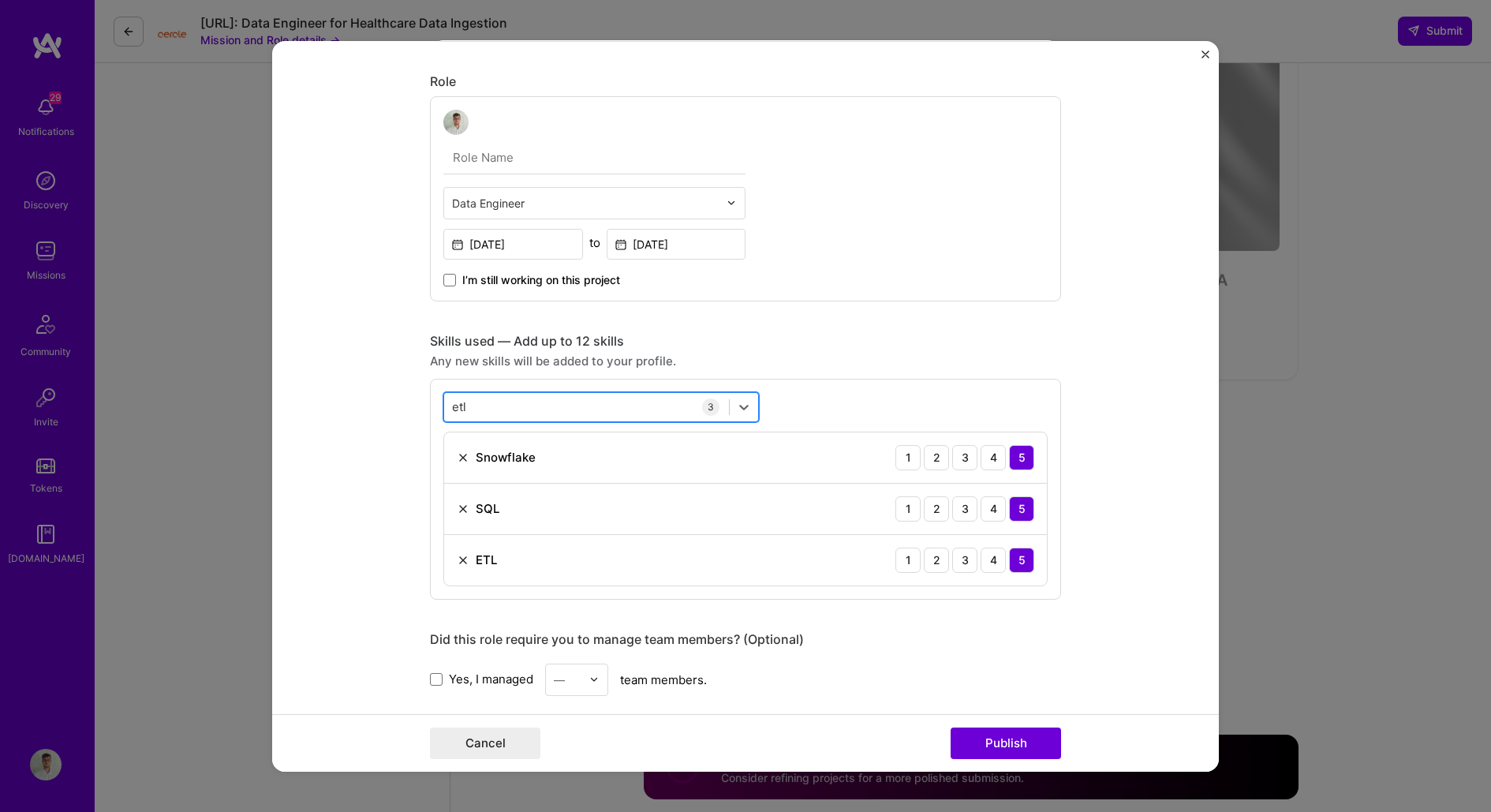
click at [492, 413] on div "etl etl" at bounding box center [586, 406] width 284 height 26
click at [499, 393] on div "etl etl" at bounding box center [586, 406] width 284 height 26
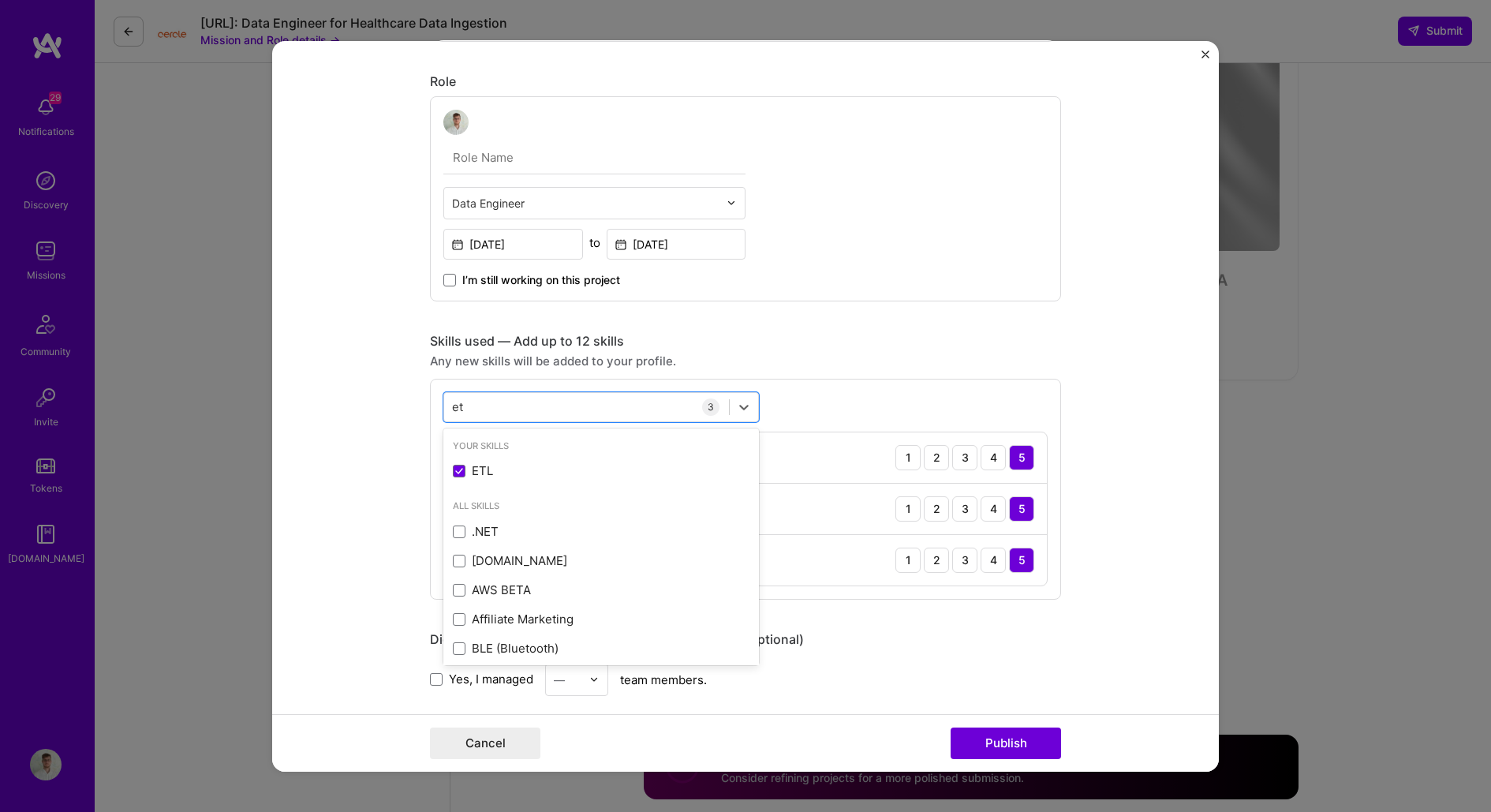
type input "e"
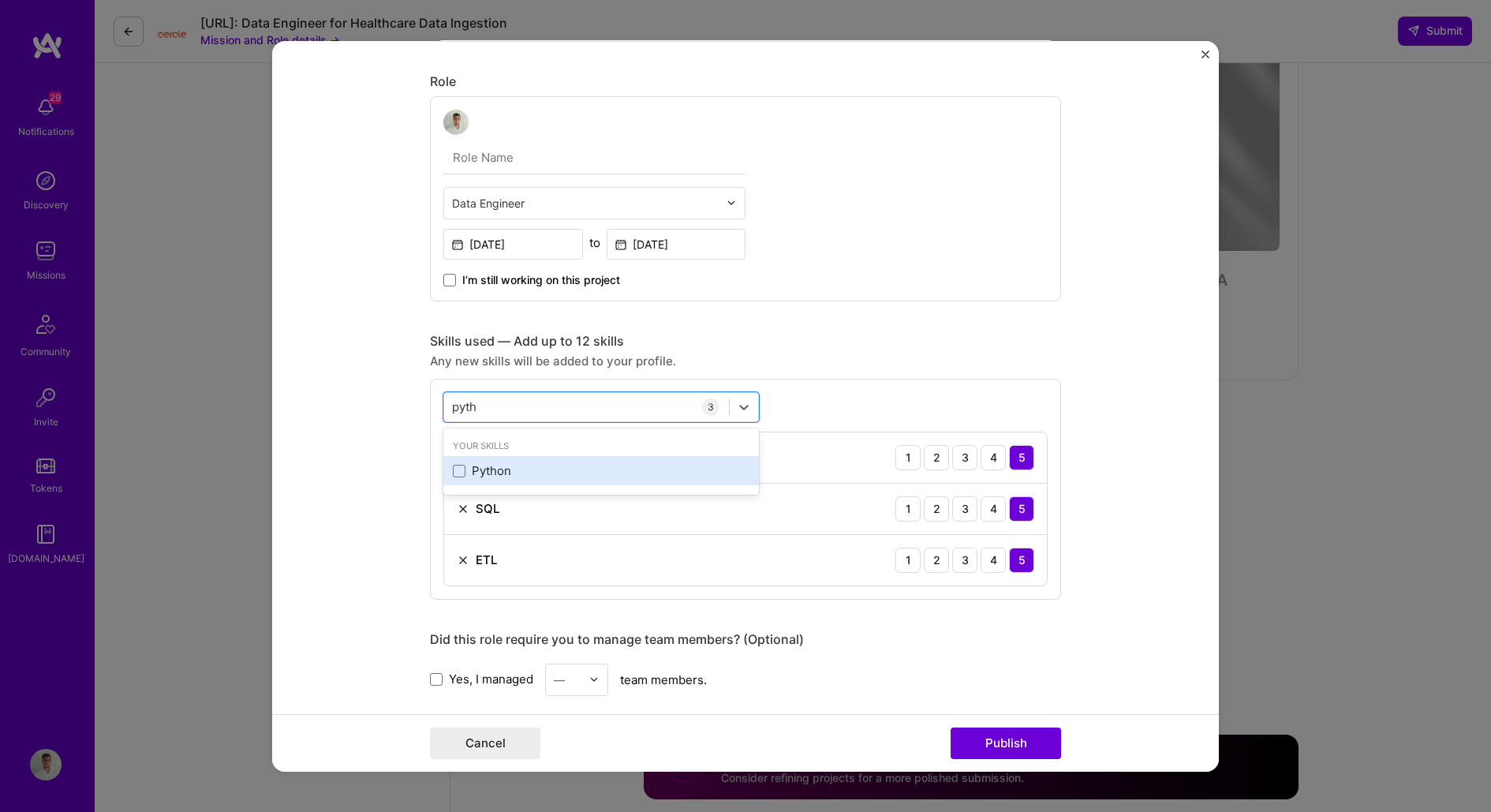
click at [508, 475] on div "Python" at bounding box center [600, 469] width 297 height 16
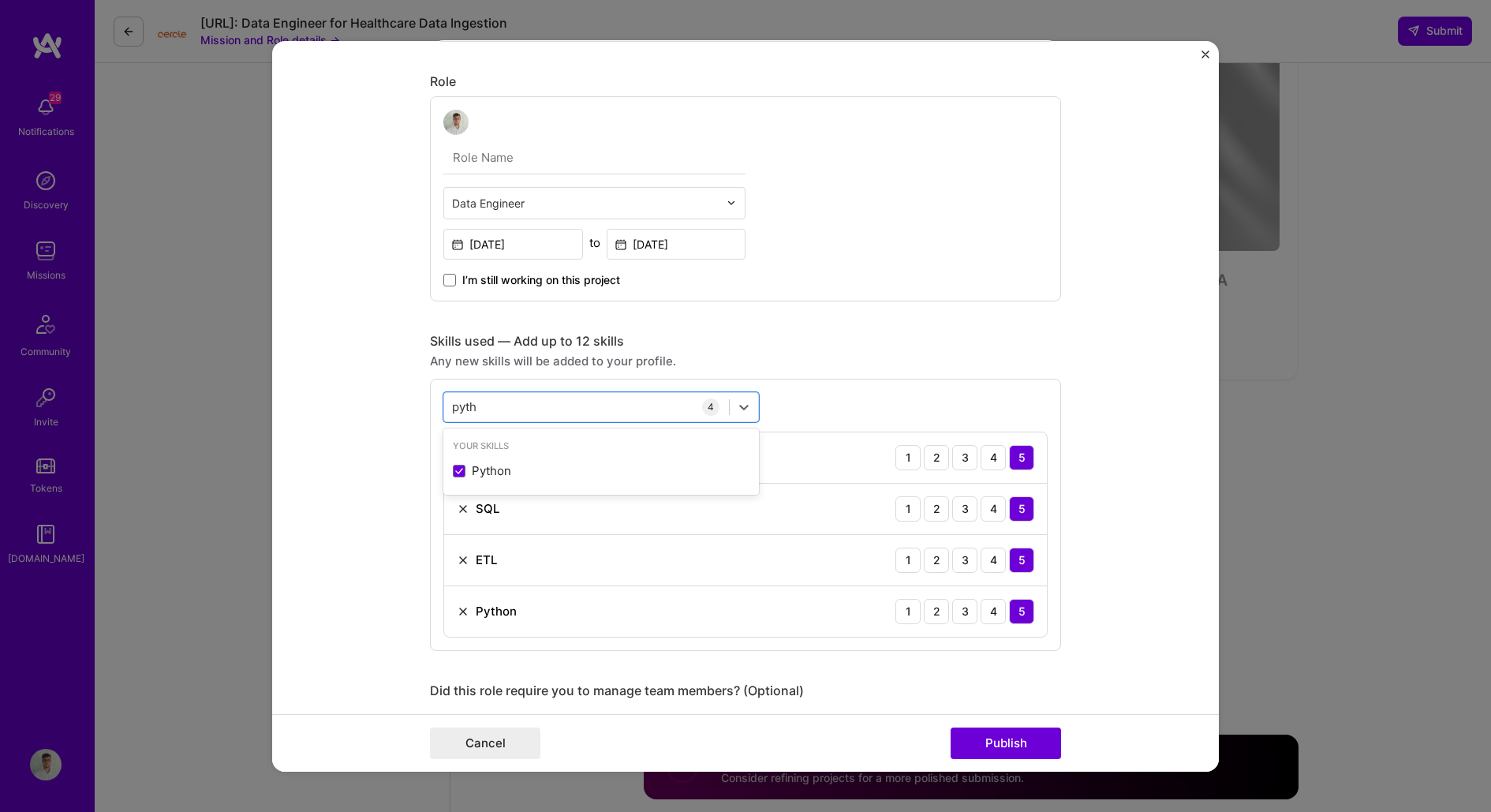
click at [867, 333] on div "Skills used — Add up to 12 skills" at bounding box center [745, 340] width 631 height 16
click at [461, 401] on input "pyth" at bounding box center [466, 406] width 27 height 16
click at [466, 468] on div "Looker" at bounding box center [600, 469] width 297 height 16
type input "look"
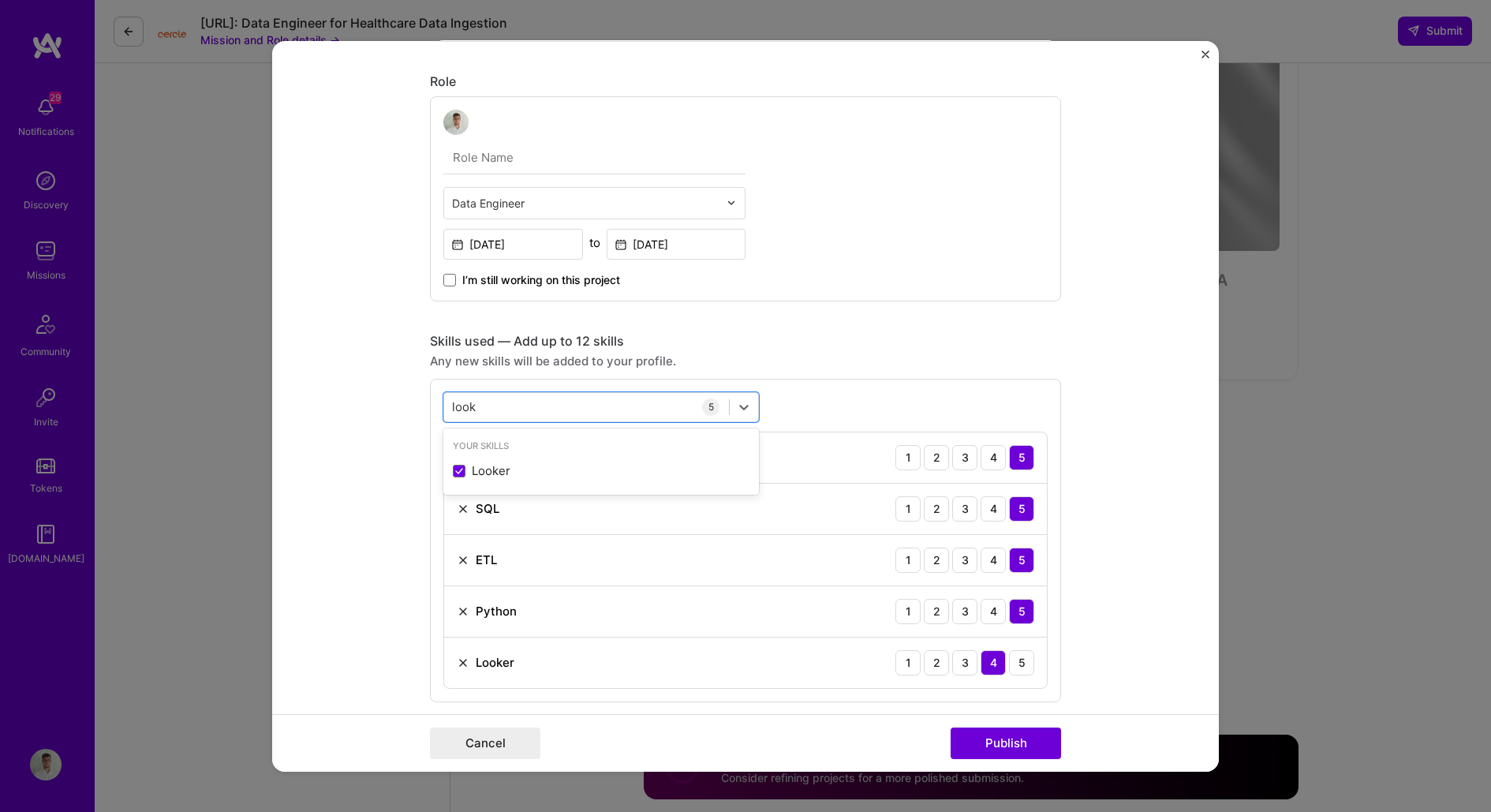
click at [405, 433] on form "This project is missing details. To be able to apply to missions with this proj…" at bounding box center [746, 405] width 947 height 730
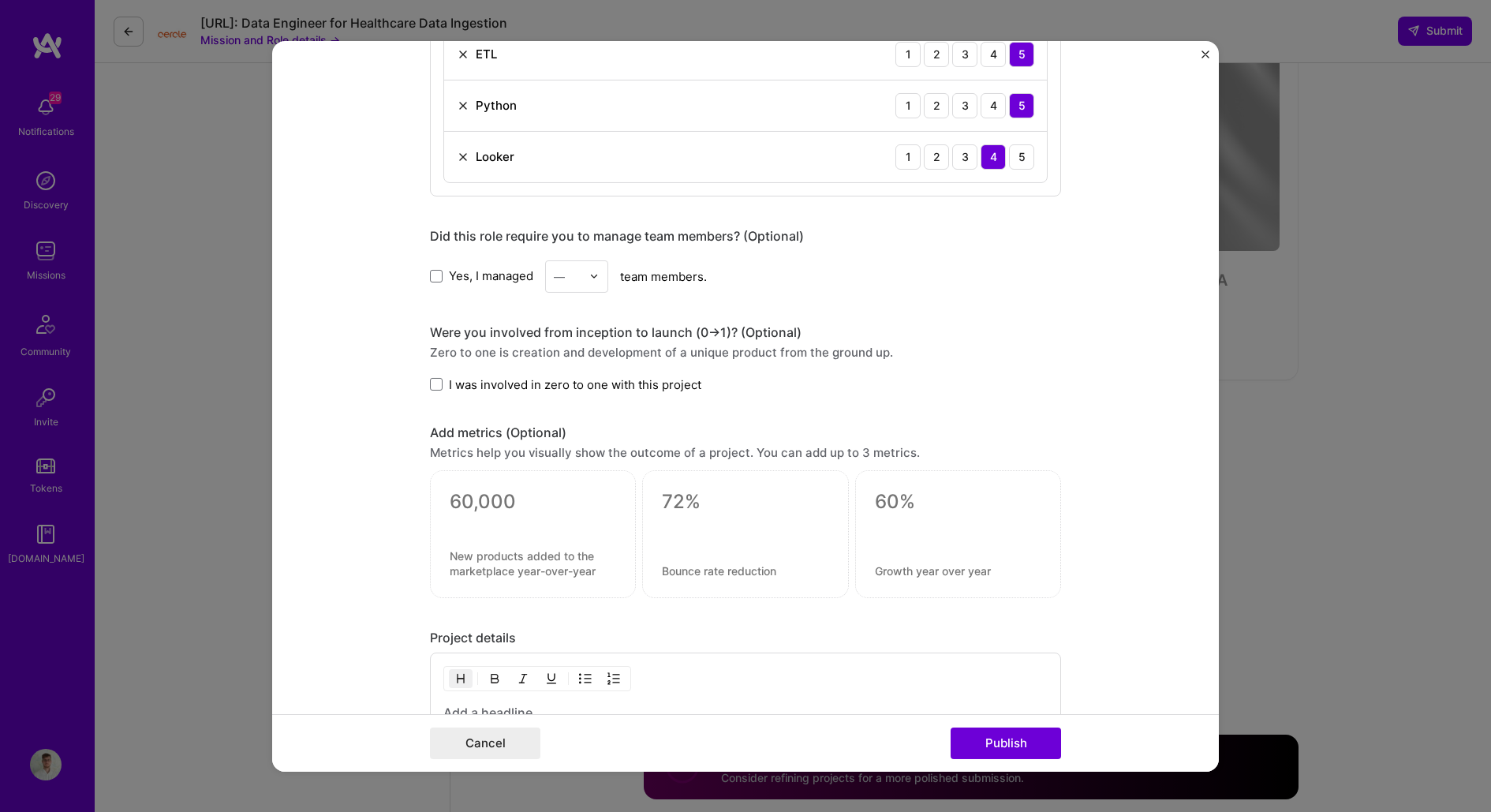
scroll to position [1081, 0]
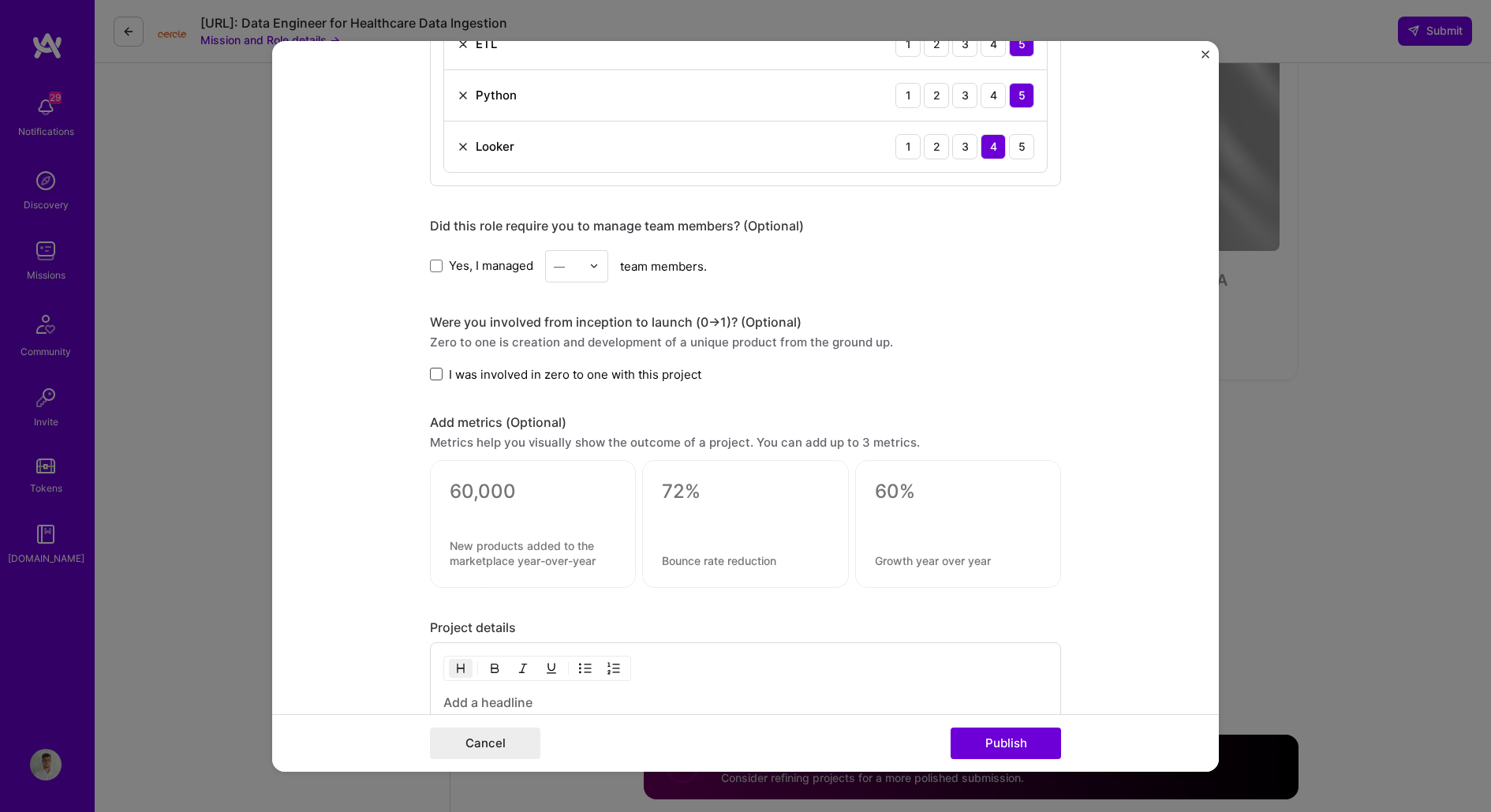
click at [440, 372] on span at bounding box center [435, 373] width 12 height 12
click at [0, 0] on input "I was involved in zero to one with this project" at bounding box center [0, 0] width 0 height 0
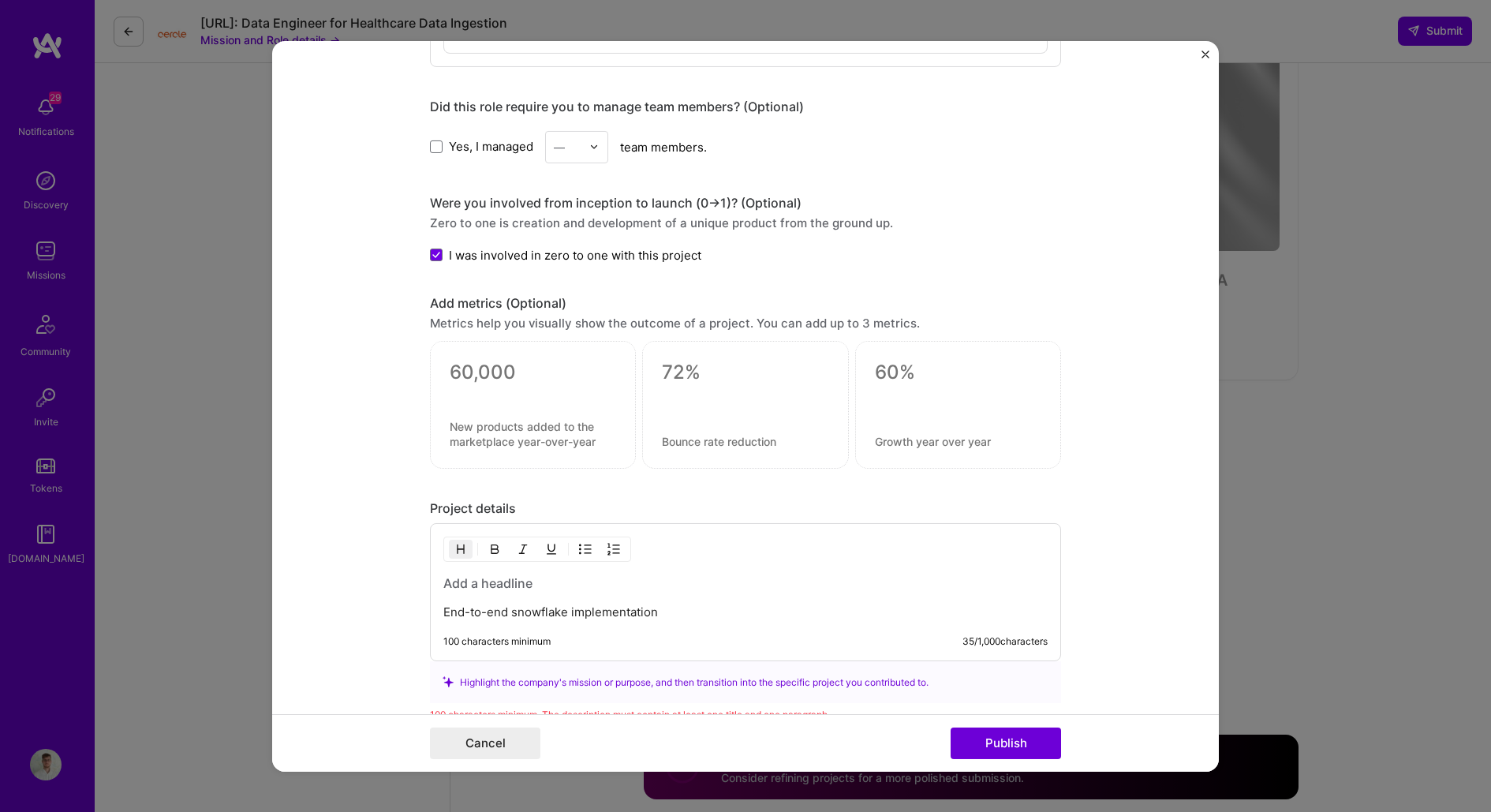
scroll to position [1207, 0]
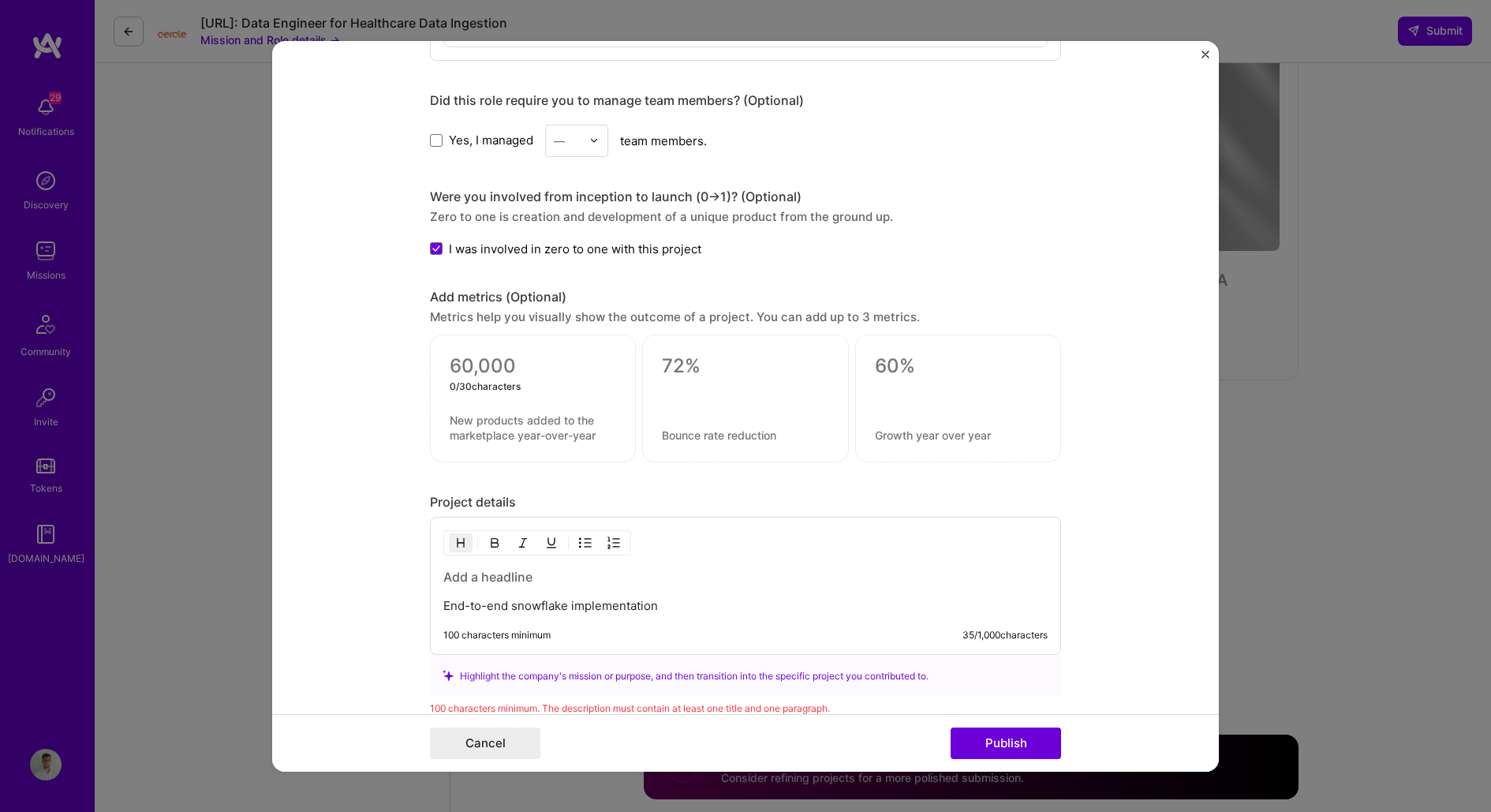
click at [500, 359] on textarea at bounding box center [533, 365] width 166 height 24
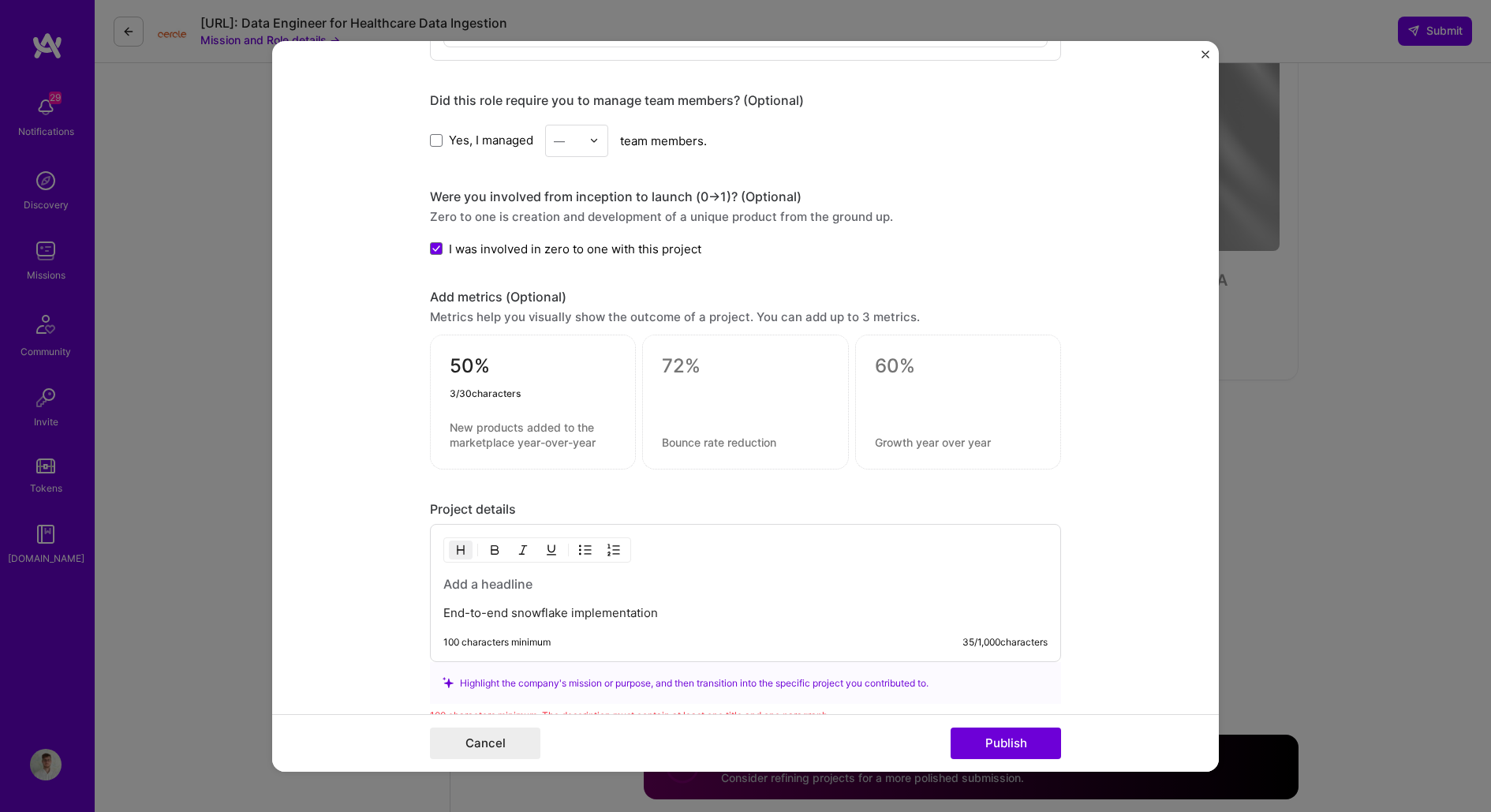
type textarea "50%"
click at [492, 420] on textarea at bounding box center [533, 434] width 166 height 30
type textarea "Cost savings by Fivetran optimization"
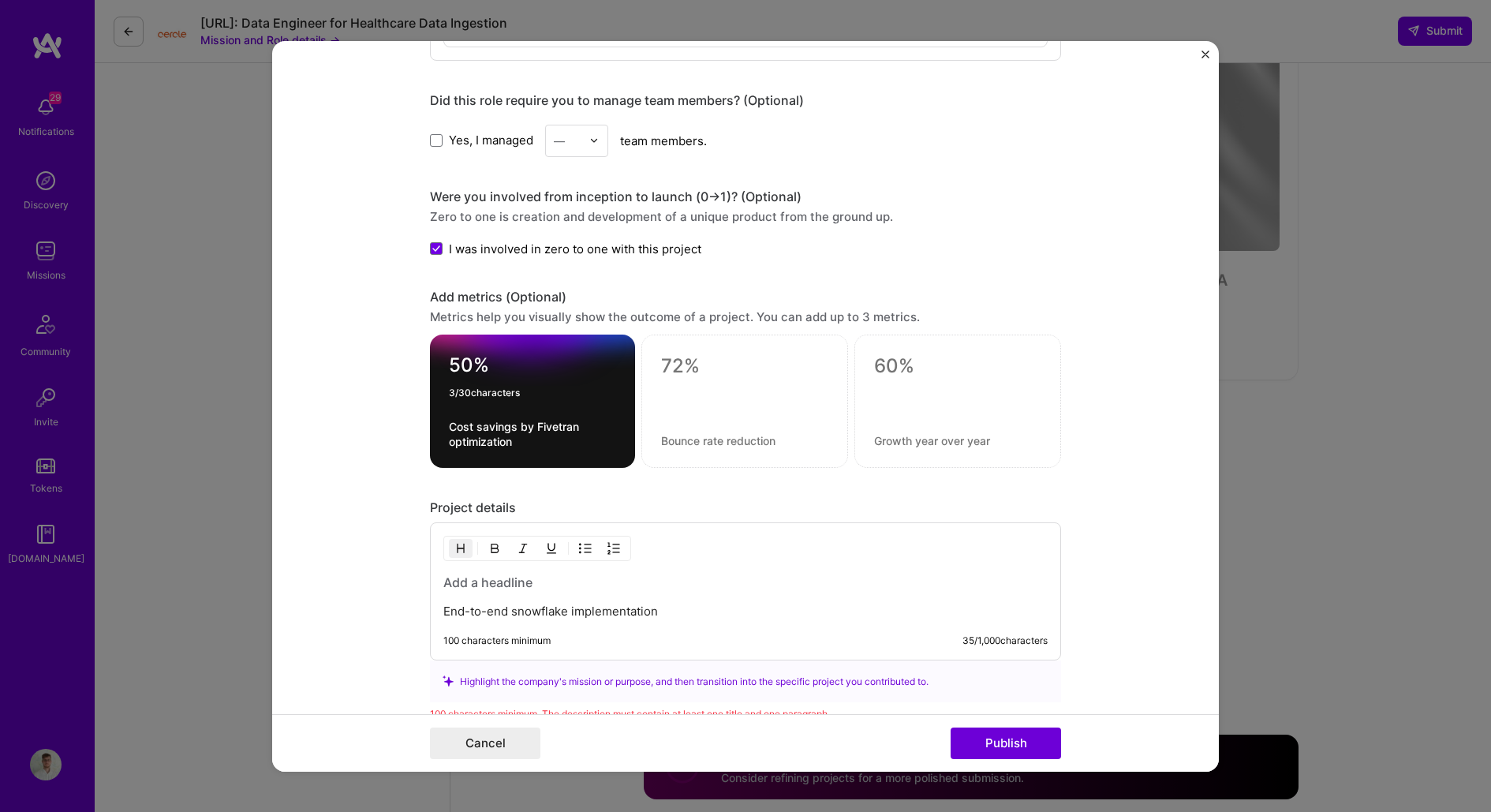
drag, startPoint x: 497, startPoint y: 364, endPoint x: 426, endPoint y: 362, distance: 71.0
click at [426, 362] on form "This project is missing details. To be able to apply to missions with this proj…" at bounding box center [746, 405] width 947 height 730
click at [487, 425] on textarea "Cost savings by Fivetran optimization" at bounding box center [532, 433] width 167 height 30
click at [388, 416] on form "This project is missing details. To be able to apply to missions with this proj…" at bounding box center [746, 405] width 947 height 730
click at [691, 354] on textarea at bounding box center [745, 365] width 167 height 24
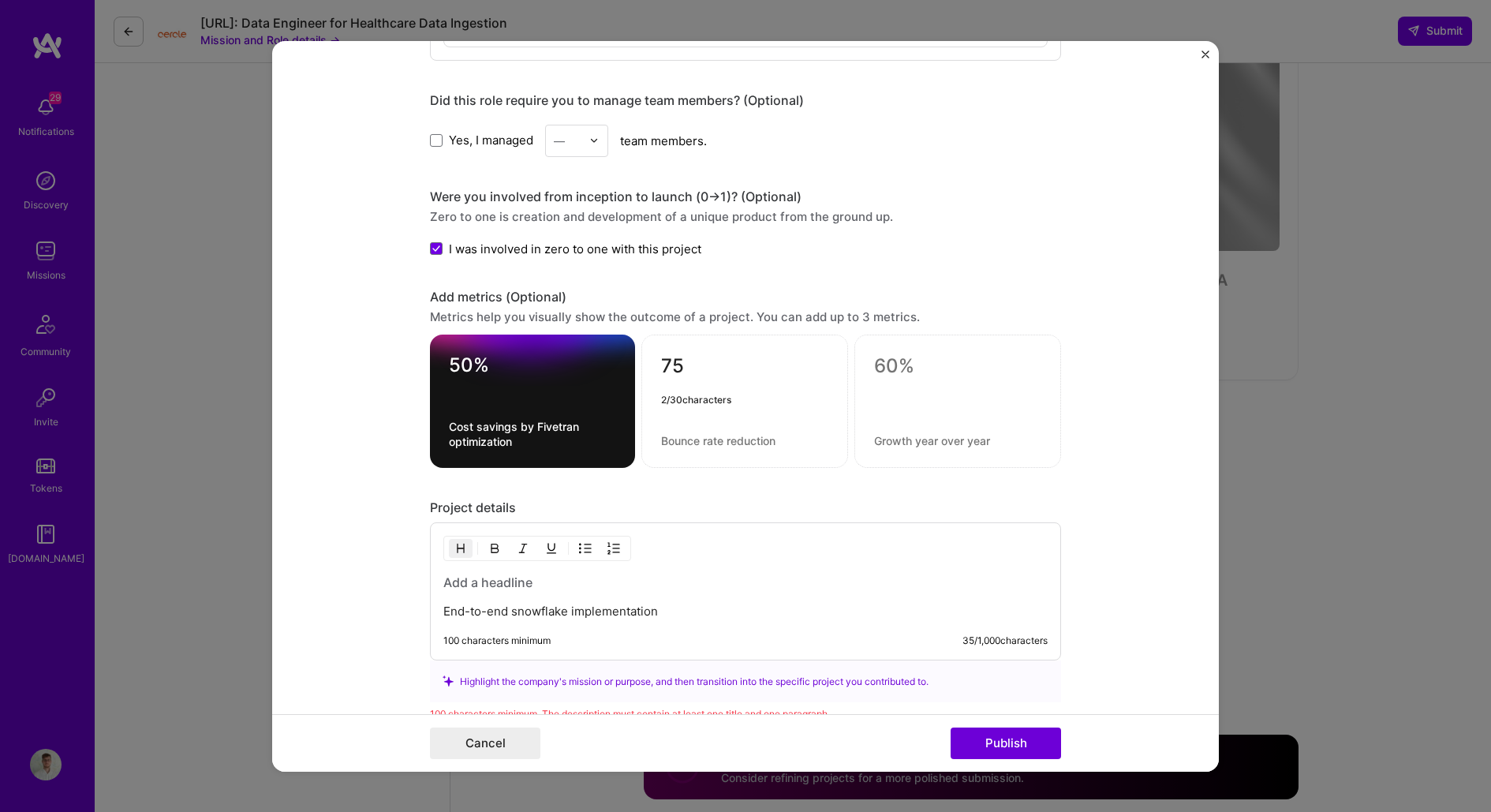
type textarea "7"
type textarea "M"
type textarea "> 50%"
click at [707, 424] on div "> 50%" at bounding box center [745, 401] width 207 height 134
click at [707, 434] on textarea at bounding box center [745, 441] width 167 height 15
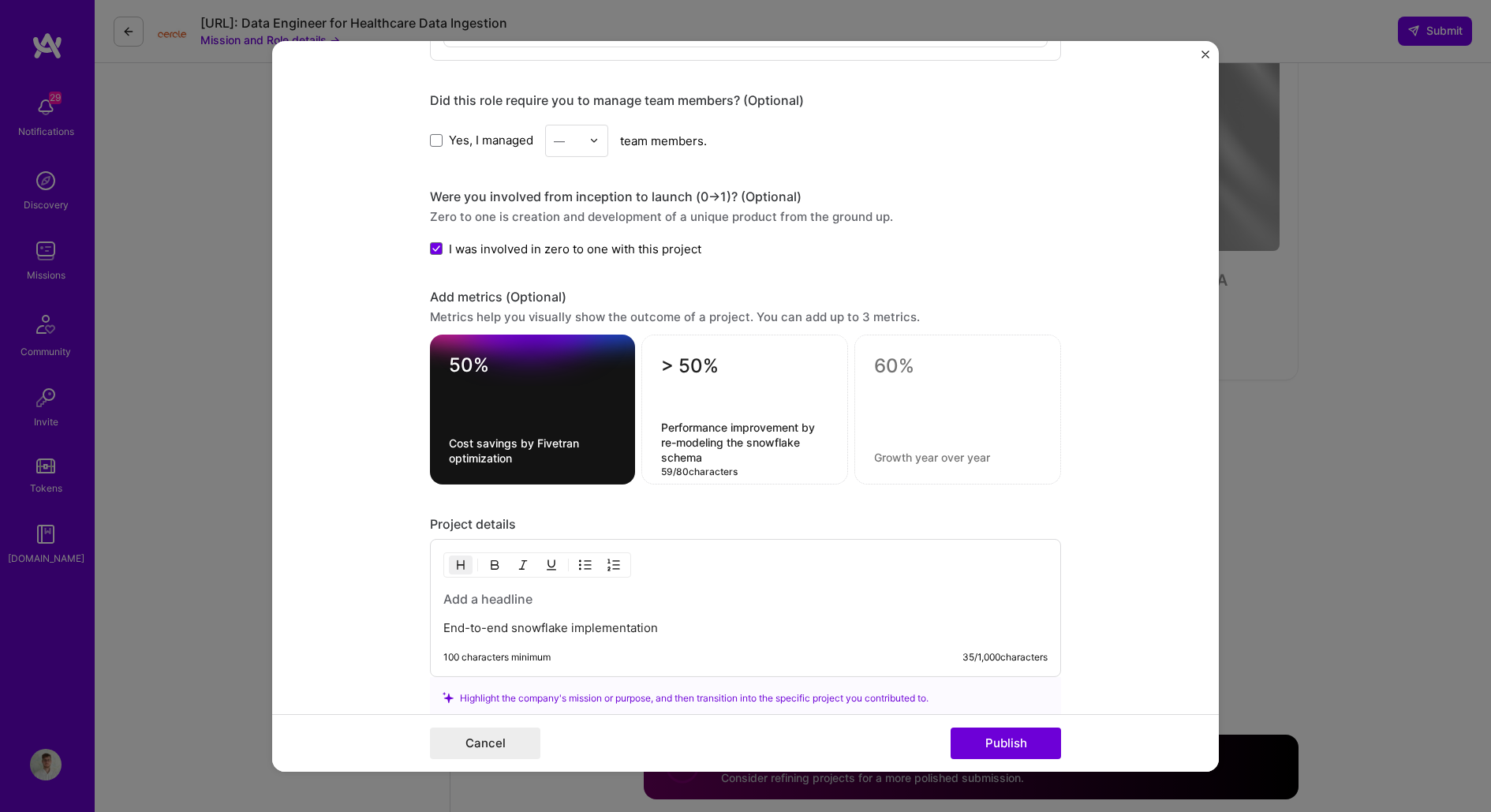
type textarea "Performance improvement by re-modeling the snowflake schema"
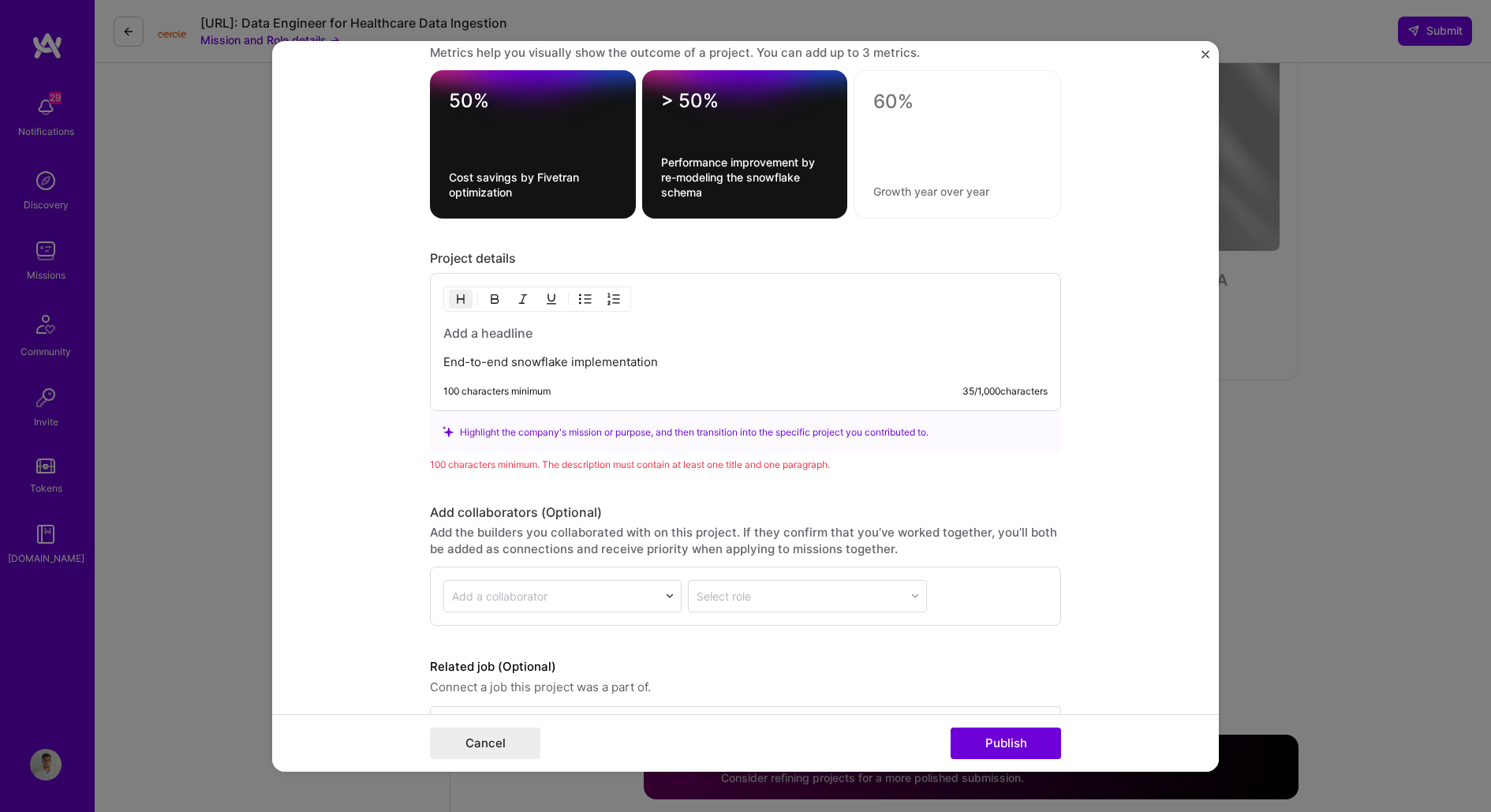
scroll to position [1475, 0]
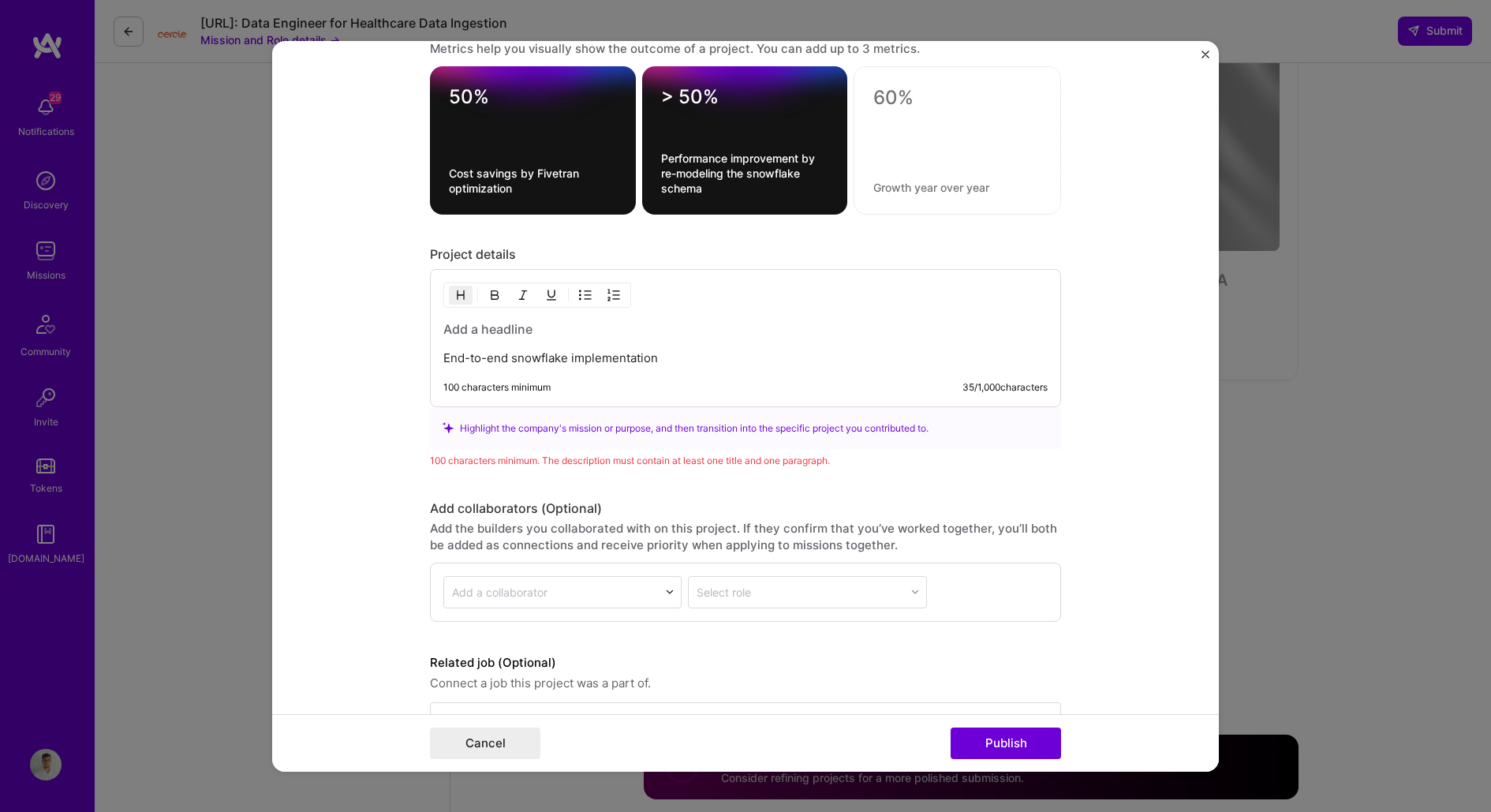
click at [510, 339] on div "End-to-end snowflake implementation" at bounding box center [746, 344] width 604 height 46
drag, startPoint x: 428, startPoint y: 245, endPoint x: 525, endPoint y: 246, distance: 97.0
click at [525, 246] on form "This project is missing details. To be able to apply to missions with this proj…" at bounding box center [746, 405] width 947 height 730
copy div "Project details"
click at [548, 352] on p "End-to-end snowflake implementation" at bounding box center [746, 358] width 604 height 16
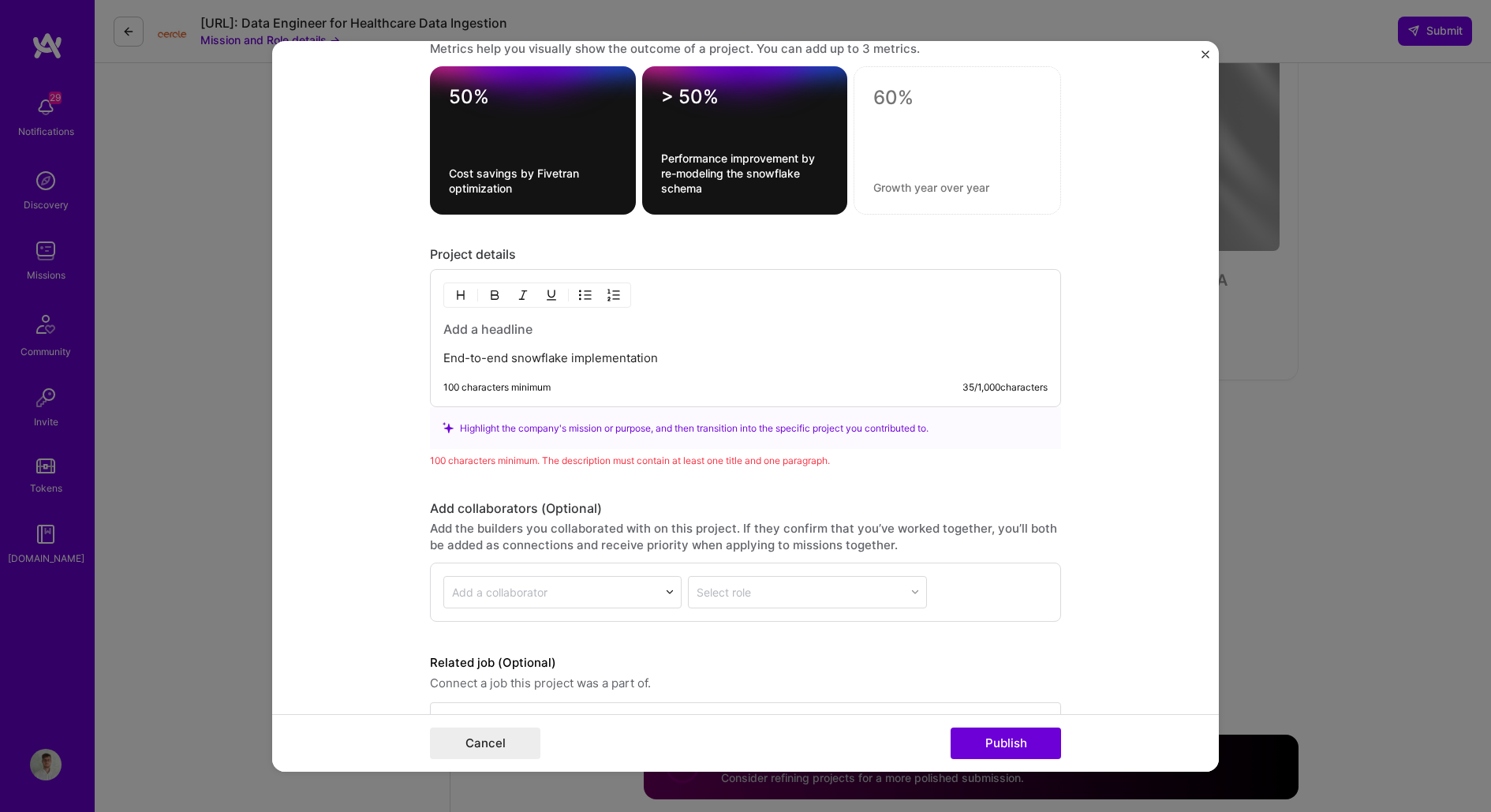
click at [566, 321] on h3 at bounding box center [746, 329] width 604 height 17
click at [506, 350] on p "End-to-end snowflake implementation" at bounding box center [746, 358] width 604 height 16
drag, startPoint x: 660, startPoint y: 351, endPoint x: 430, endPoint y: 351, distance: 230.0
click at [430, 351] on div "Fivetran/Snowflake ETL process End-to-end snowflake implementation 100 characte…" at bounding box center [745, 338] width 631 height 138
click at [451, 350] on p "End-to-end snowflake implementation" at bounding box center [746, 358] width 604 height 16
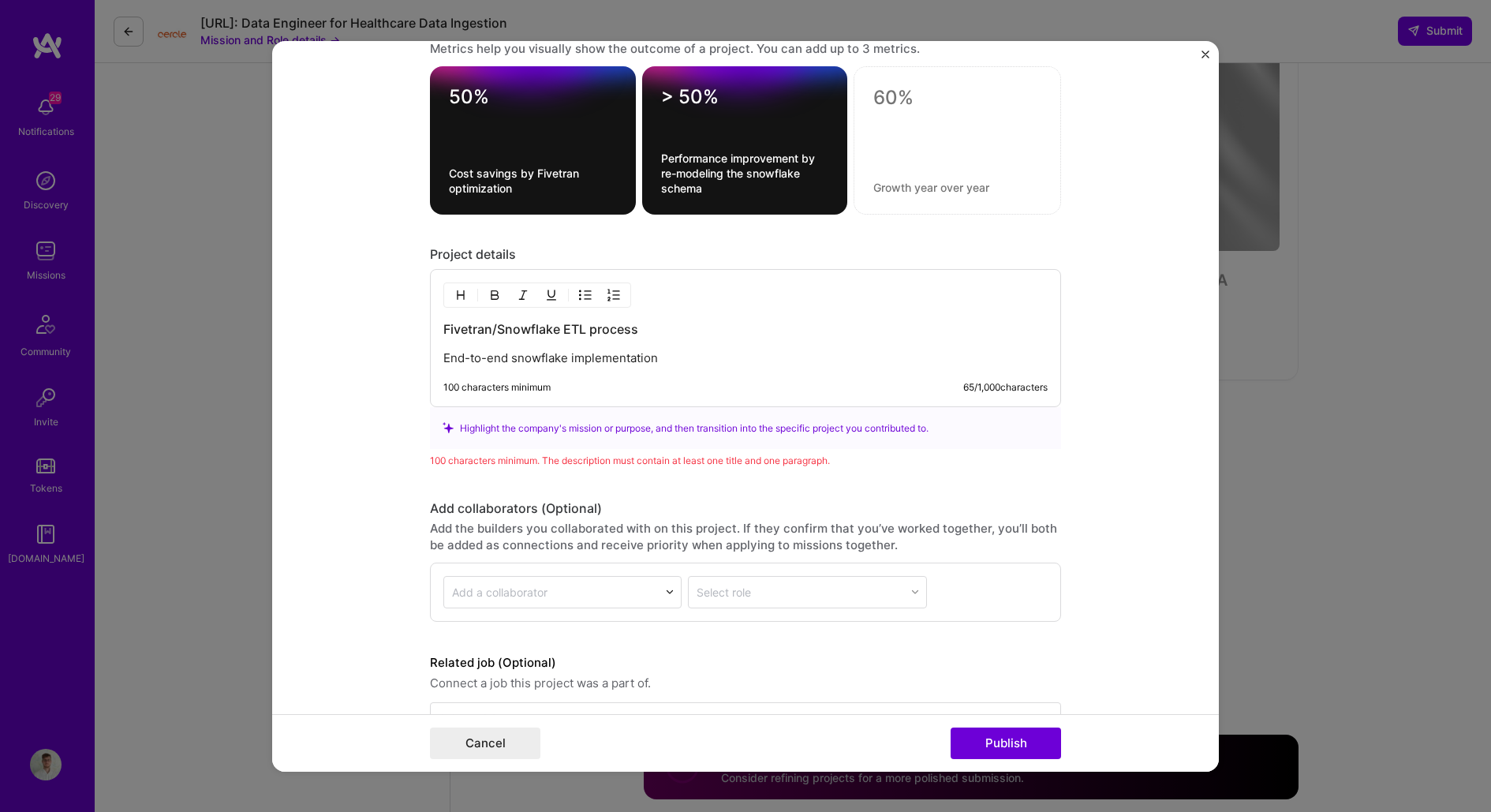
click at [444, 350] on p "End-to-end snowflake implementation" at bounding box center [746, 358] width 604 height 16
click at [600, 351] on p "I developed End-to-end snowflake implementation" at bounding box center [746, 358] width 604 height 16
click at [680, 353] on p "I developed End-to-end ETL implementation" at bounding box center [746, 358] width 604 height 16
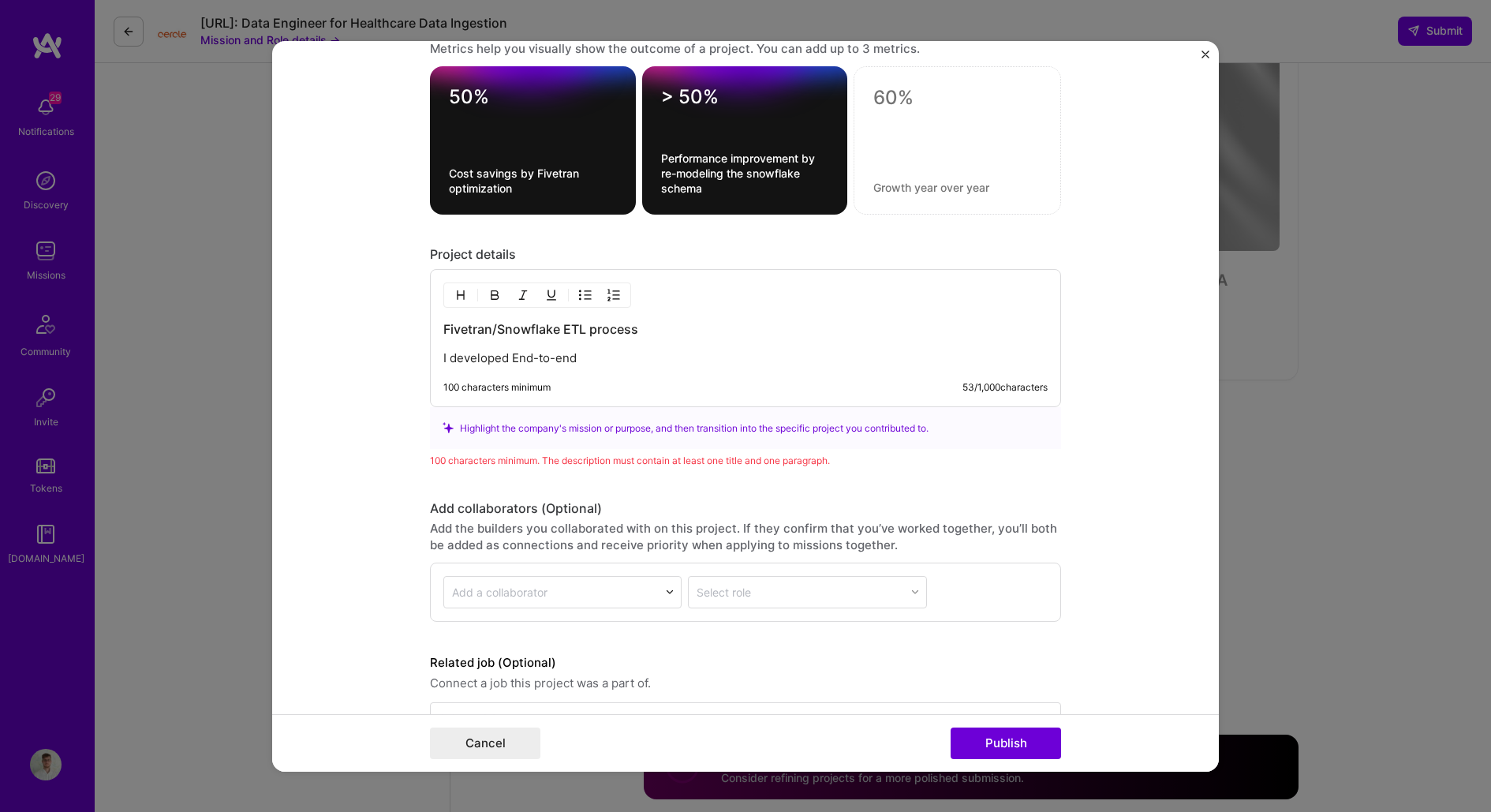
click at [515, 350] on p "I developed End-to-end" at bounding box center [746, 358] width 604 height 16
click at [640, 350] on p "I developed an end-to-end" at bounding box center [746, 358] width 604 height 16
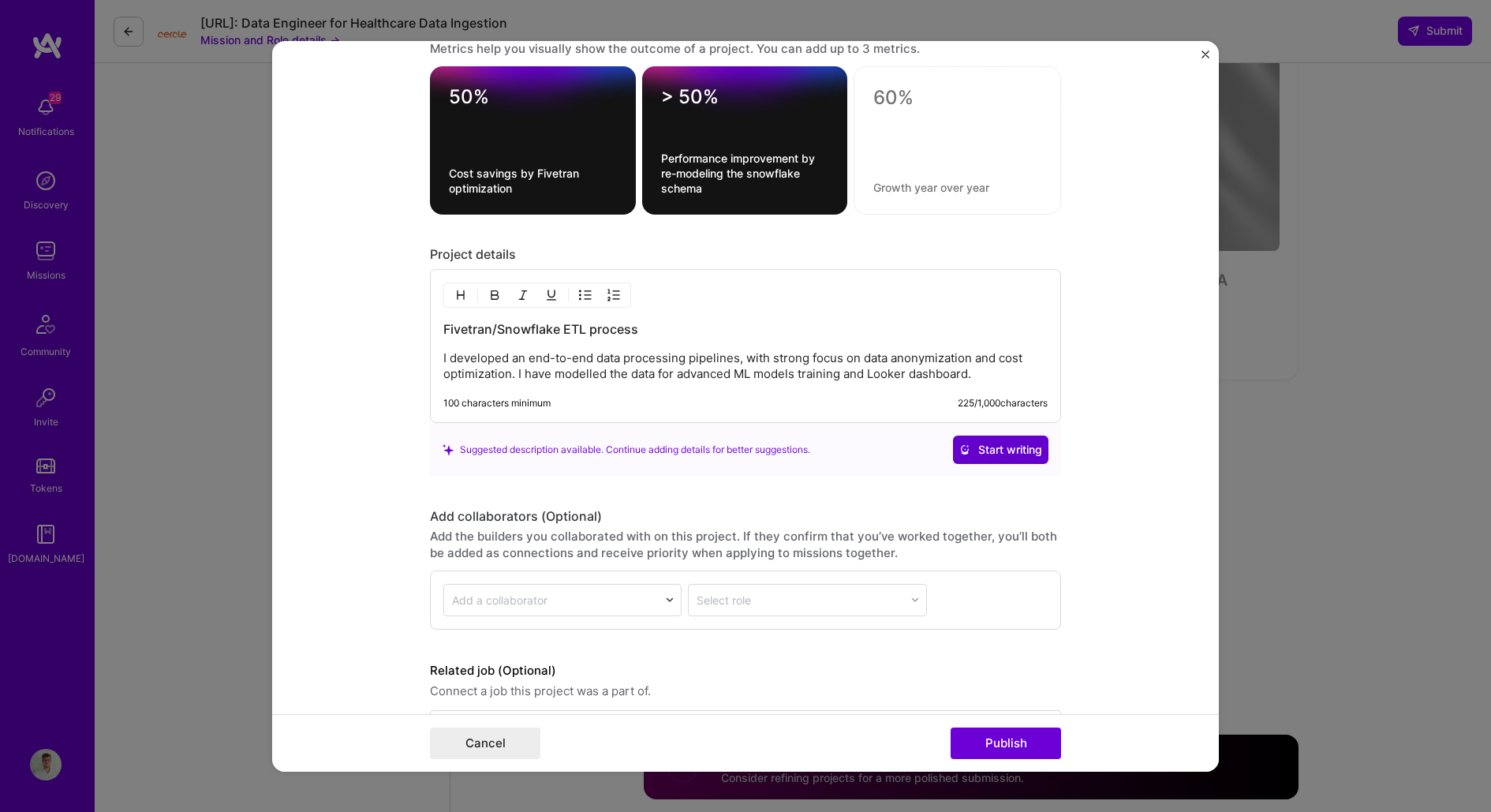
click at [989, 442] on span "Start writing" at bounding box center [1000, 449] width 83 height 16
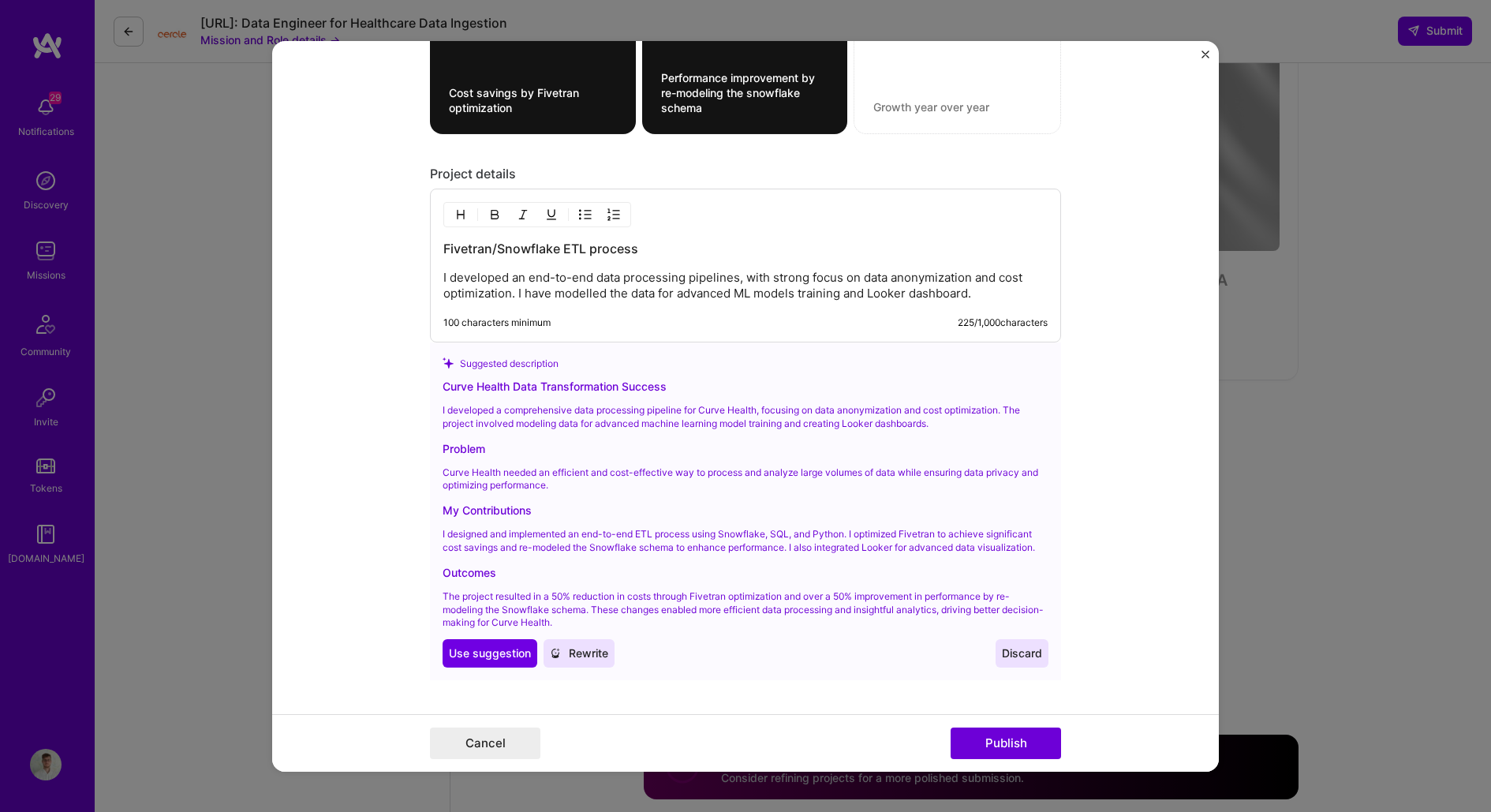
scroll to position [1562, 0]
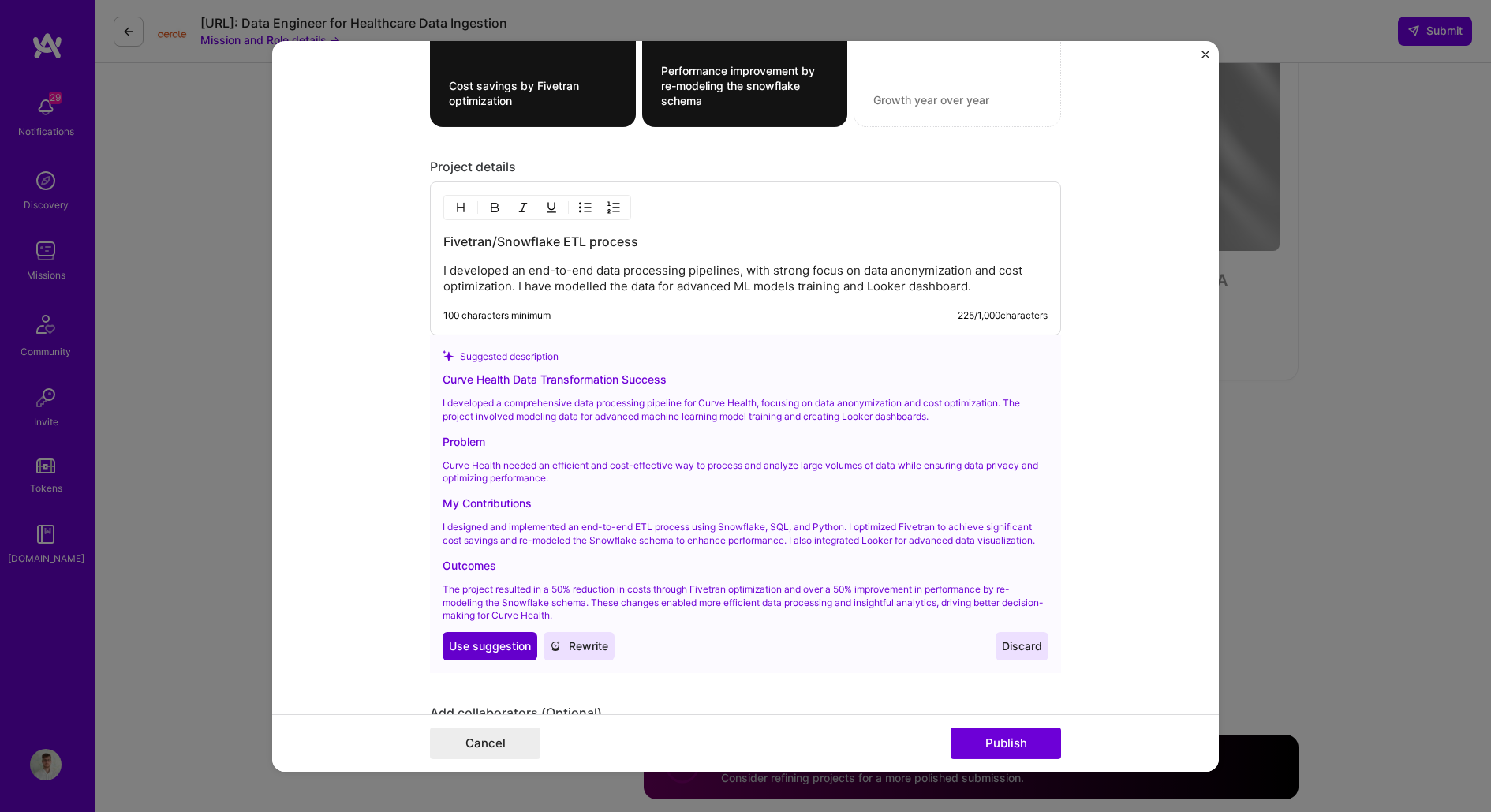
click at [484, 638] on span "Use suggestion" at bounding box center [490, 646] width 82 height 16
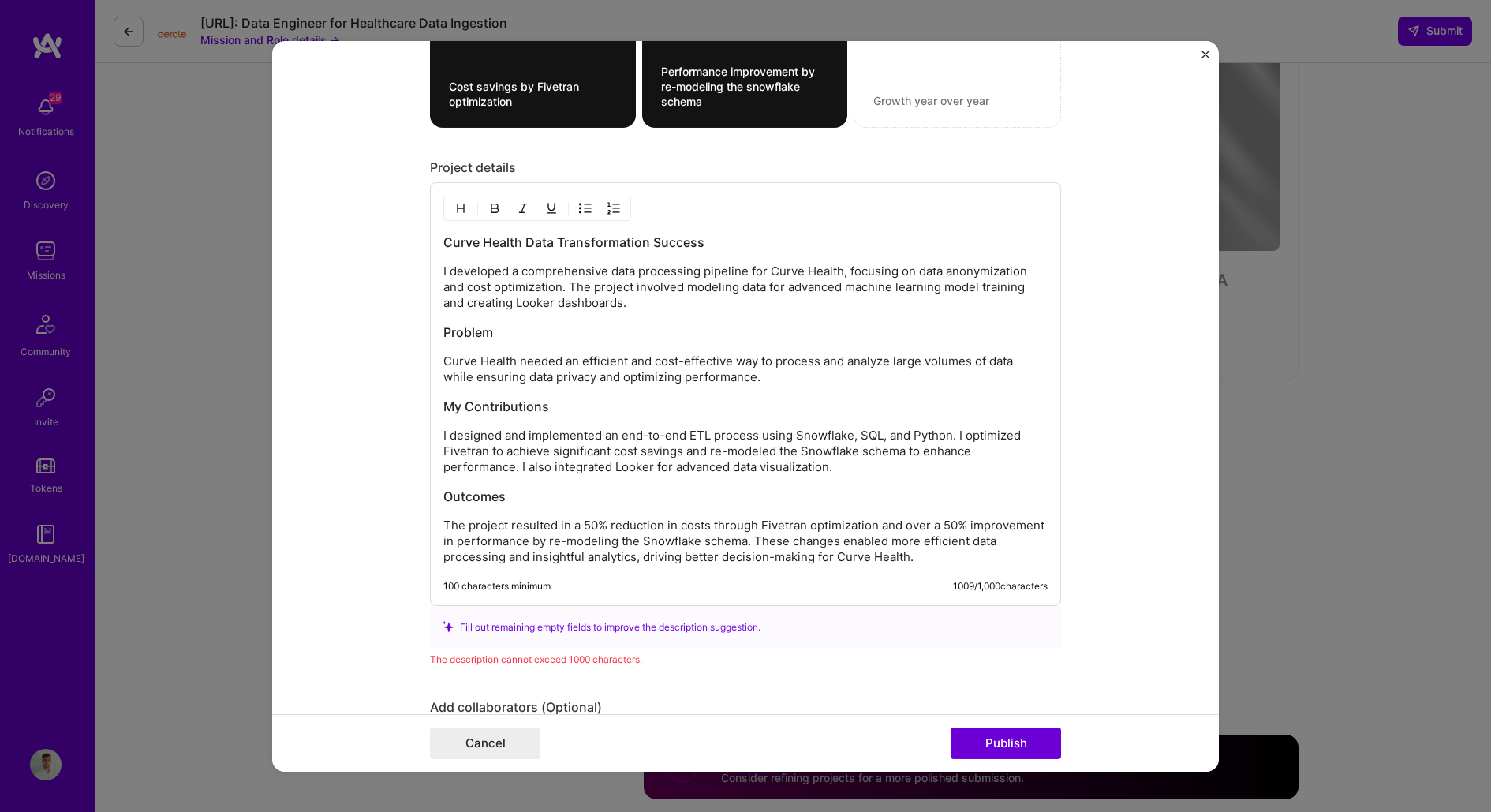
scroll to position [1547, 0]
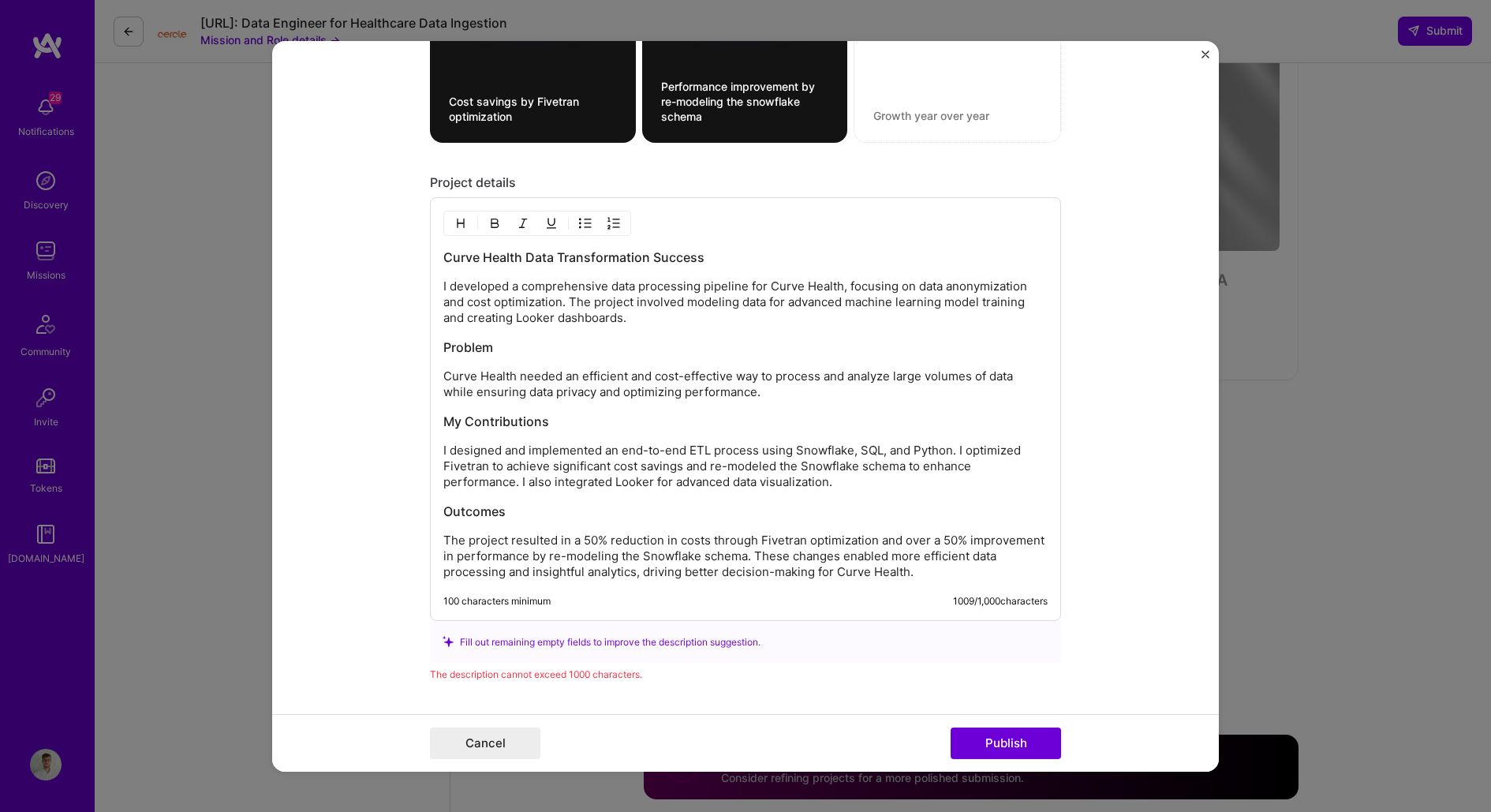
click at [543, 309] on p "I developed a comprehensive data processing pipeline for Curve Health, focusing…" at bounding box center [746, 302] width 604 height 48
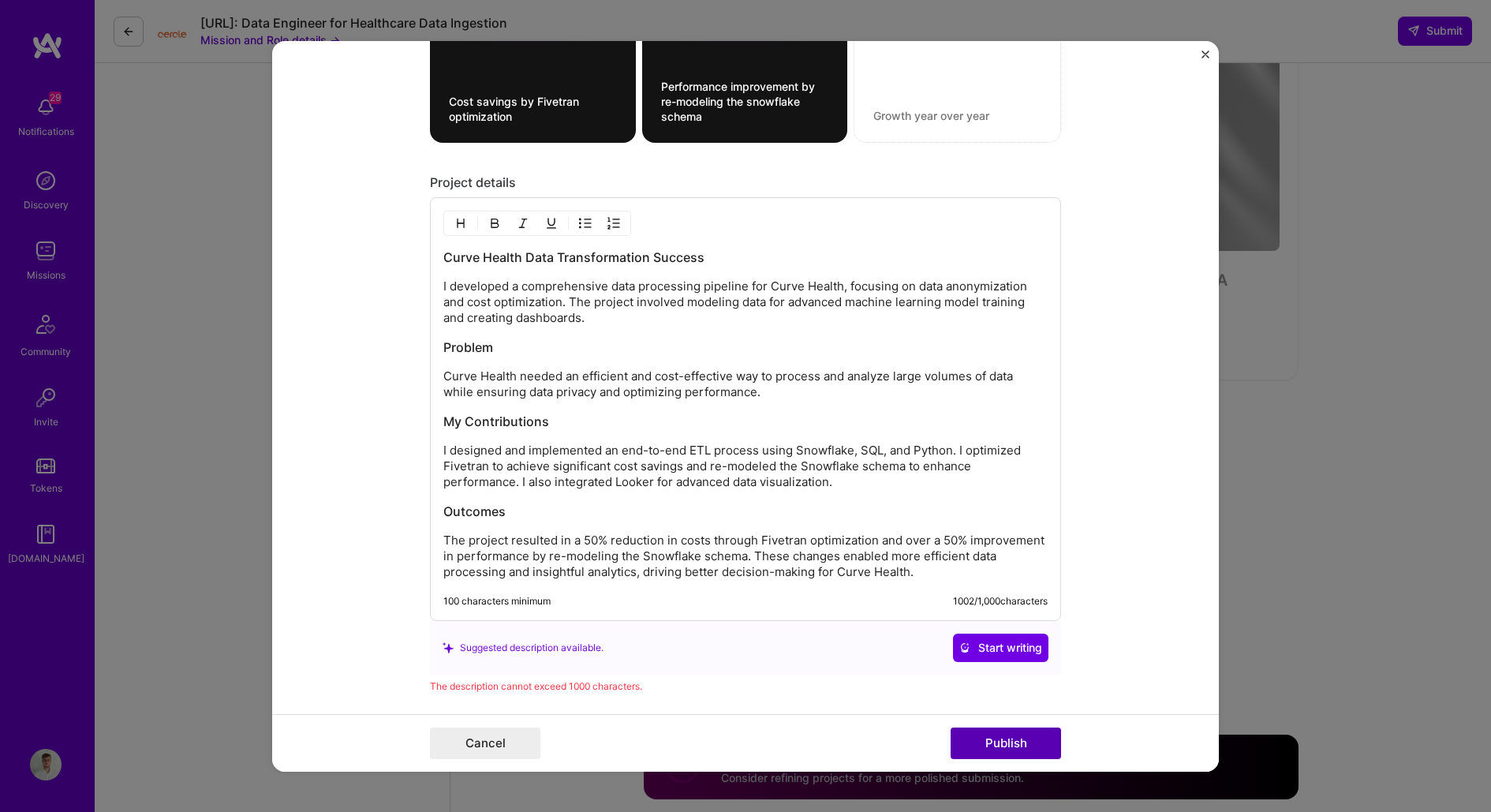
click at [1040, 741] on button "Publish" at bounding box center [1006, 742] width 111 height 31
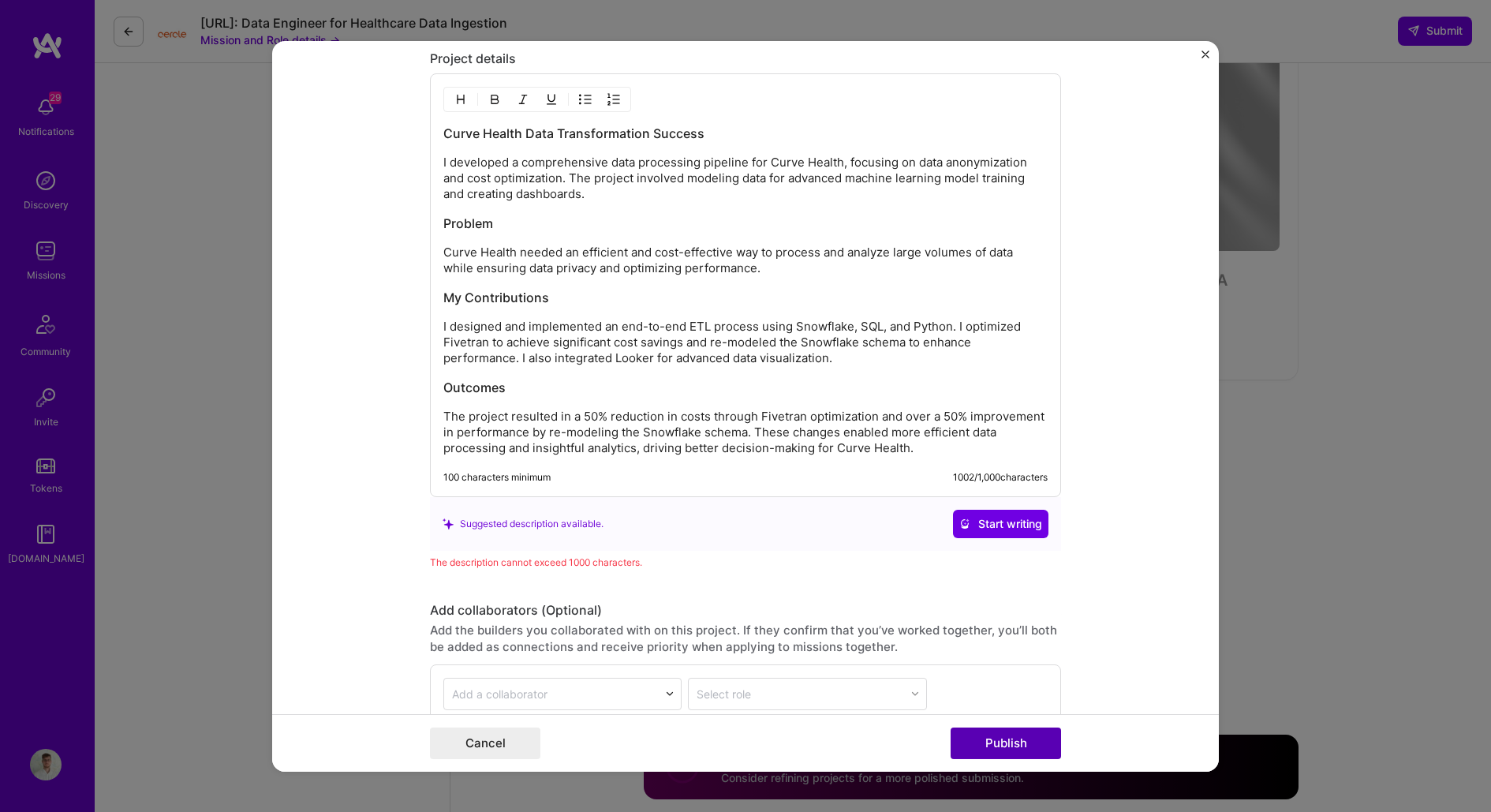
scroll to position [1675, 0]
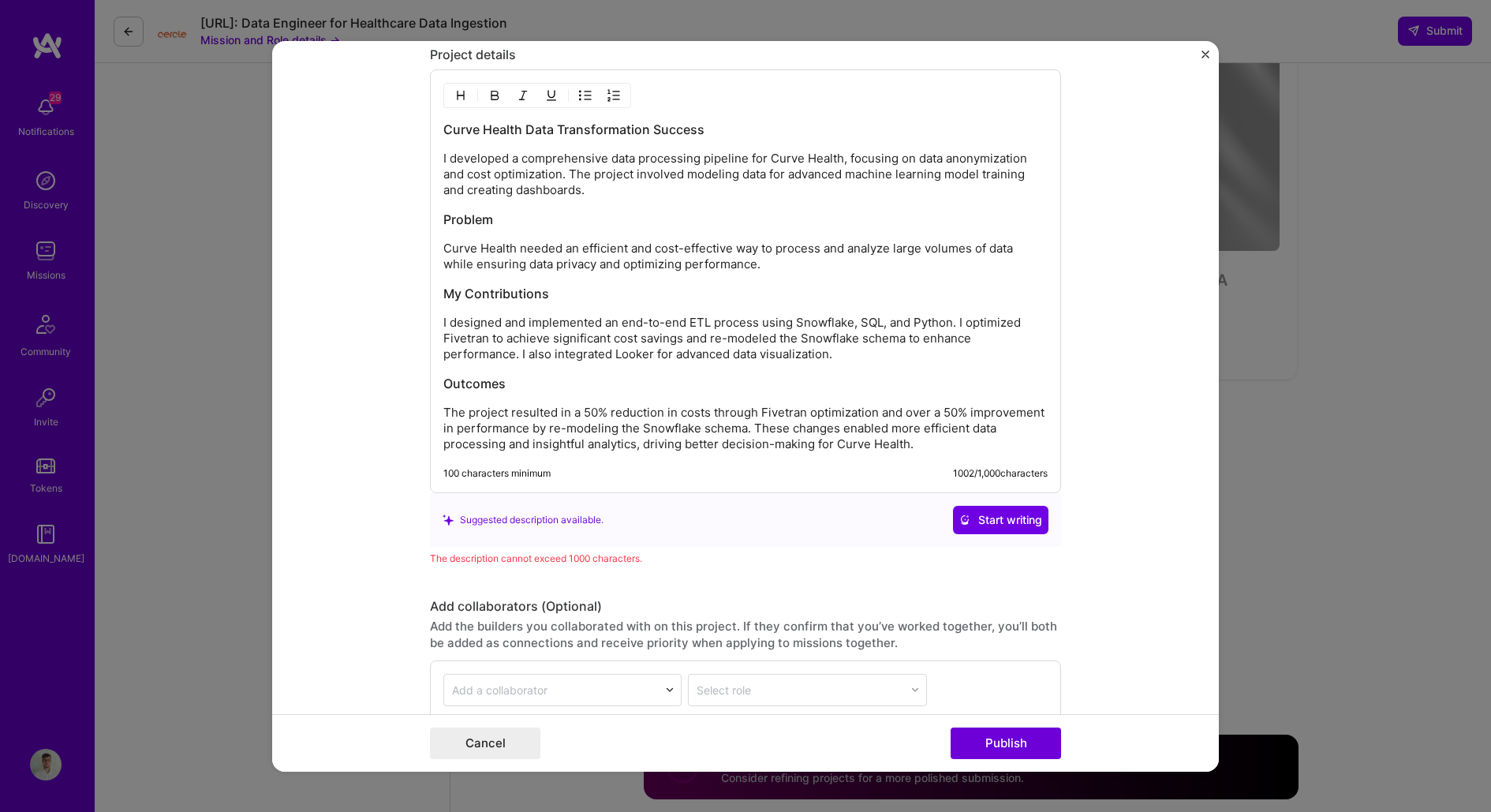
click at [924, 437] on p "The project resulted in a 50% reduction in costs through Fivetran optimization …" at bounding box center [746, 428] width 604 height 48
click at [600, 357] on div "Curve Health Data Transformation Success I developed a comprehensive data proce…" at bounding box center [746, 285] width 604 height 331
drag, startPoint x: 848, startPoint y: 169, endPoint x: 944, endPoint y: 167, distance: 96.0
click at [944, 167] on p "I developed a comprehensive data processing pipeline for Curve Health, focusing…" at bounding box center [746, 175] width 604 height 48
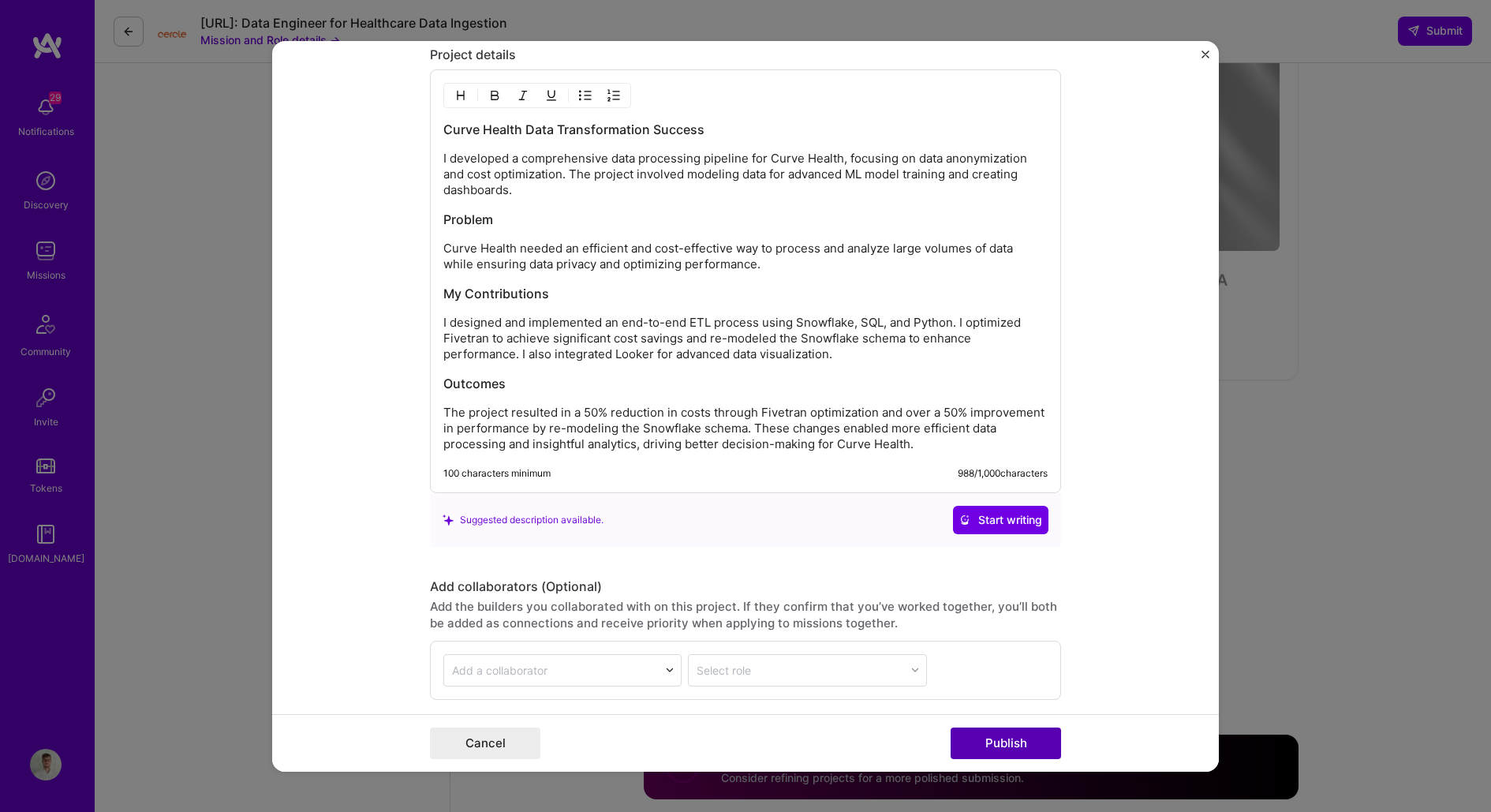
click at [1021, 739] on button "Publish" at bounding box center [1006, 742] width 111 height 31
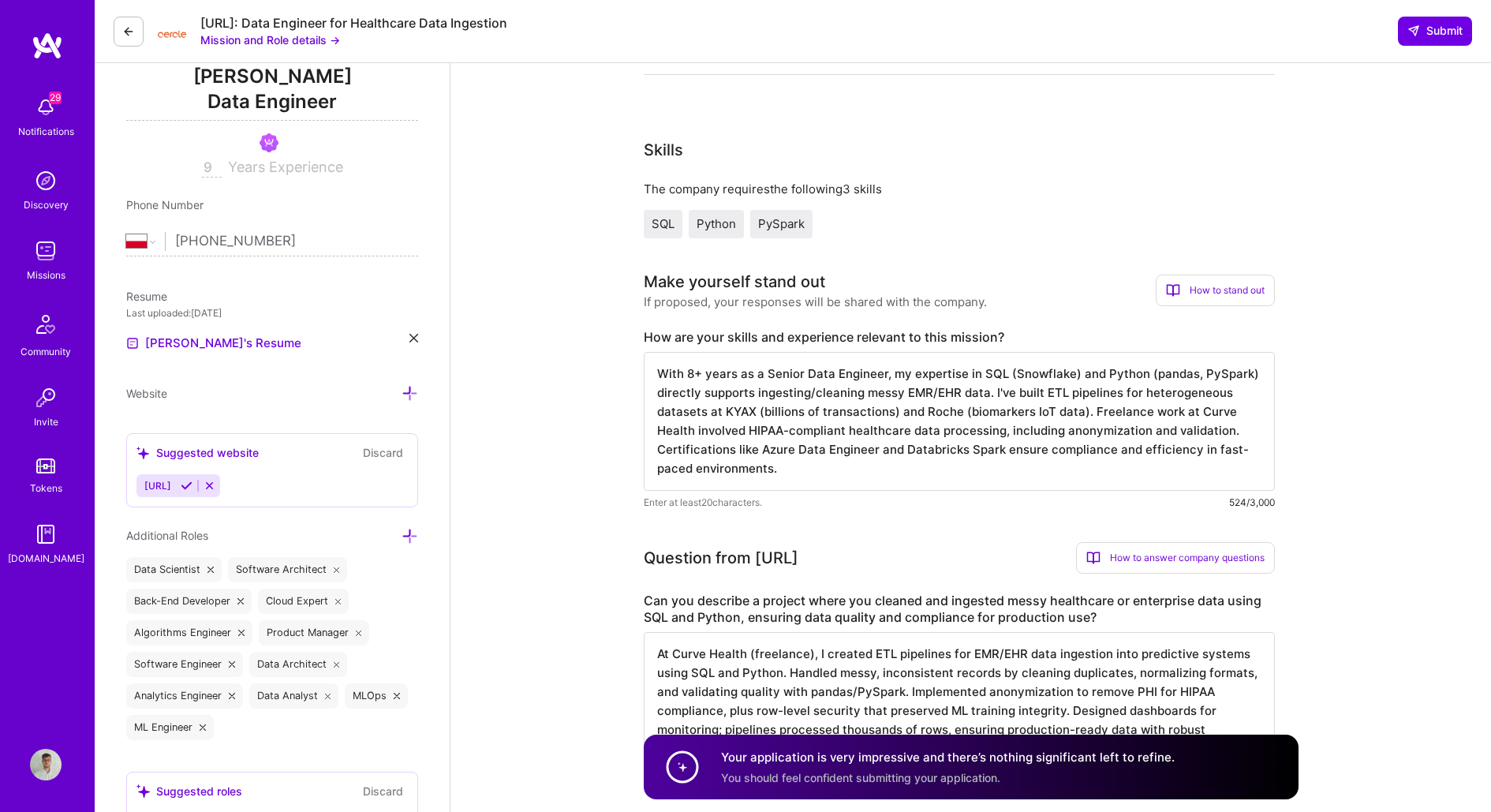
scroll to position [66, 0]
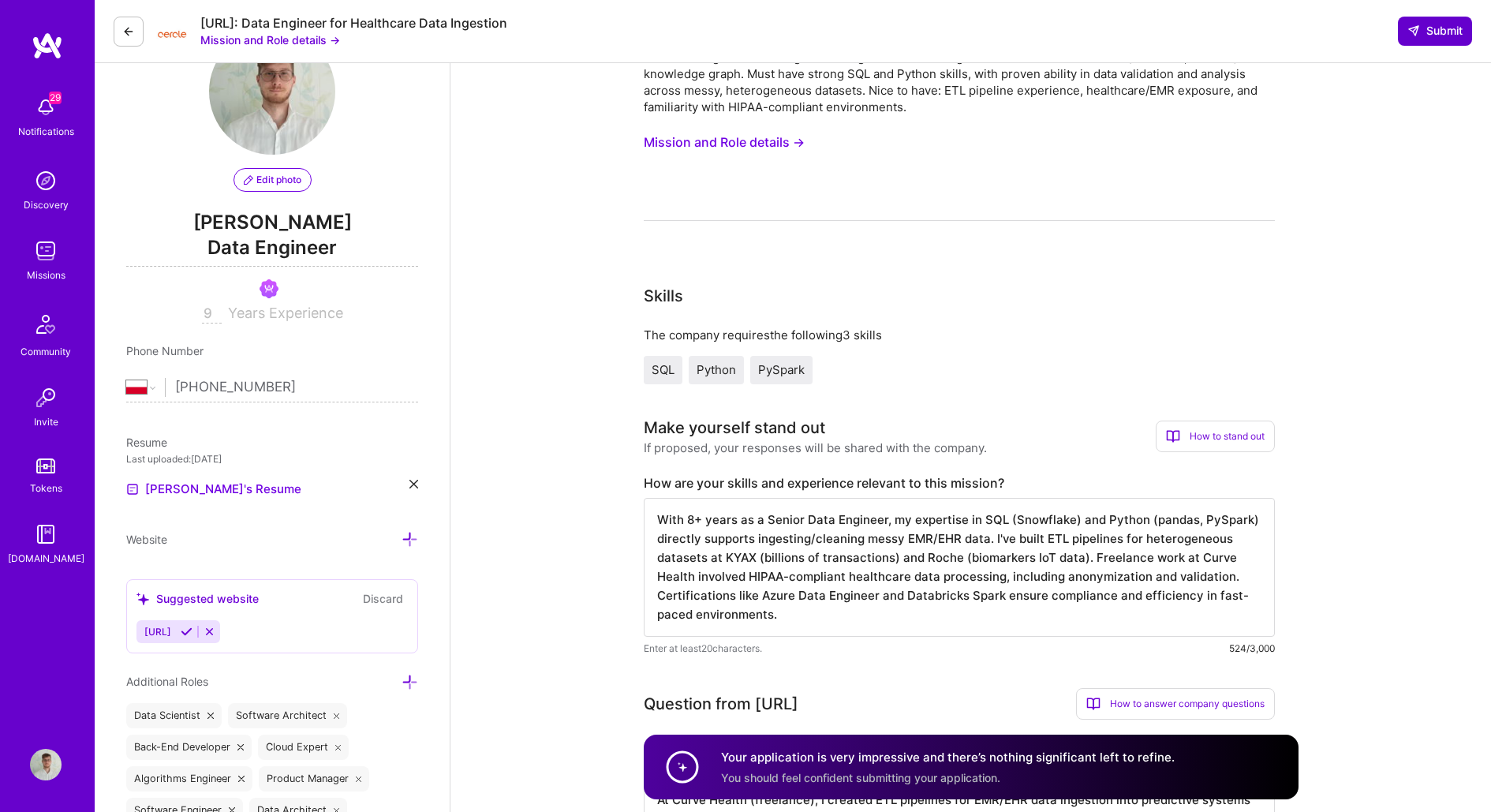
click at [1434, 31] on span "Submit" at bounding box center [1436, 31] width 55 height 16
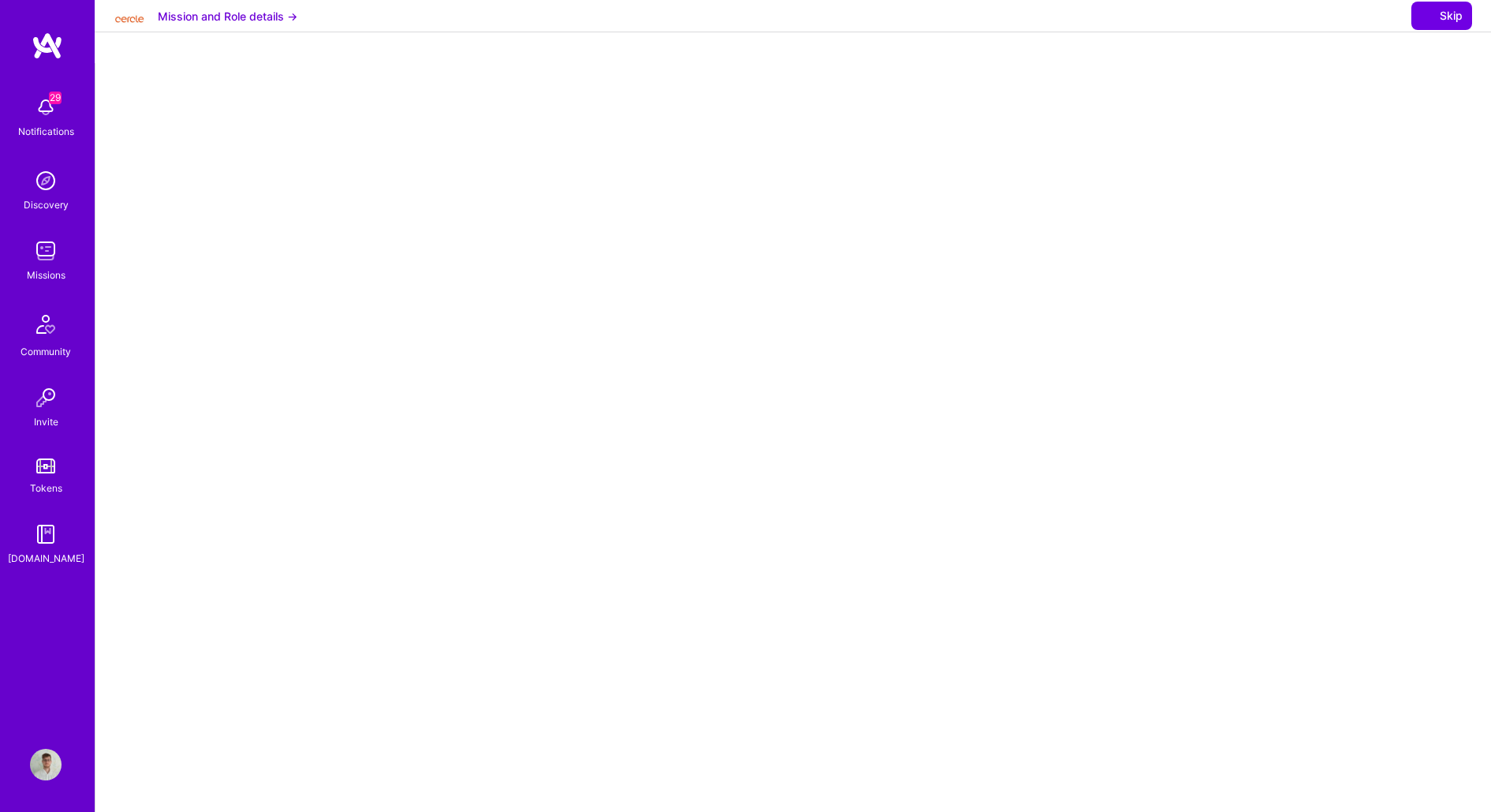
select select "PL"
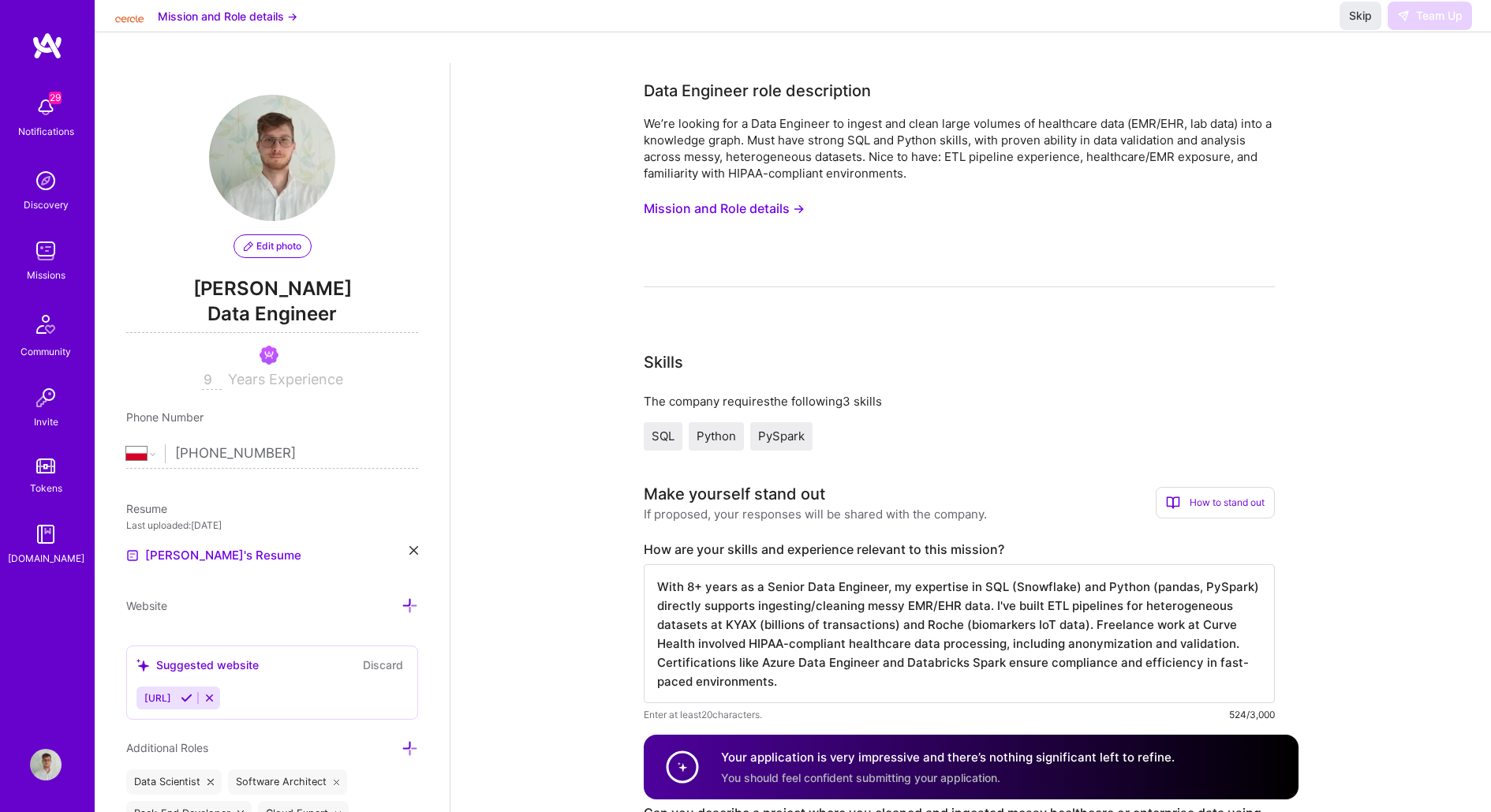
click at [1204, 197] on div "We’re looking for a Data Engineer to ingest and clean large volumes of healthca…" at bounding box center [958, 201] width 631 height 172
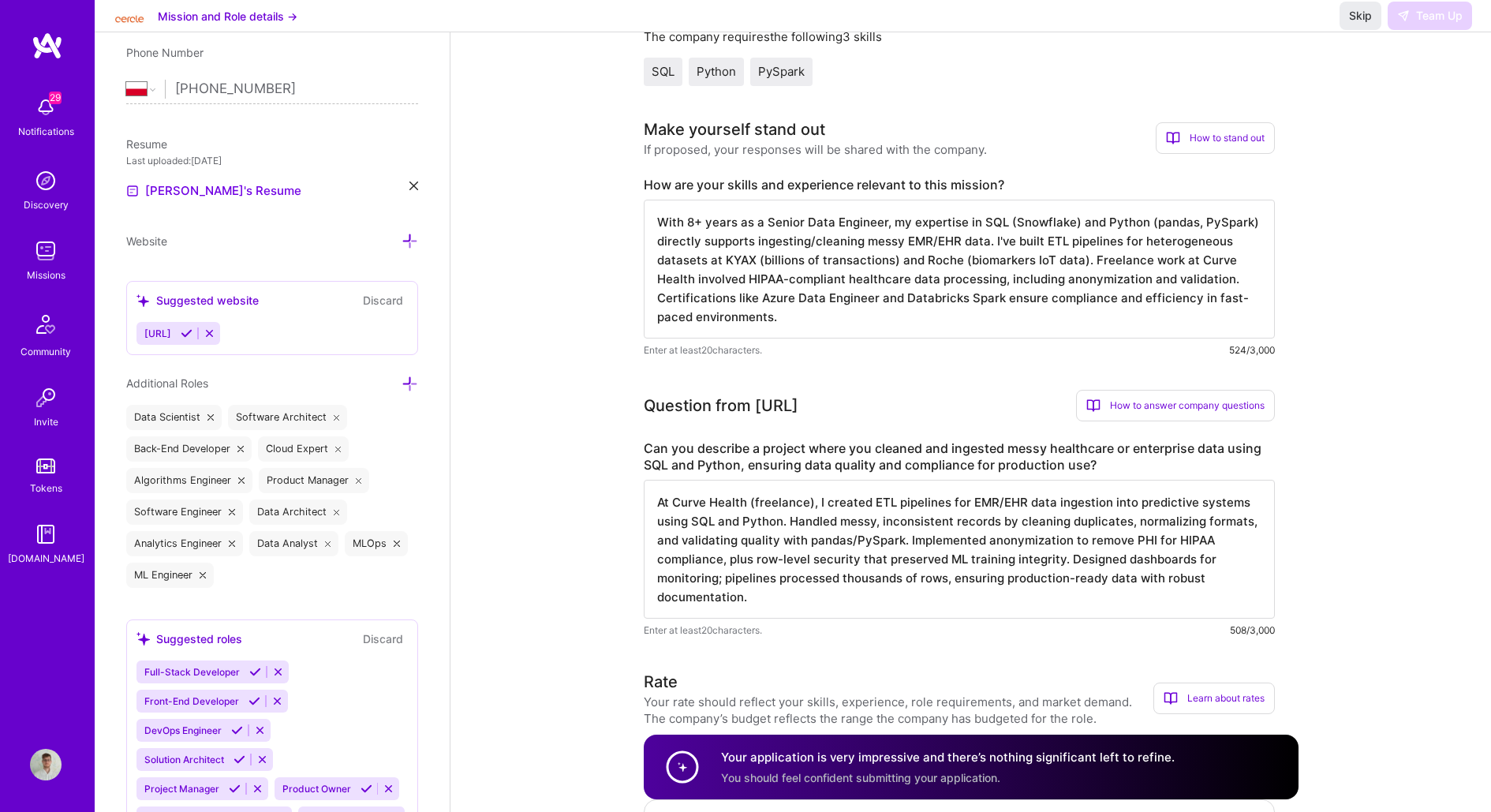
scroll to position [366, 0]
click at [1357, 24] on span "Skip" at bounding box center [1360, 15] width 23 height 16
click at [1358, 24] on span "Skip" at bounding box center [1360, 15] width 23 height 16
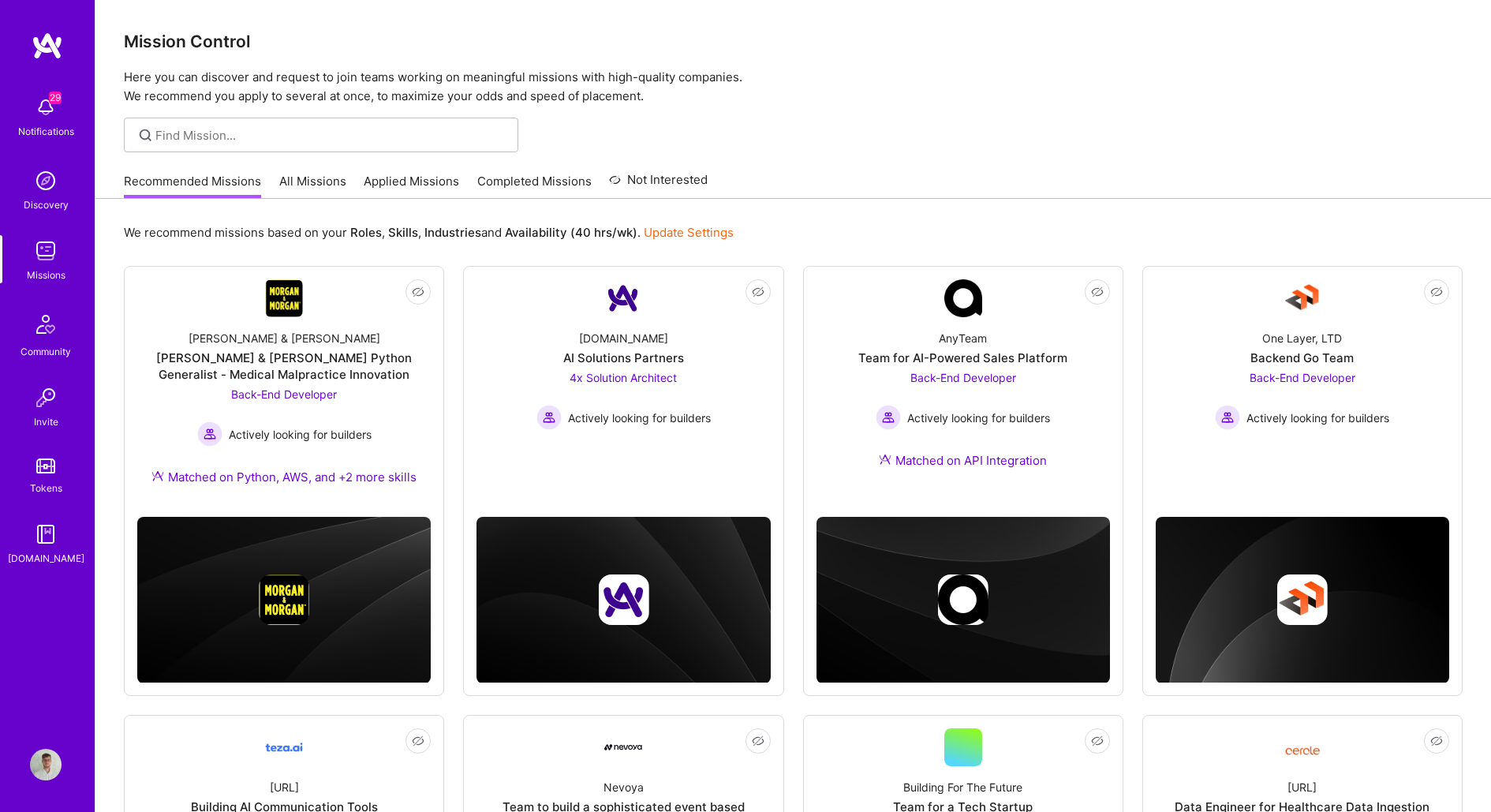
click at [48, 766] on img at bounding box center [45, 763] width 32 height 31
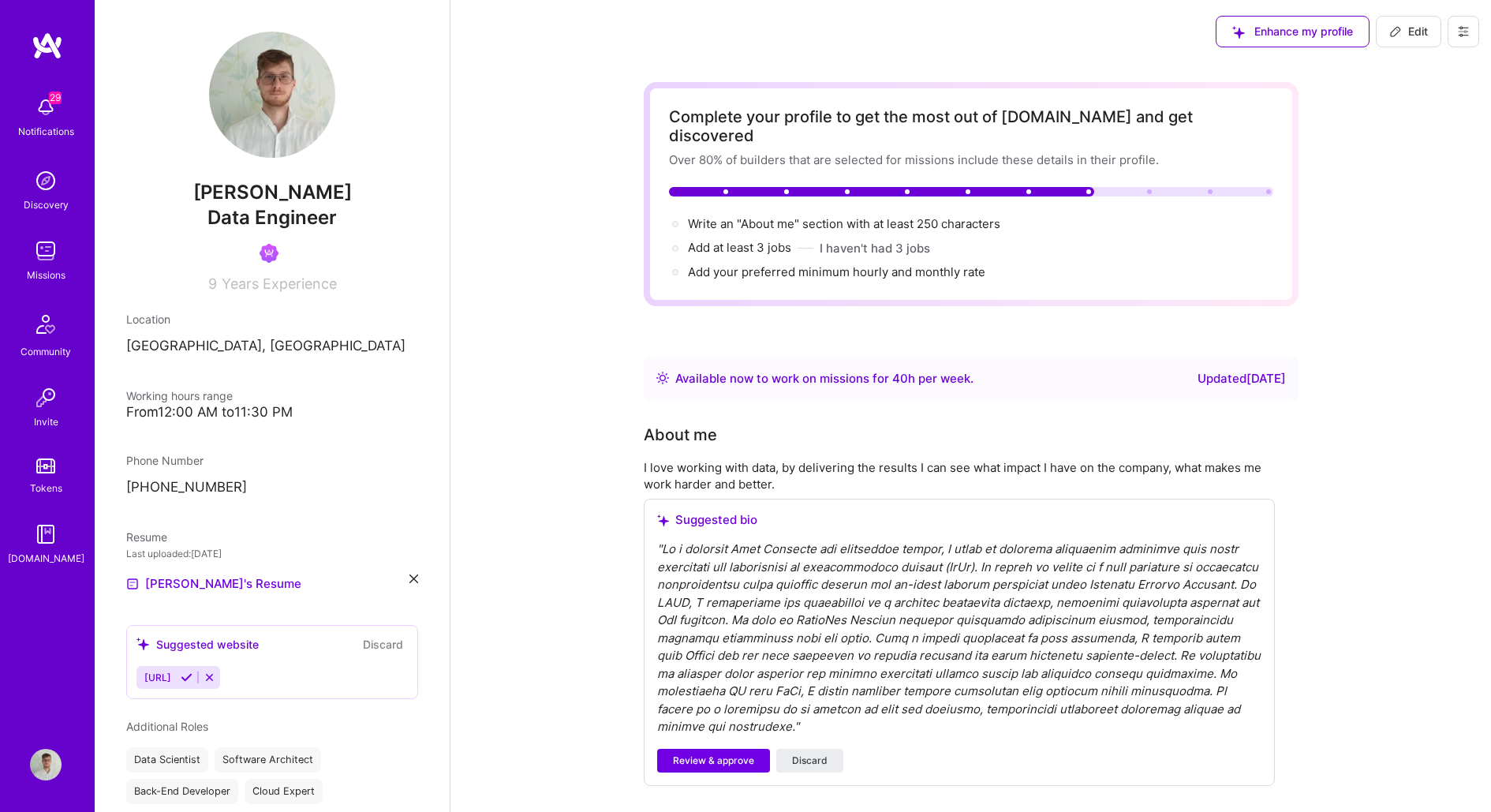
click at [1467, 26] on icon at bounding box center [1463, 31] width 12 height 12
click at [45, 239] on img at bounding box center [45, 250] width 32 height 31
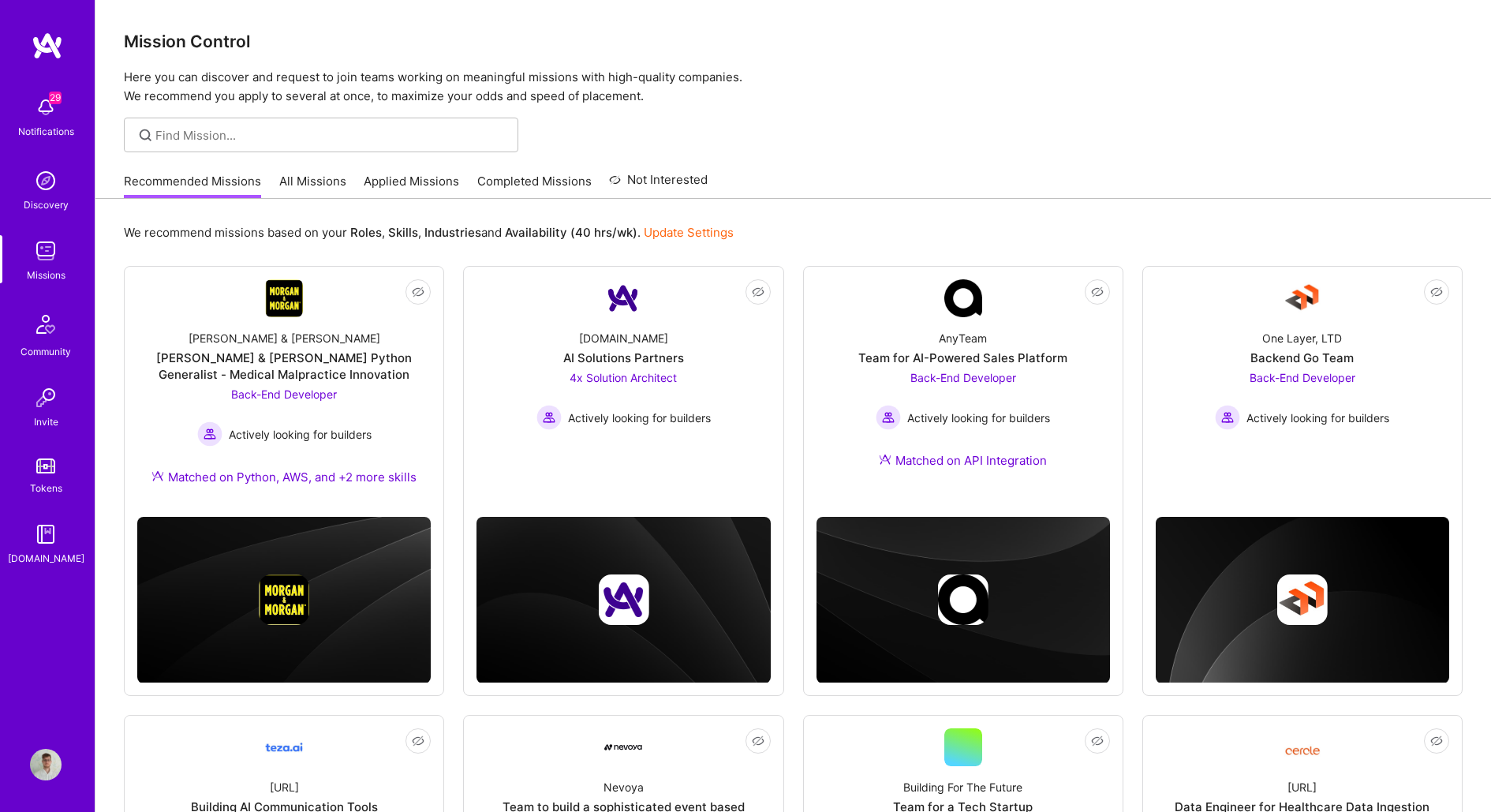
click at [562, 184] on link "Completed Missions" at bounding box center [535, 185] width 115 height 26
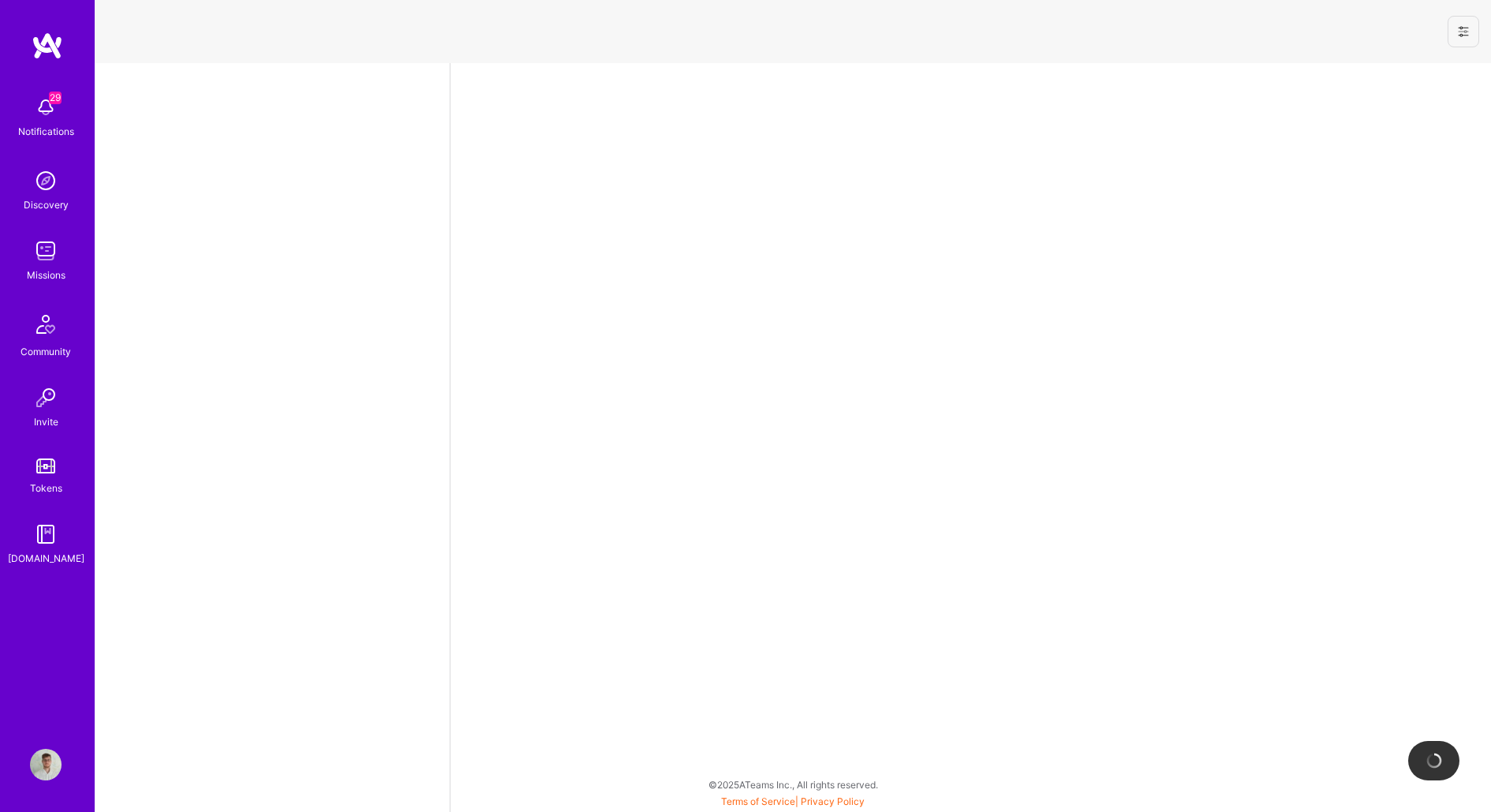
select select "PL"
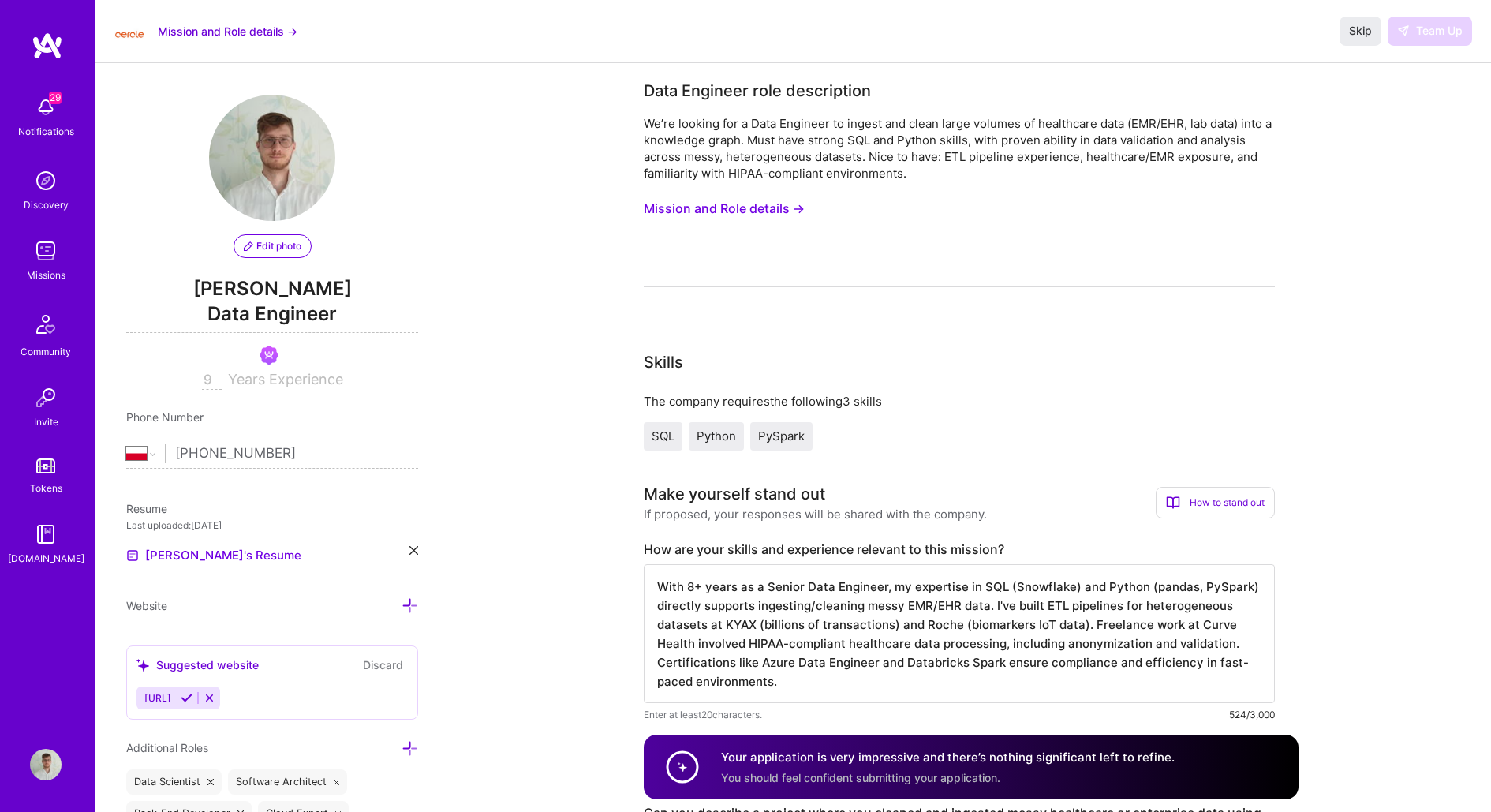
click at [223, 30] on button "Mission and Role details →" at bounding box center [227, 31] width 139 height 16
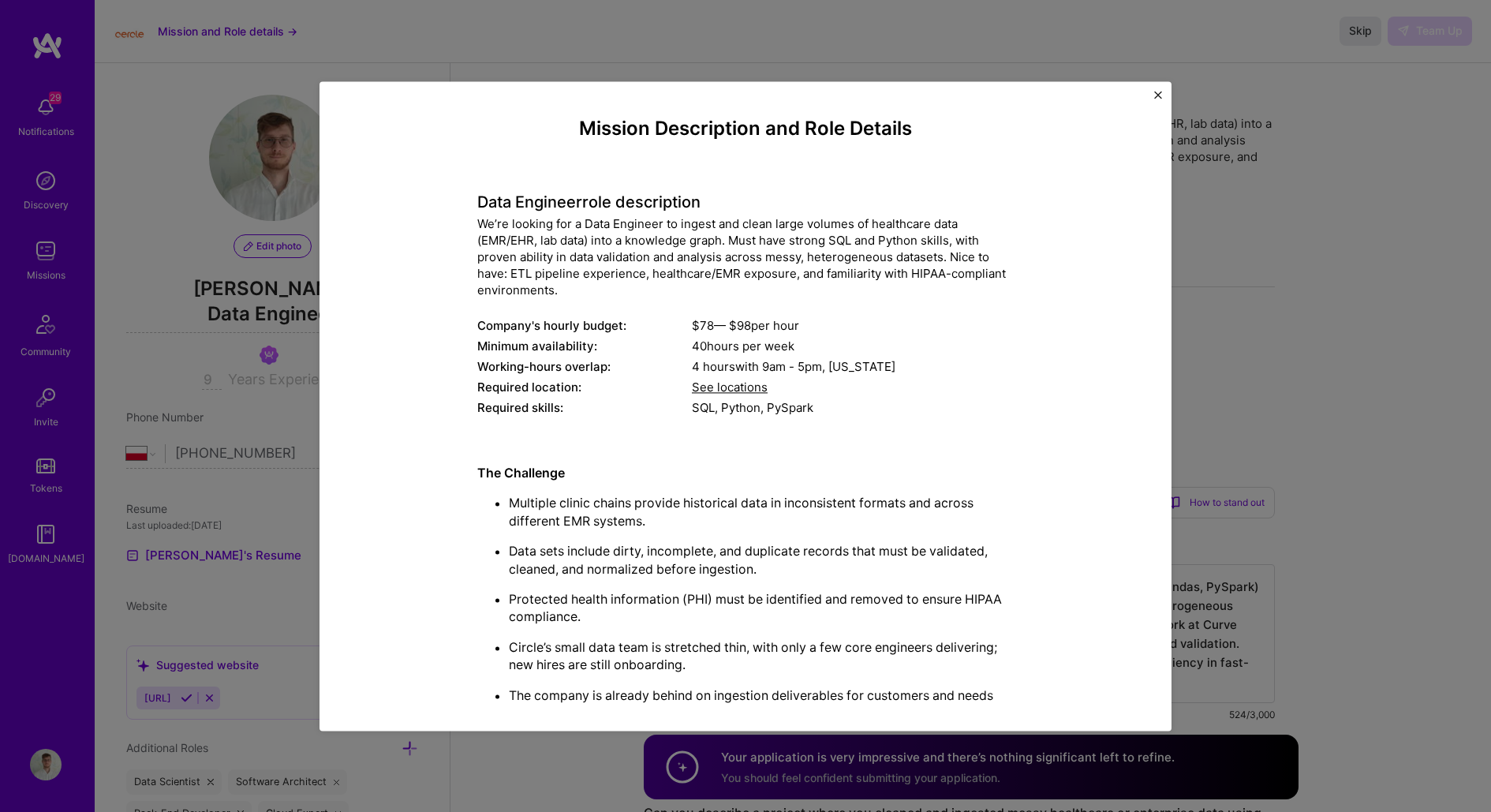
click at [223, 30] on div "Mission Description and Role Details Data Engineer role description We’re looki…" at bounding box center [746, 406] width 1491 height 812
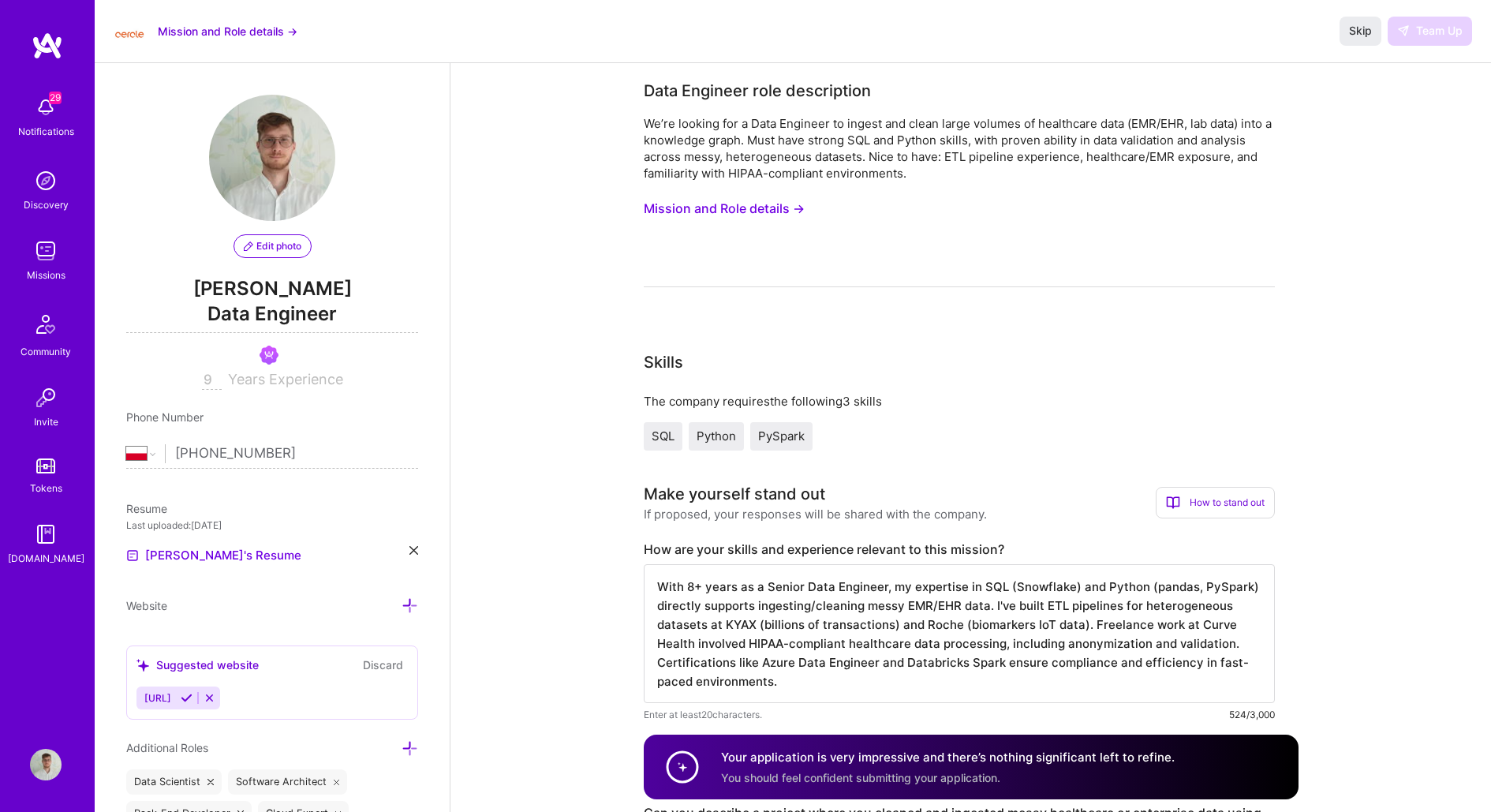
click at [50, 257] on img at bounding box center [45, 250] width 32 height 31
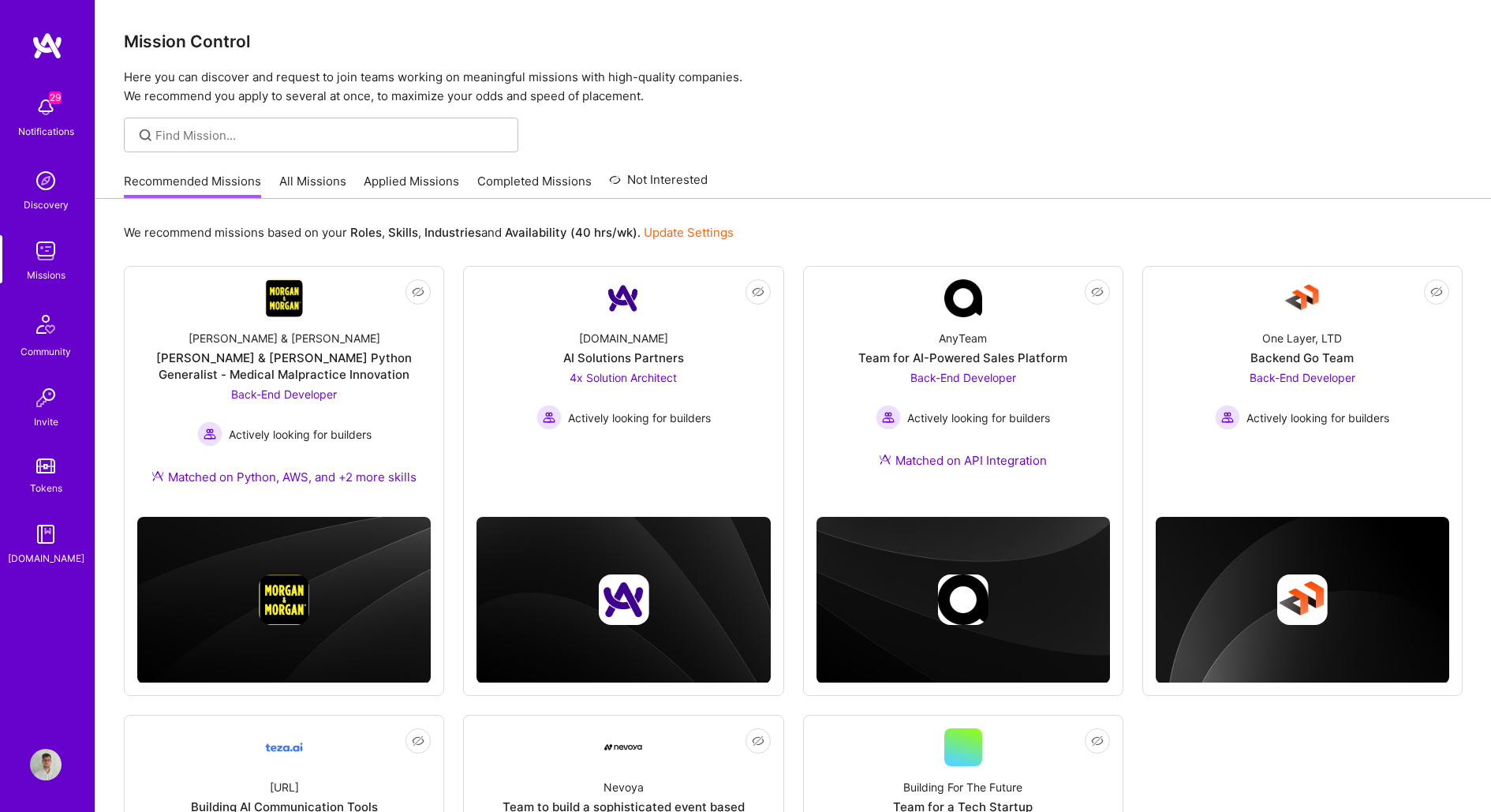
click at [398, 178] on link "Applied Missions" at bounding box center [411, 185] width 95 height 26
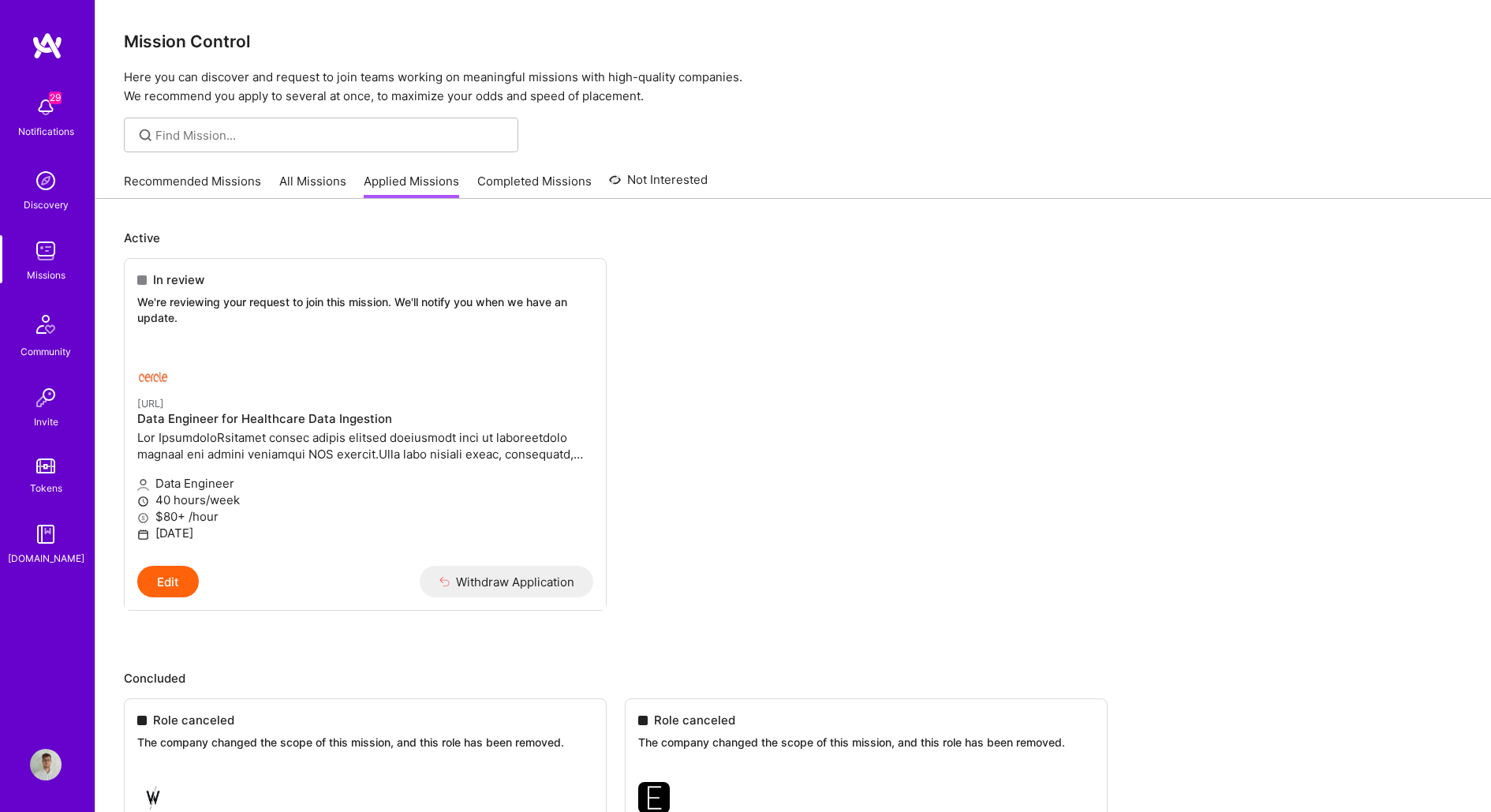
click at [198, 186] on link "Recommended Missions" at bounding box center [193, 185] width 137 height 26
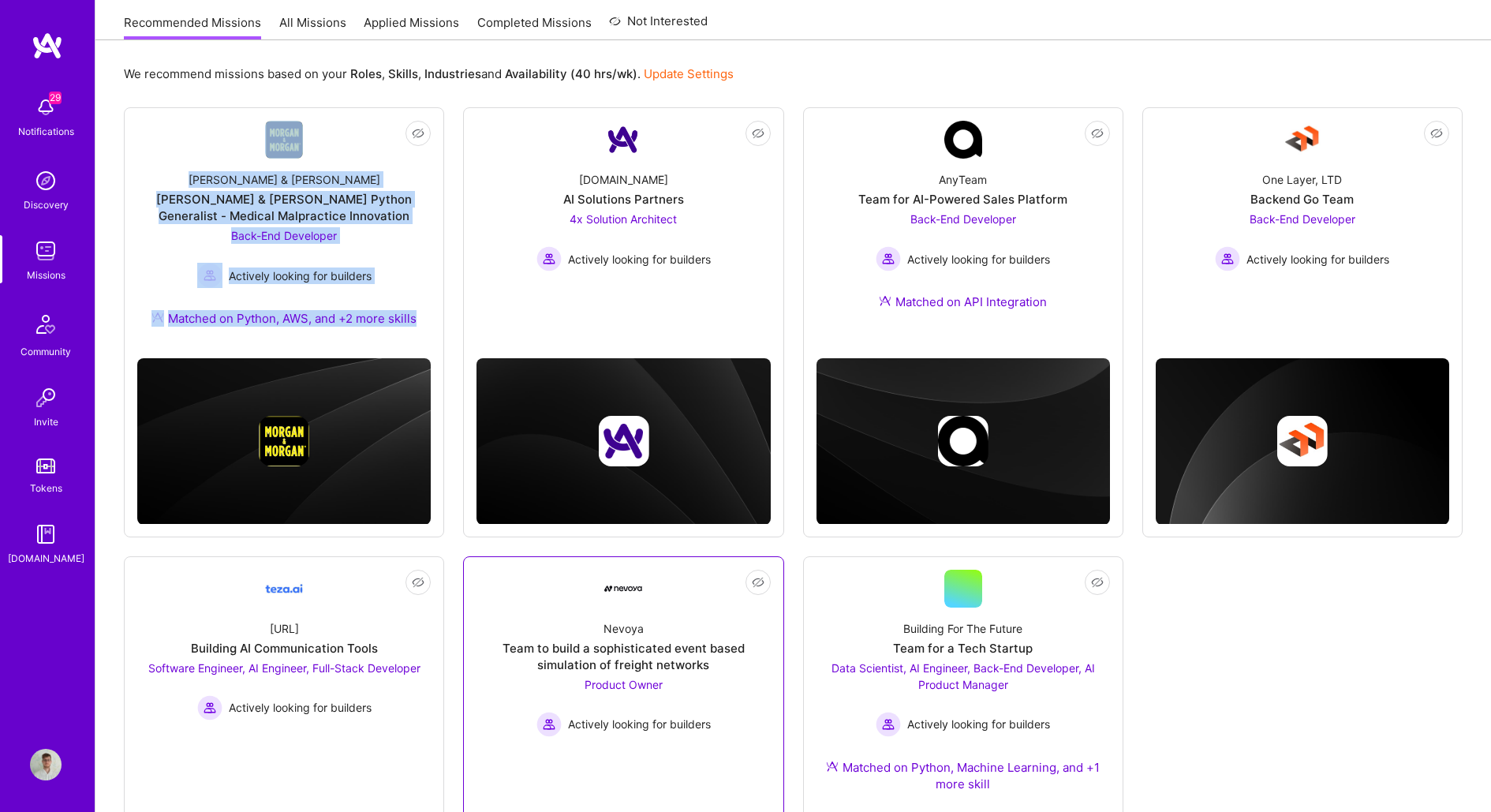
scroll to position [13, 0]
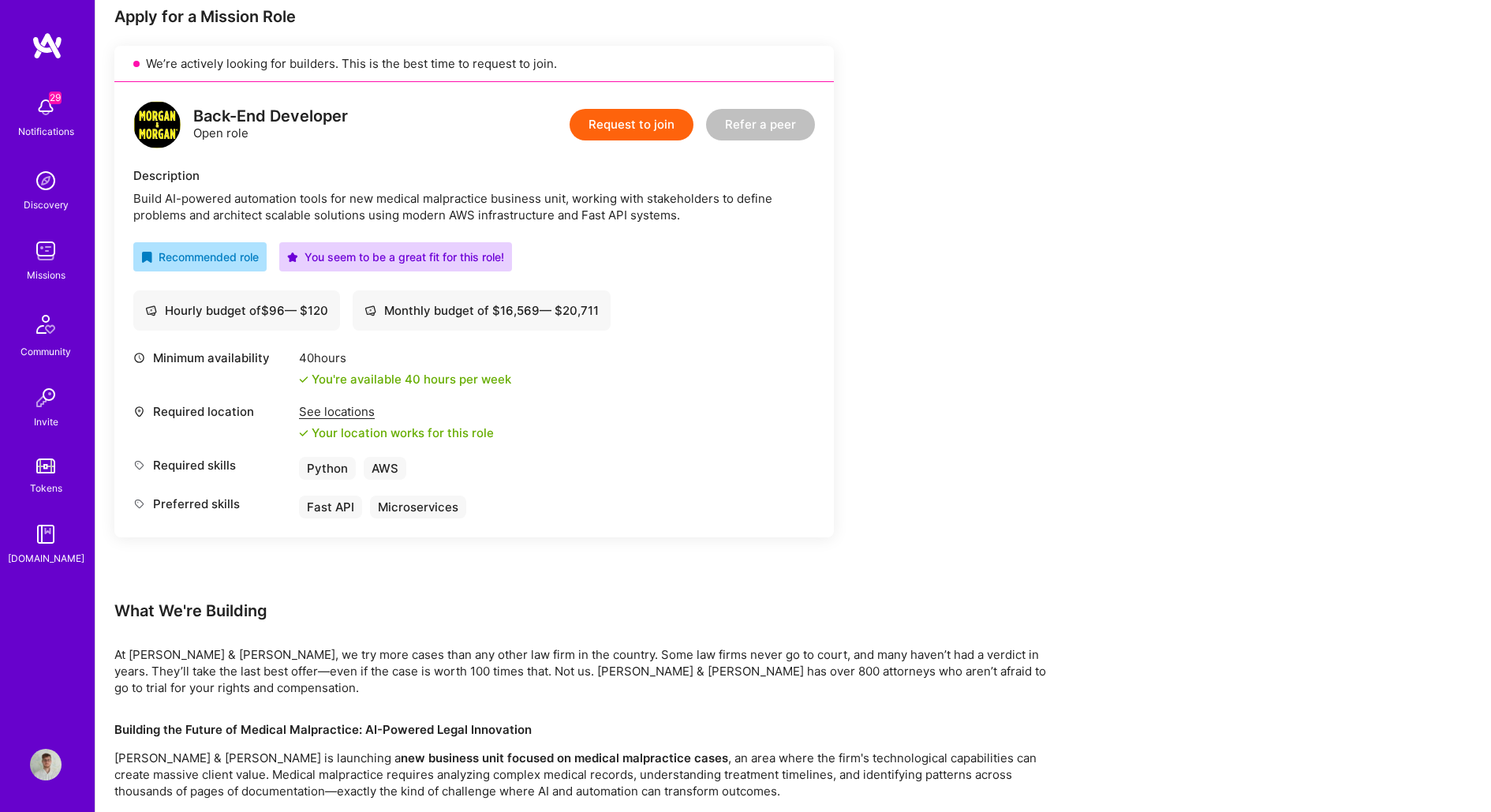
scroll to position [340, 0]
